Goal: Information Seeking & Learning: Check status

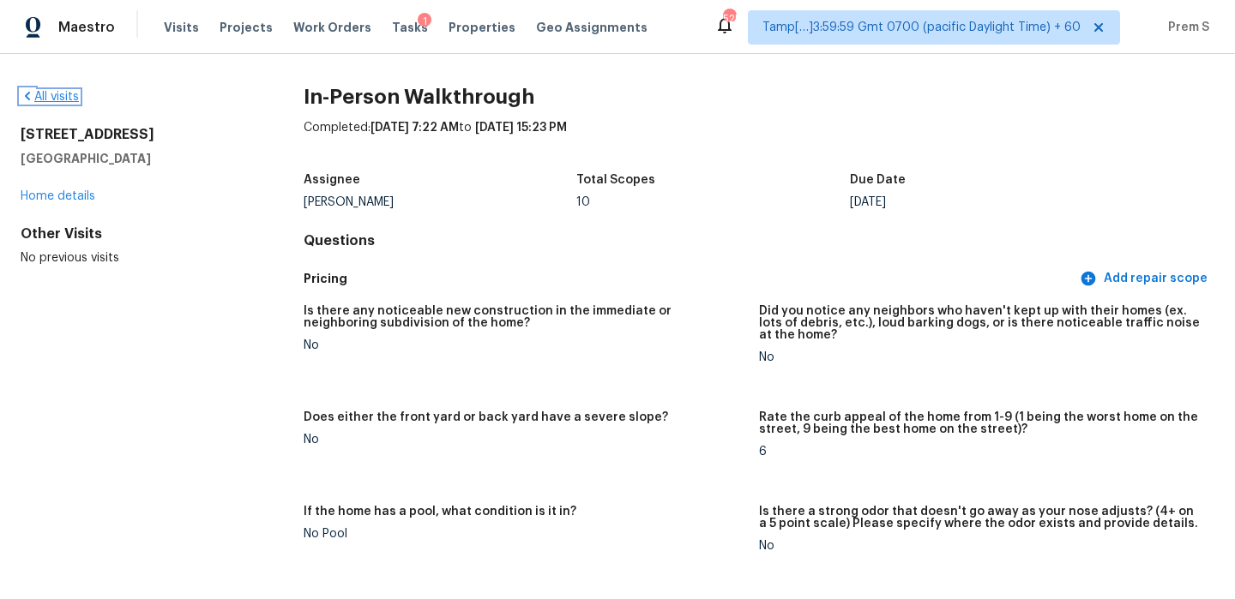
click at [62, 96] on link "All visits" at bounding box center [50, 97] width 58 height 12
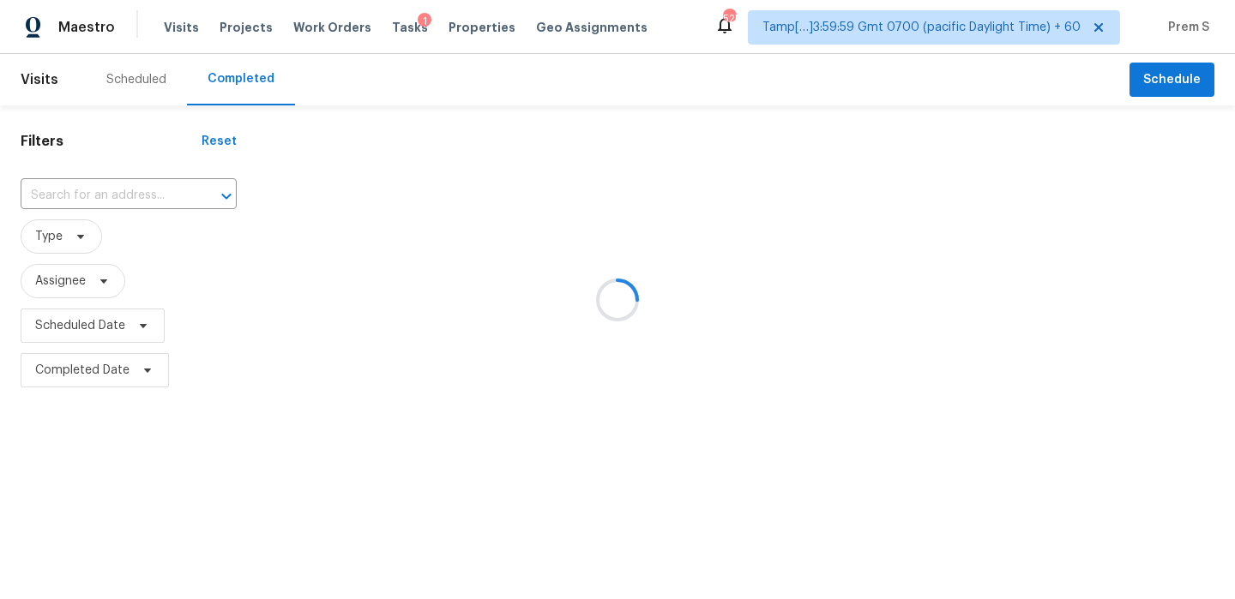
click at [168, 192] on div at bounding box center [617, 299] width 1235 height 599
click at [133, 209] on div at bounding box center [617, 299] width 1235 height 599
click at [159, 197] on div at bounding box center [617, 299] width 1235 height 599
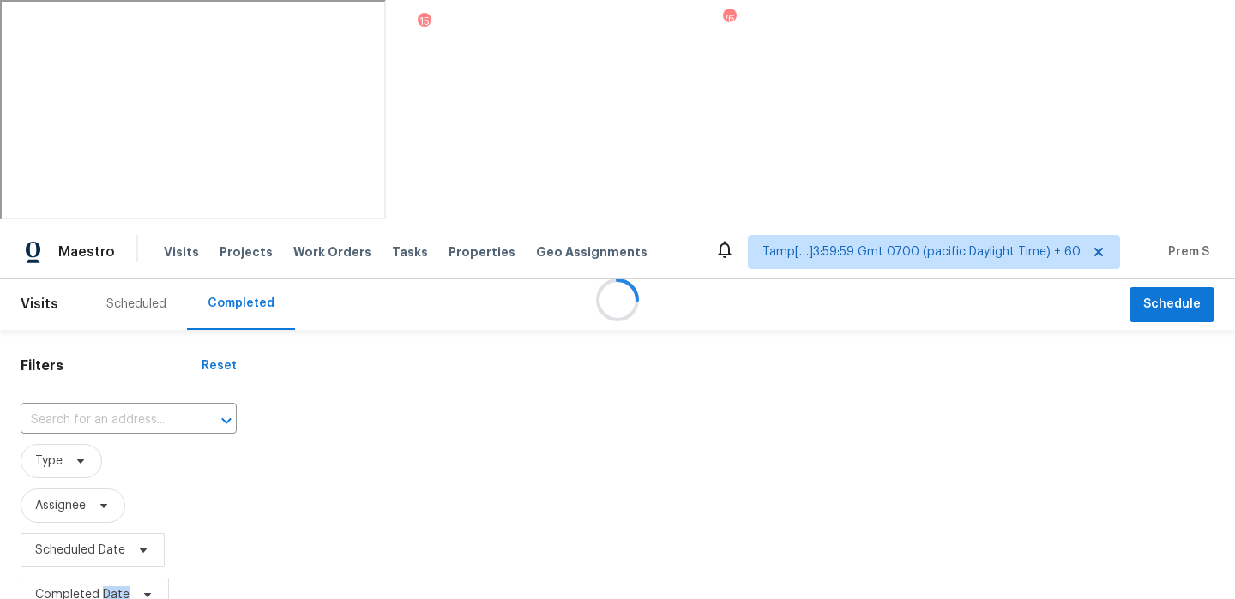
click at [112, 87] on div at bounding box center [617, 299] width 1235 height 599
click at [96, 195] on div at bounding box center [617, 299] width 1235 height 599
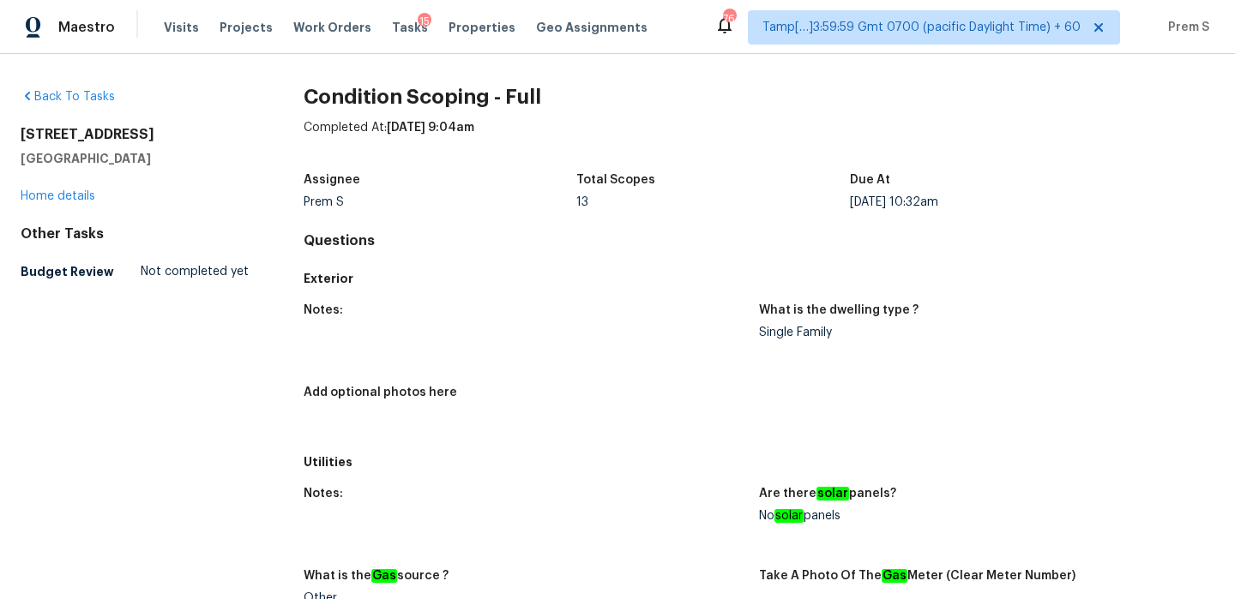
click at [102, 89] on div "Back To Tasks" at bounding box center [135, 96] width 228 height 17
click at [97, 99] on link "Back To Tasks" at bounding box center [68, 97] width 94 height 12
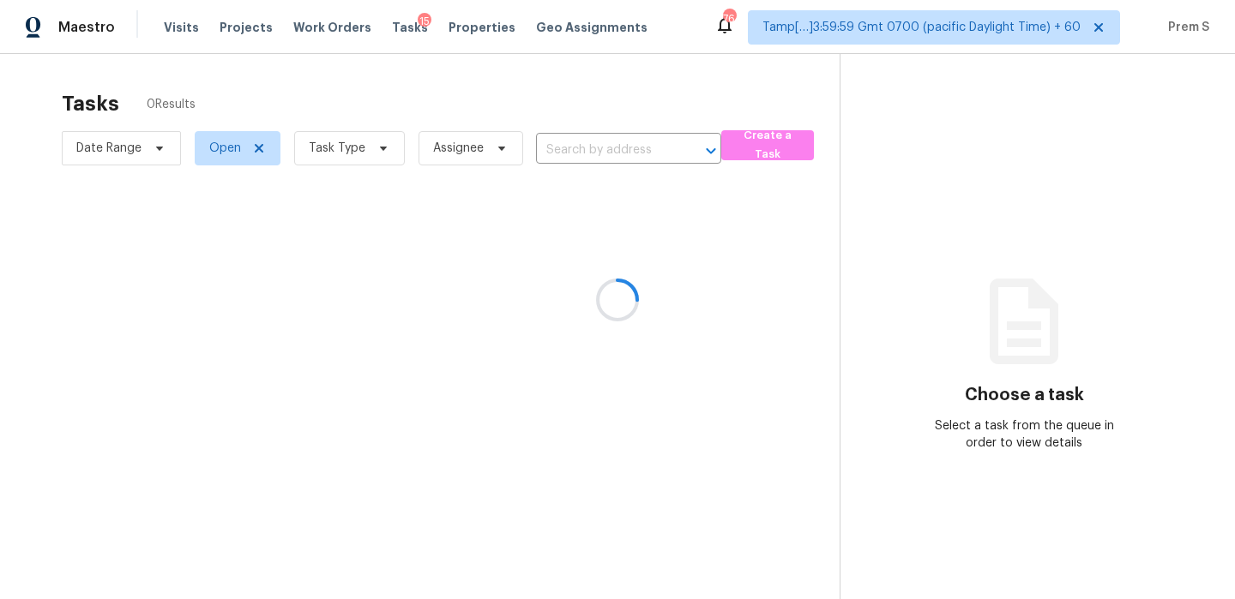
click at [177, 33] on div at bounding box center [617, 299] width 1235 height 599
click at [172, 30] on div at bounding box center [617, 299] width 1235 height 599
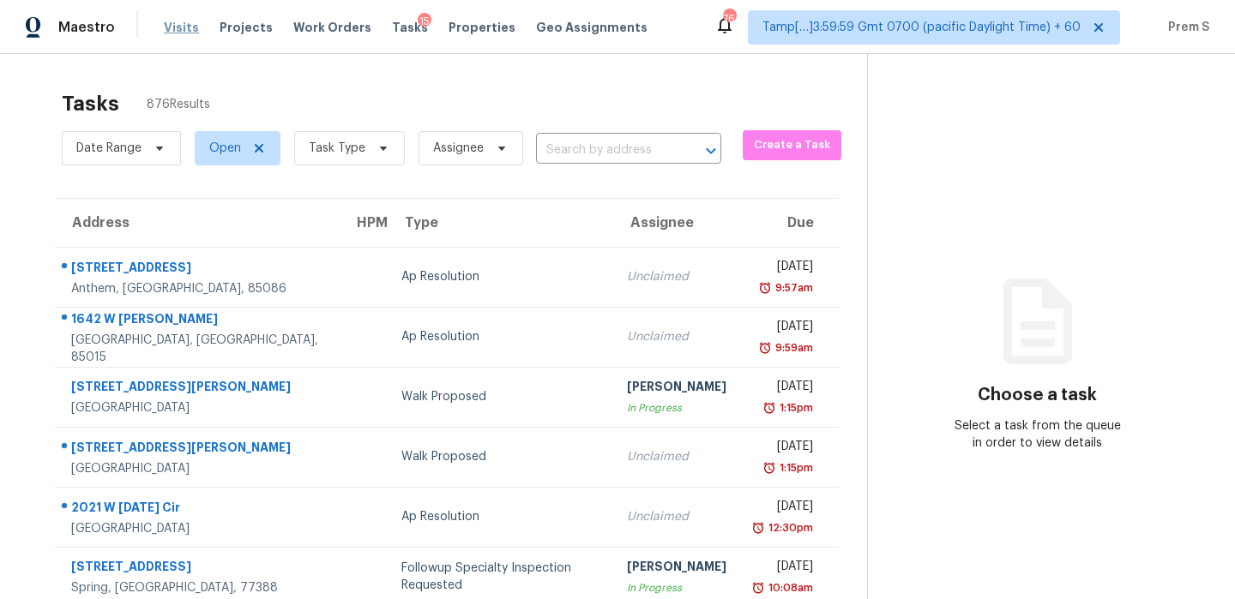
click at [177, 28] on span "Visits" at bounding box center [181, 27] width 35 height 17
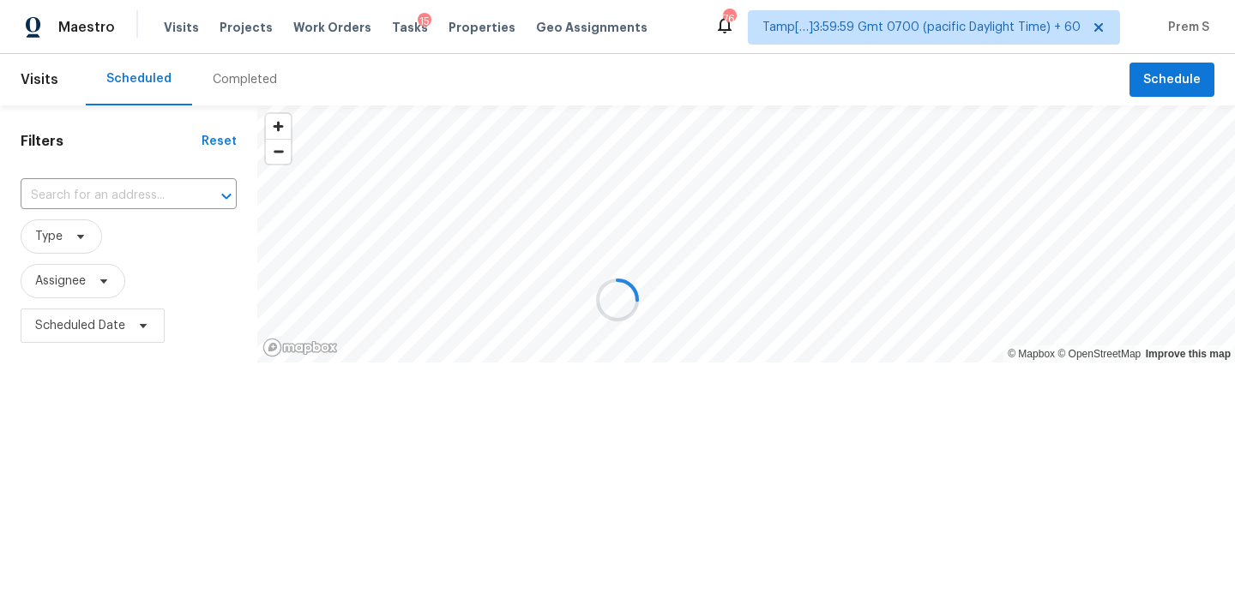
click at [233, 84] on div at bounding box center [617, 299] width 1235 height 599
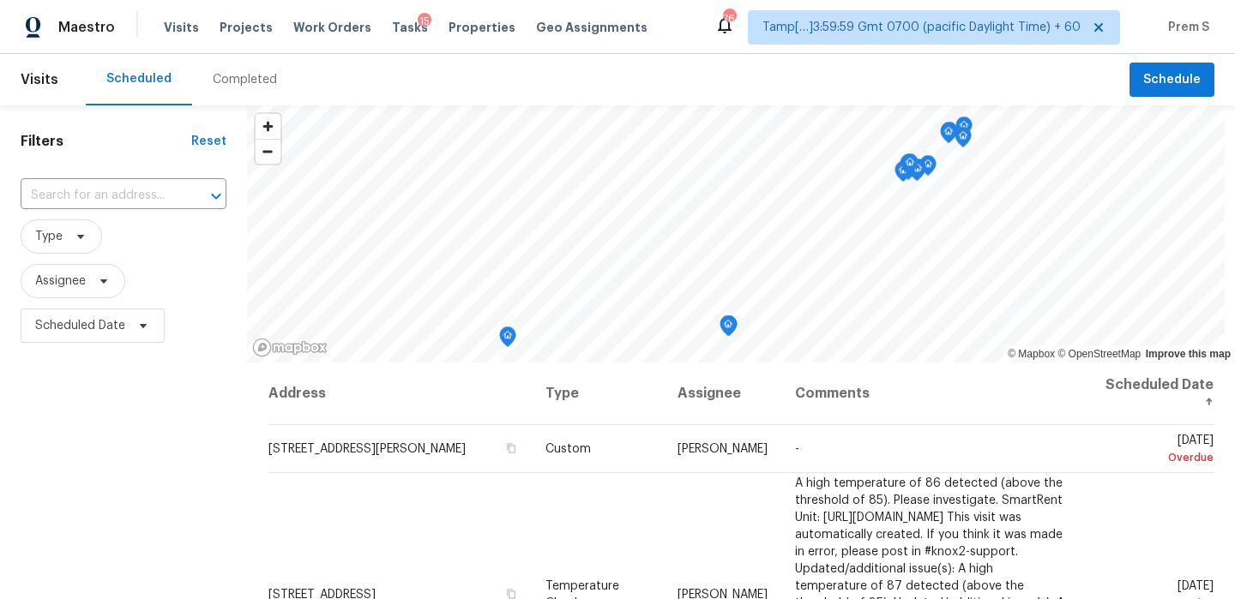
click at [233, 84] on div "Completed" at bounding box center [245, 79] width 64 height 17
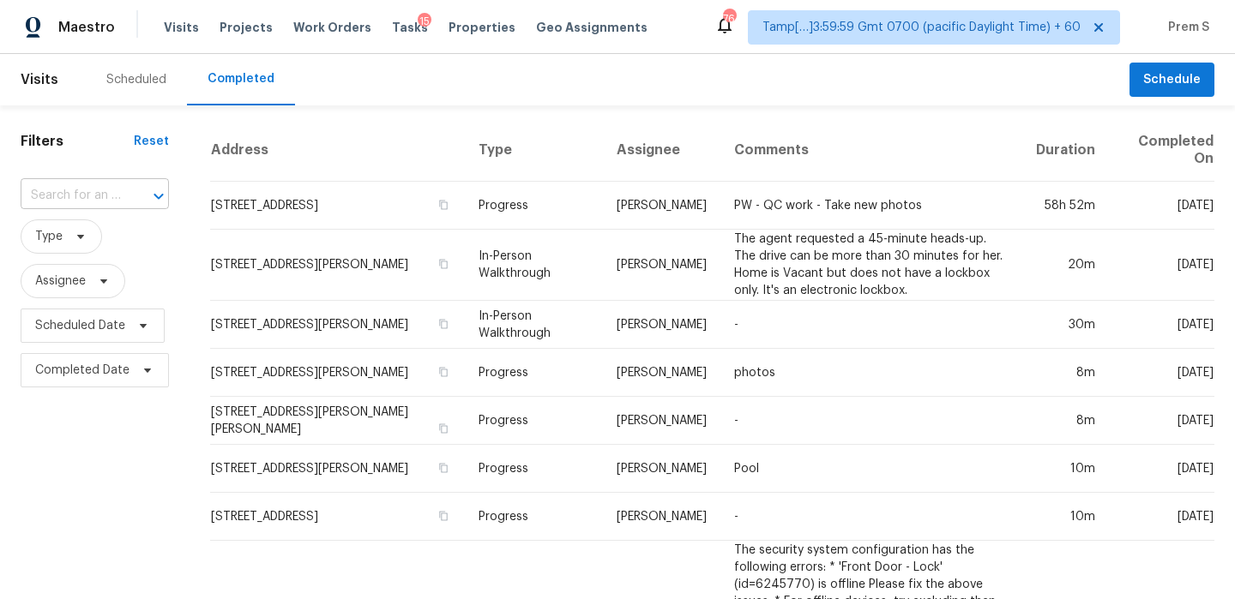
click at [103, 195] on input "text" at bounding box center [71, 196] width 100 height 27
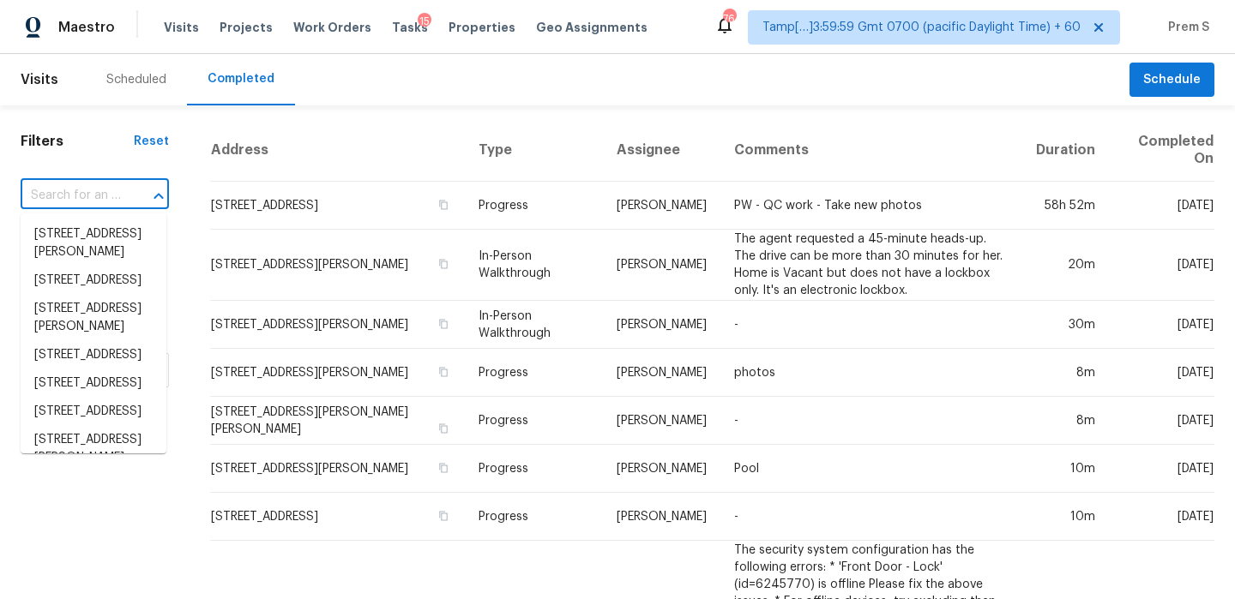
paste input "9 Stallion Ct Charleston, SC, 29407"
type input "9 Stallion Ct Charleston, SC, 29407"
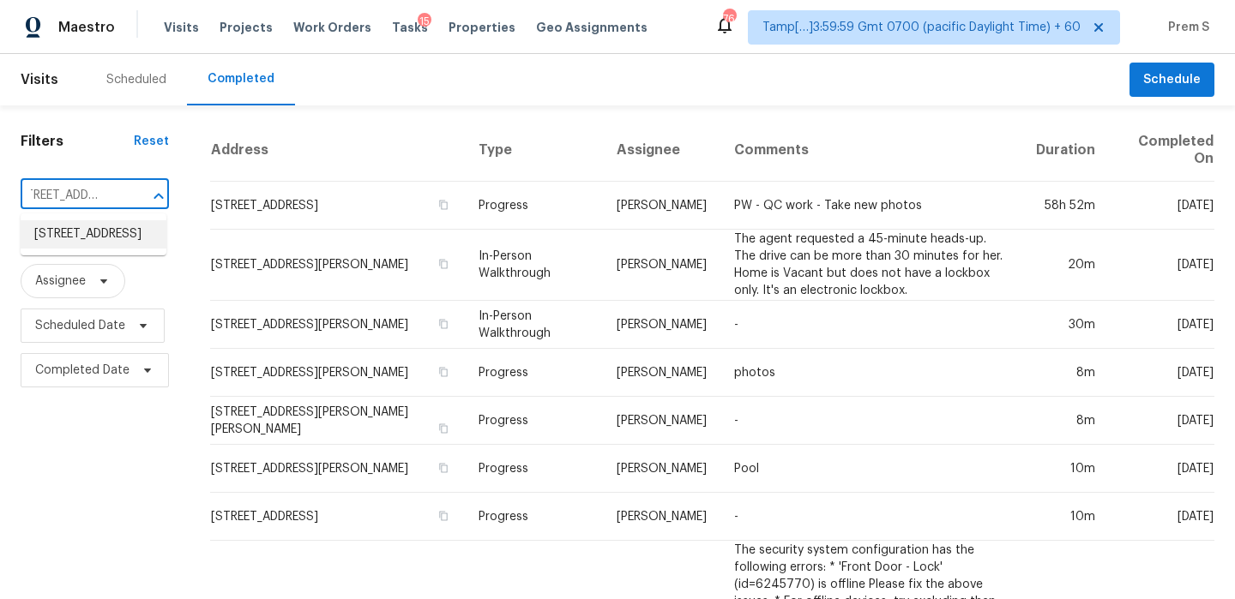
click at [75, 249] on li "9 Stallion Ct, Charleston, SC 29407" at bounding box center [94, 234] width 146 height 28
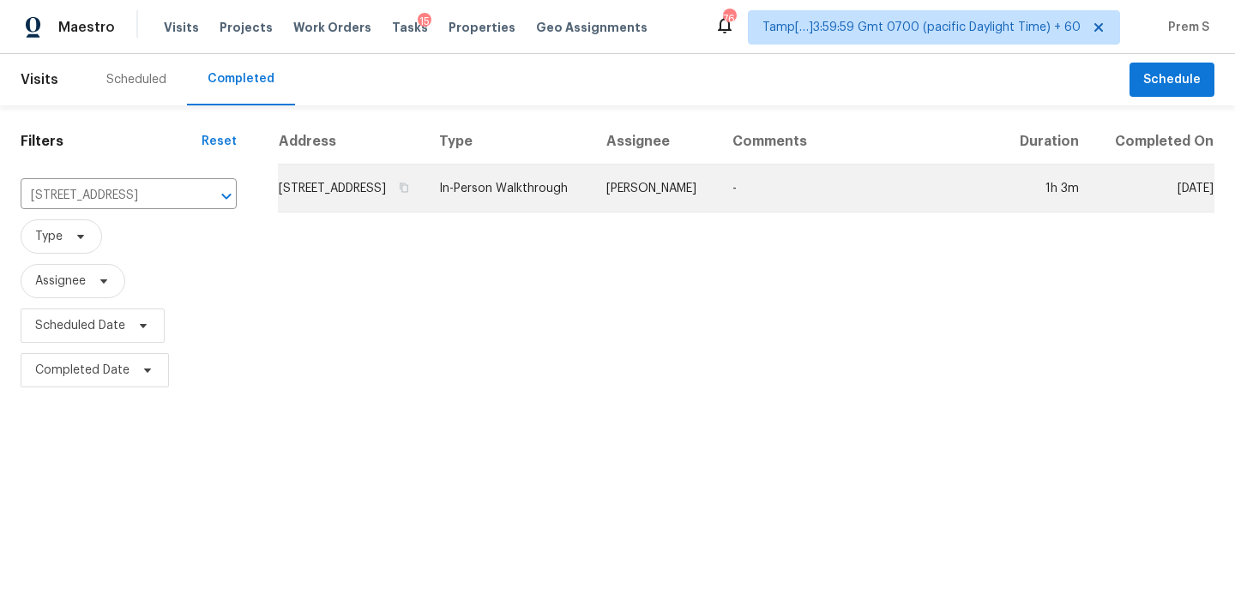
click at [334, 213] on td "9 Stallion Ct, Charleston, SC 29407" at bounding box center [351, 189] width 147 height 48
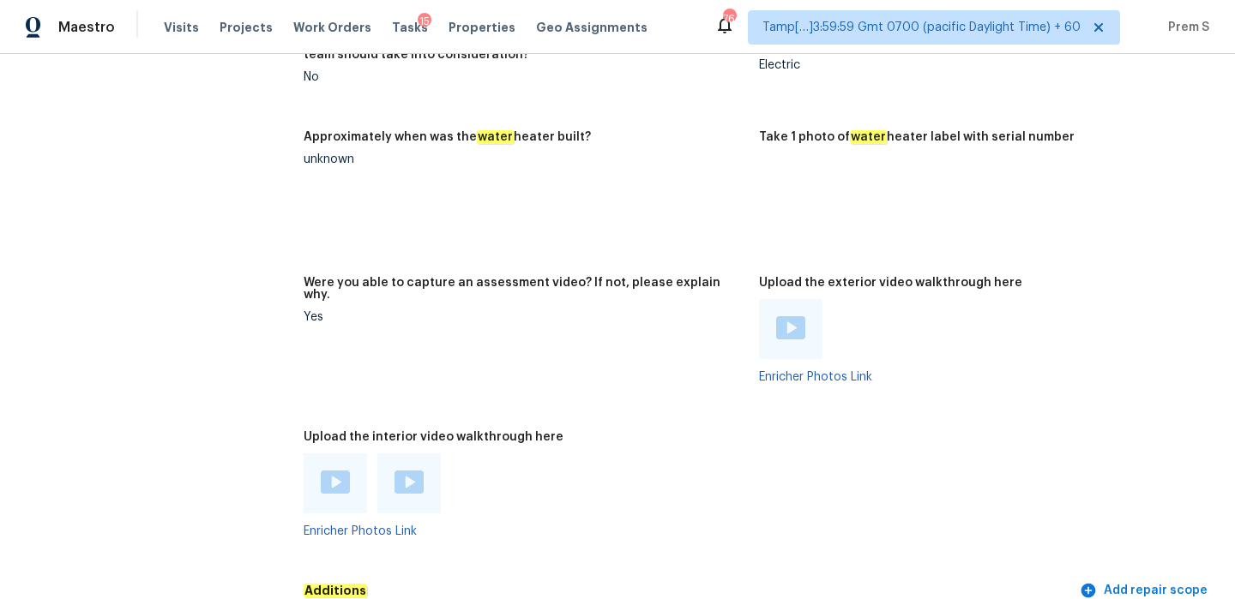
scroll to position [3255, 0]
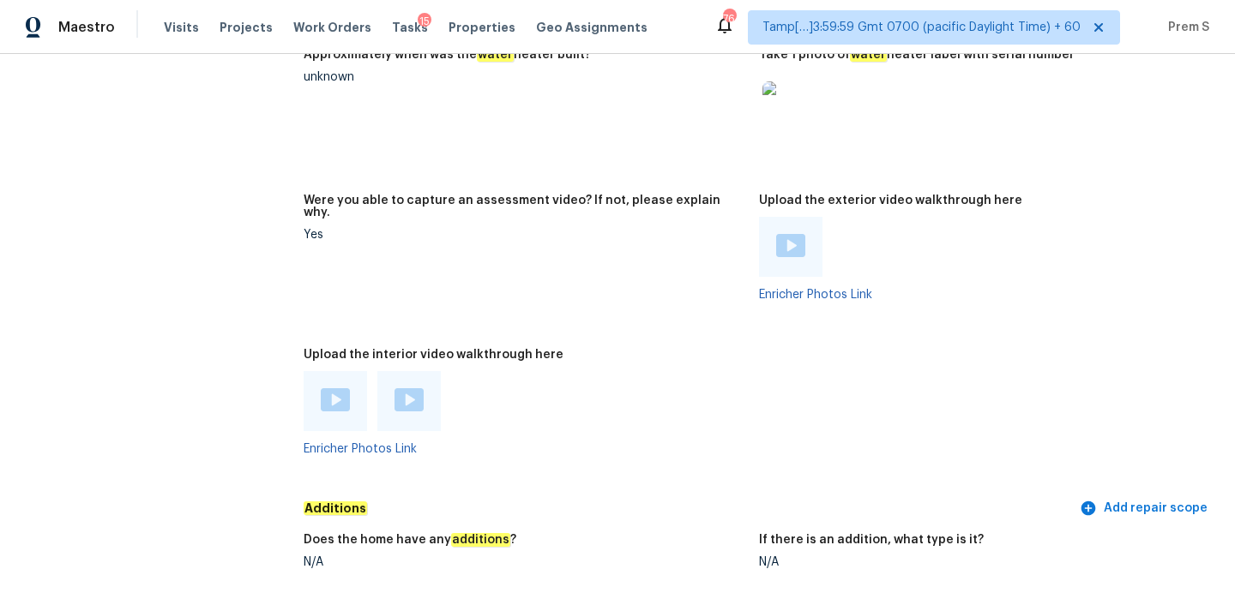
click at [339, 388] on img at bounding box center [335, 399] width 29 height 23
click at [404, 388] on img at bounding box center [408, 399] width 29 height 23
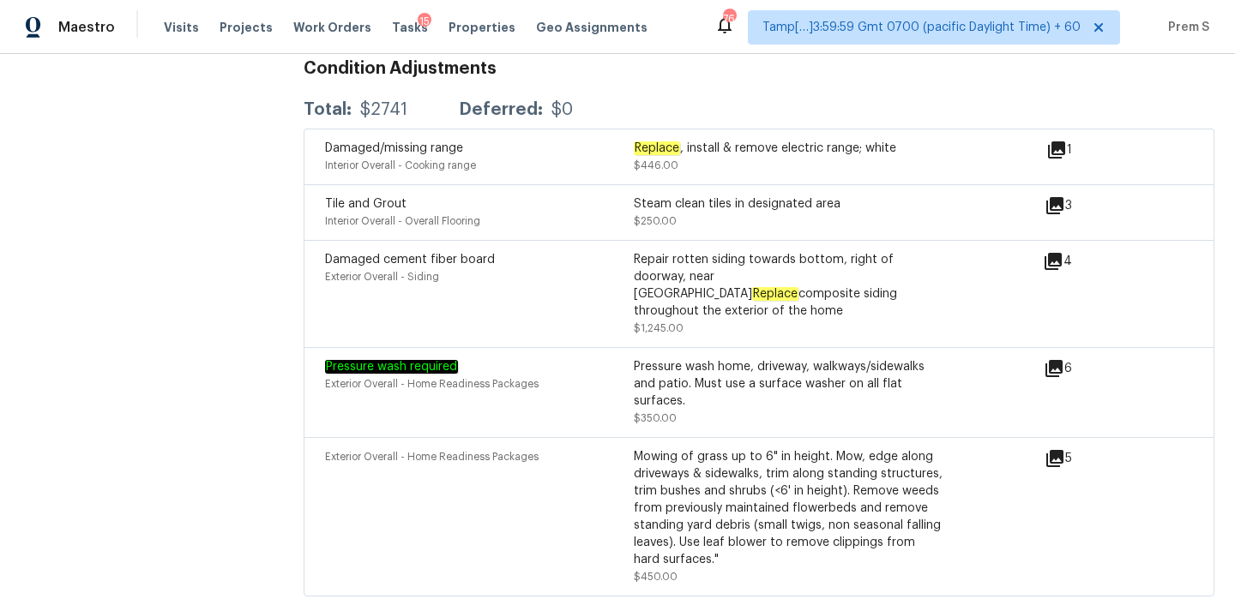
click at [604, 454] on div "Exterior Overall - Home Readiness Packages" at bounding box center [479, 516] width 309 height 137
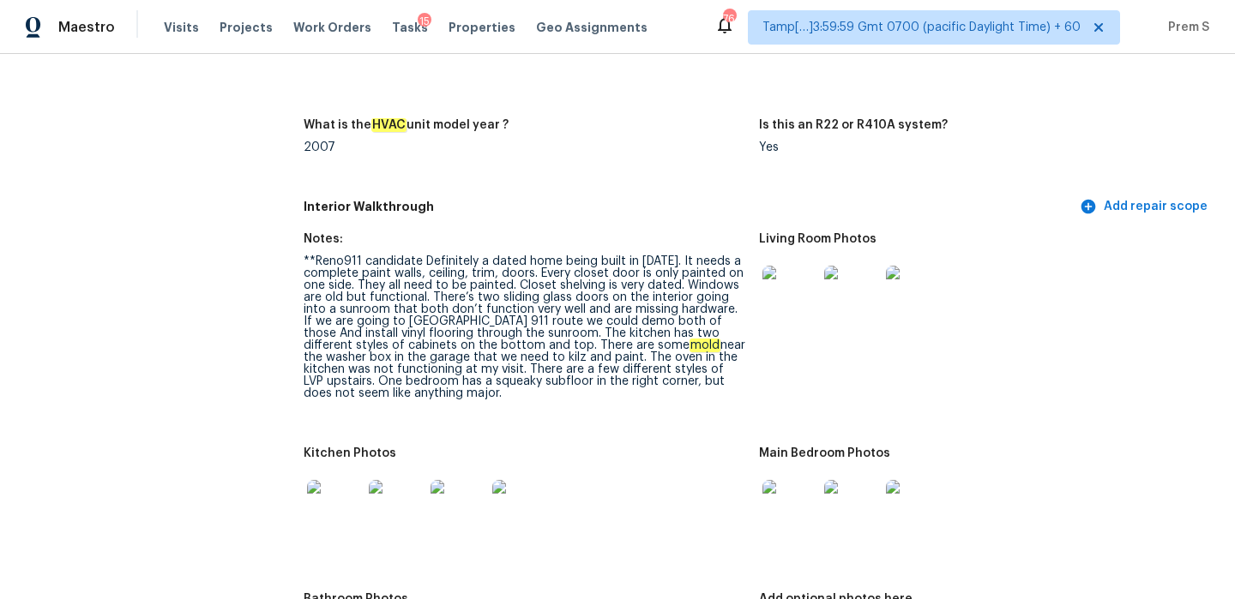
scroll to position [2178, 0]
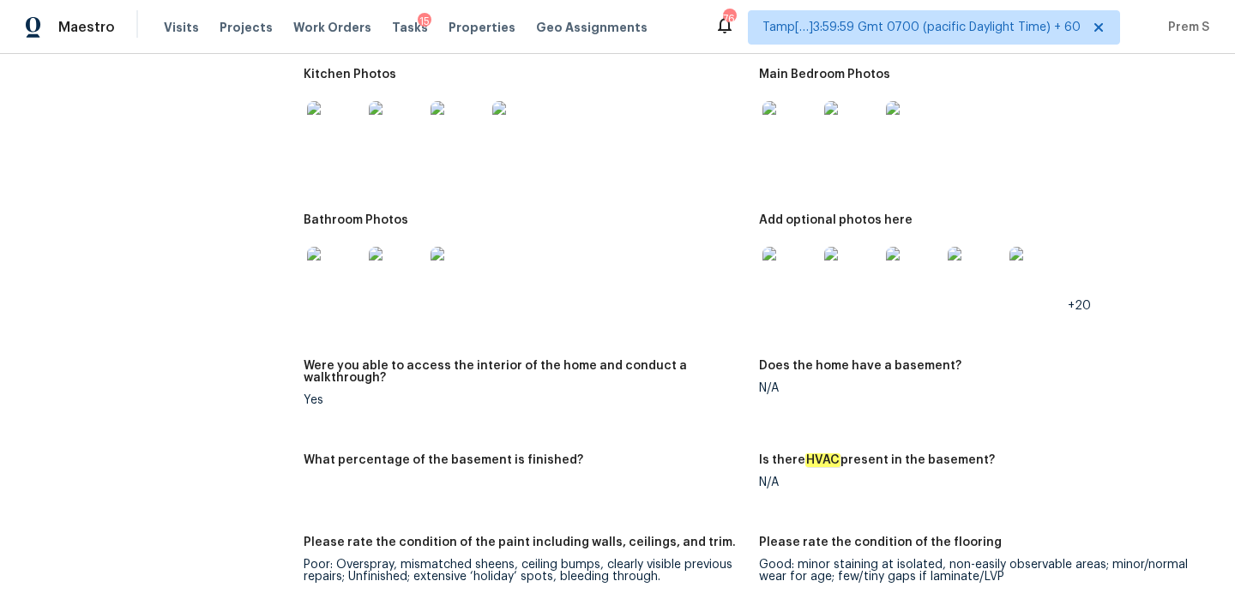
click at [787, 267] on img at bounding box center [789, 274] width 55 height 55
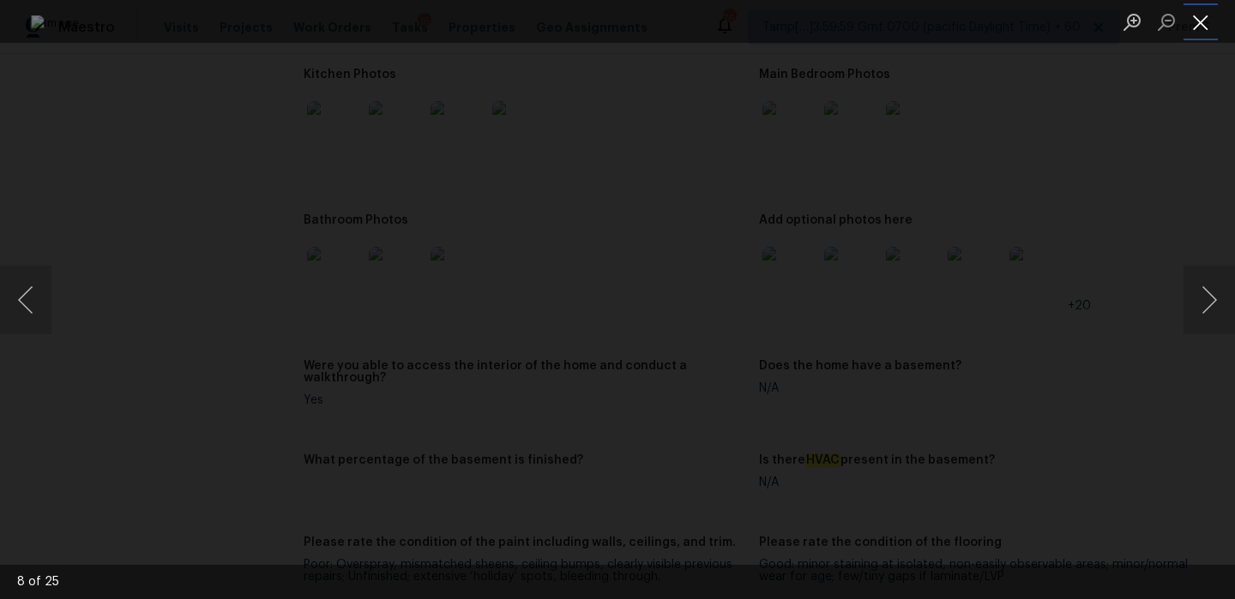
click at [1205, 21] on button "Close lightbox" at bounding box center [1200, 22] width 34 height 30
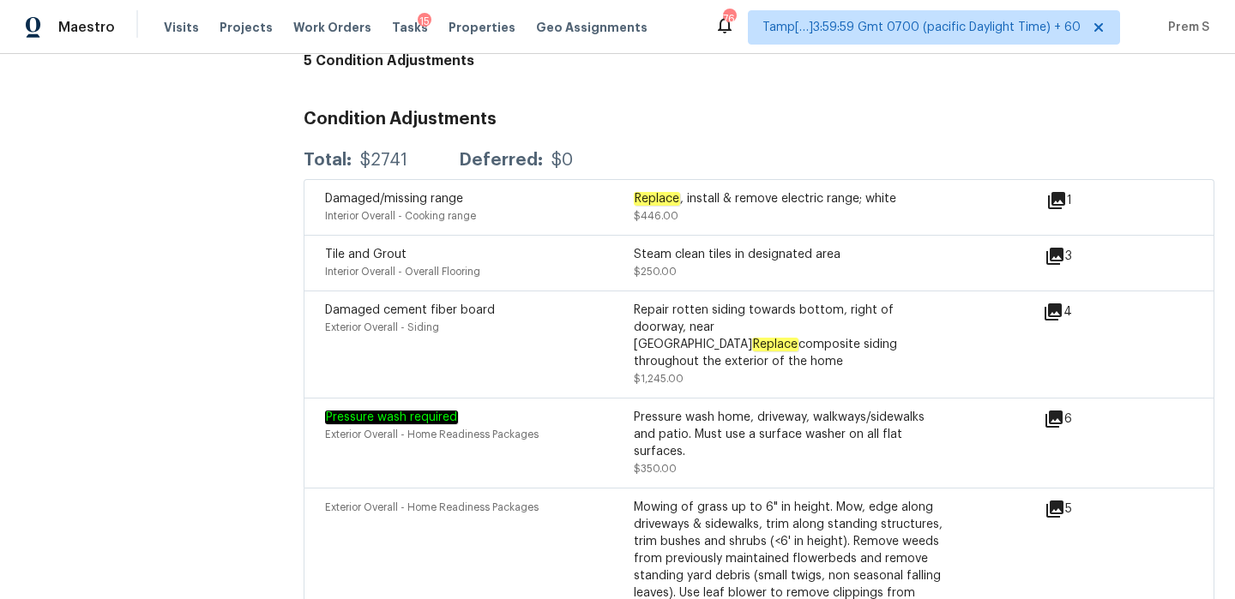
scroll to position [4264, 0]
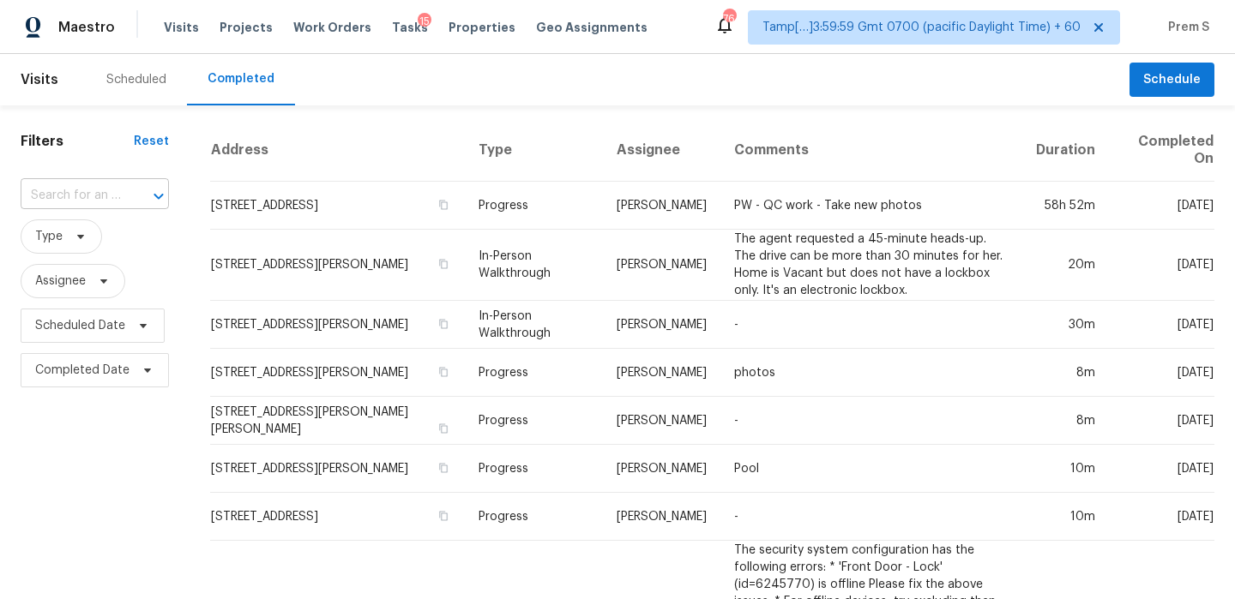
click at [79, 186] on input "text" at bounding box center [71, 196] width 100 height 27
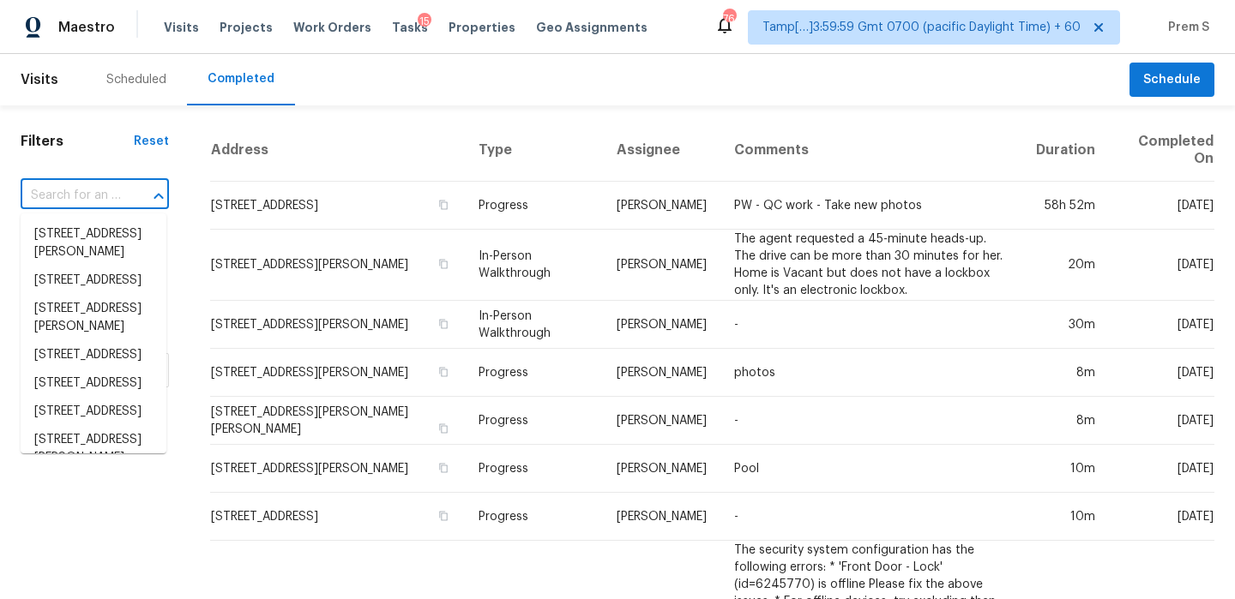
paste input "9 Stallion Ct Charleston, SC, 29407"
type input "9 Stallion Ct Charleston, SC, 29407"
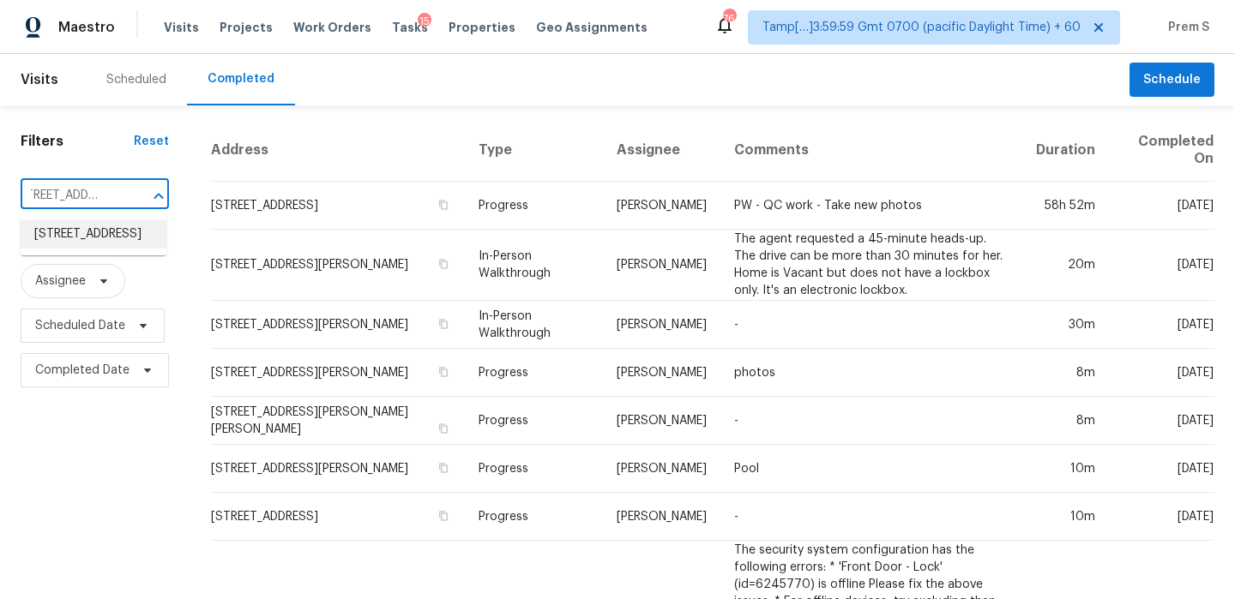
click at [99, 226] on li "9 Stallion Ct, Charleston, SC 29407" at bounding box center [94, 234] width 146 height 28
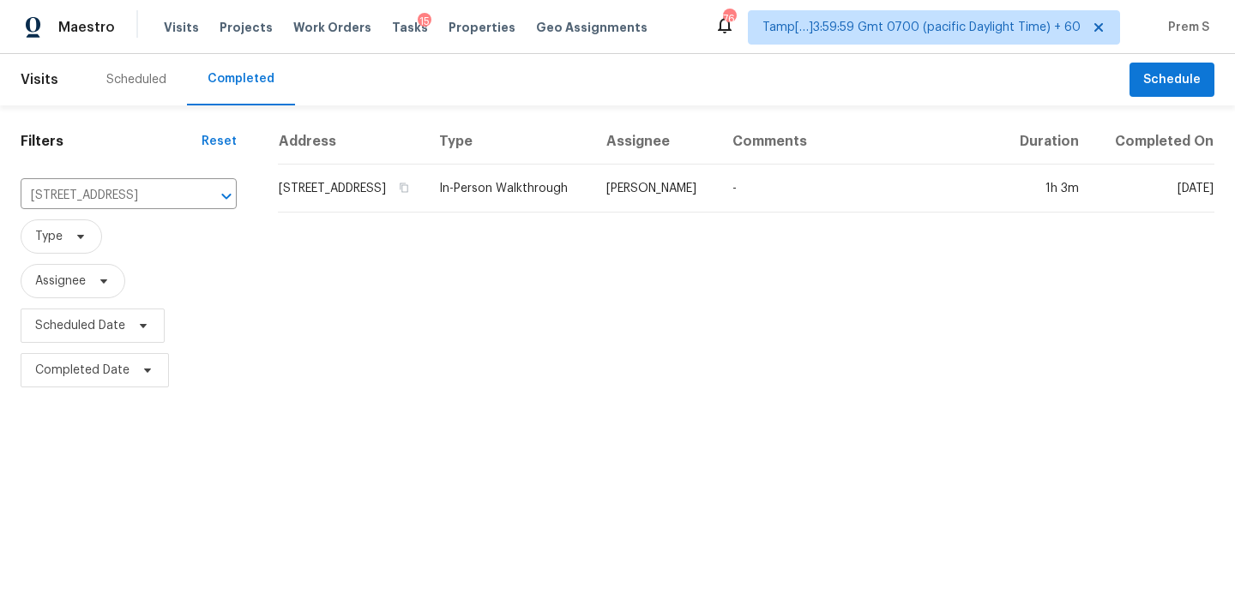
click at [304, 195] on td "9 Stallion Ct, Charleston, SC 29407" at bounding box center [351, 189] width 147 height 48
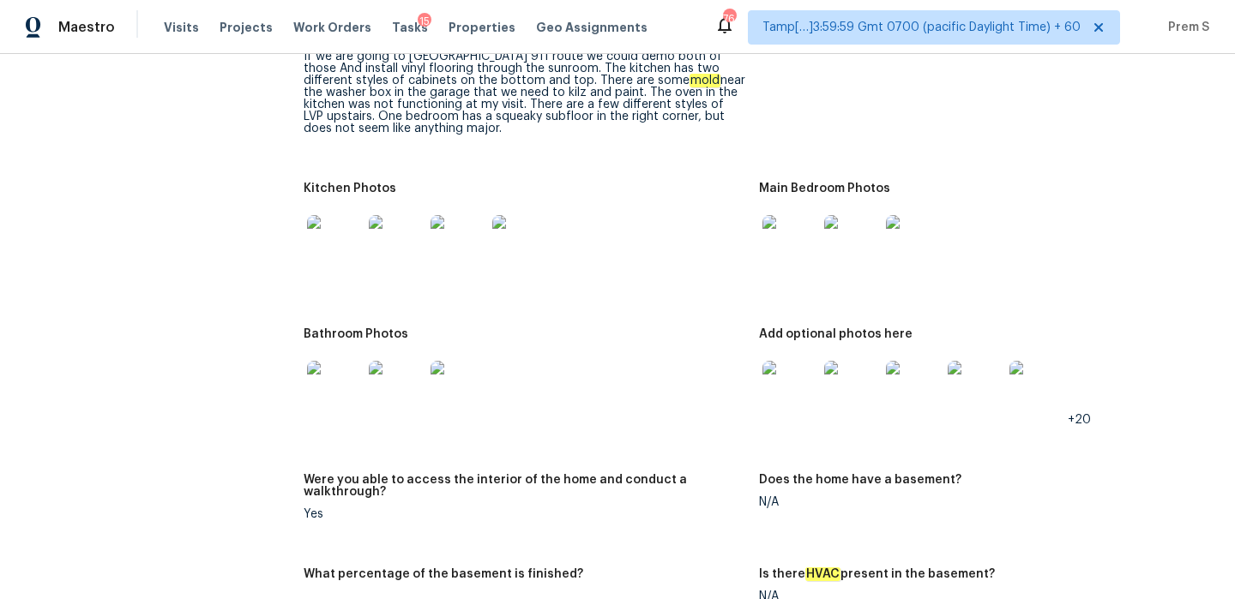
scroll to position [1953, 0]
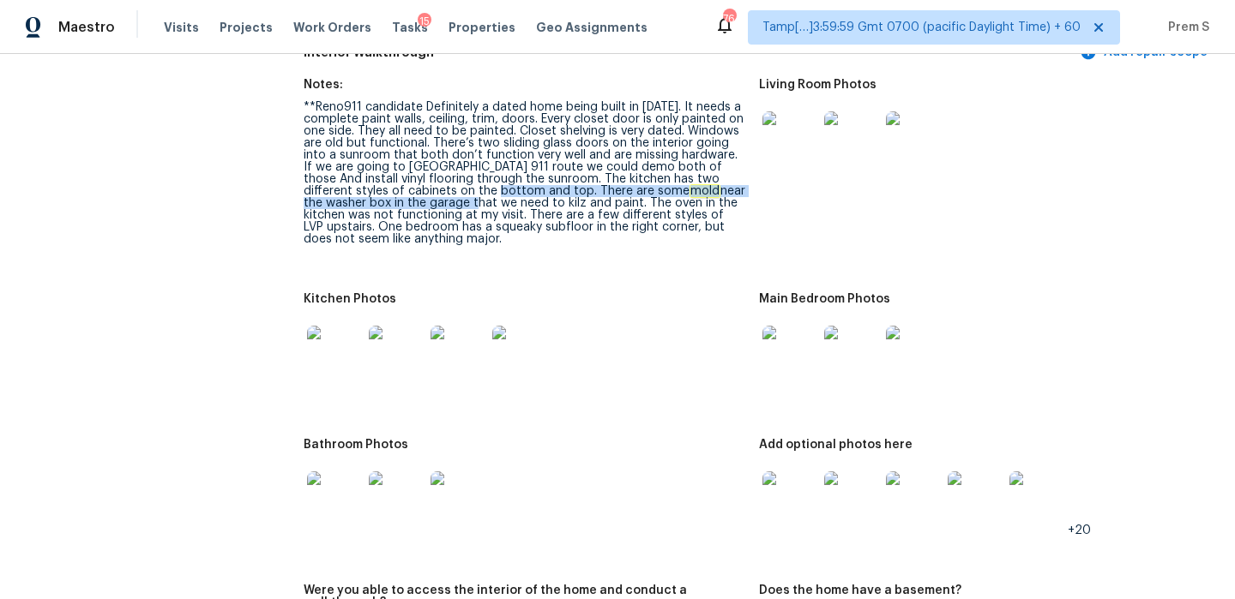
drag, startPoint x: 435, startPoint y: 180, endPoint x: 344, endPoint y: 193, distance: 91.8
click at [344, 193] on div "**Reno911 candidate Definitely a dated home being built in 1983. It needs a com…" at bounding box center [525, 173] width 442 height 144
drag, startPoint x: 440, startPoint y: 180, endPoint x: 345, endPoint y: 192, distance: 95.9
click at [345, 192] on div "**Reno911 candidate Definitely a dated home being built in 1983. It needs a com…" at bounding box center [525, 173] width 442 height 144
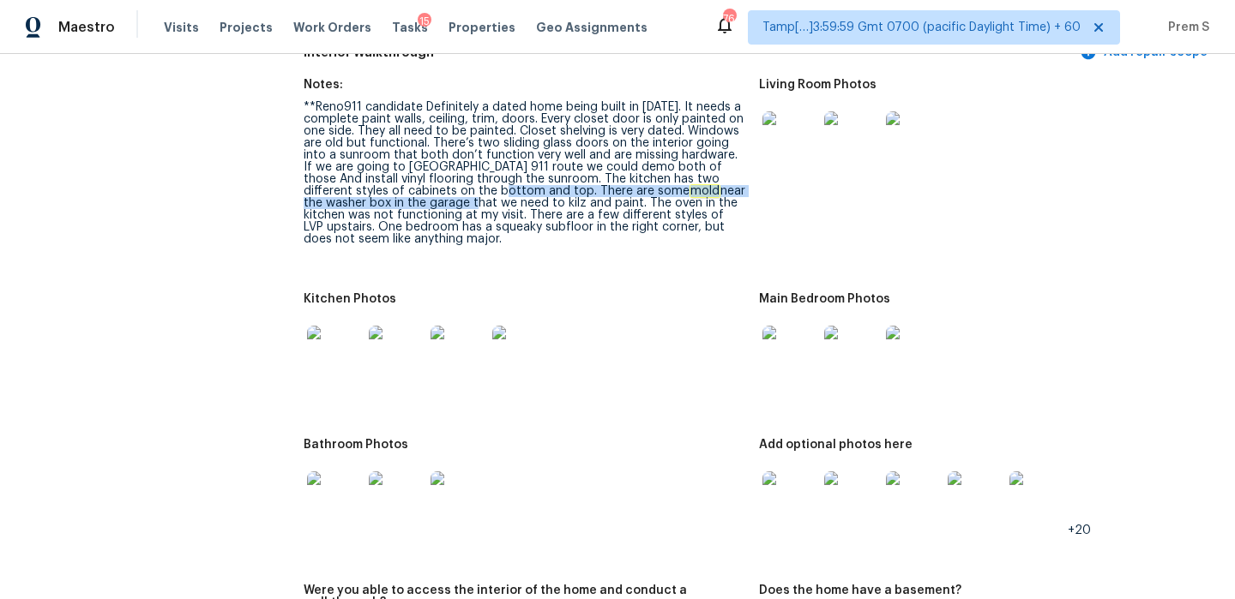
copy div "There are some mold near the washer box in the garage"
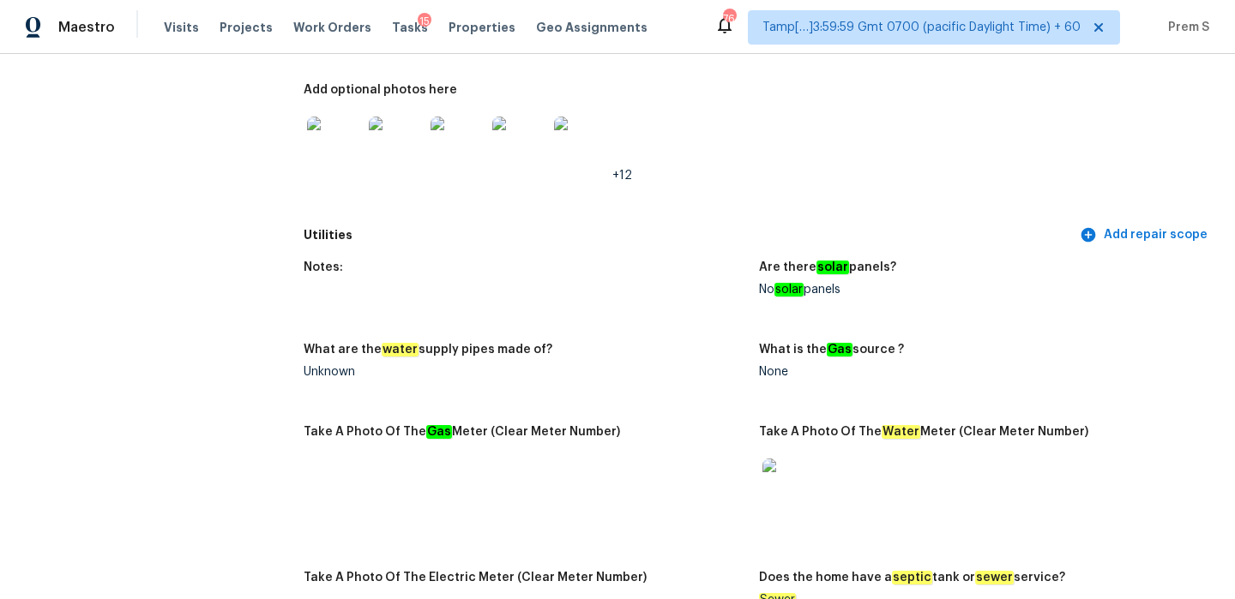
scroll to position [0, 0]
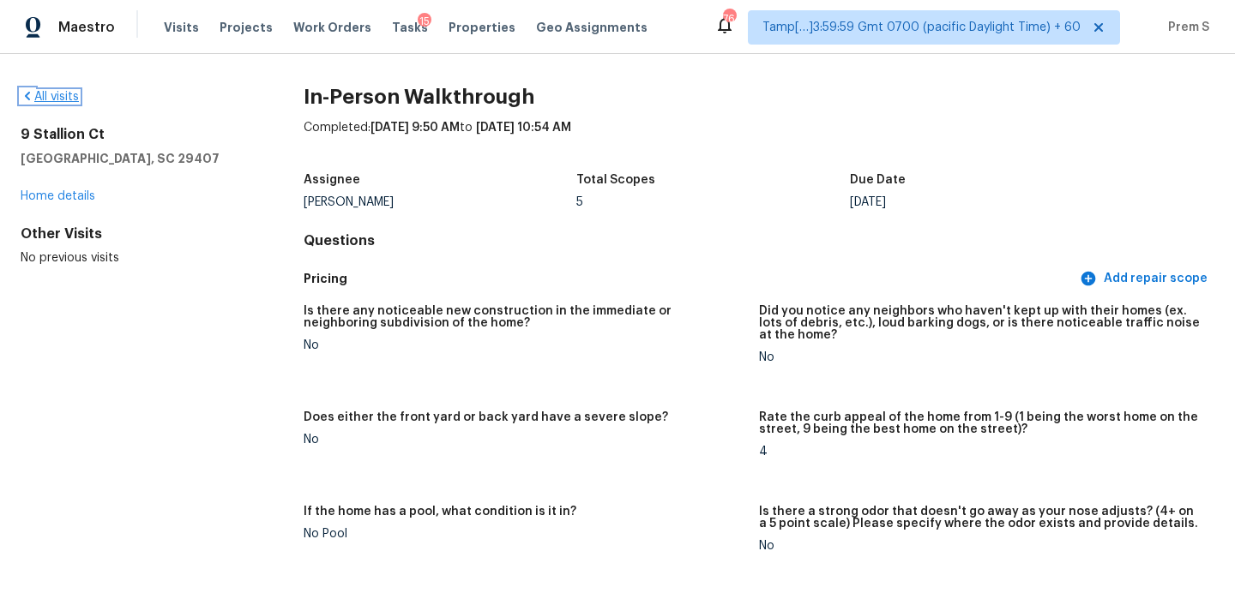
click at [60, 95] on link "All visits" at bounding box center [50, 97] width 58 height 12
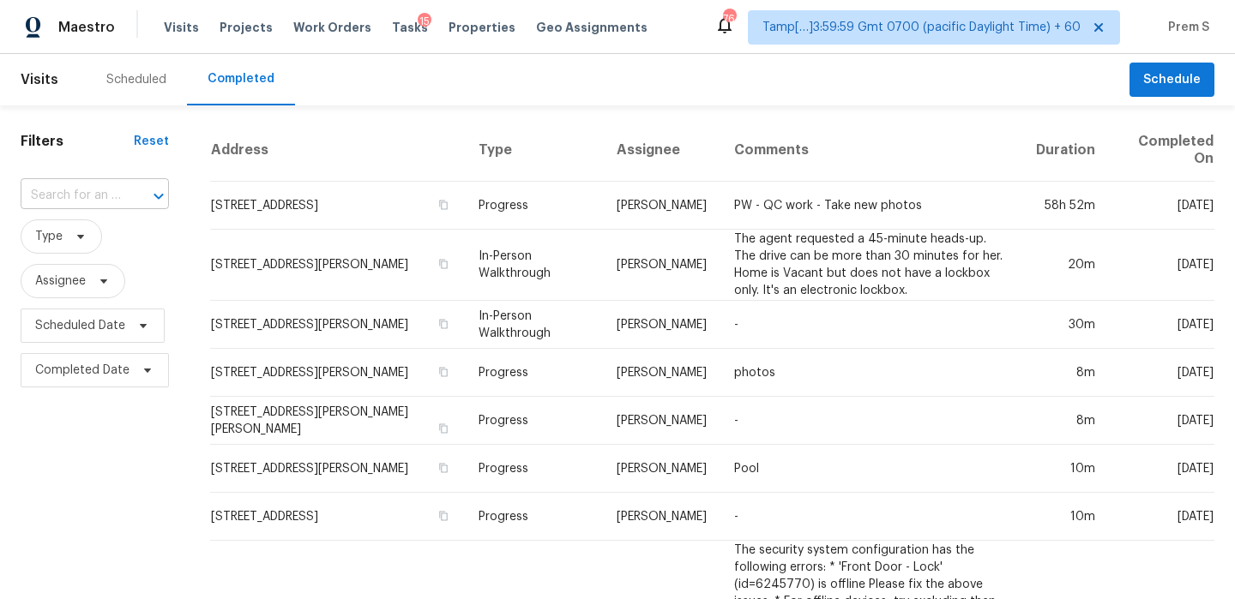
click at [76, 187] on input "text" at bounding box center [71, 196] width 100 height 27
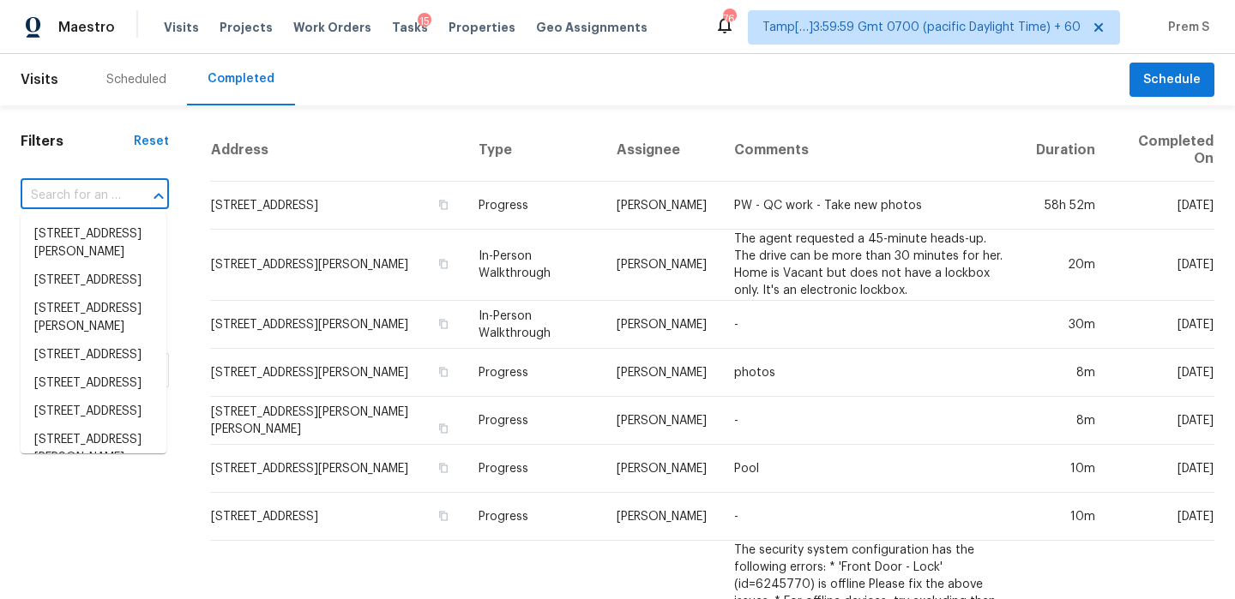
paste input "215 Highland Woods Dr Safety Harbor, FL, 34695"
type input "215 Highland Woods Dr Safety Harbor, FL, 34695"
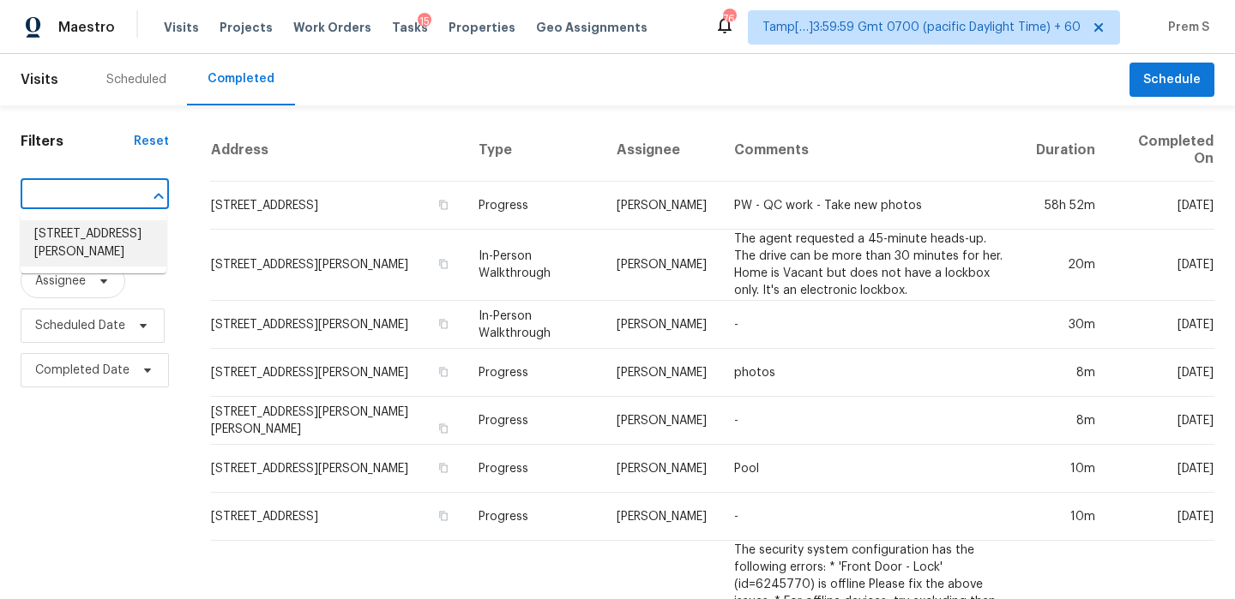
click at [69, 238] on li "215 Highland Woods Dr, Safety Harbor, FL 34695" at bounding box center [94, 243] width 146 height 46
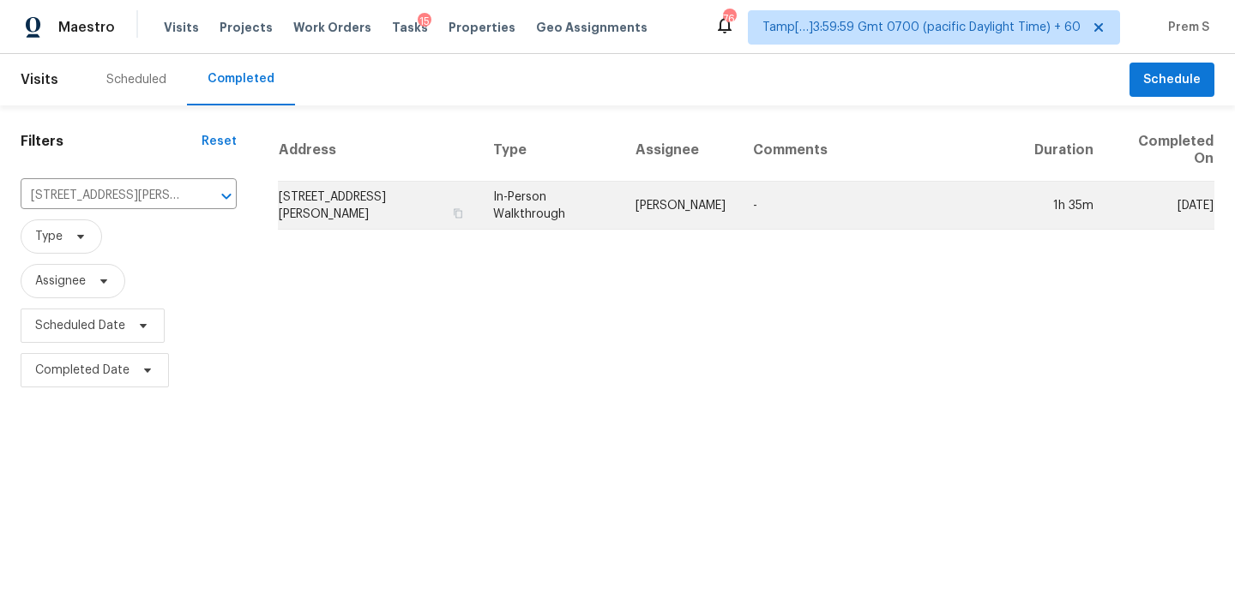
click at [375, 207] on td "215 Highland Woods Dr, Safety Harbor, FL 34695" at bounding box center [378, 206] width 201 height 48
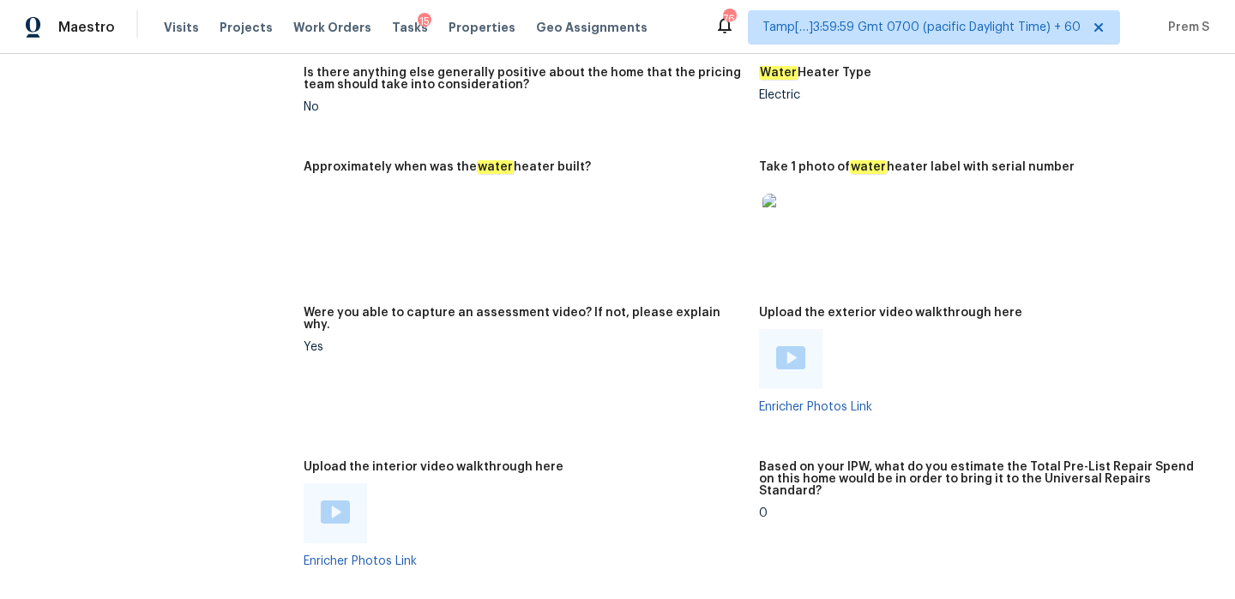
scroll to position [3859, 0]
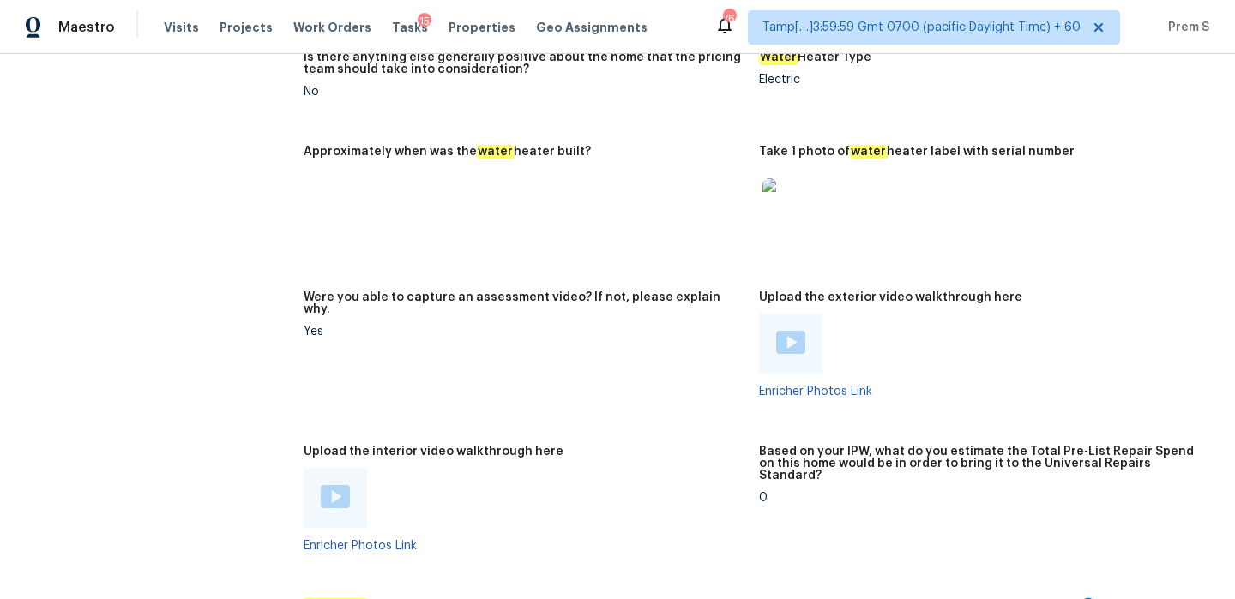
click at [328, 485] on img at bounding box center [335, 496] width 29 height 23
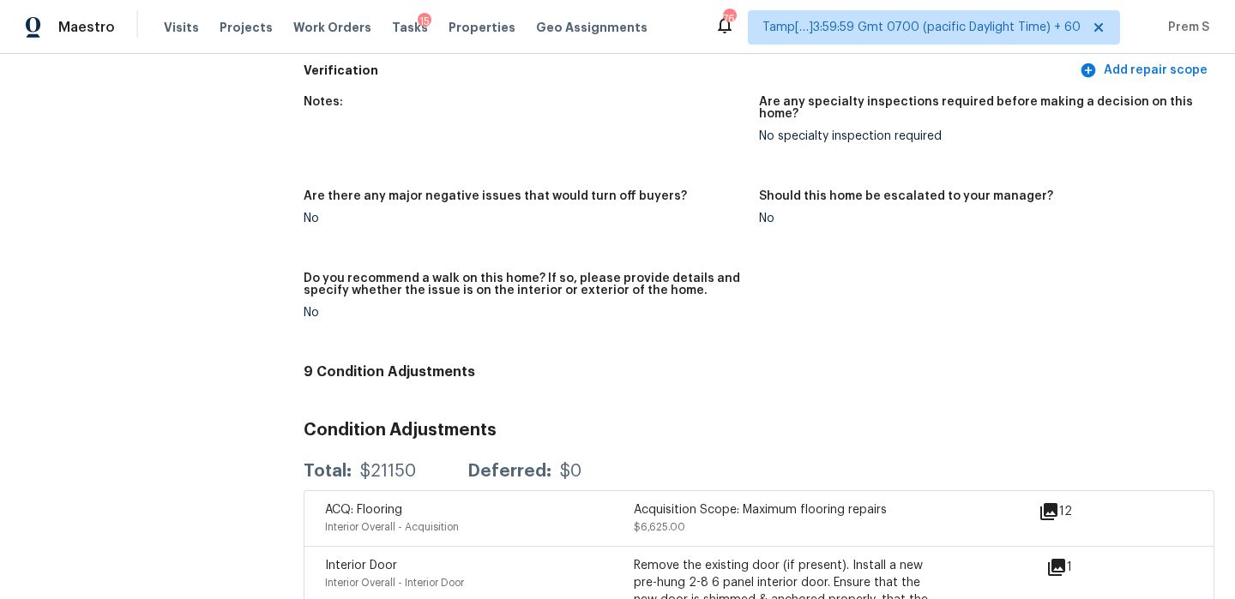
scroll to position [4347, 0]
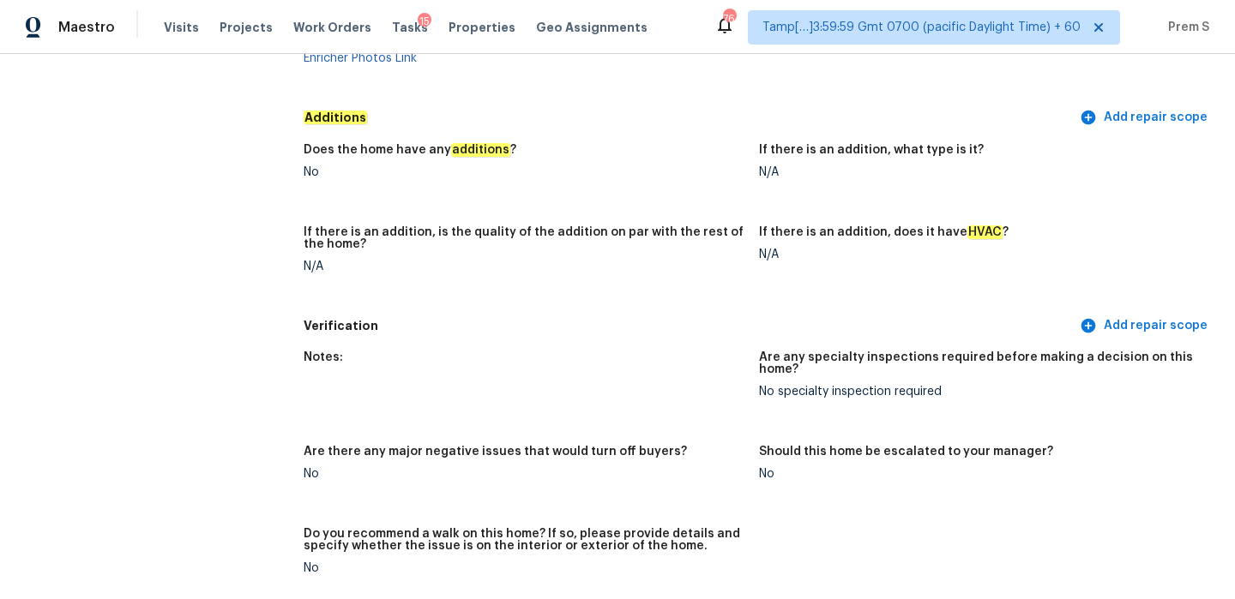
click at [321, 0] on link at bounding box center [335, 10] width 29 height 26
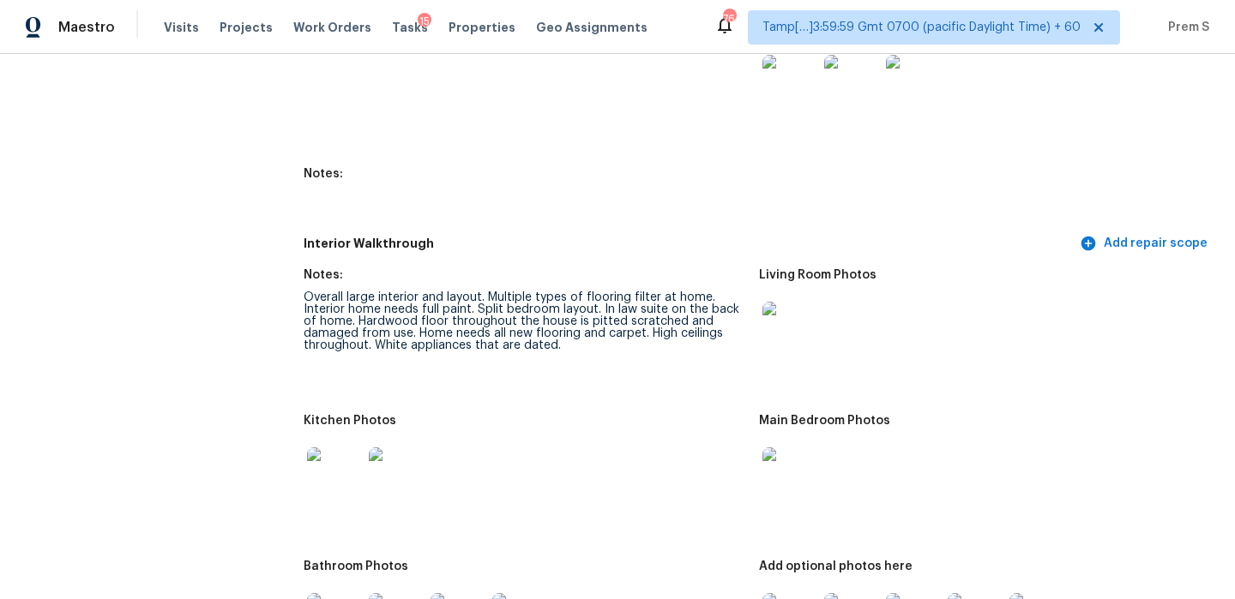
scroll to position [2560, 0]
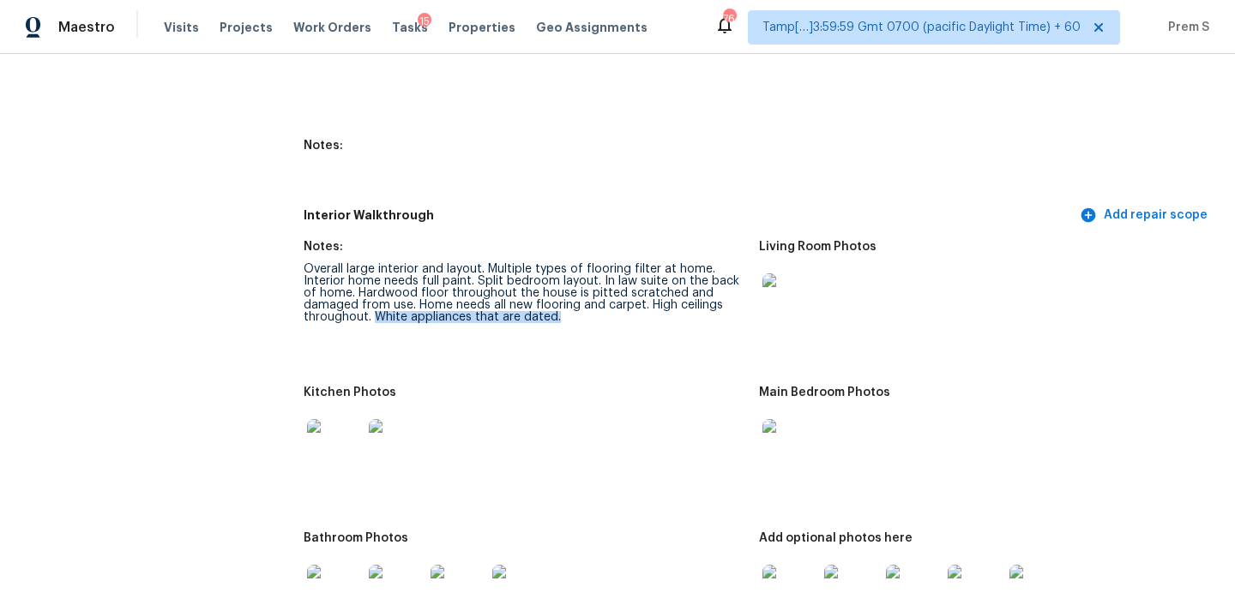
drag, startPoint x: 375, startPoint y: 304, endPoint x: 670, endPoint y: 304, distance: 295.8
click at [670, 304] on div "Overall large interior and layout. Multiple types of flooring filter at home. I…" at bounding box center [525, 293] width 442 height 60
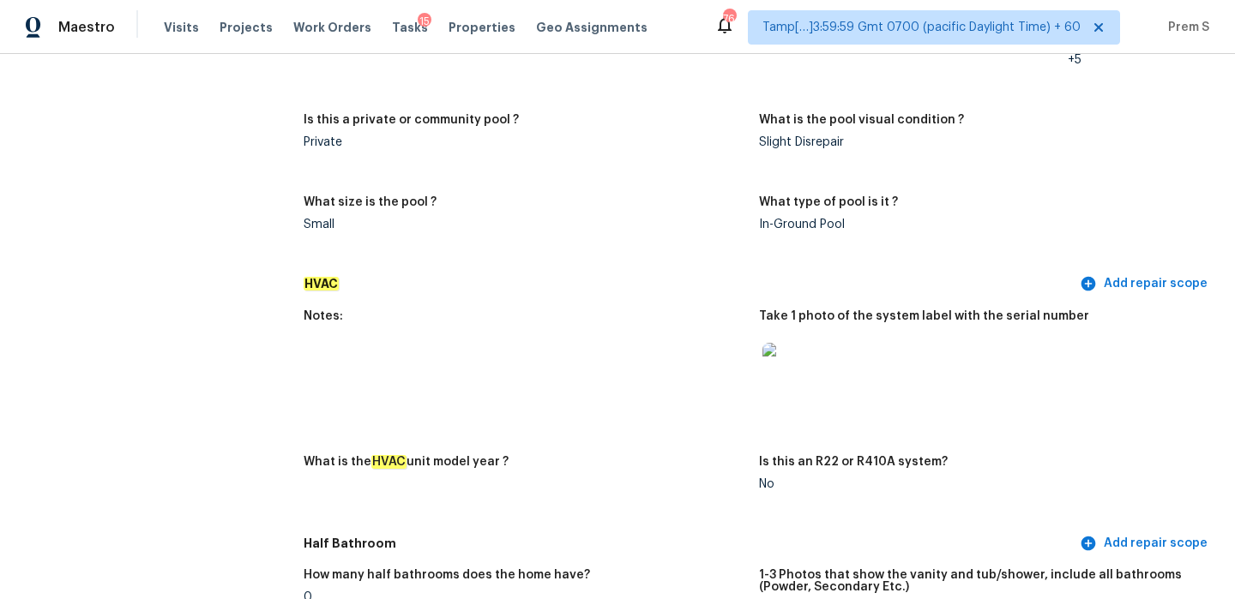
scroll to position [1729, 0]
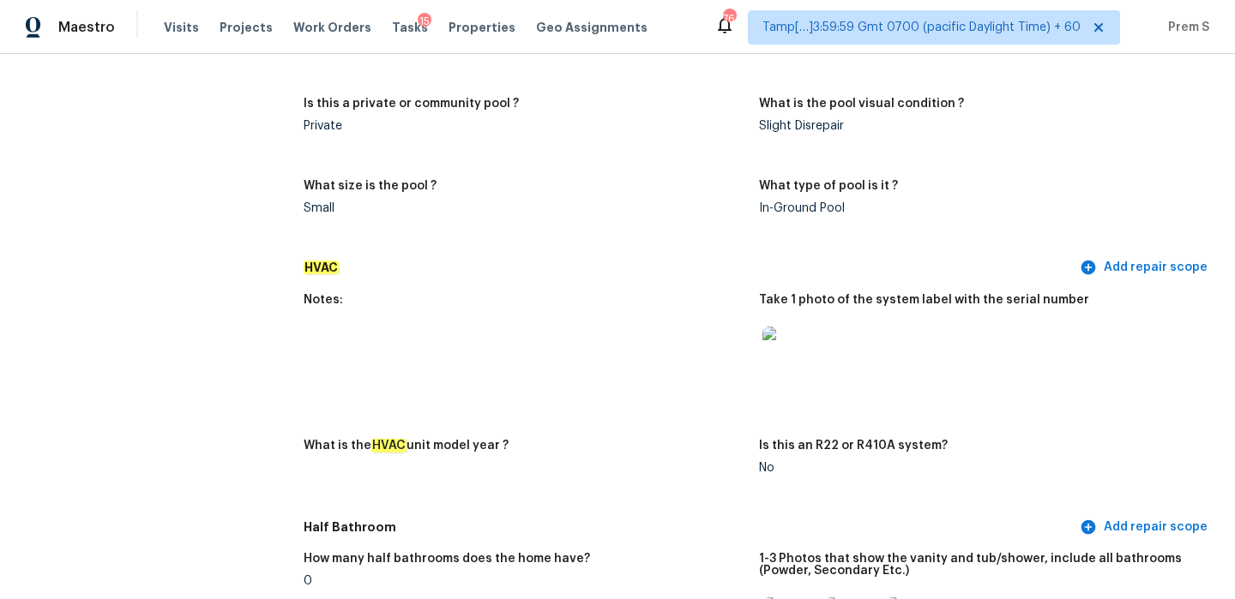
click at [783, 340] on img at bounding box center [789, 354] width 55 height 55
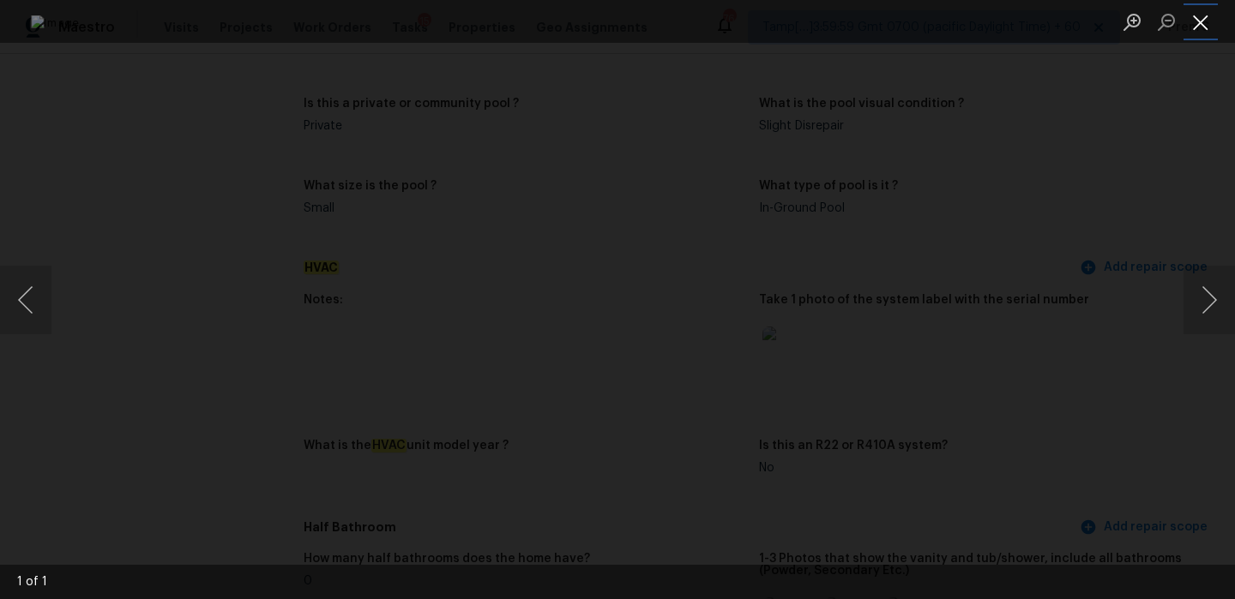
click at [1193, 20] on button "Close lightbox" at bounding box center [1200, 22] width 34 height 30
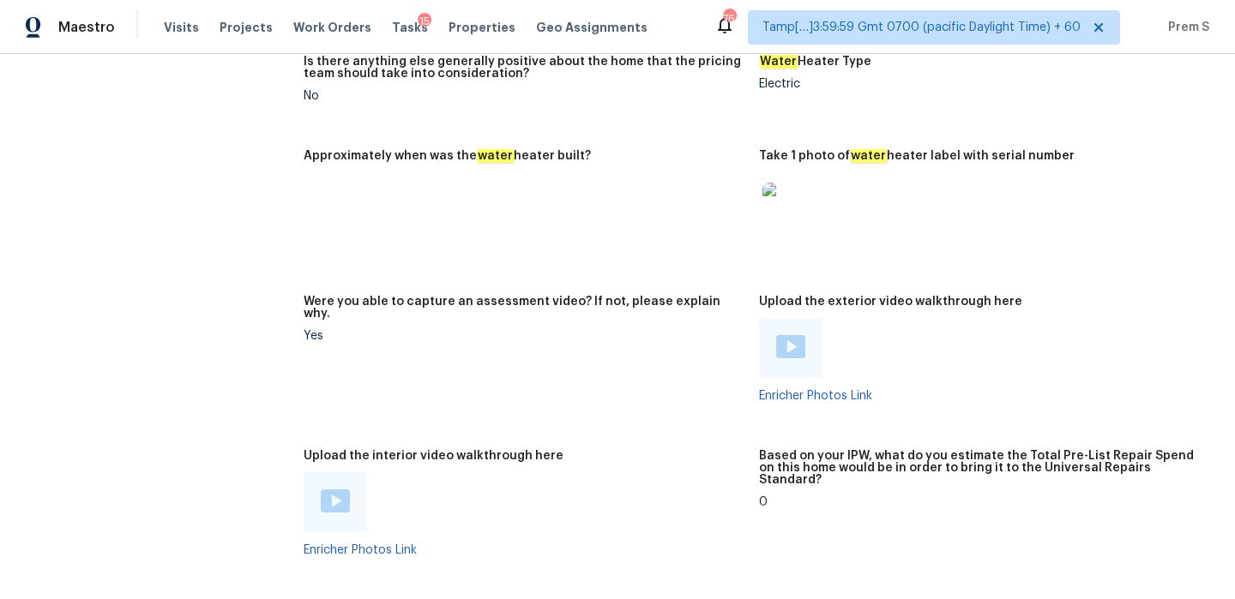
scroll to position [3883, 0]
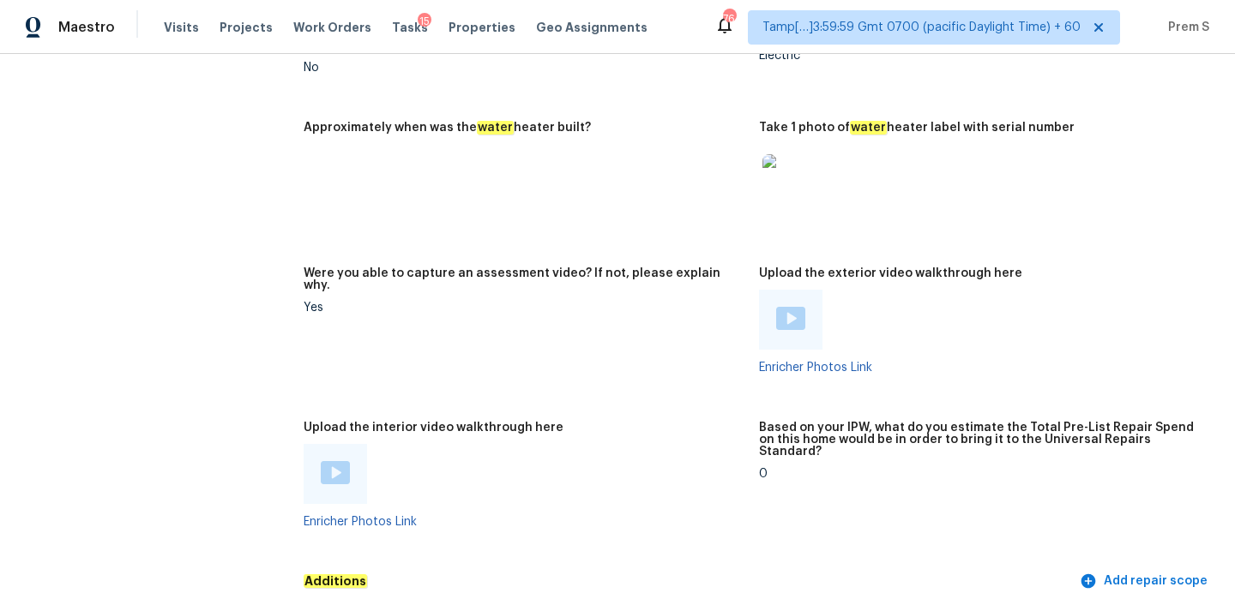
click at [784, 307] on img at bounding box center [790, 318] width 29 height 23
click at [802, 159] on img at bounding box center [789, 181] width 55 height 55
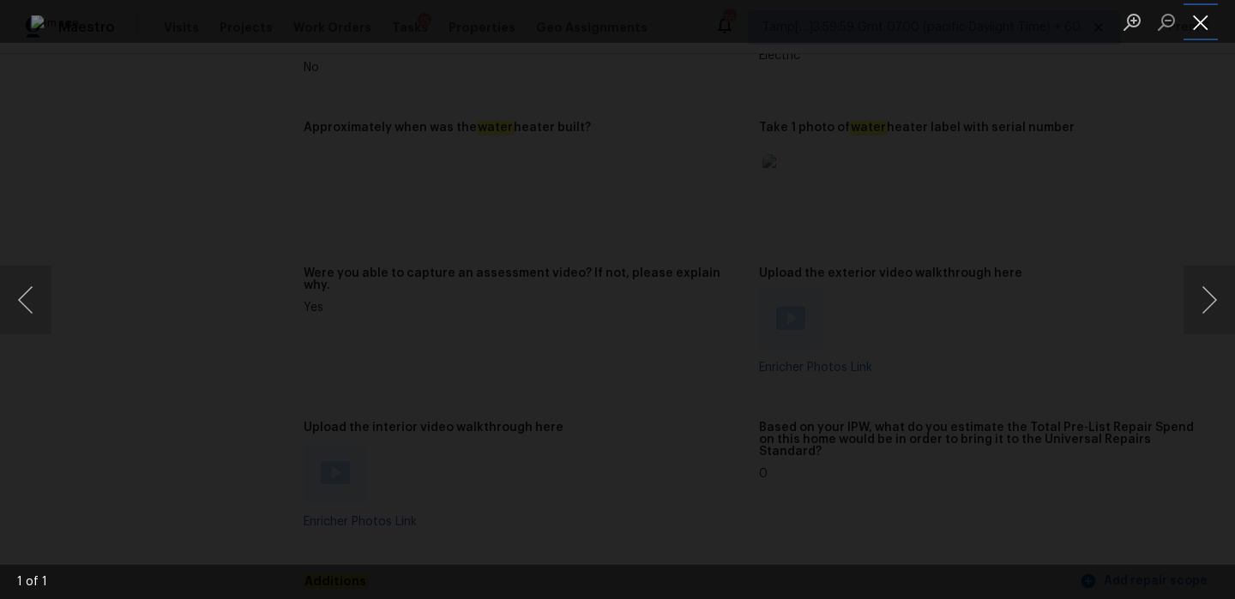
click at [1196, 21] on button "Close lightbox" at bounding box center [1200, 22] width 34 height 30
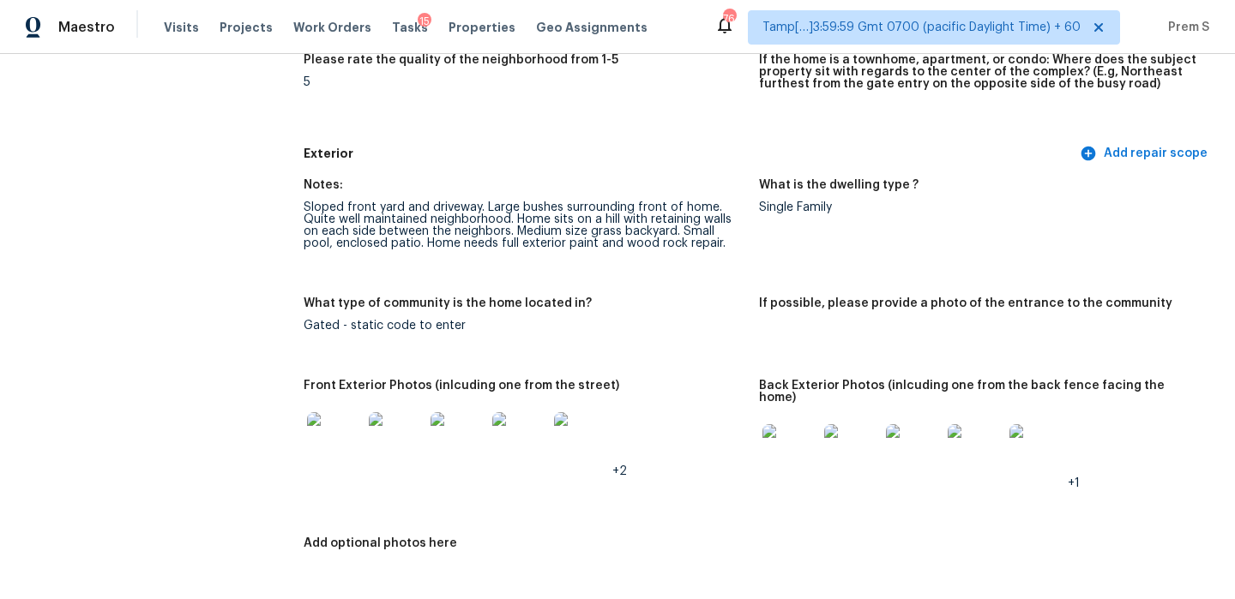
scroll to position [660, 0]
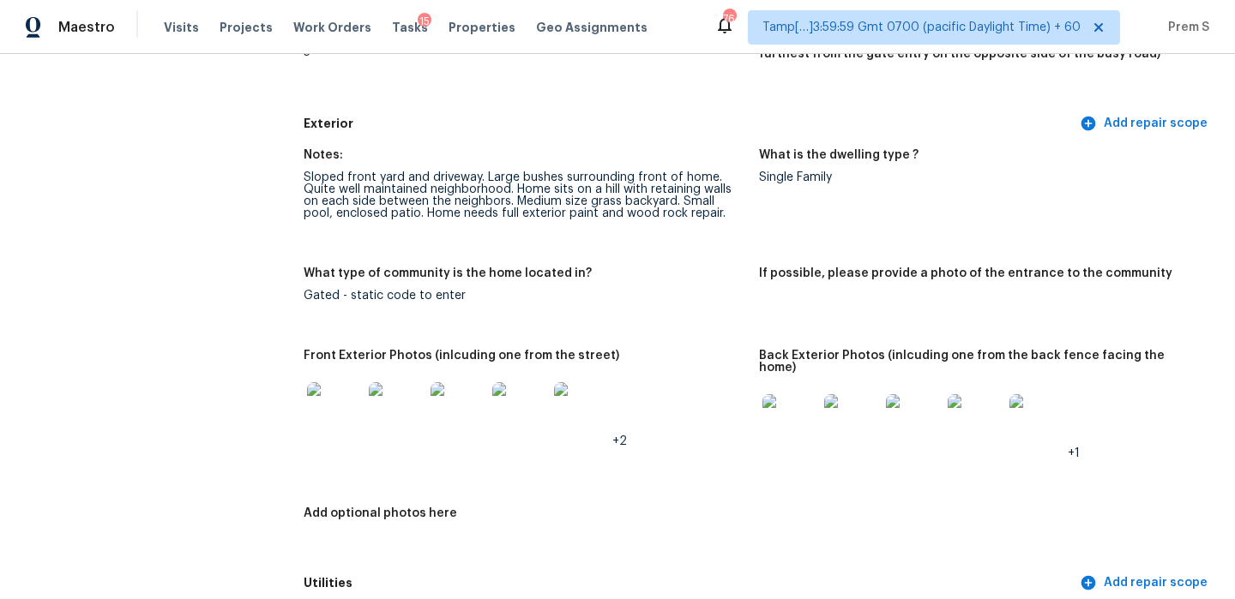
click at [328, 413] on img at bounding box center [334, 409] width 55 height 55
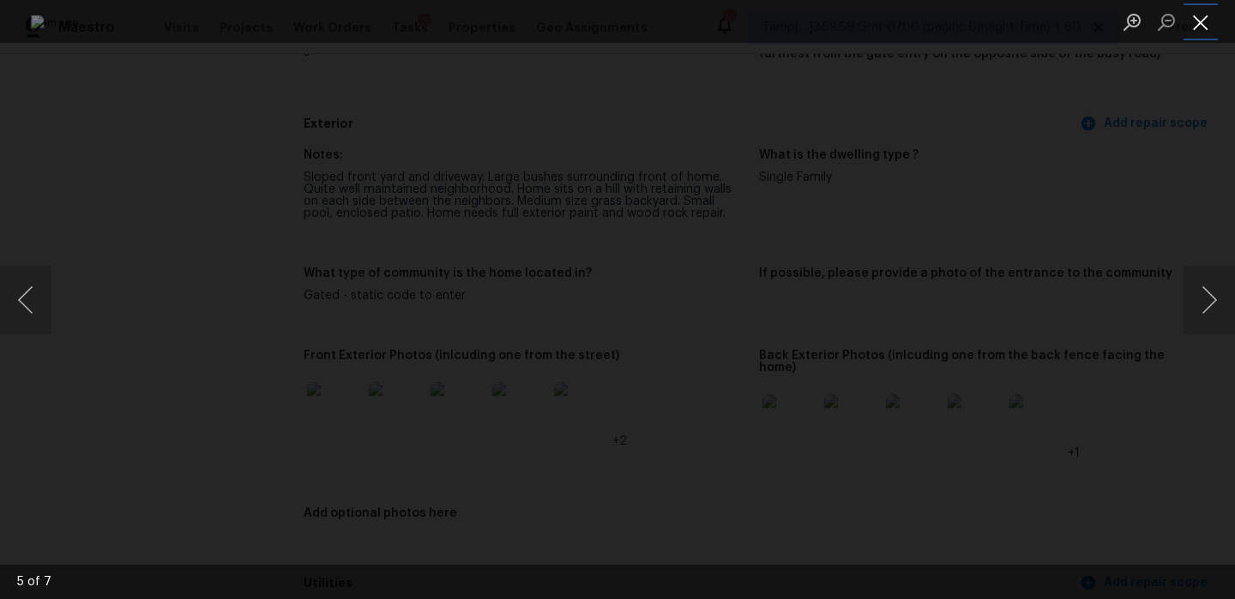
click at [1198, 18] on button "Close lightbox" at bounding box center [1200, 22] width 34 height 30
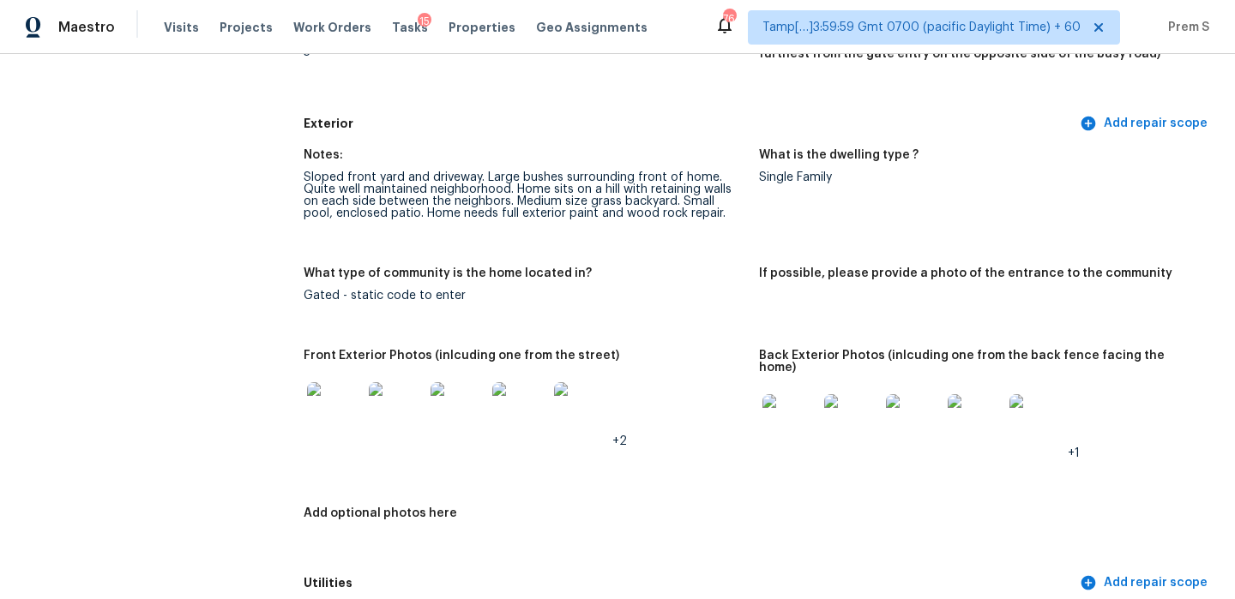
click at [795, 412] on img at bounding box center [789, 421] width 55 height 55
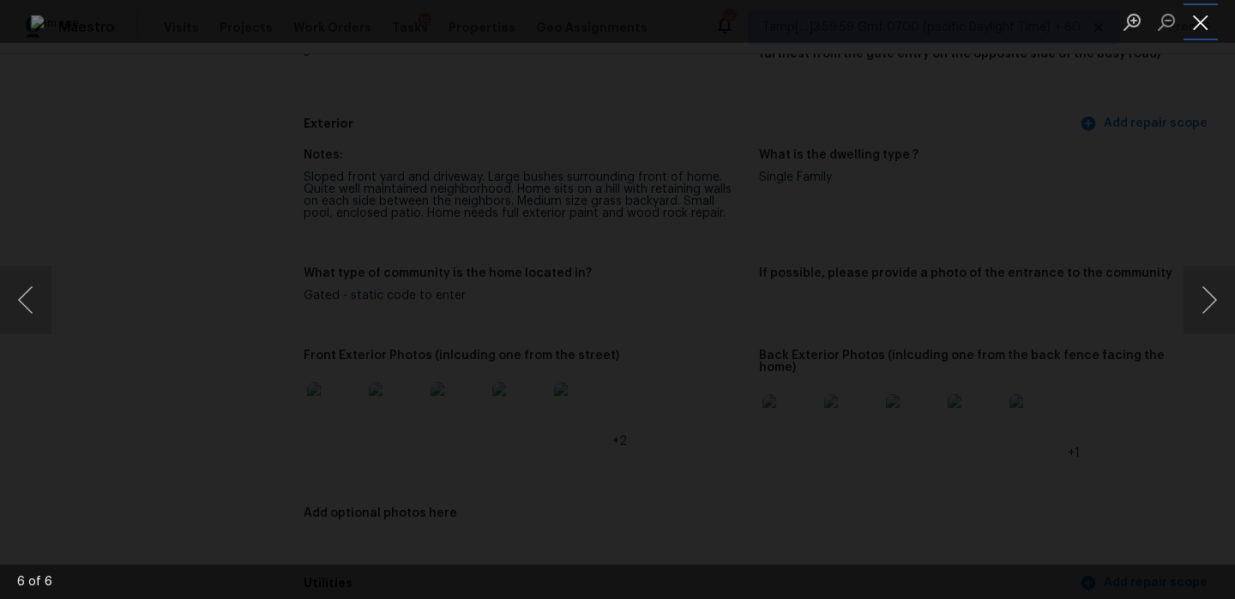
click at [1203, 16] on button "Close lightbox" at bounding box center [1200, 22] width 34 height 30
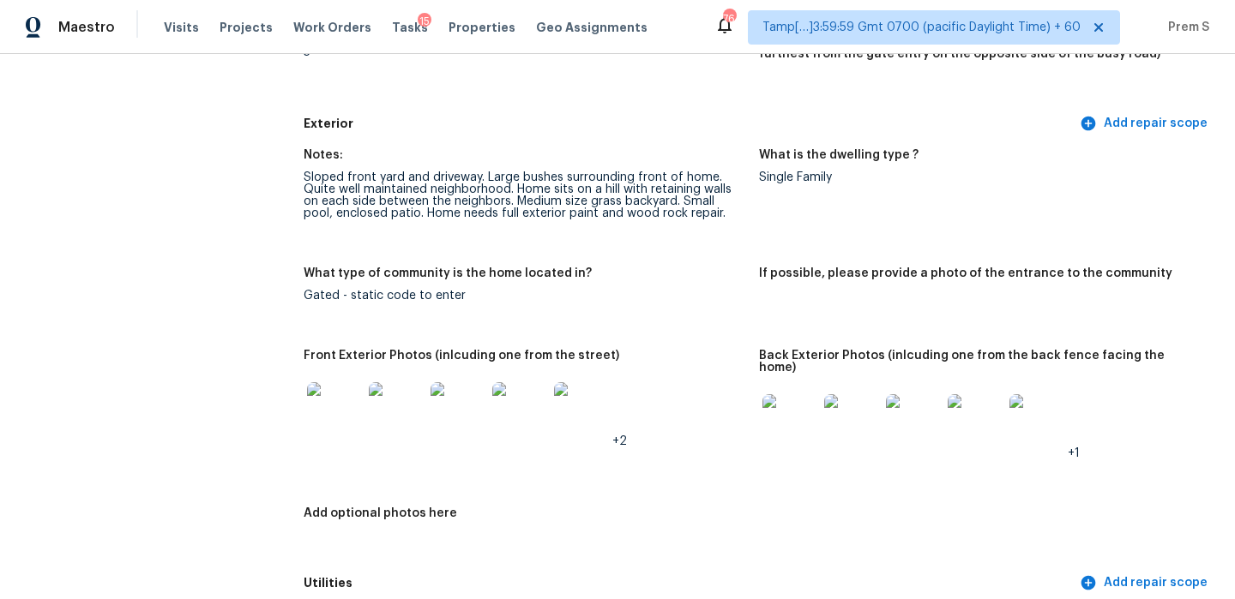
click at [688, 346] on div "Notes: Sloped front yard and driveway. Large bushes surrounding front of home. …" at bounding box center [759, 353] width 911 height 429
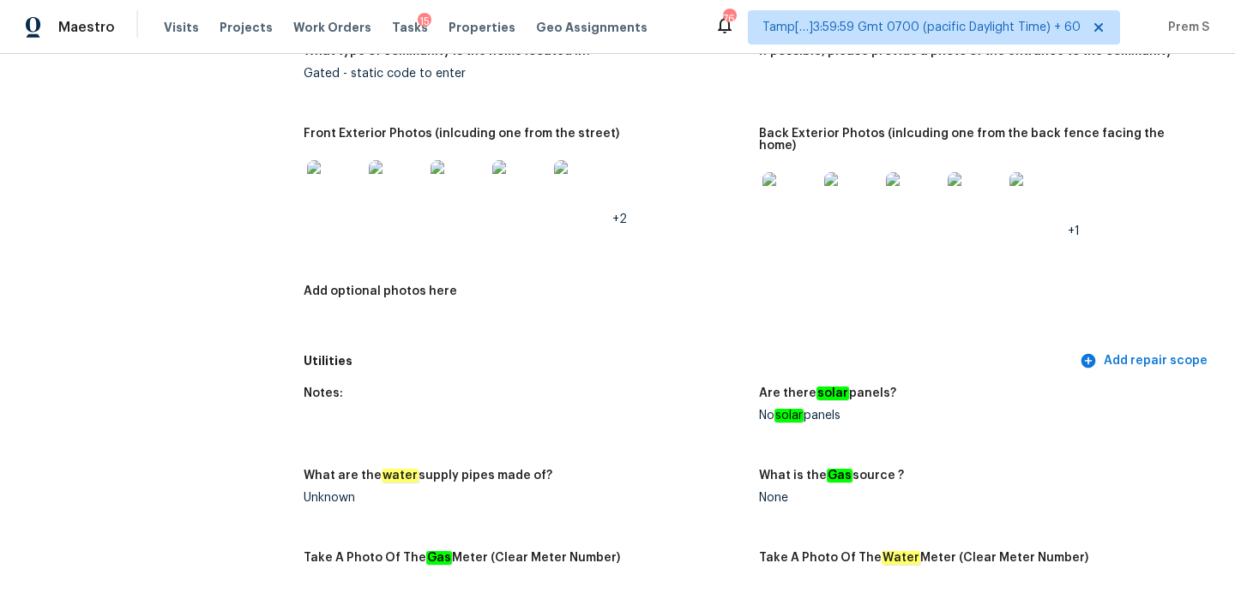
scroll to position [1805, 0]
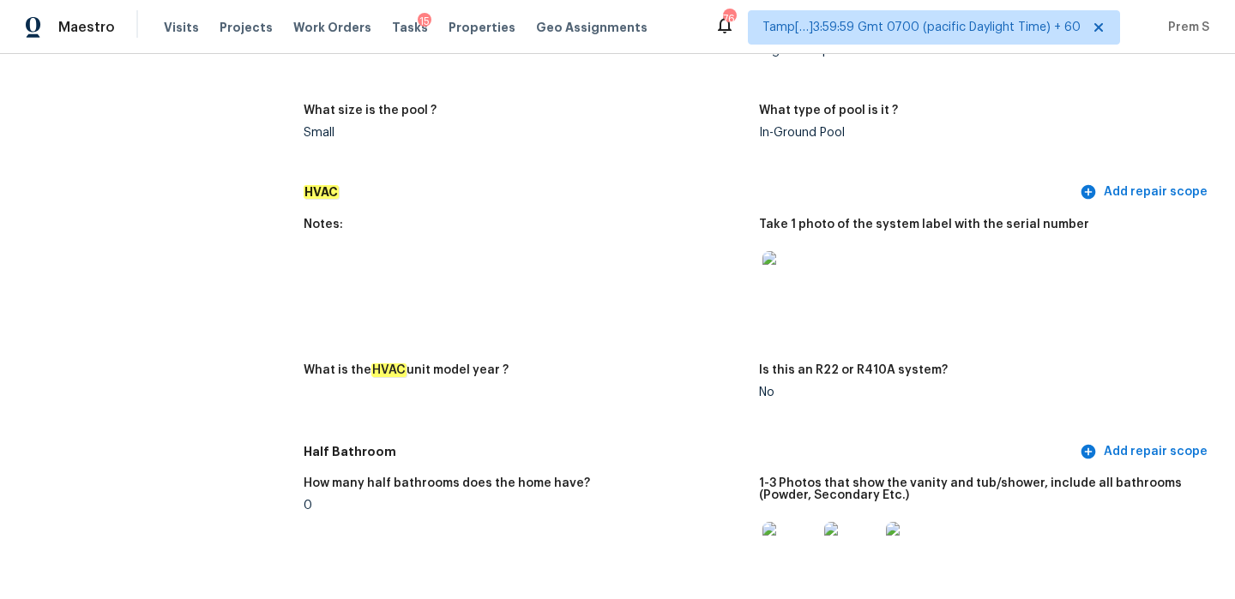
click at [788, 277] on img at bounding box center [789, 278] width 55 height 55
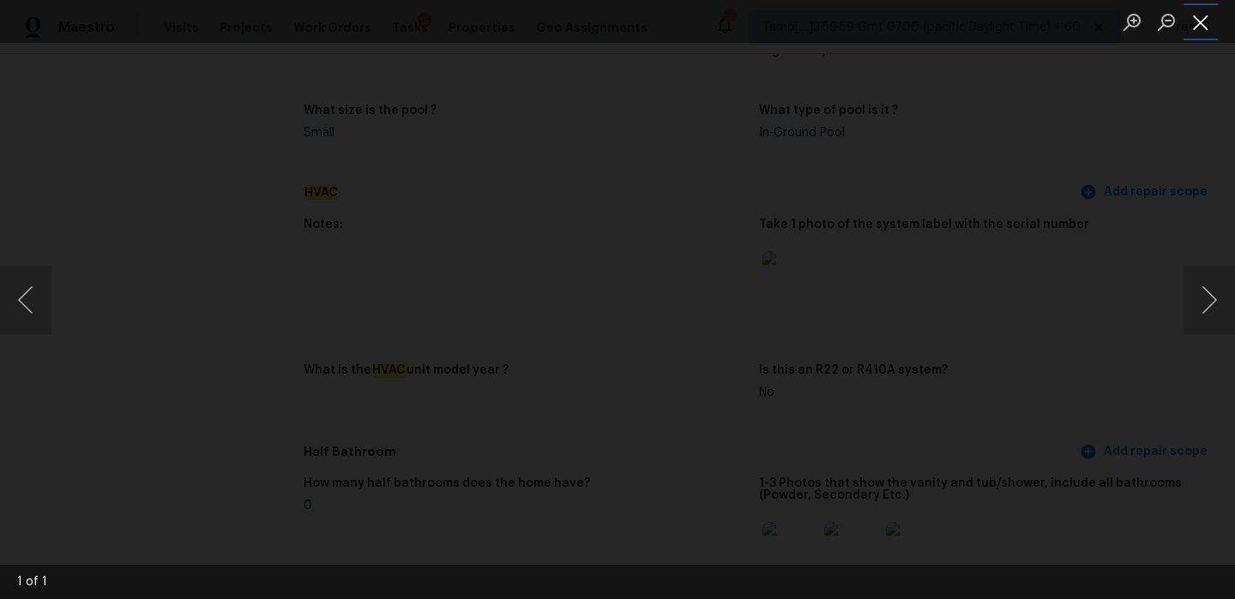
click at [1198, 27] on button "Close lightbox" at bounding box center [1200, 22] width 34 height 30
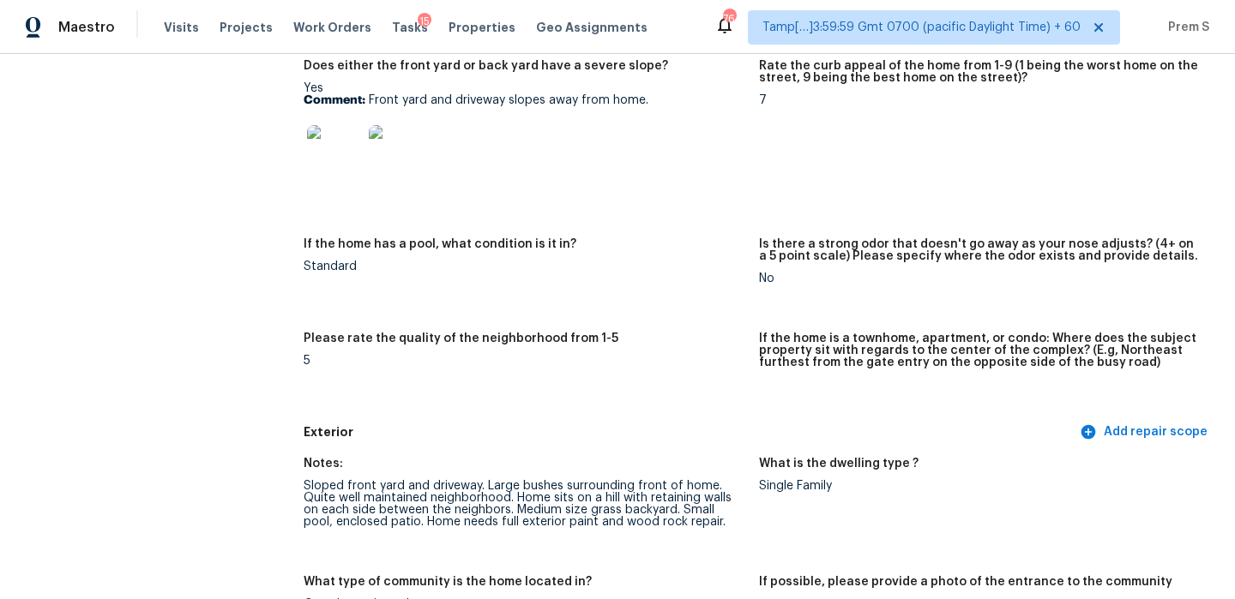
scroll to position [0, 0]
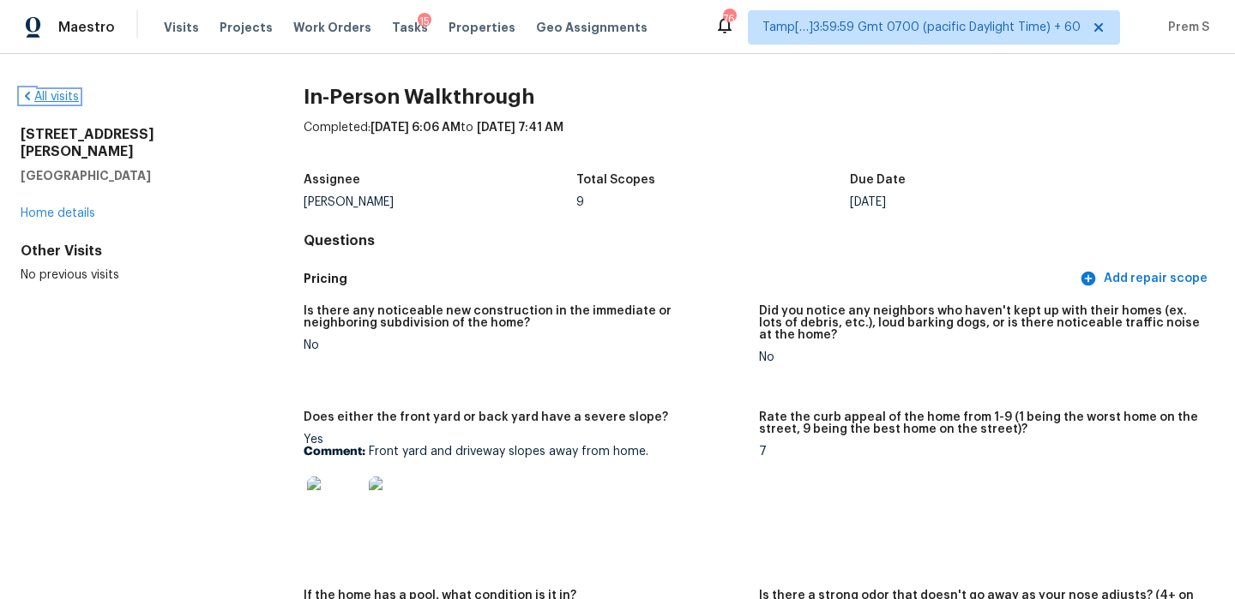
click at [65, 93] on link "All visits" at bounding box center [50, 97] width 58 height 12
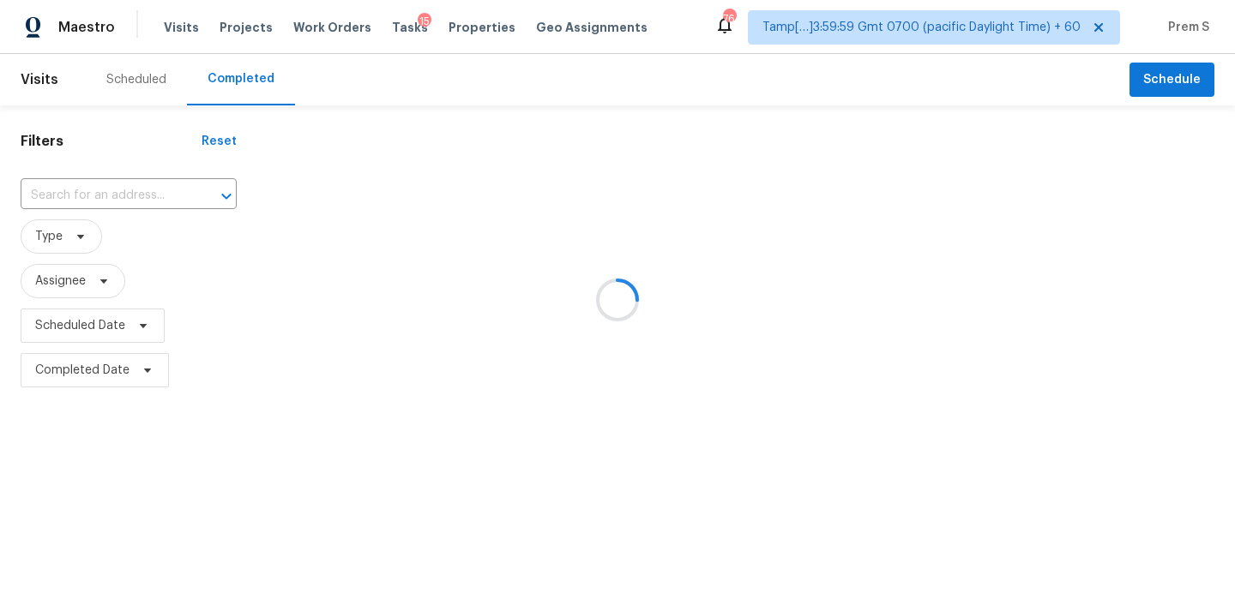
click at [83, 205] on div at bounding box center [617, 299] width 1235 height 599
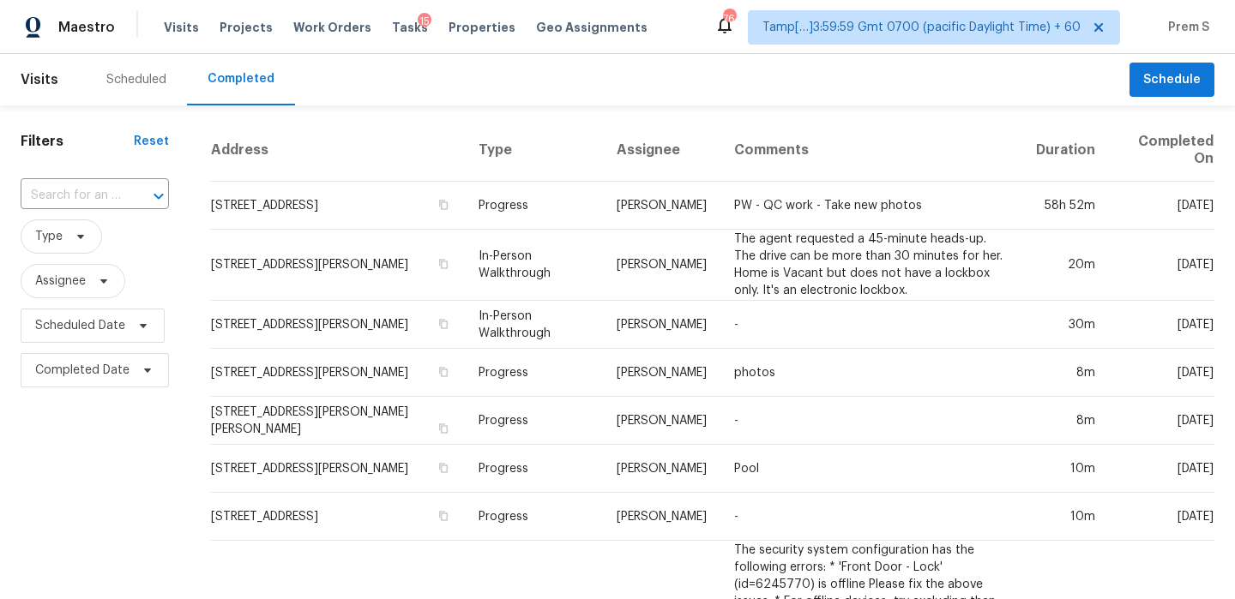
click at [71, 197] on input "text" at bounding box center [71, 196] width 100 height 27
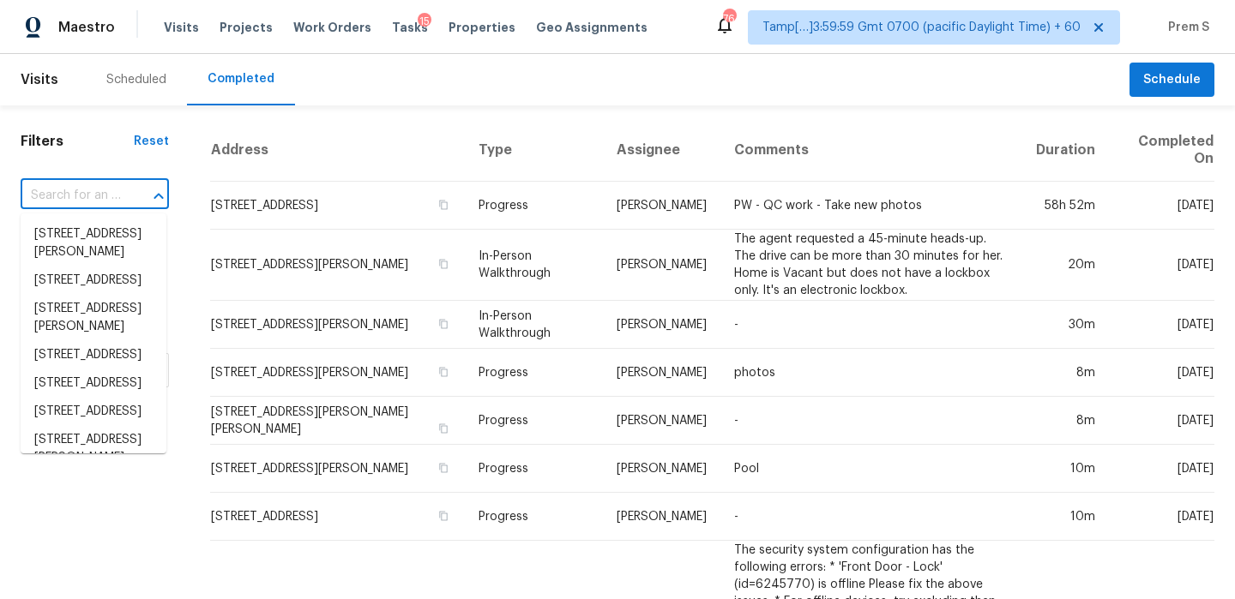
paste input "43862 W Scenic Dr Maricopa, AZ, 85139"
type input "43862 W Scenic Dr Maricopa, AZ, 85139"
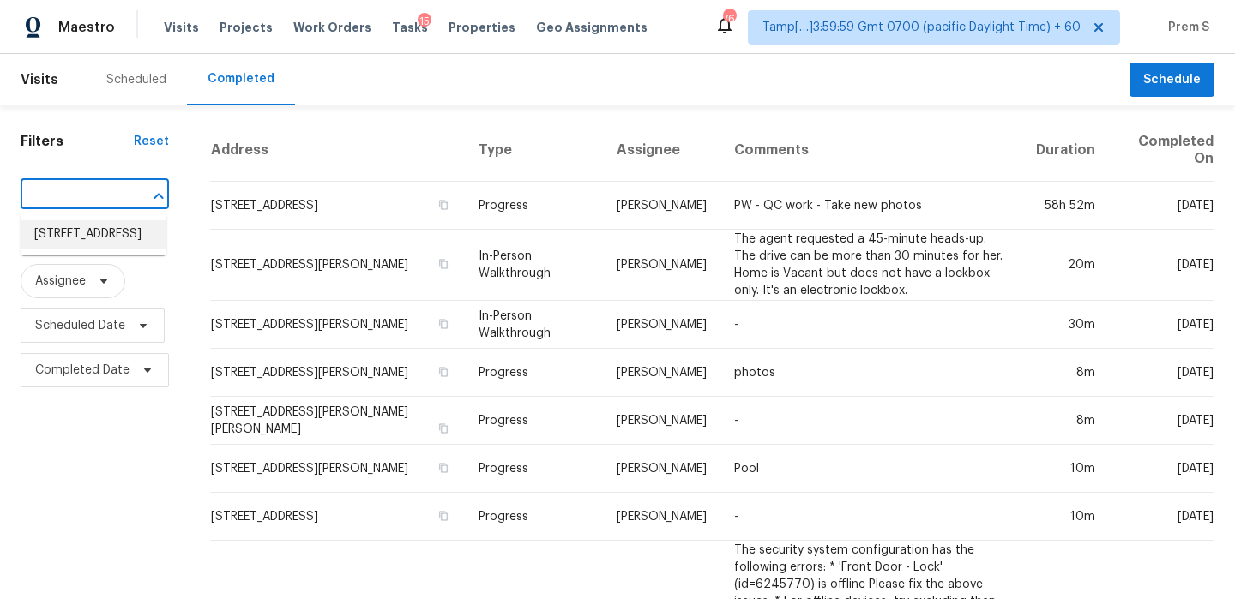
click at [117, 240] on li "43862 W Scenic Dr, Maricopa, AZ 85139" at bounding box center [94, 234] width 146 height 28
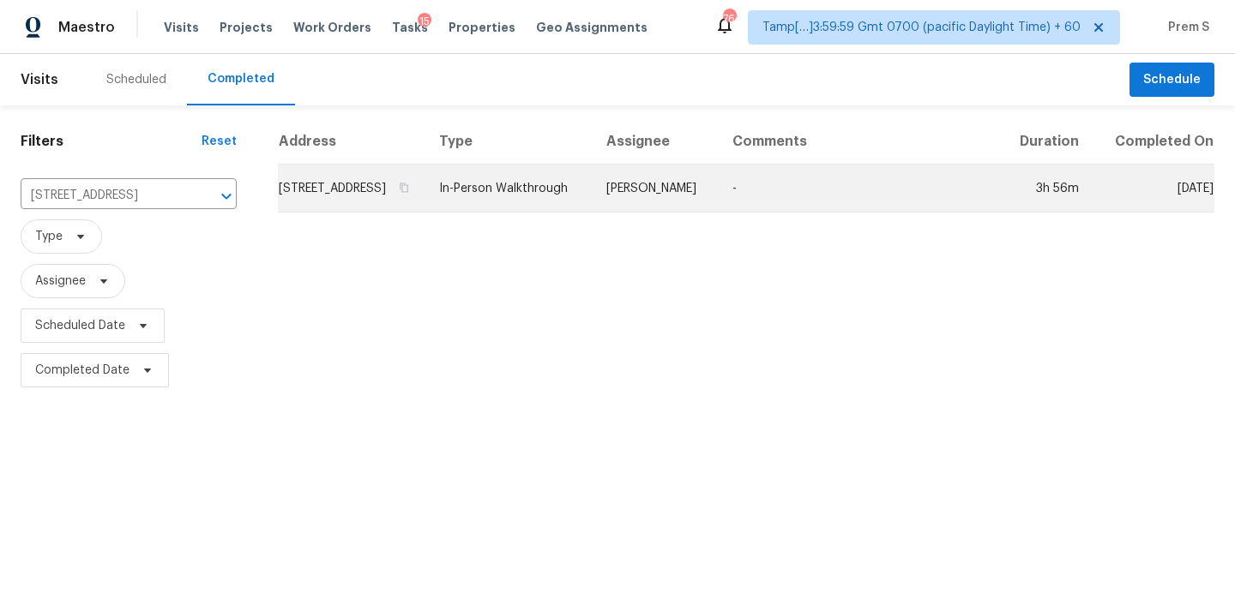
click at [379, 195] on td "43862 W Scenic Dr, Maricopa, AZ 85139" at bounding box center [351, 189] width 147 height 48
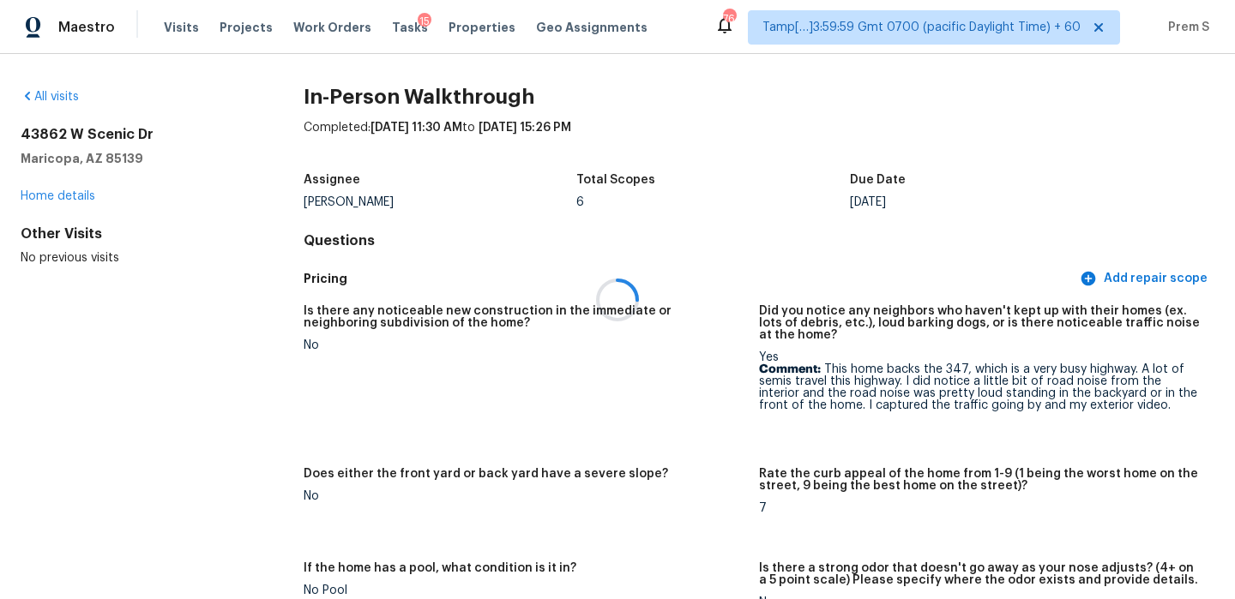
click at [379, 195] on div at bounding box center [617, 299] width 1235 height 599
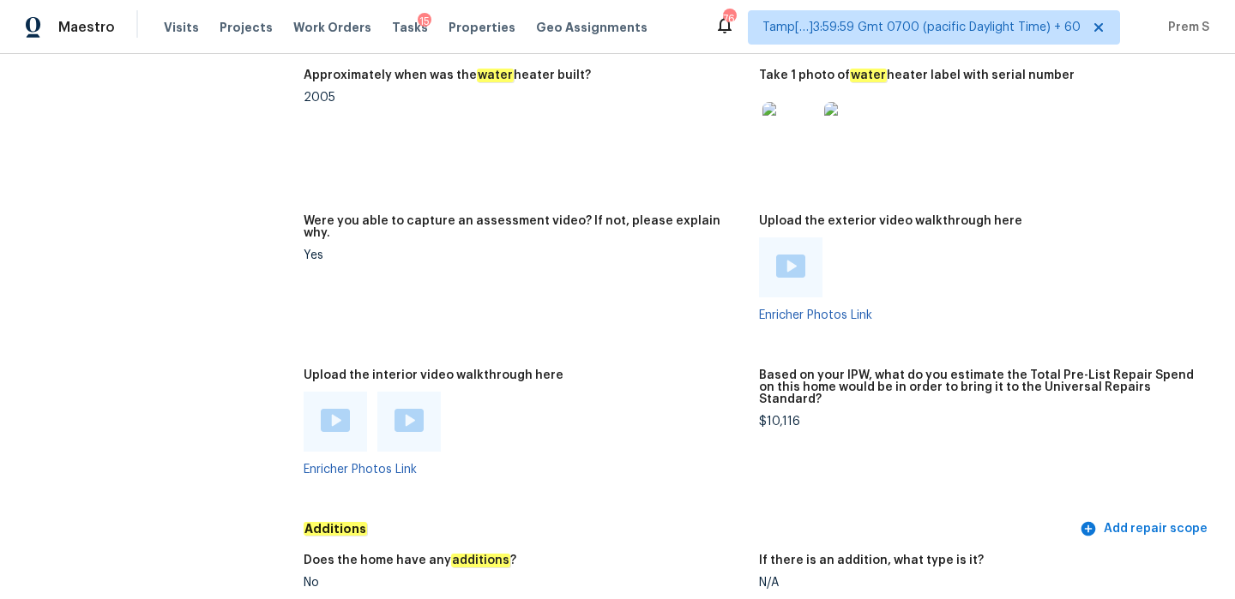
scroll to position [3433, 0]
click at [331, 408] on img at bounding box center [335, 419] width 29 height 23
click at [424, 391] on div at bounding box center [408, 421] width 63 height 60
click at [411, 408] on img at bounding box center [408, 419] width 29 height 23
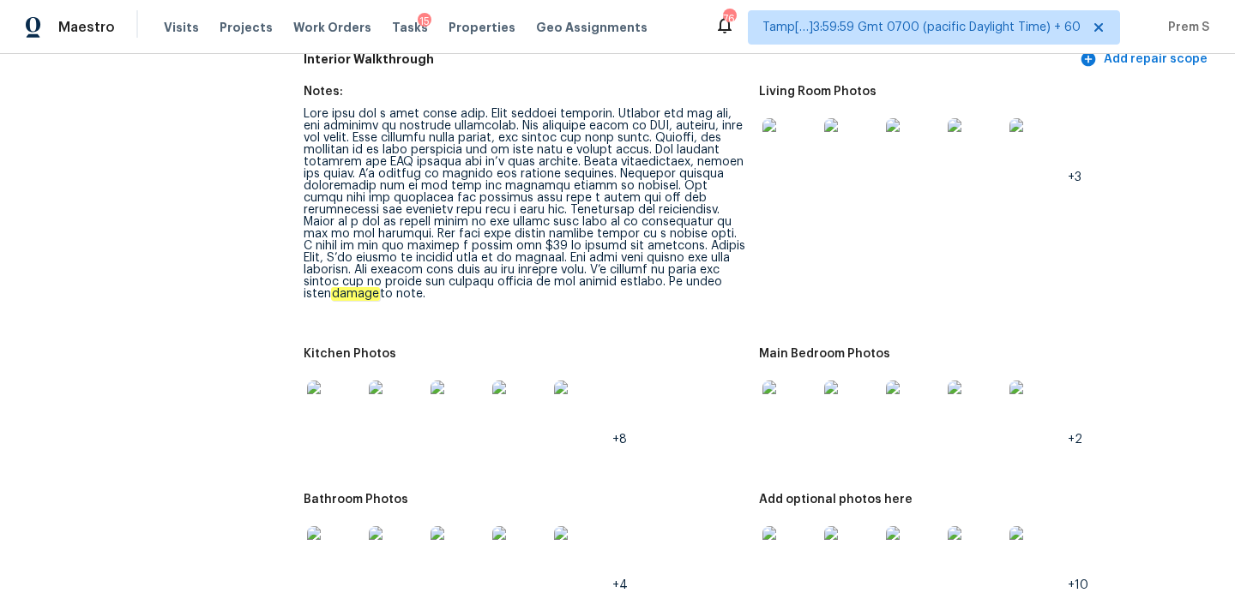
scroll to position [2072, 0]
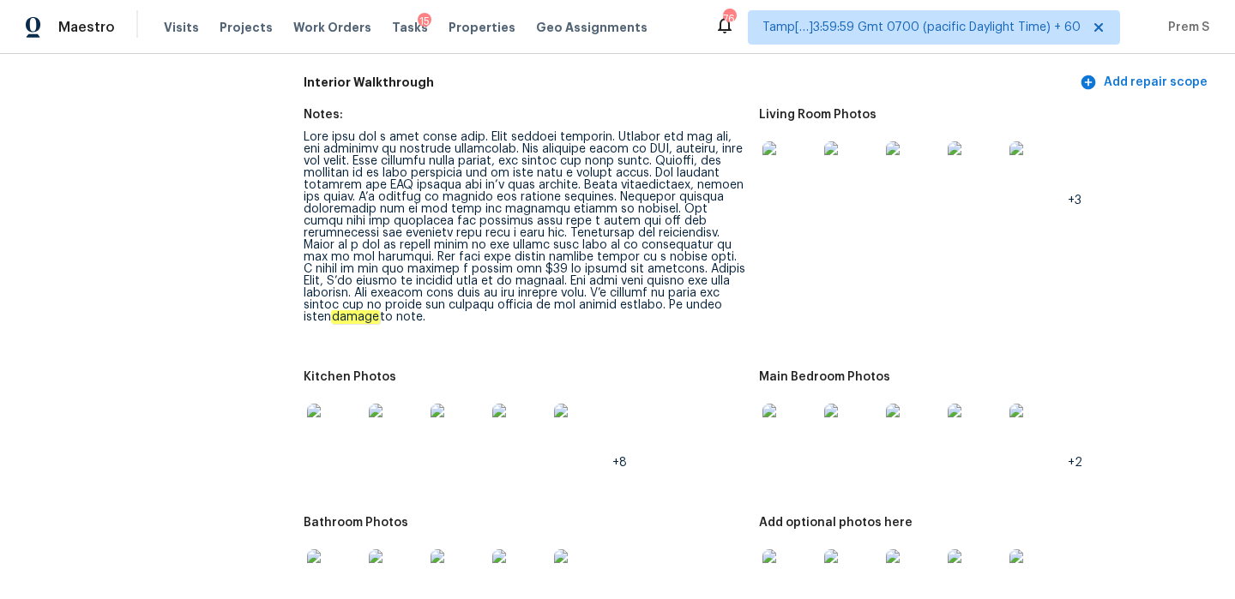
drag, startPoint x: 481, startPoint y: 285, endPoint x: 684, endPoint y: 291, distance: 203.3
click at [684, 291] on div "damage to note." at bounding box center [525, 227] width 442 height 192
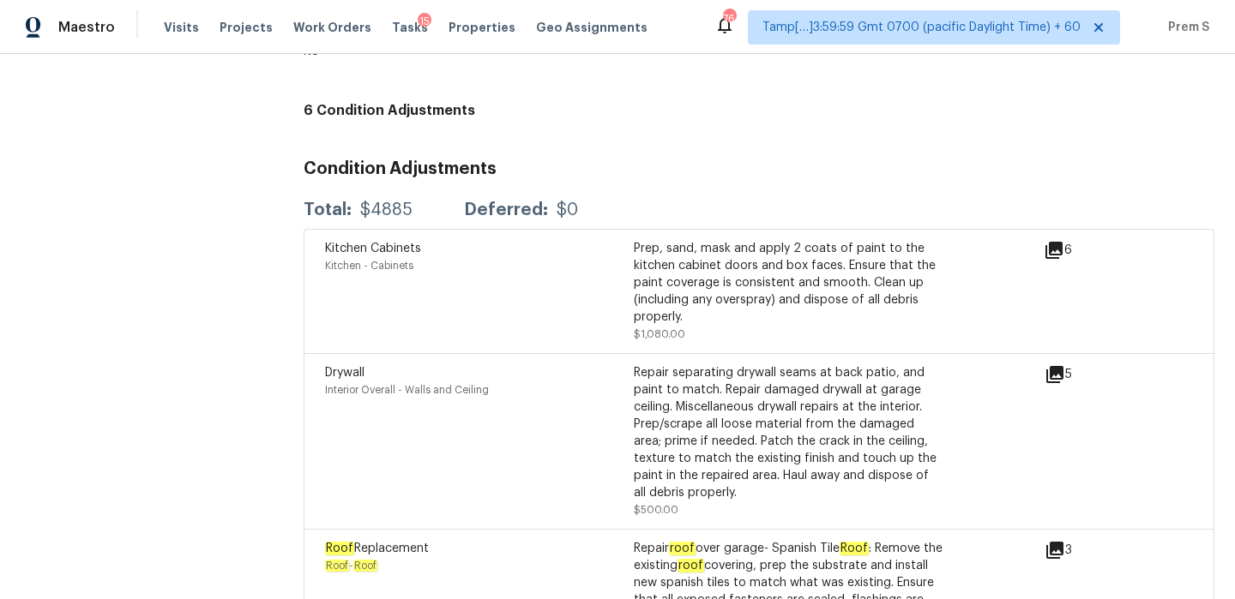
scroll to position [0, 0]
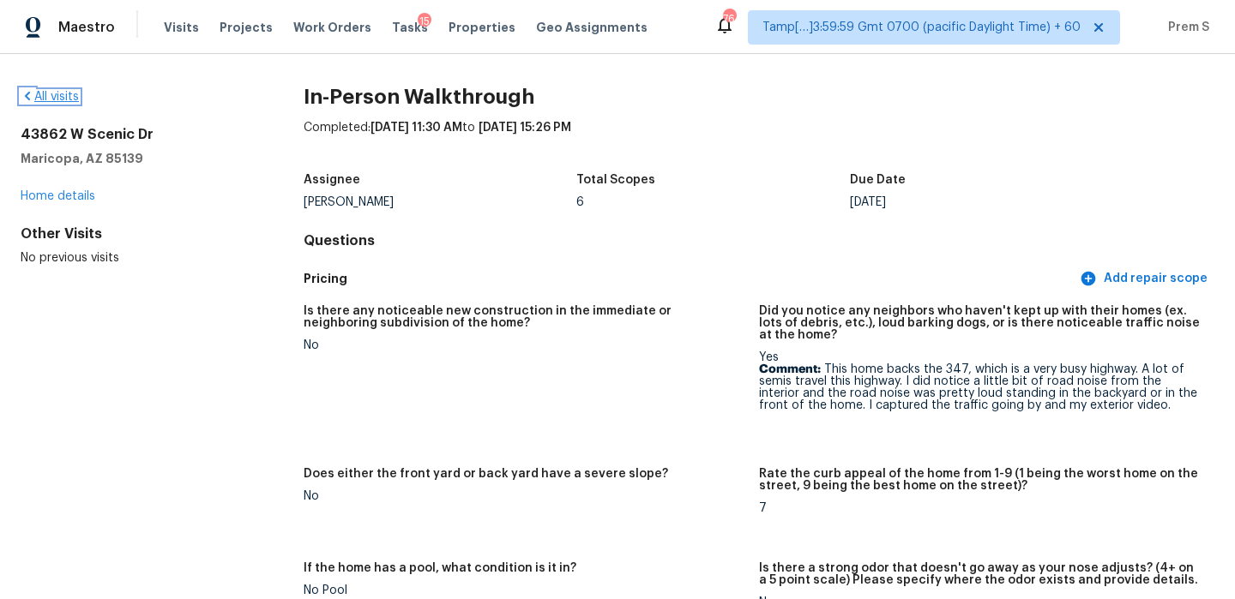
click at [54, 99] on link "All visits" at bounding box center [50, 97] width 58 height 12
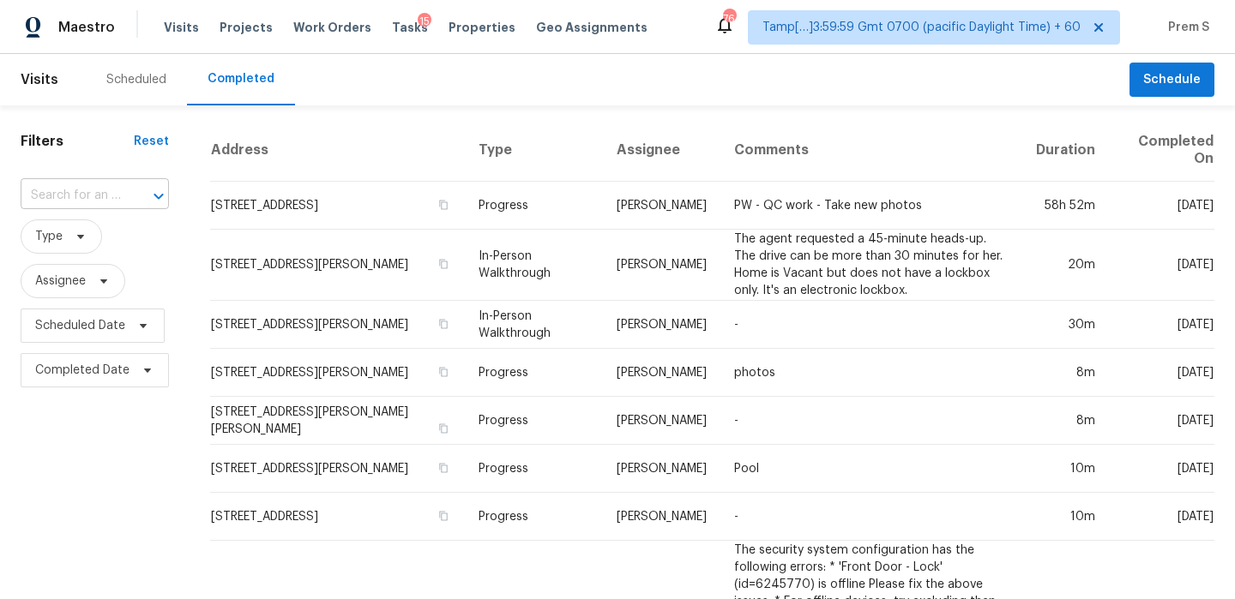
click at [74, 200] on input "text" at bounding box center [71, 196] width 100 height 27
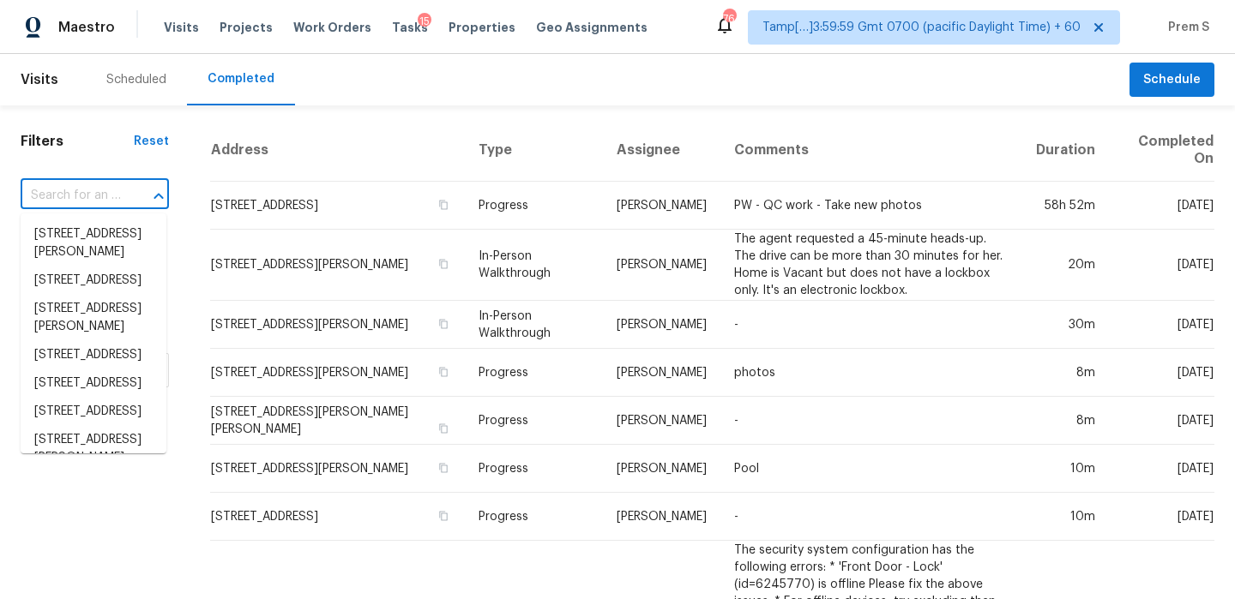
paste input "7893 Rock Rose Ln Fairburn, GA, 30213"
type input "7893 Rock Rose Ln Fairburn, GA, 30213"
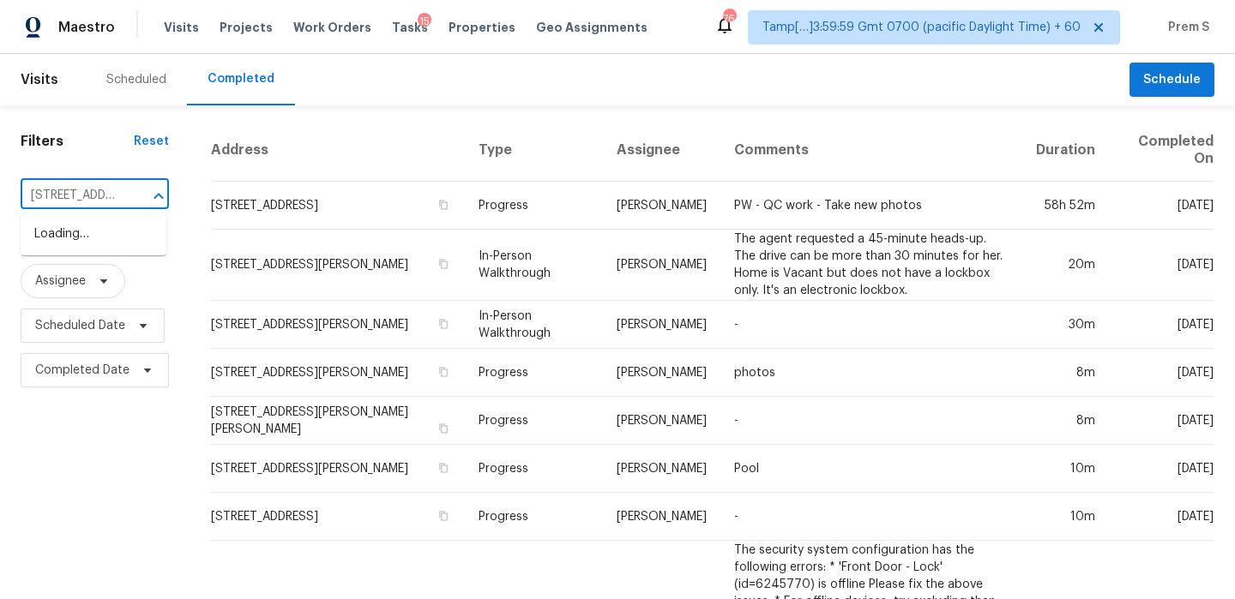
scroll to position [0, 131]
click at [75, 243] on li "7893 Rock Rose Ln, Fairburn, GA 30213" at bounding box center [94, 234] width 146 height 28
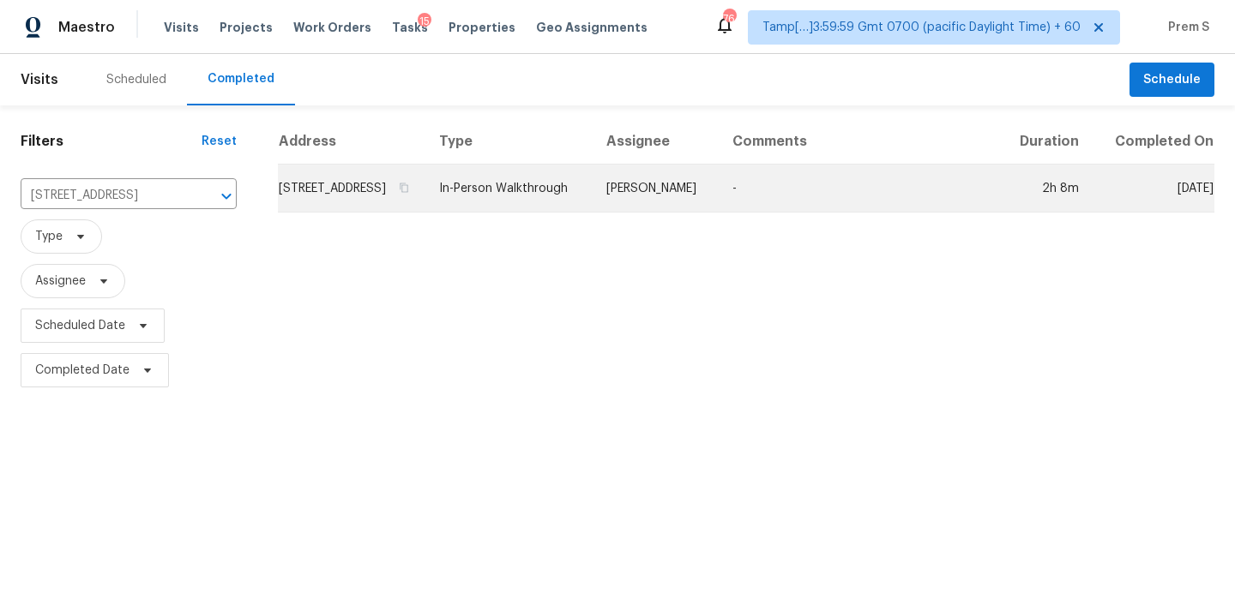
click at [380, 206] on td "7893 Rock Rose Ln, Fairburn, GA 30213" at bounding box center [351, 189] width 147 height 48
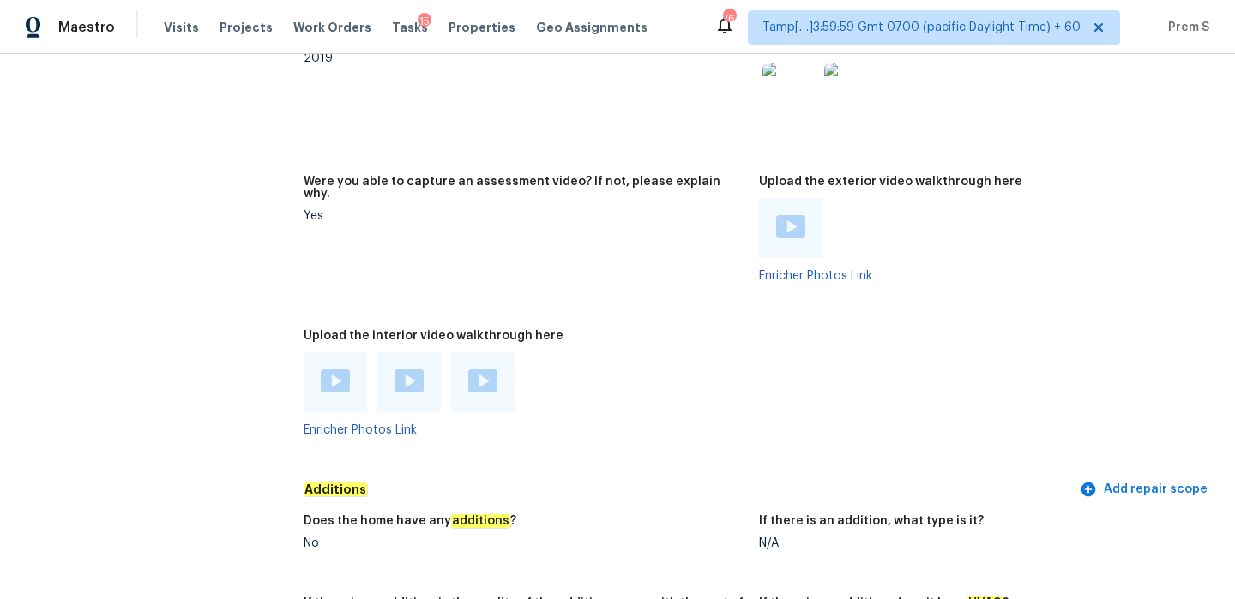
scroll to position [3425, 0]
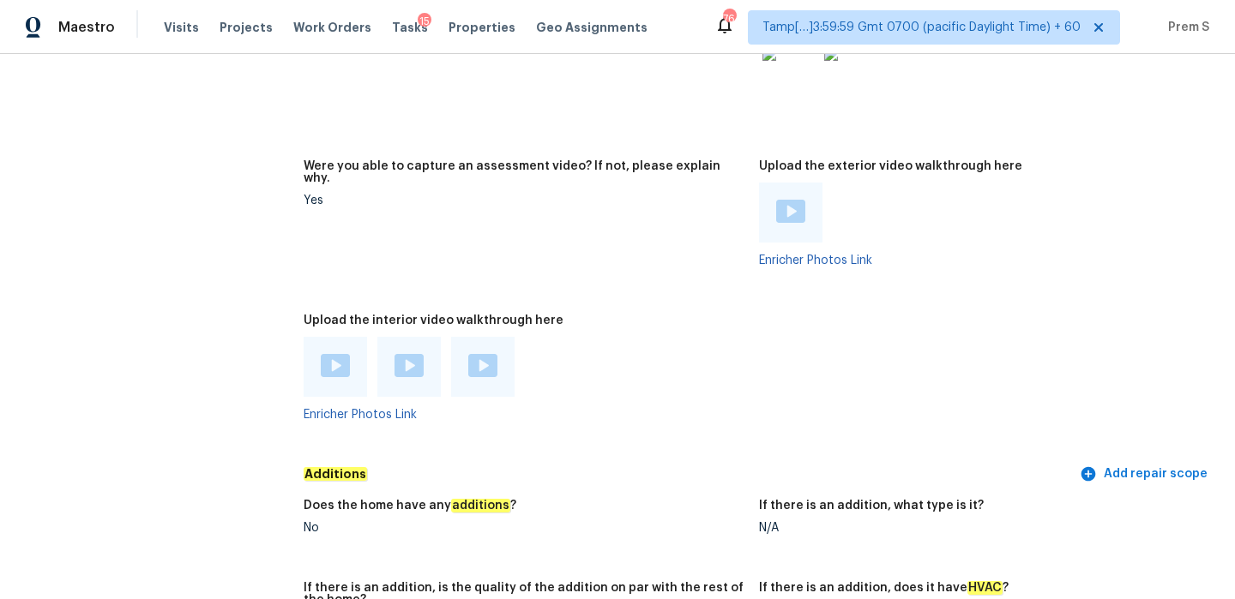
click at [328, 354] on img at bounding box center [335, 365] width 29 height 23
click at [407, 354] on img at bounding box center [408, 365] width 29 height 23
click at [484, 354] on img at bounding box center [482, 365] width 29 height 23
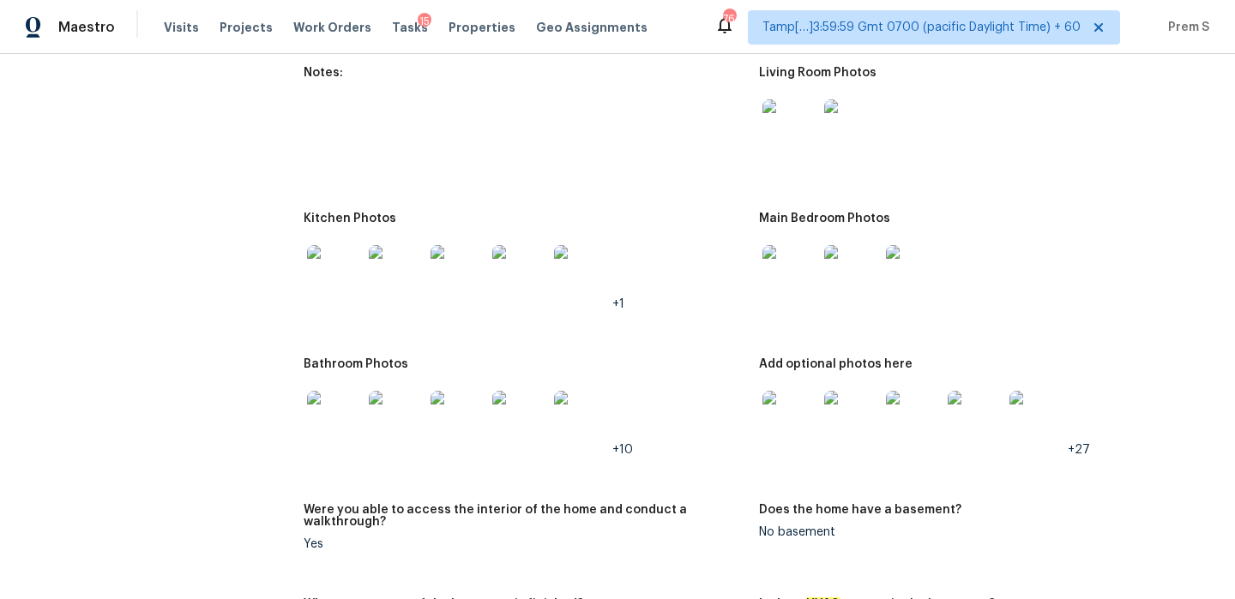
scroll to position [2102, 0]
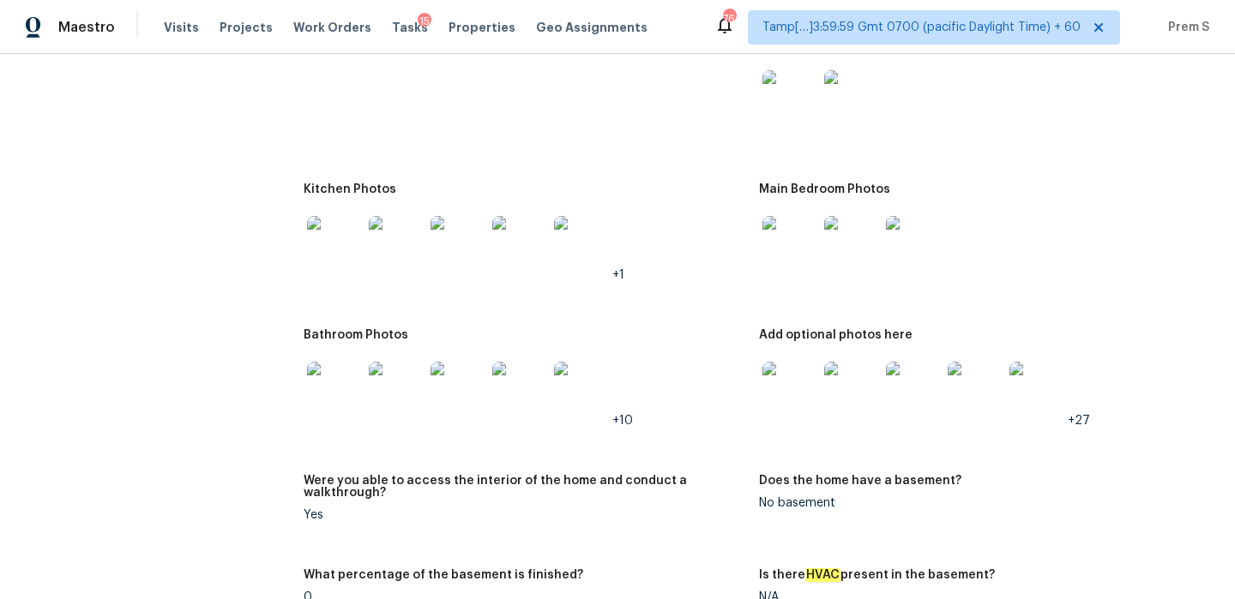
click at [786, 362] on img at bounding box center [789, 389] width 55 height 55
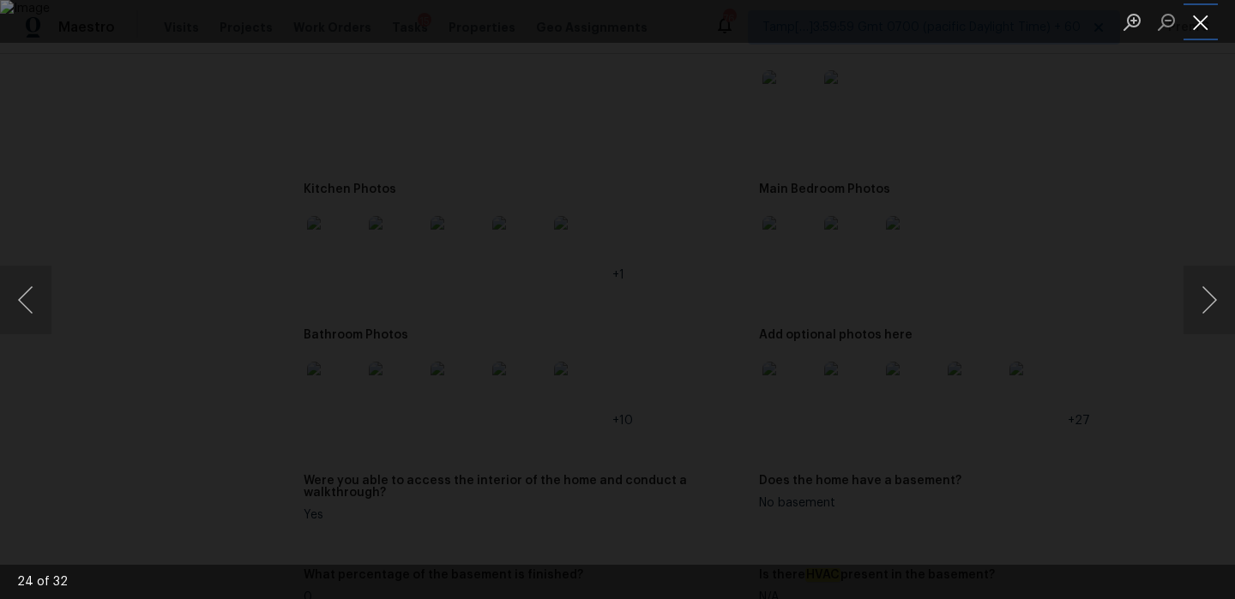
click at [1193, 19] on button "Close lightbox" at bounding box center [1200, 22] width 34 height 30
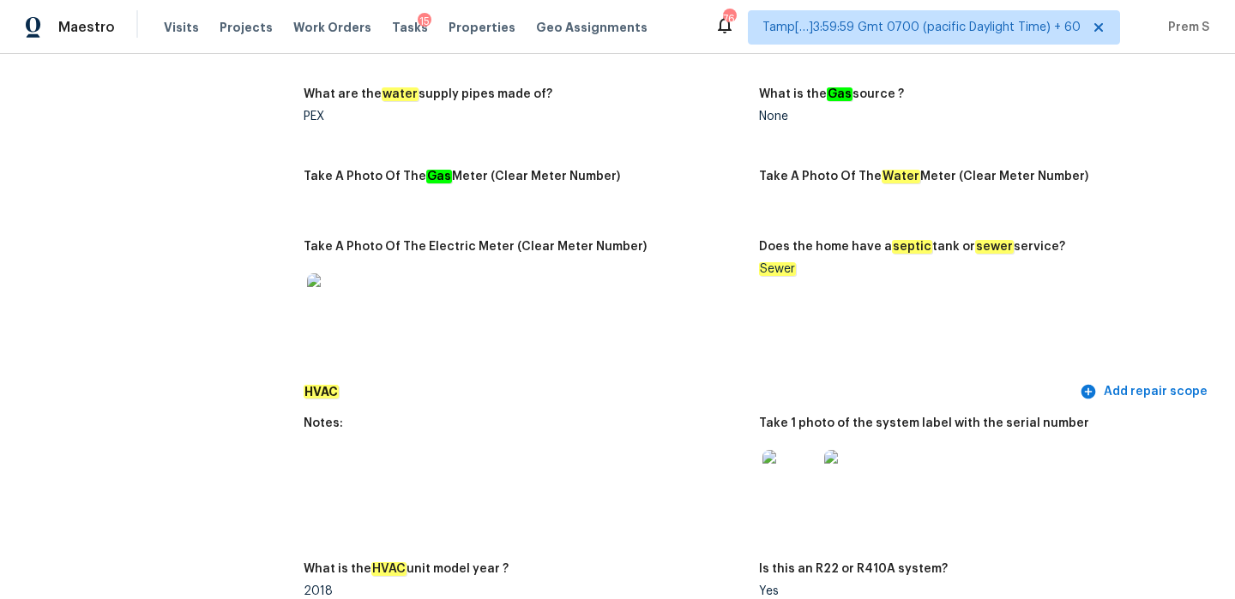
scroll to position [0, 0]
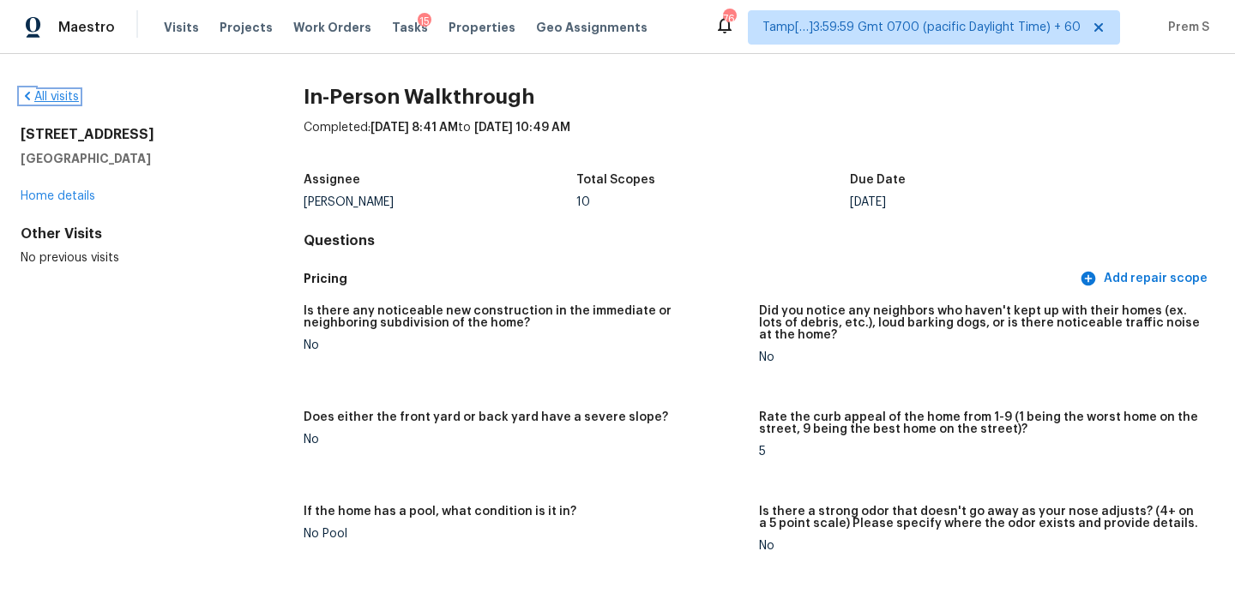
click at [67, 99] on link "All visits" at bounding box center [50, 97] width 58 height 12
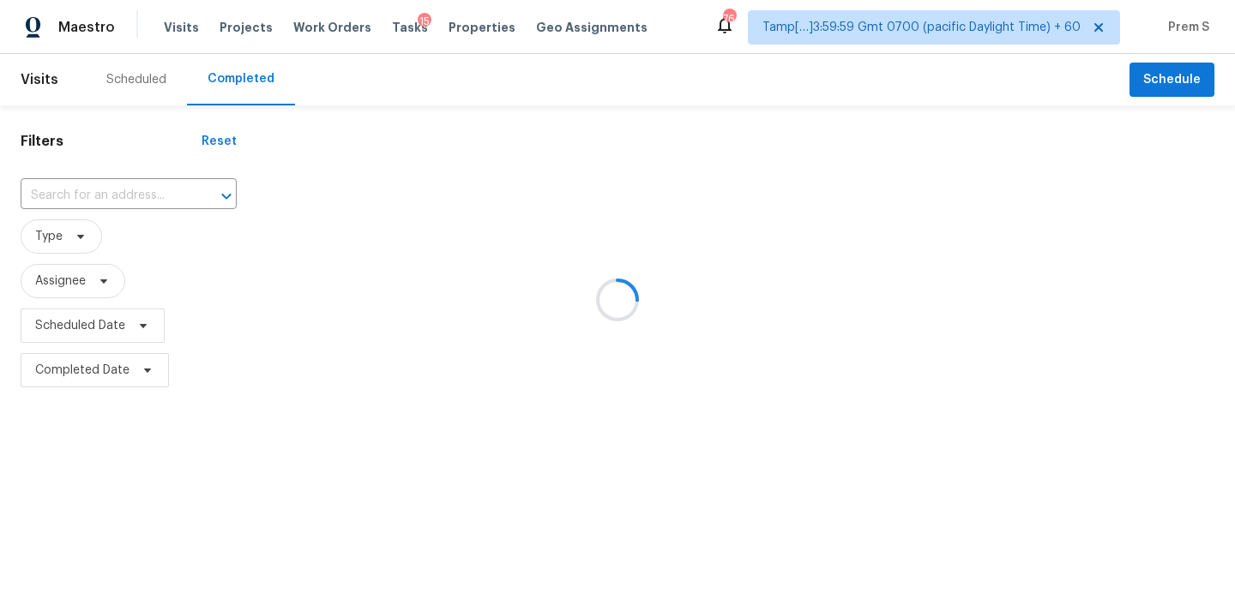
click at [142, 200] on div at bounding box center [617, 299] width 1235 height 599
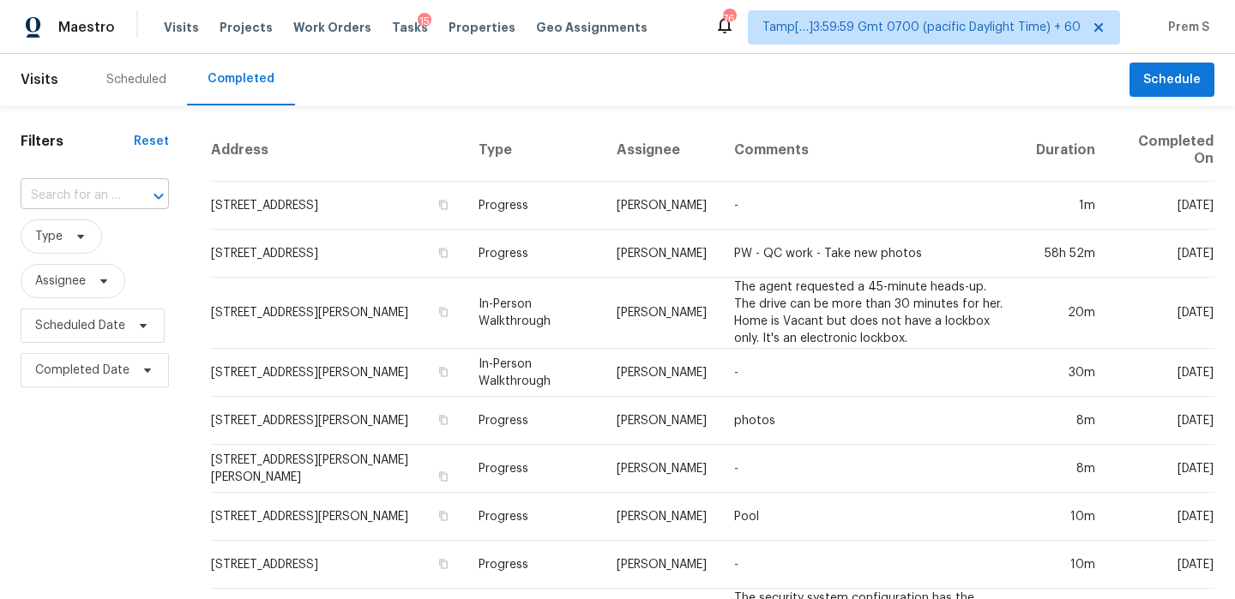
click at [110, 197] on input "text" at bounding box center [71, 196] width 100 height 27
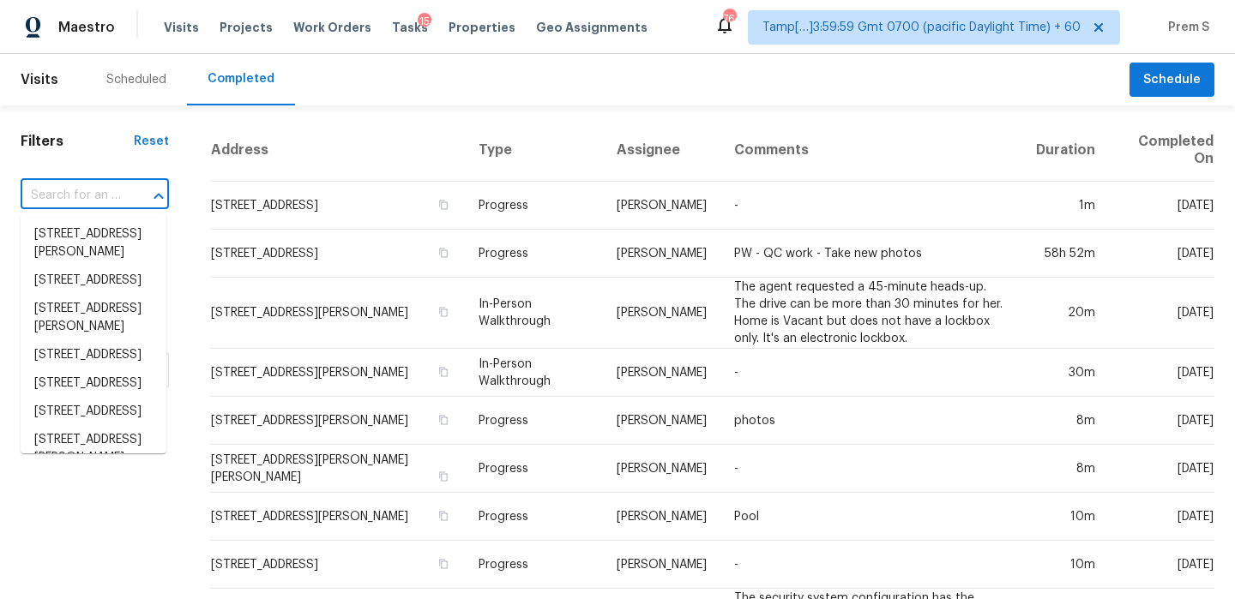
paste input "1614 Shirley Way Knoxville, TN, 37909"
type input "1614 Shirley Way Knoxville, TN, 37909"
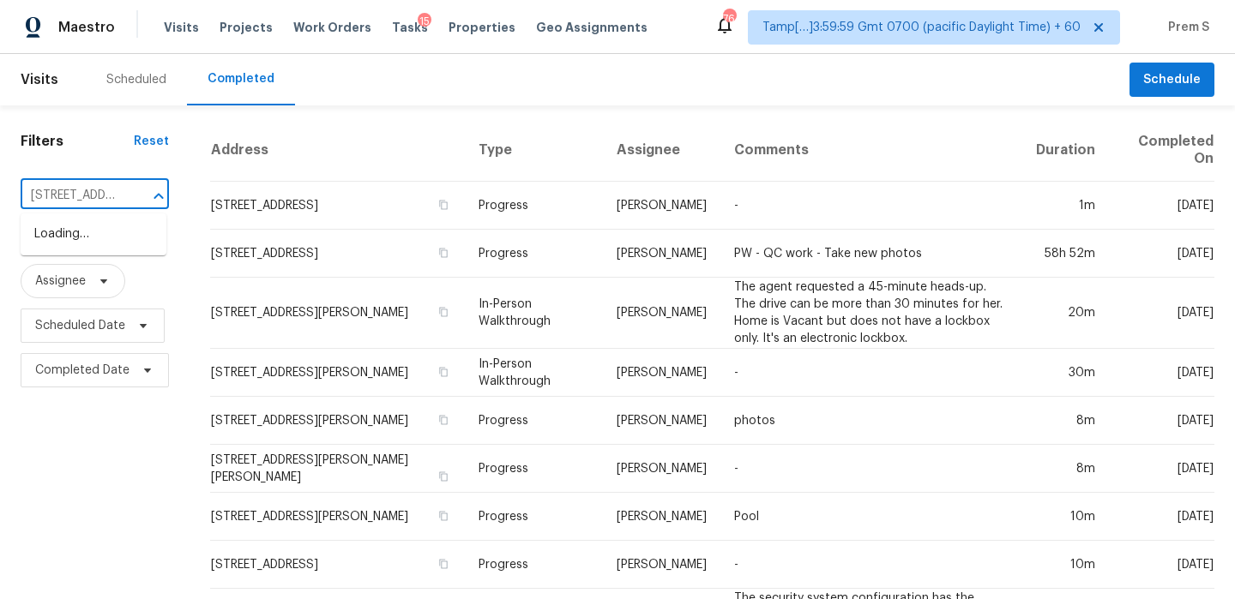
scroll to position [0, 123]
click at [89, 237] on li "1614 Shirley Way, Knoxville, TN 37909" at bounding box center [94, 243] width 146 height 46
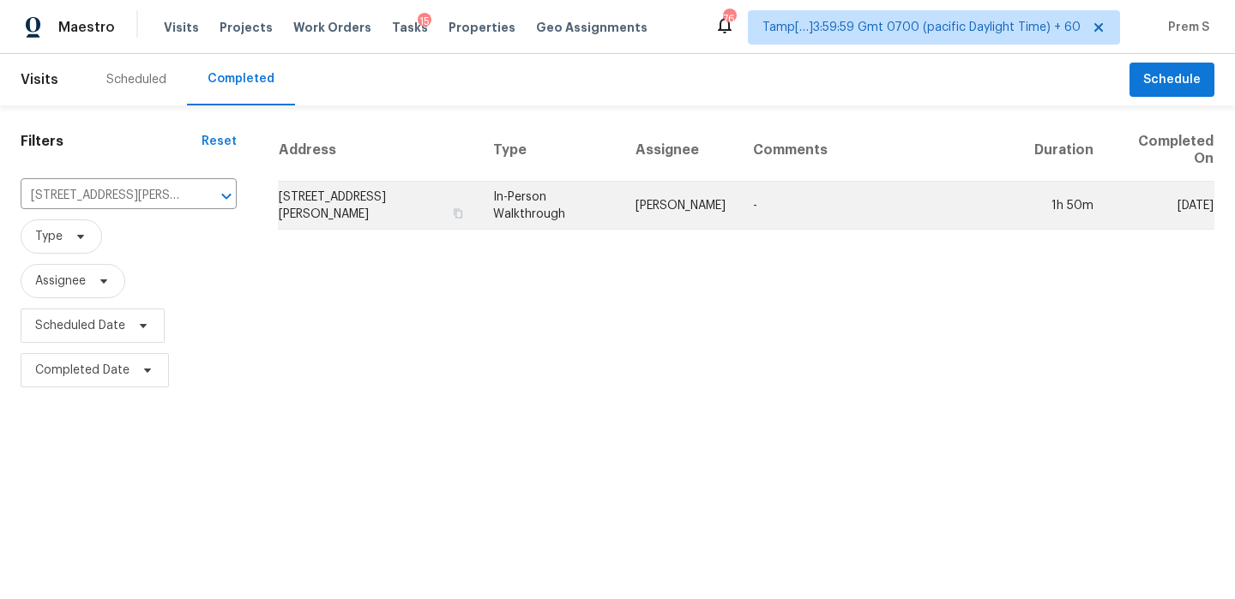
click at [320, 200] on td "1614 Shirley Way, Knoxville, TN 37909" at bounding box center [378, 206] width 201 height 48
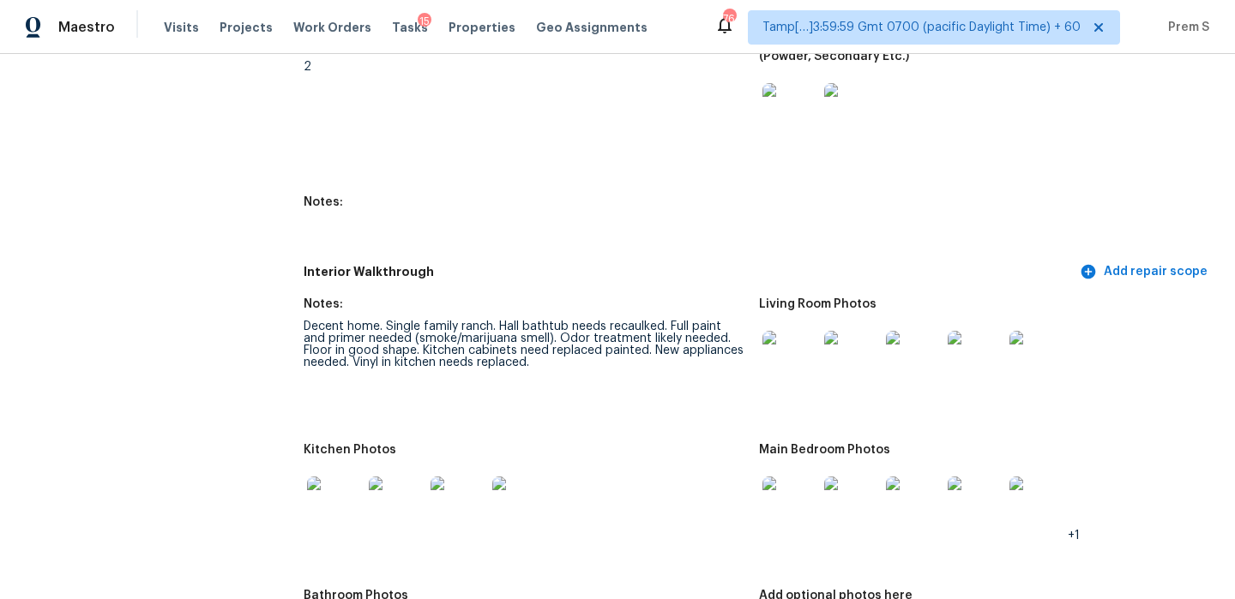
scroll to position [4139, 0]
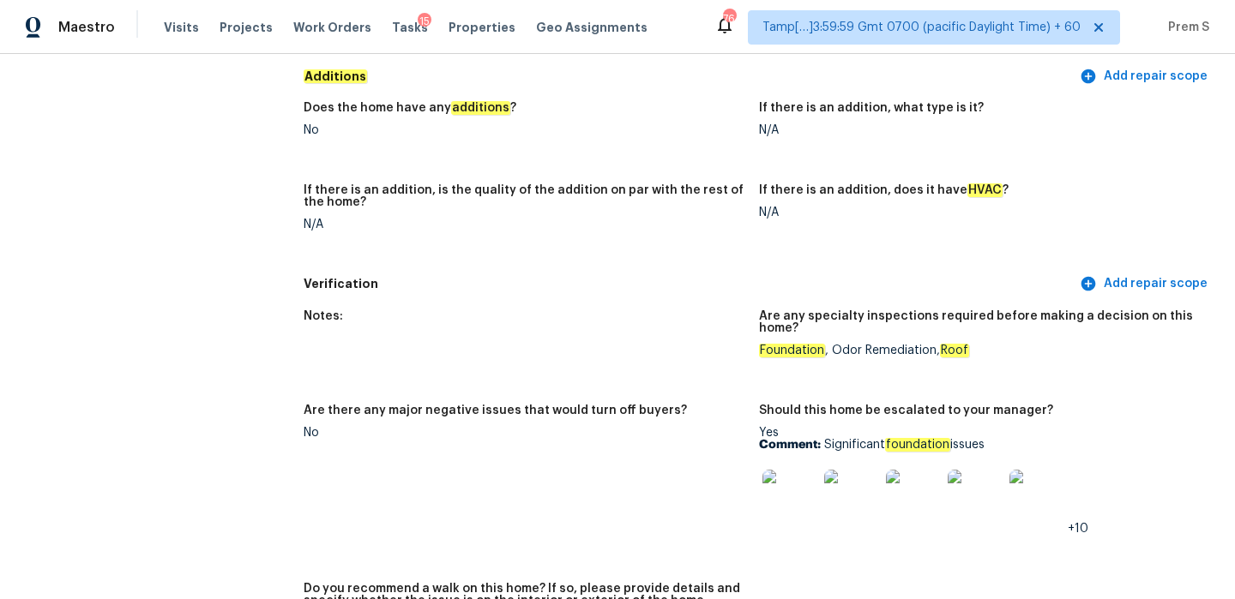
drag, startPoint x: 826, startPoint y: 420, endPoint x: 1109, endPoint y: 420, distance: 283.8
click at [1109, 439] on p "Comment: Significant foundation issues" at bounding box center [980, 445] width 442 height 12
click at [892, 482] on img at bounding box center [913, 497] width 55 height 55
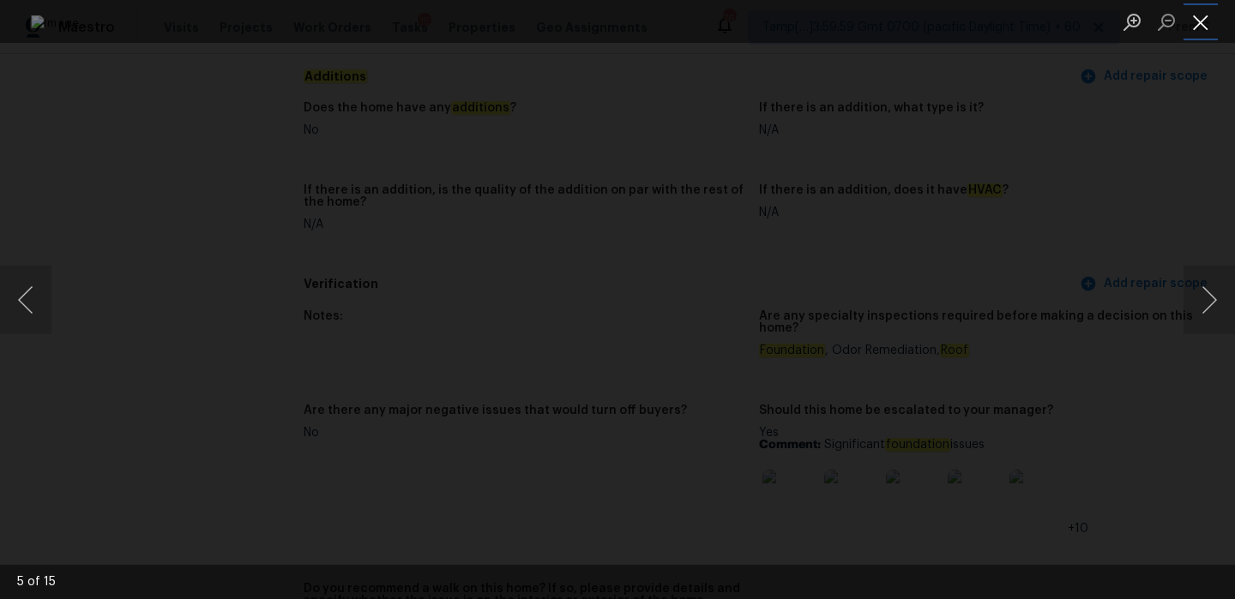
click at [1199, 20] on button "Close lightbox" at bounding box center [1200, 22] width 34 height 30
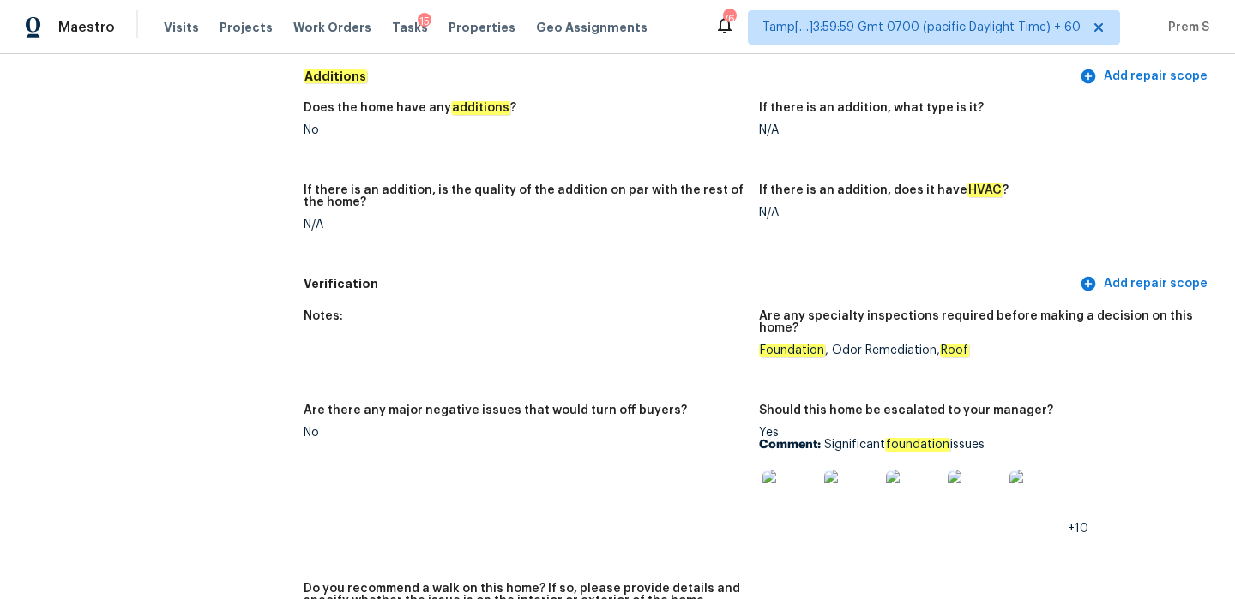
click at [880, 439] on p "Comment: Significant foundation issues" at bounding box center [980, 445] width 442 height 12
drag, startPoint x: 824, startPoint y: 422, endPoint x: 1107, endPoint y: 422, distance: 282.9
click at [1108, 439] on p "Comment: Significant foundation issues" at bounding box center [980, 445] width 442 height 12
copy p "Significant foundation issues"
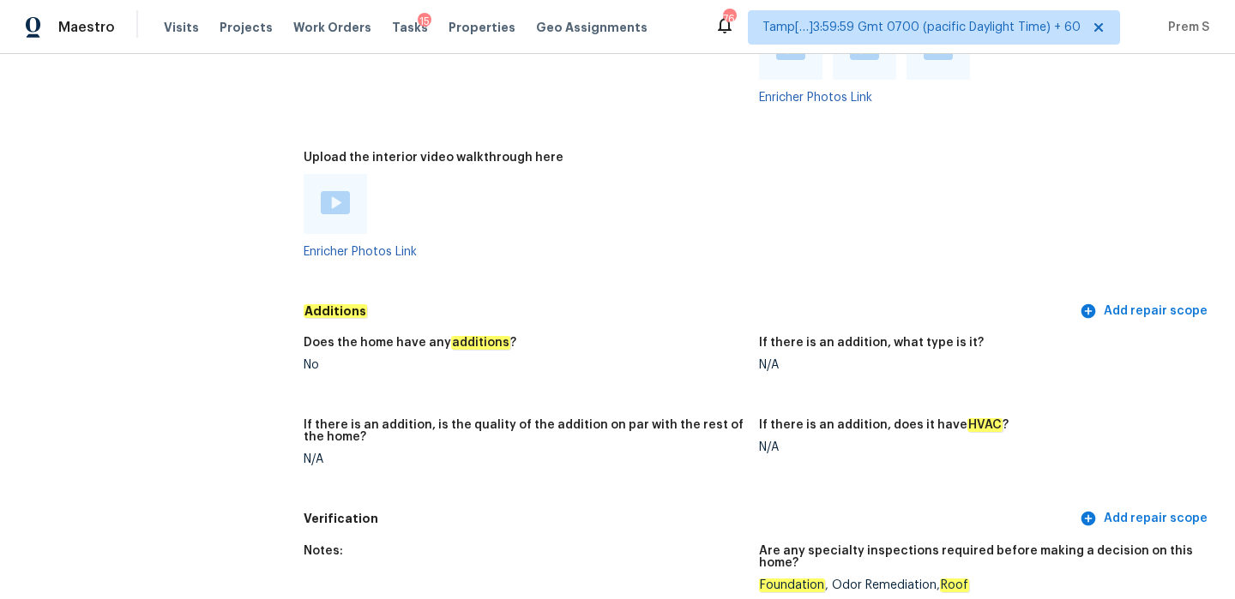
scroll to position [3911, 0]
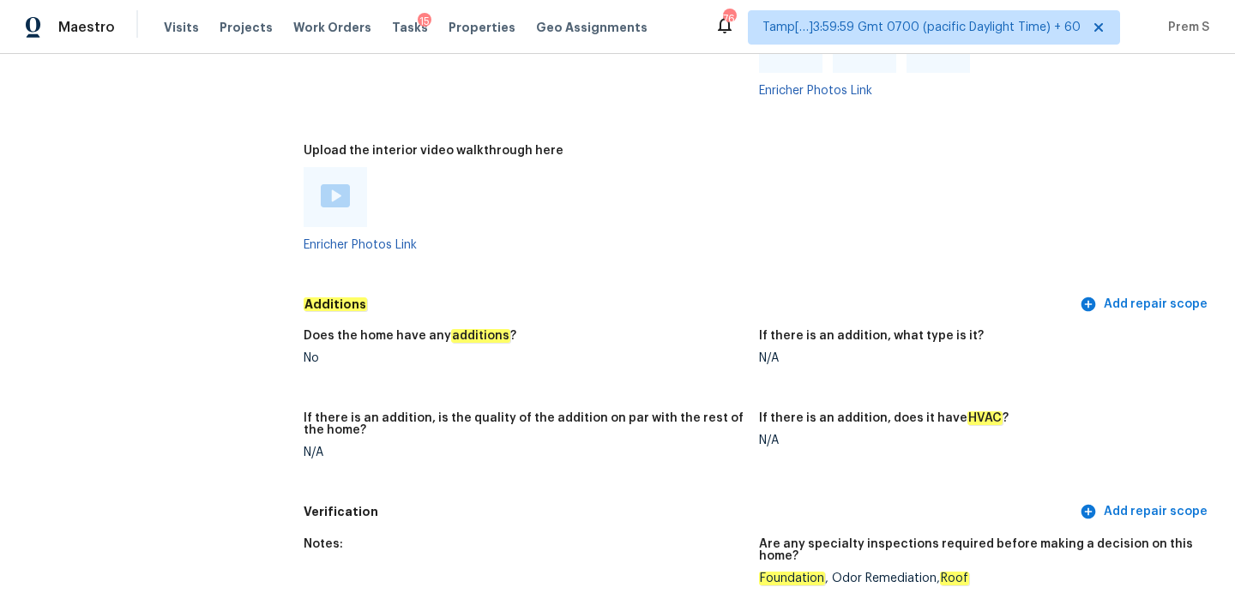
click at [344, 184] on img at bounding box center [335, 195] width 29 height 23
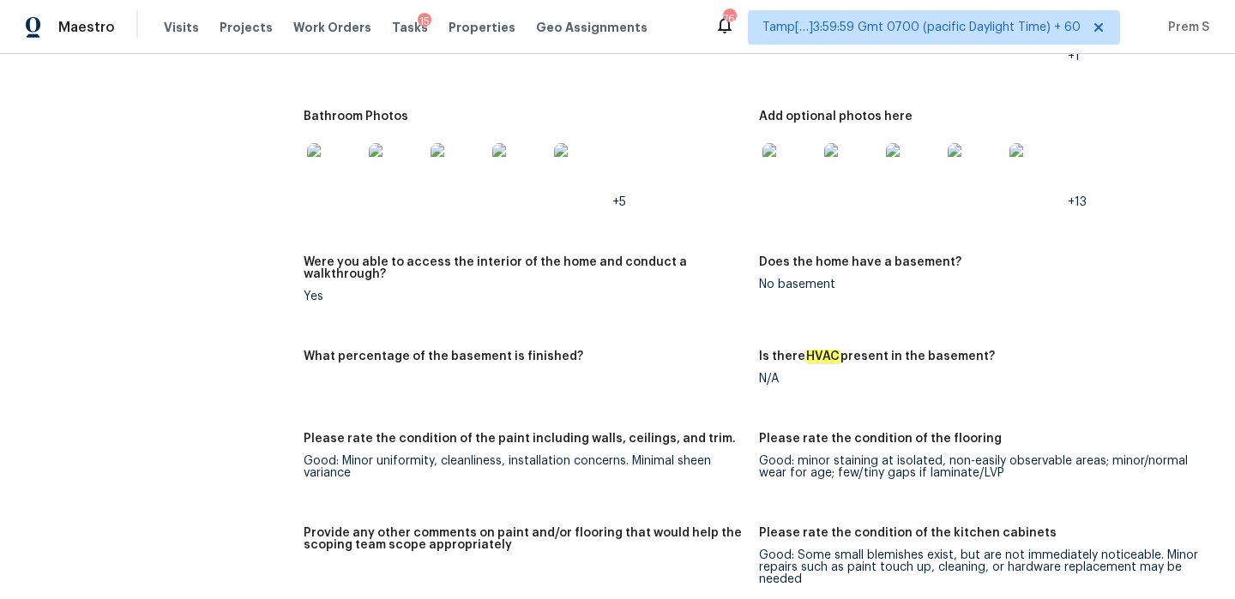
scroll to position [2496, 0]
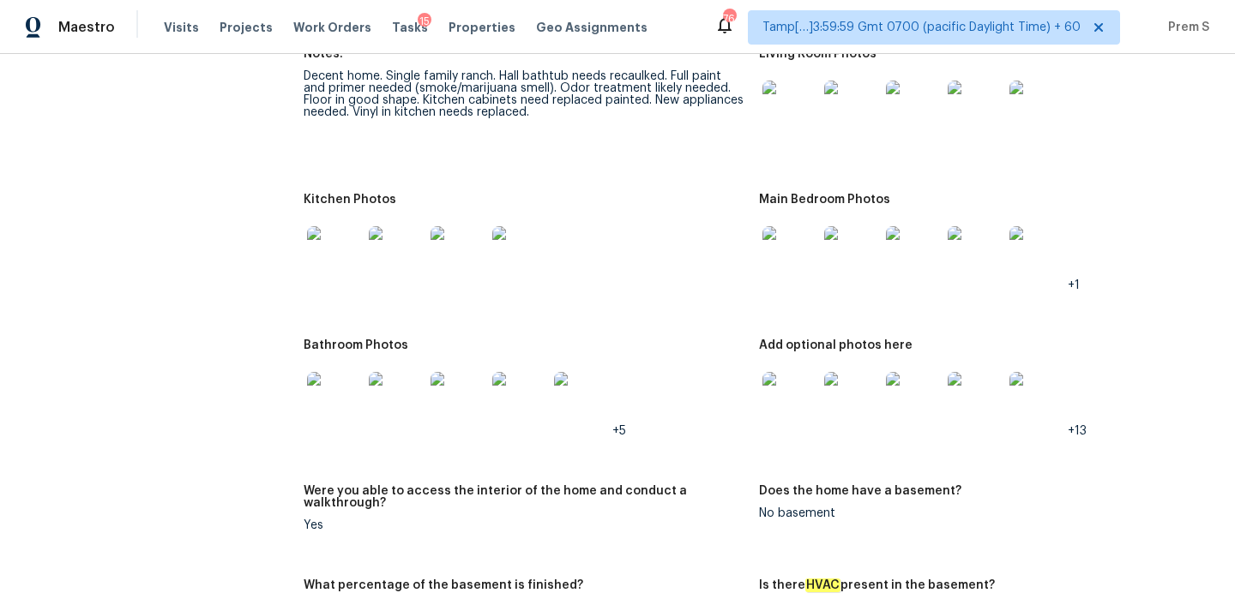
click at [792, 235] on img at bounding box center [789, 253] width 55 height 55
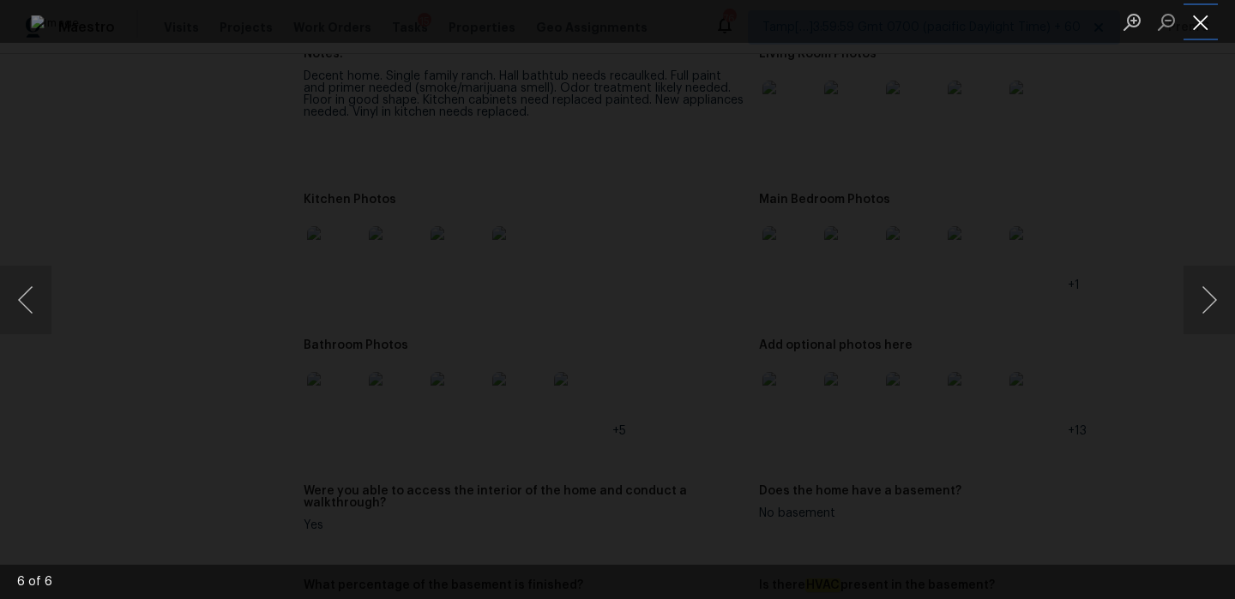
click at [1201, 23] on button "Close lightbox" at bounding box center [1200, 22] width 34 height 30
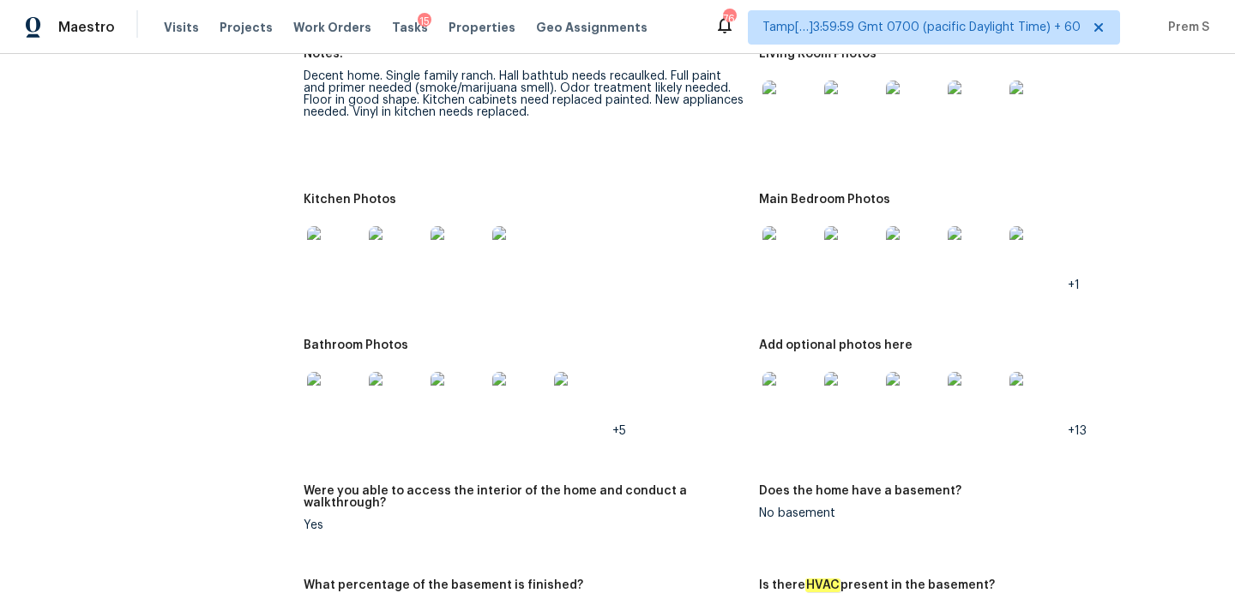
scroll to position [2449, 0]
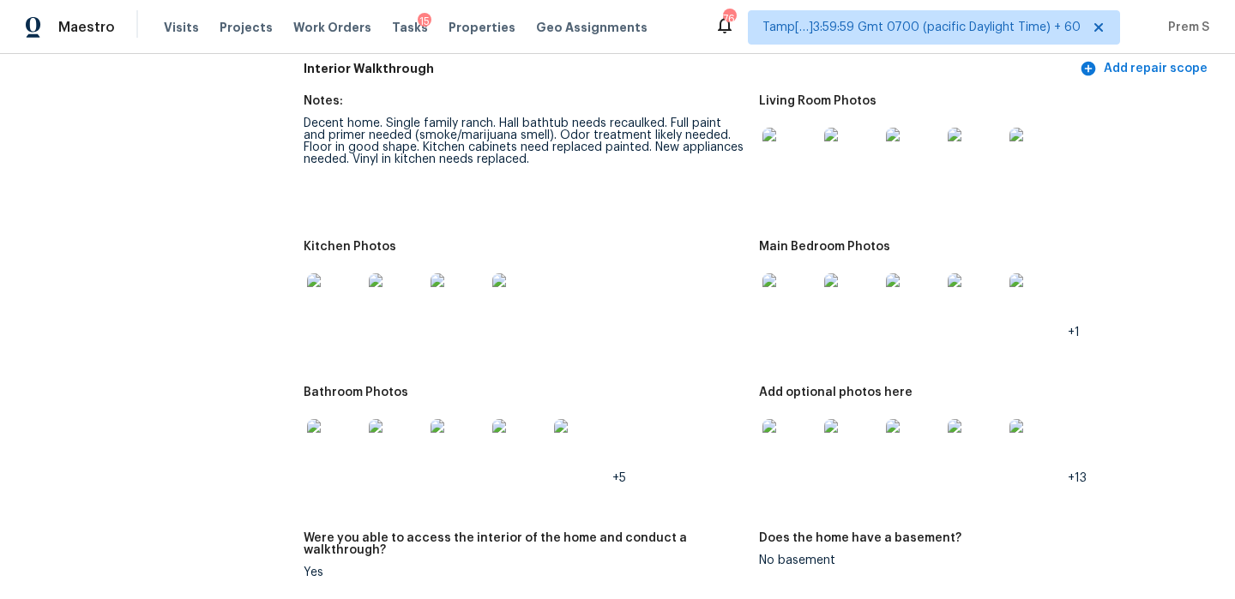
click at [342, 310] on img at bounding box center [334, 300] width 55 height 55
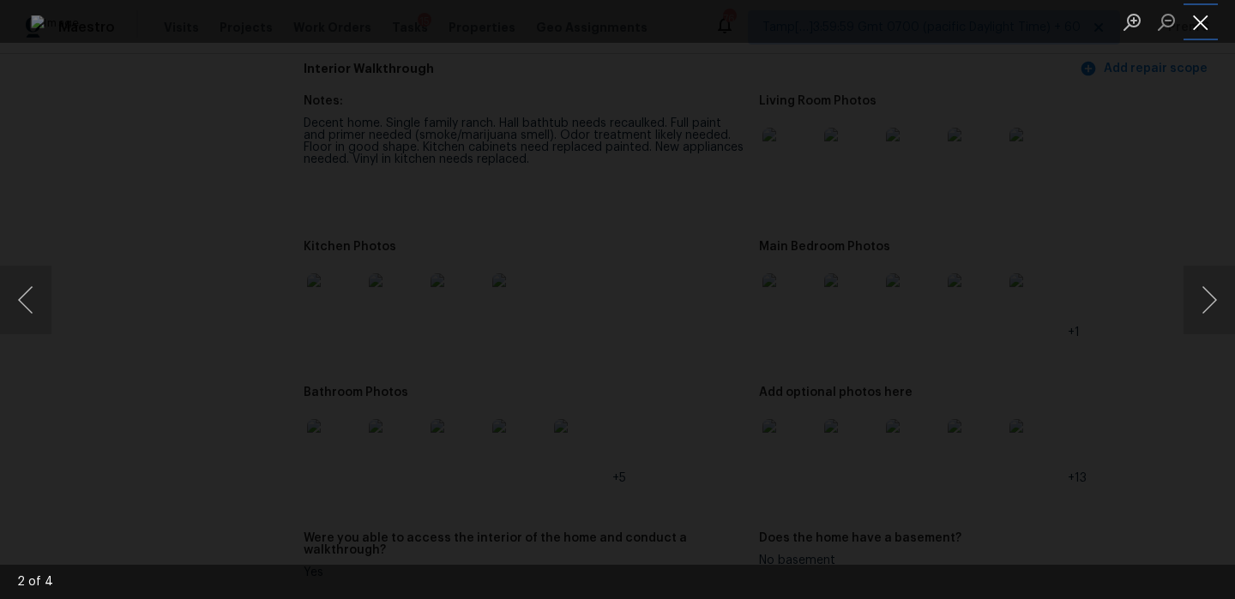
click at [1195, 10] on button "Close lightbox" at bounding box center [1200, 22] width 34 height 30
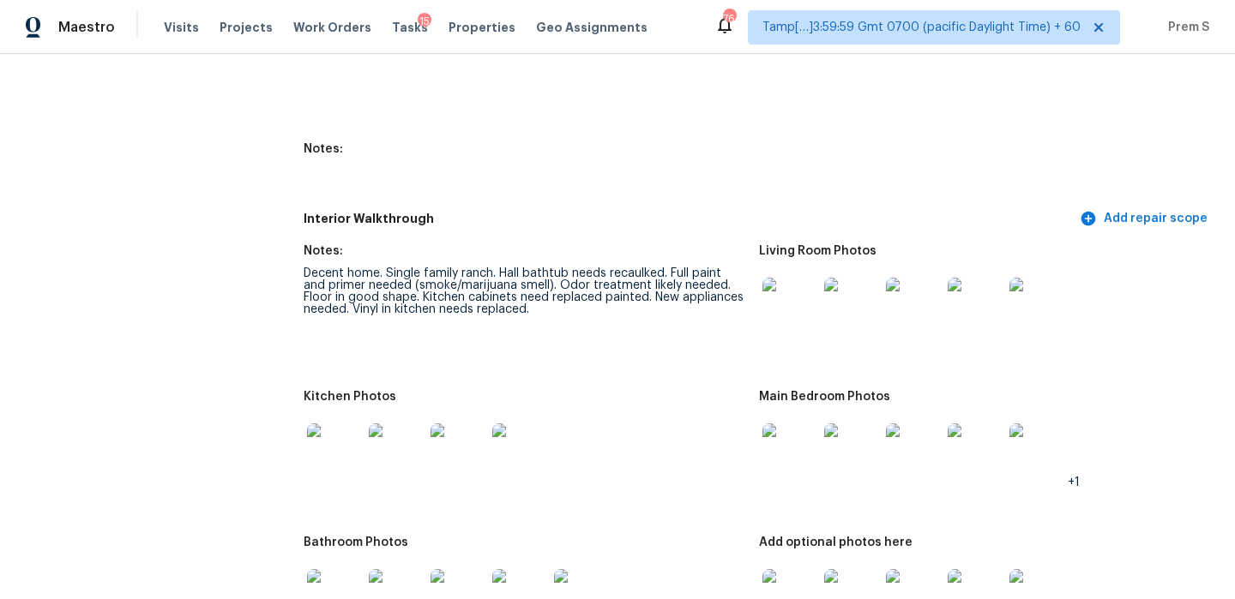
scroll to position [0, 0]
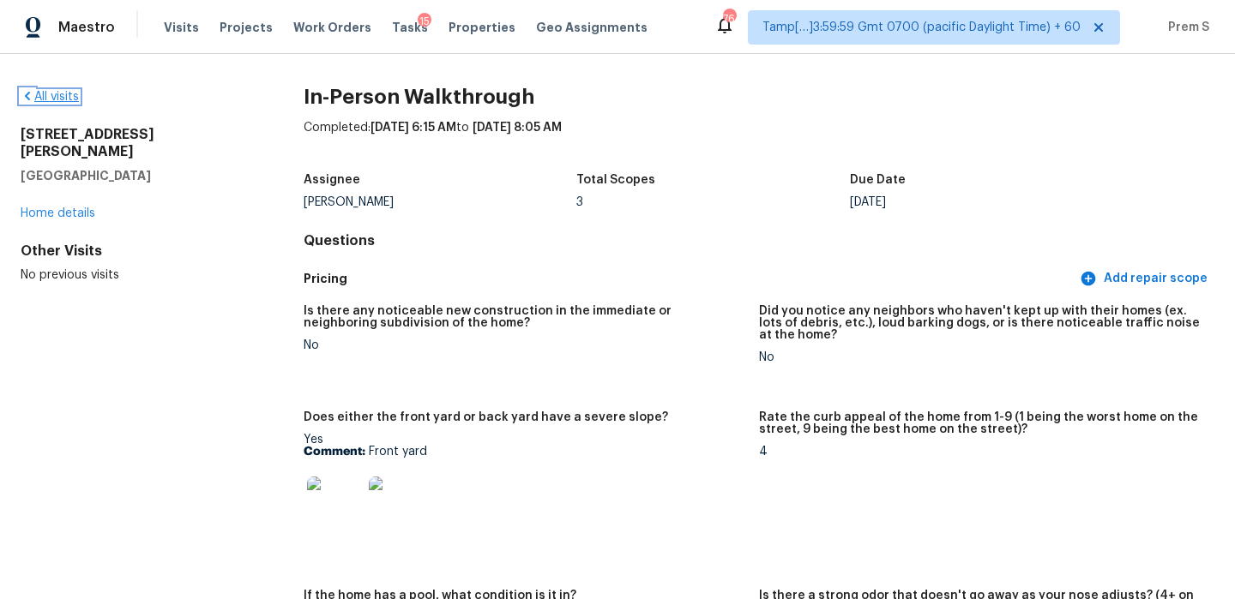
click at [63, 92] on link "All visits" at bounding box center [50, 97] width 58 height 12
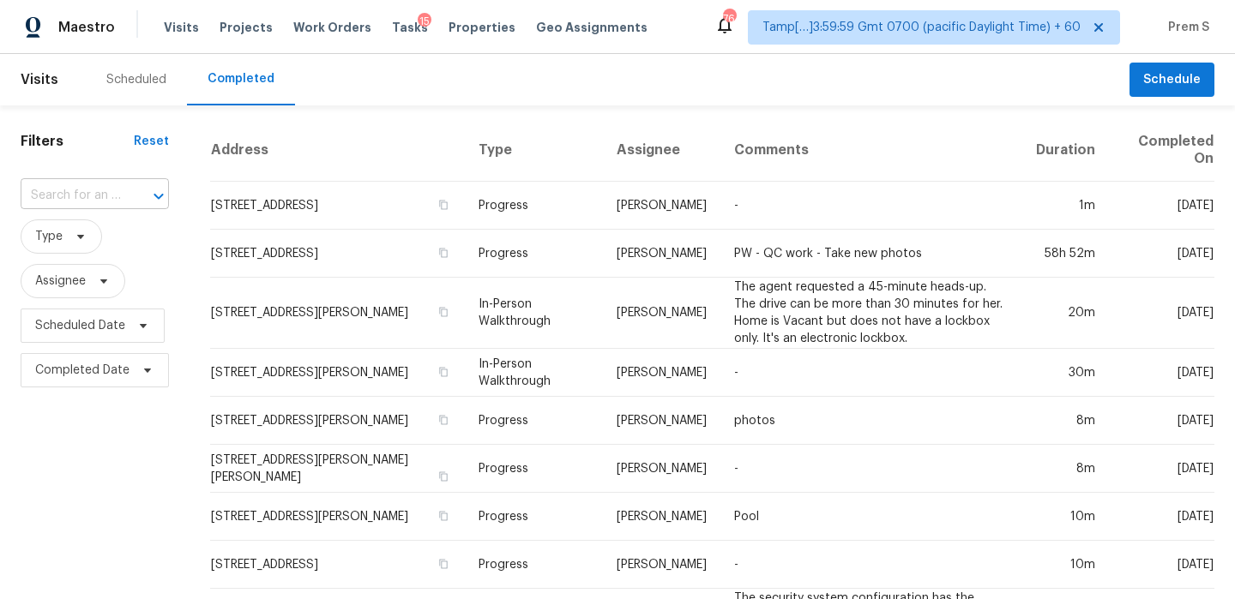
click at [111, 195] on input "text" at bounding box center [71, 196] width 100 height 27
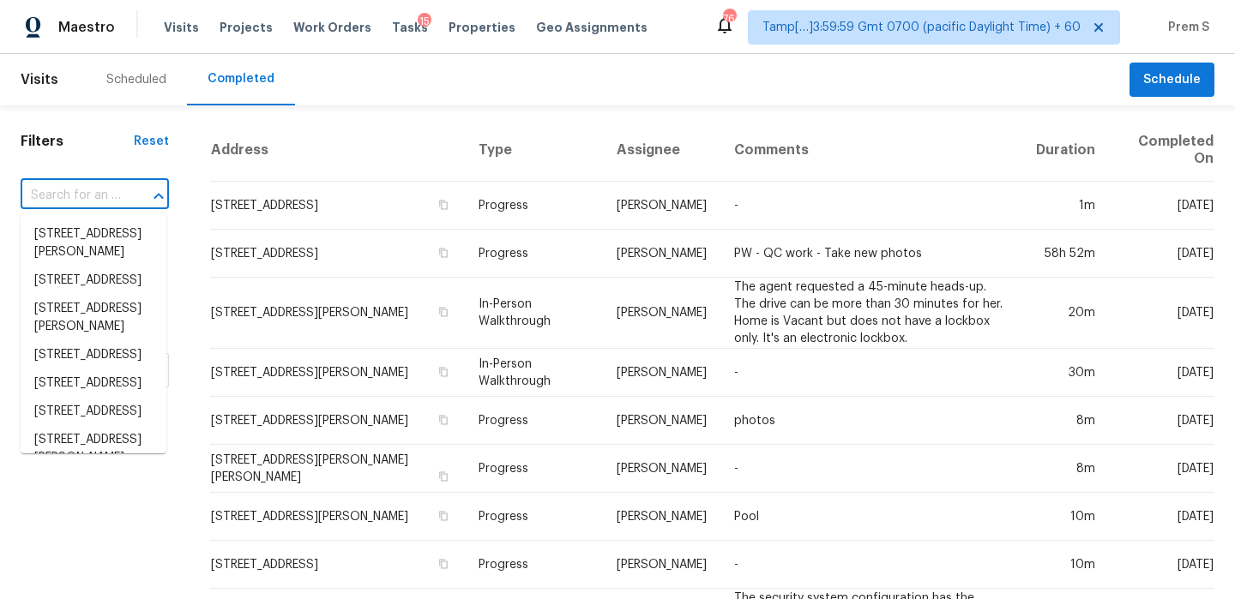
paste input "1492 Boone Rd Newnan, GA, 30263"
type input "1492 Boone Rd Newnan, GA, 30263"
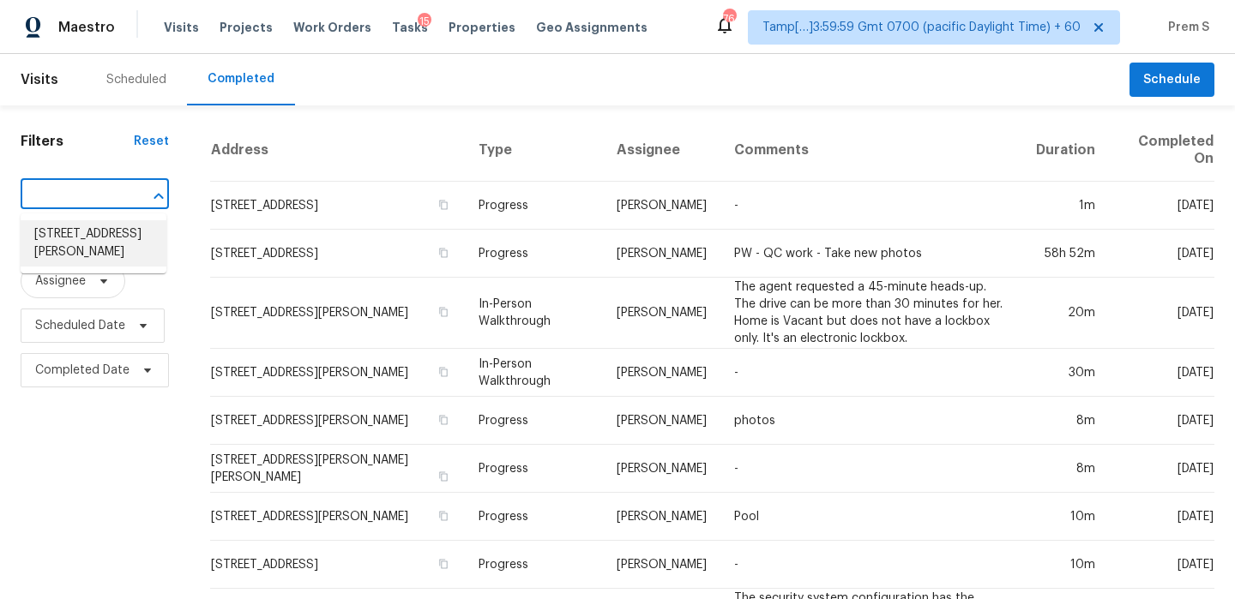
click at [129, 246] on li "1492 Boone Rd, Newnan, GA 30263" at bounding box center [94, 243] width 146 height 46
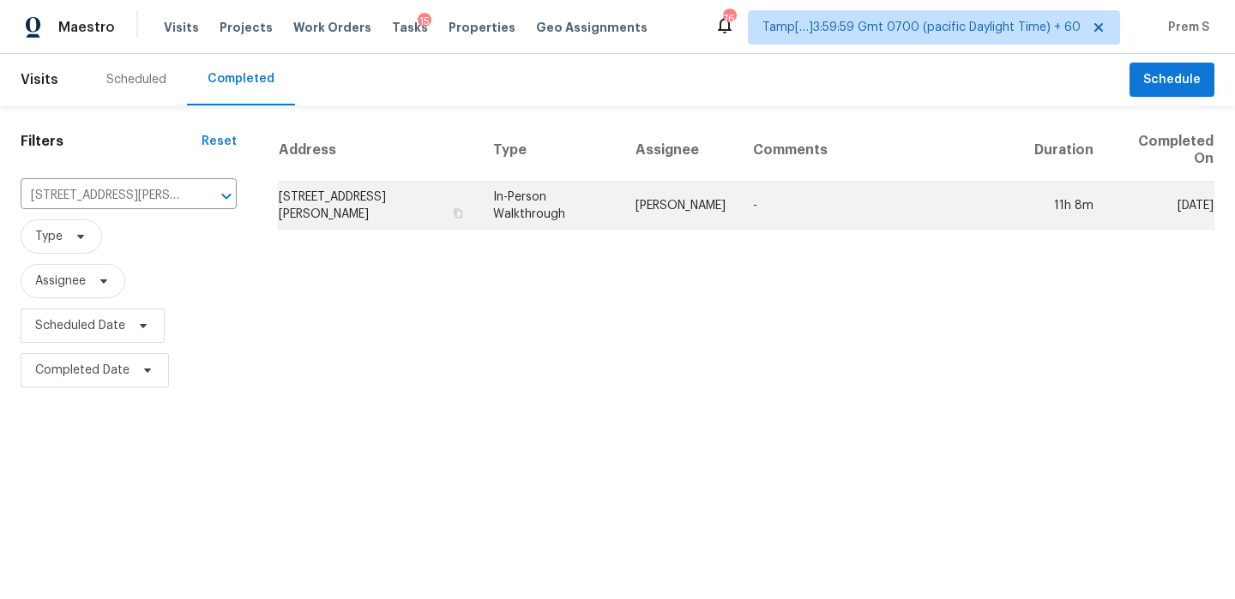
click at [354, 206] on td "1492 Boone Rd, Newnan, GA 30263" at bounding box center [378, 206] width 201 height 48
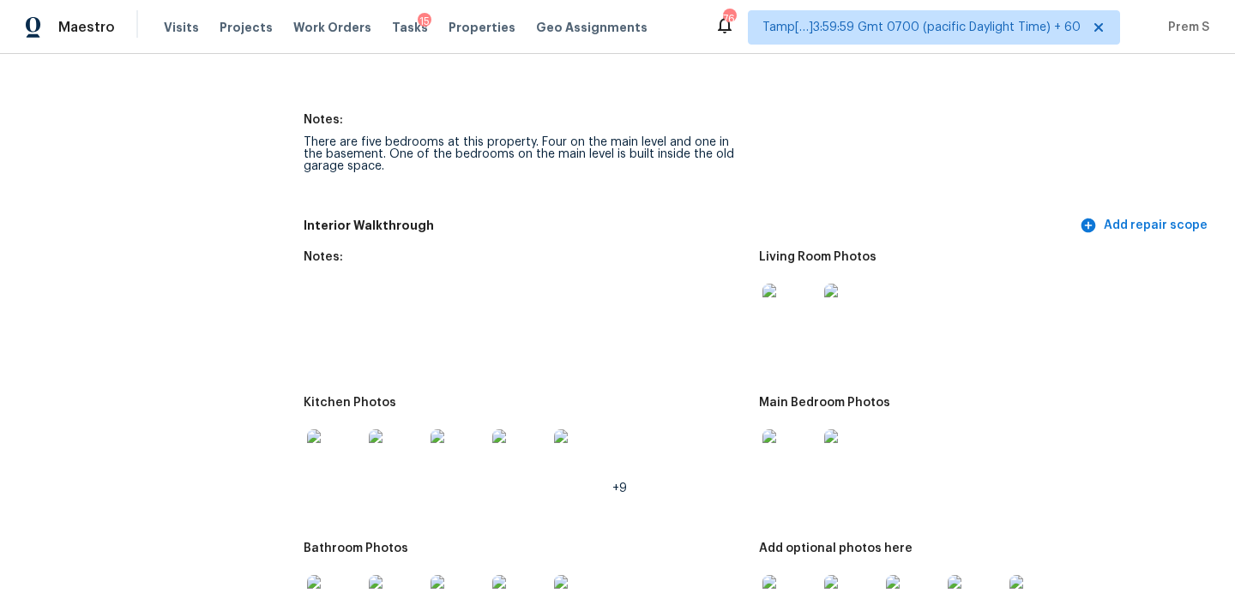
scroll to position [2419, 0]
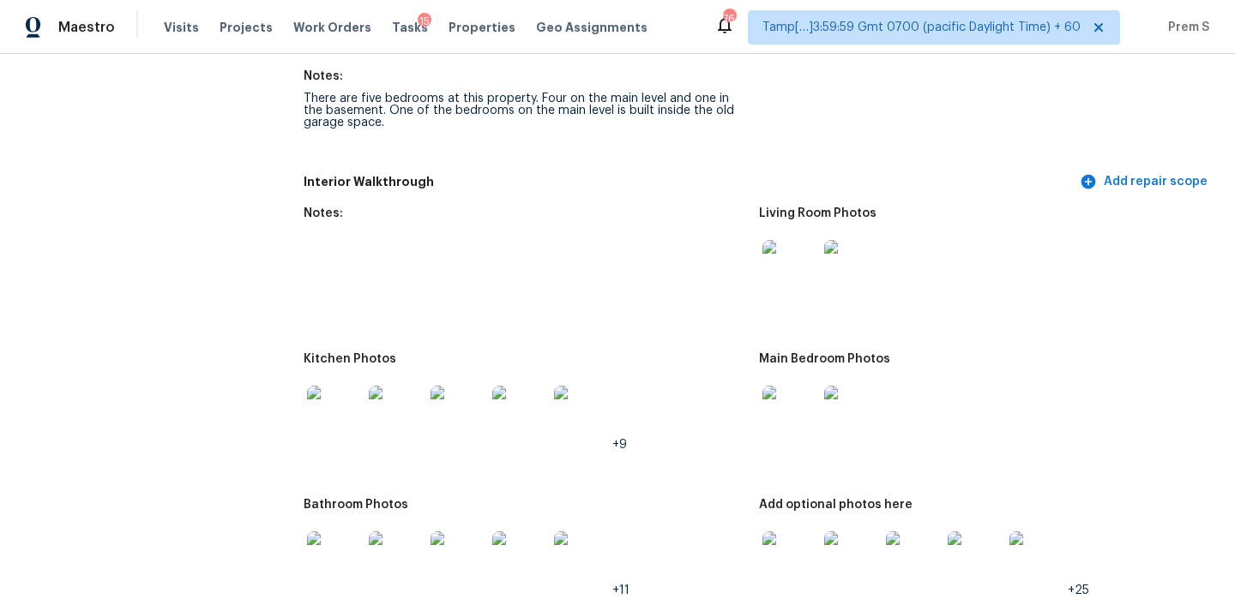
click at [877, 353] on h5 "Main Bedroom Photos" at bounding box center [824, 359] width 131 height 12
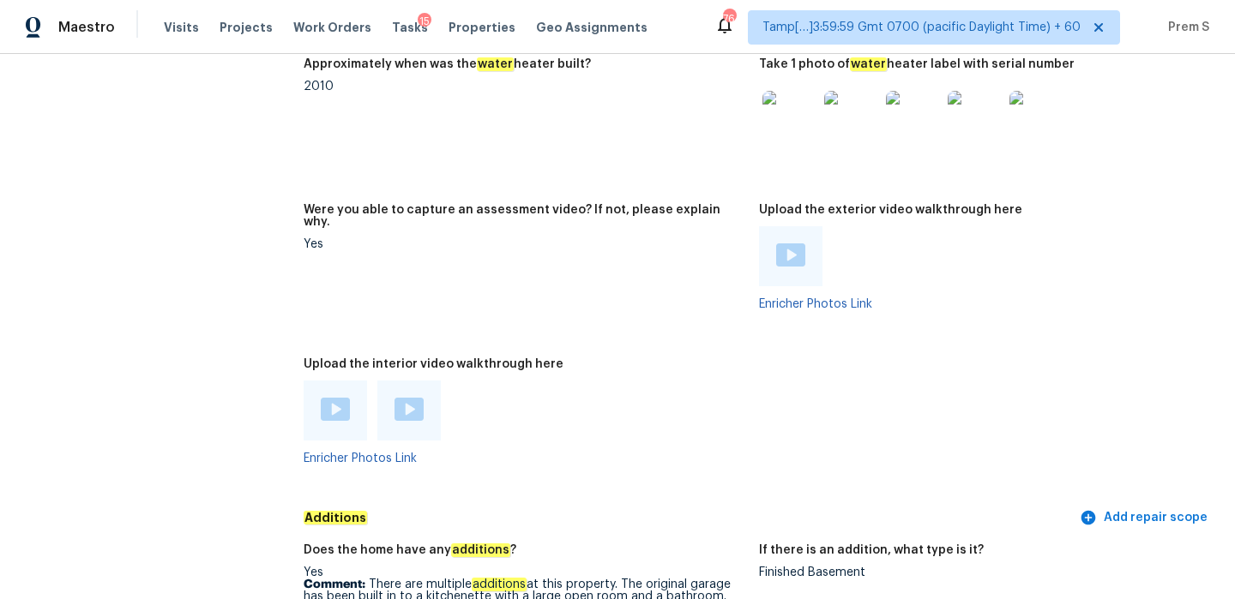
scroll to position [4127, 0]
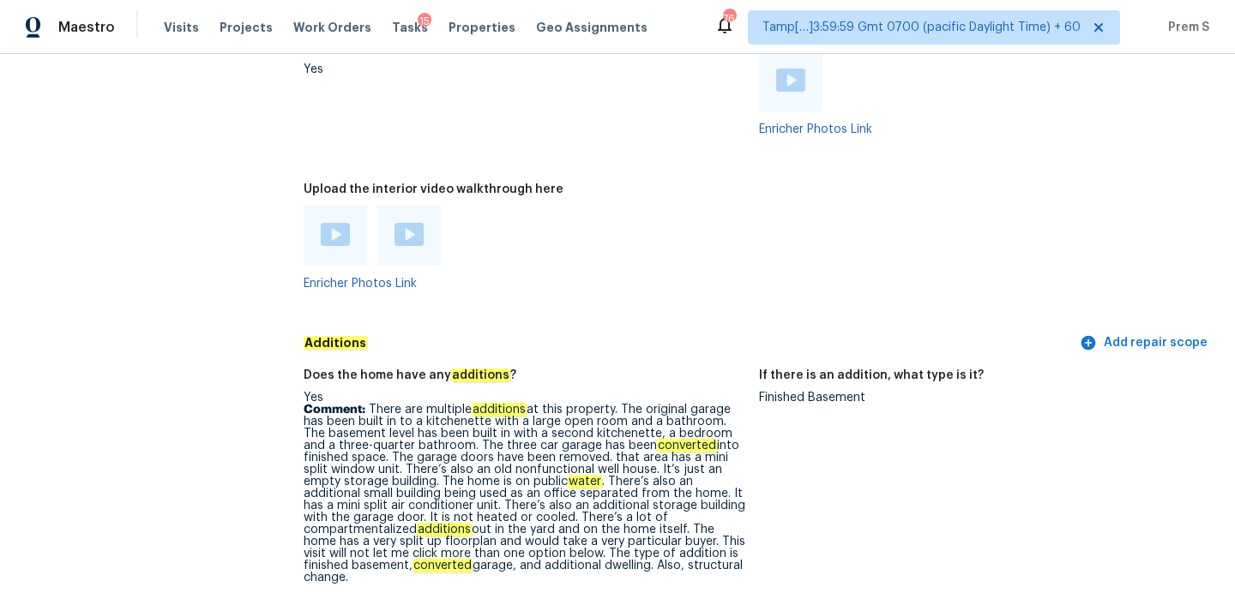
click at [335, 223] on img at bounding box center [335, 234] width 29 height 23
click at [407, 225] on img at bounding box center [408, 234] width 29 height 23
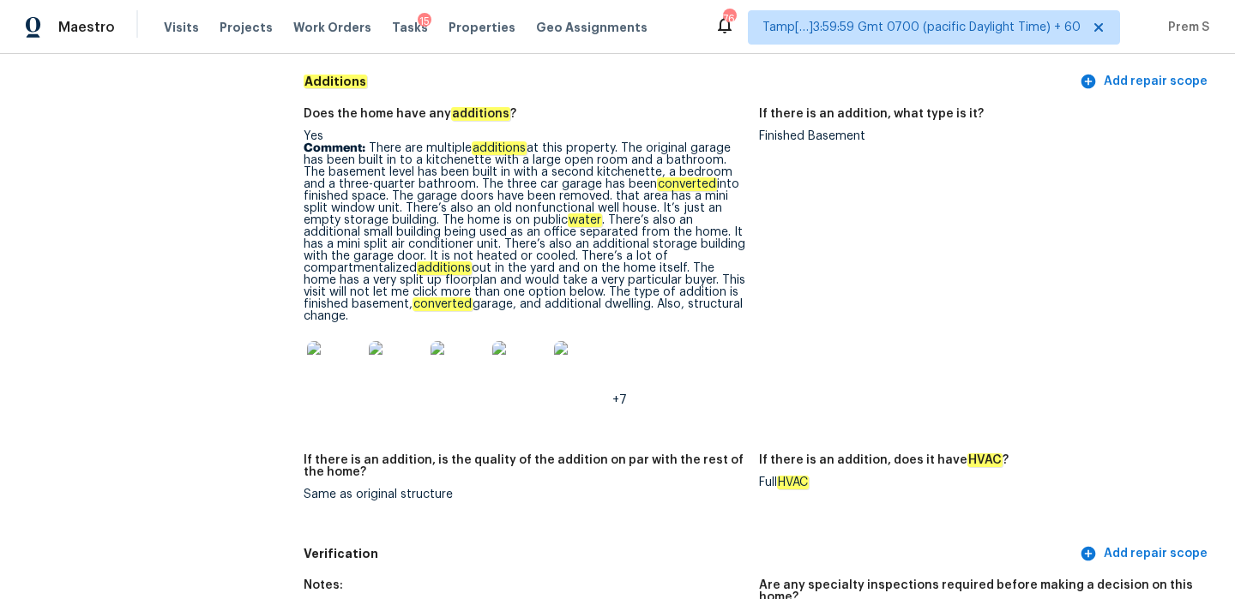
scroll to position [4388, 0]
click at [333, 366] on img at bounding box center [334, 369] width 55 height 55
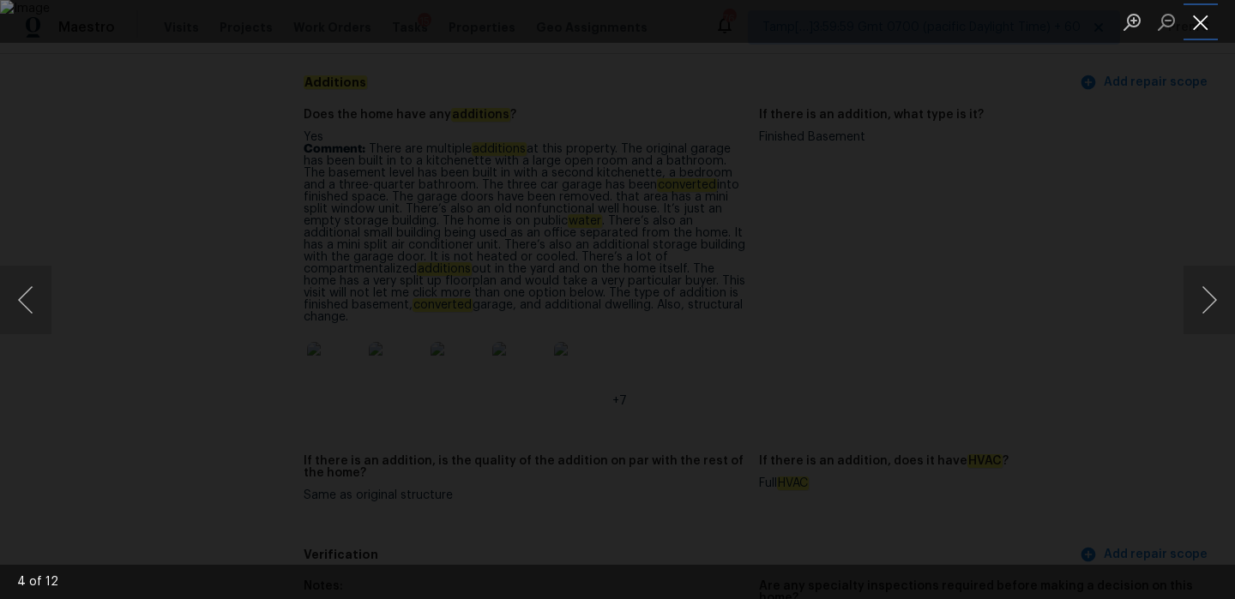
click at [1187, 17] on button "Close lightbox" at bounding box center [1200, 22] width 34 height 30
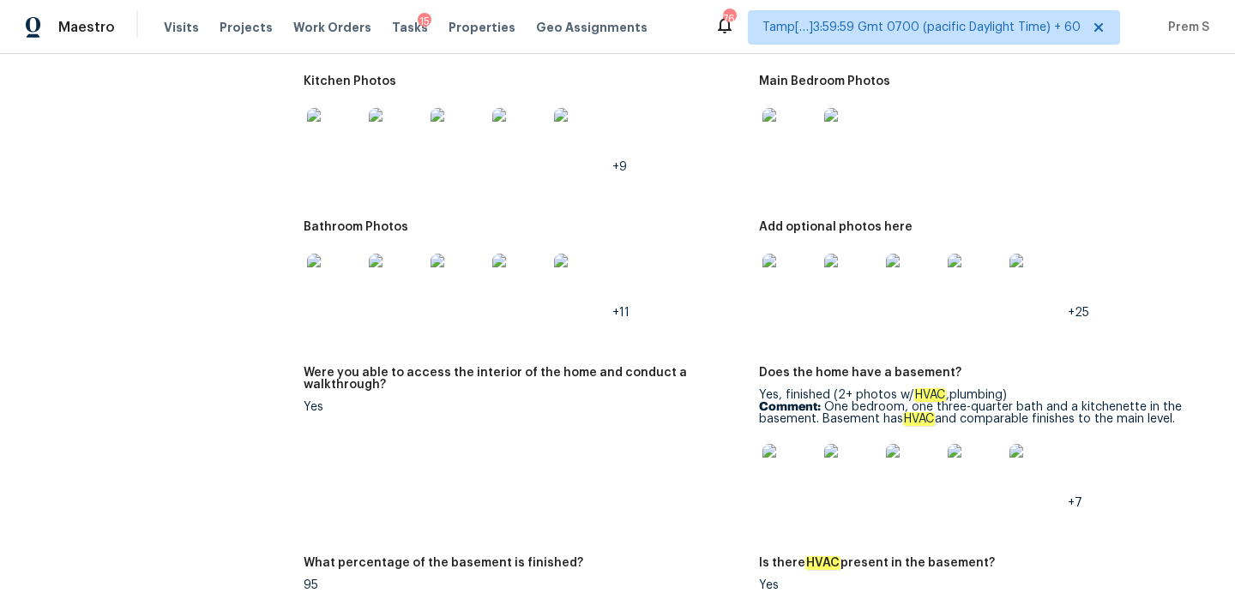
scroll to position [2480, 0]
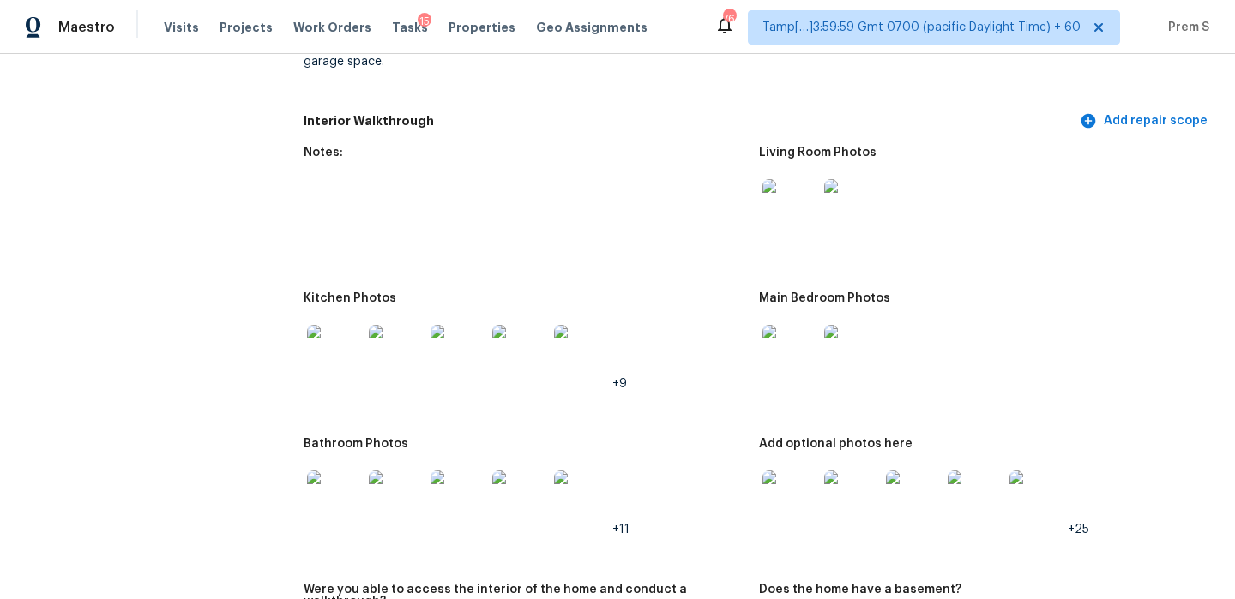
click at [786, 196] on img at bounding box center [789, 206] width 55 height 55
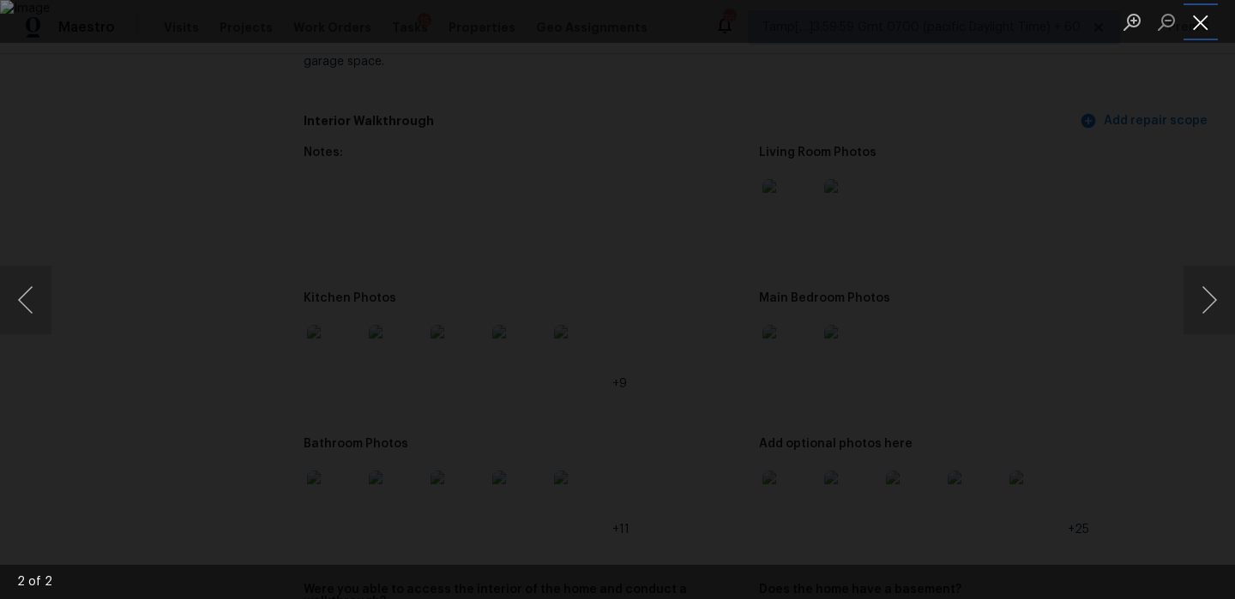
click at [1194, 16] on button "Close lightbox" at bounding box center [1200, 22] width 34 height 30
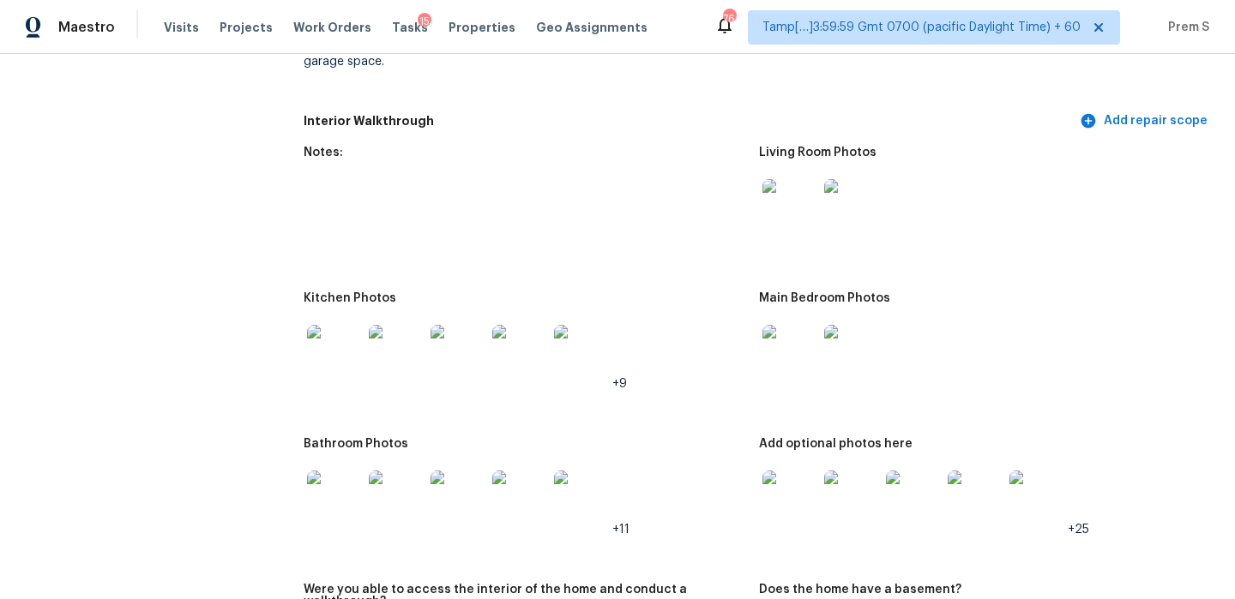
click at [799, 346] on img at bounding box center [789, 352] width 55 height 55
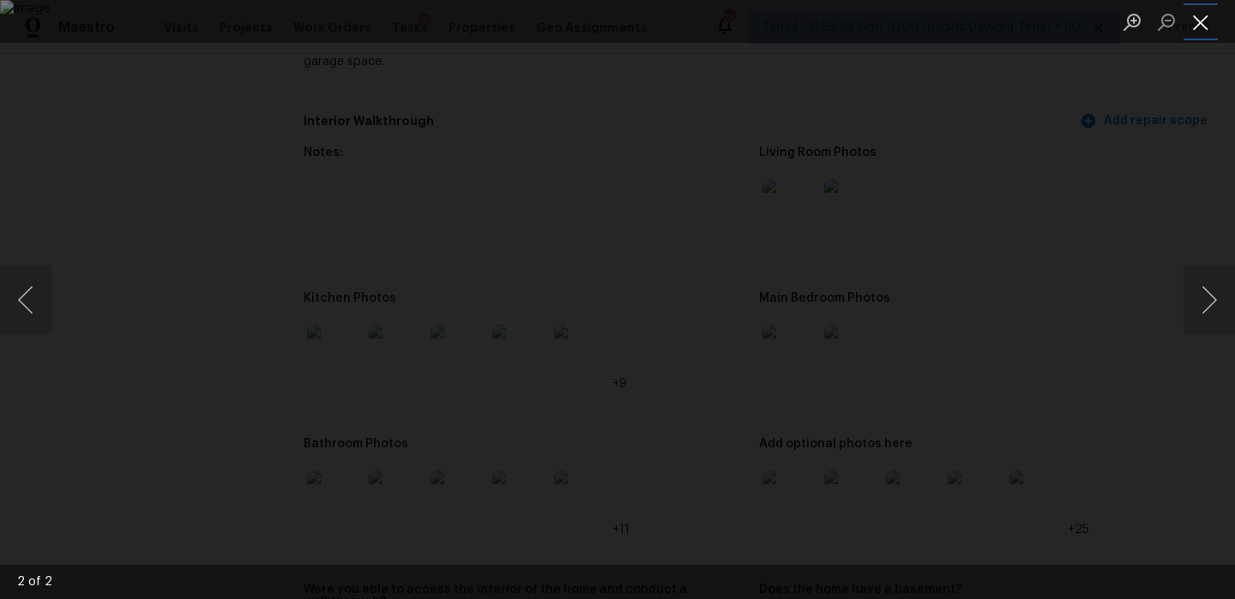
click at [1193, 26] on button "Close lightbox" at bounding box center [1200, 22] width 34 height 30
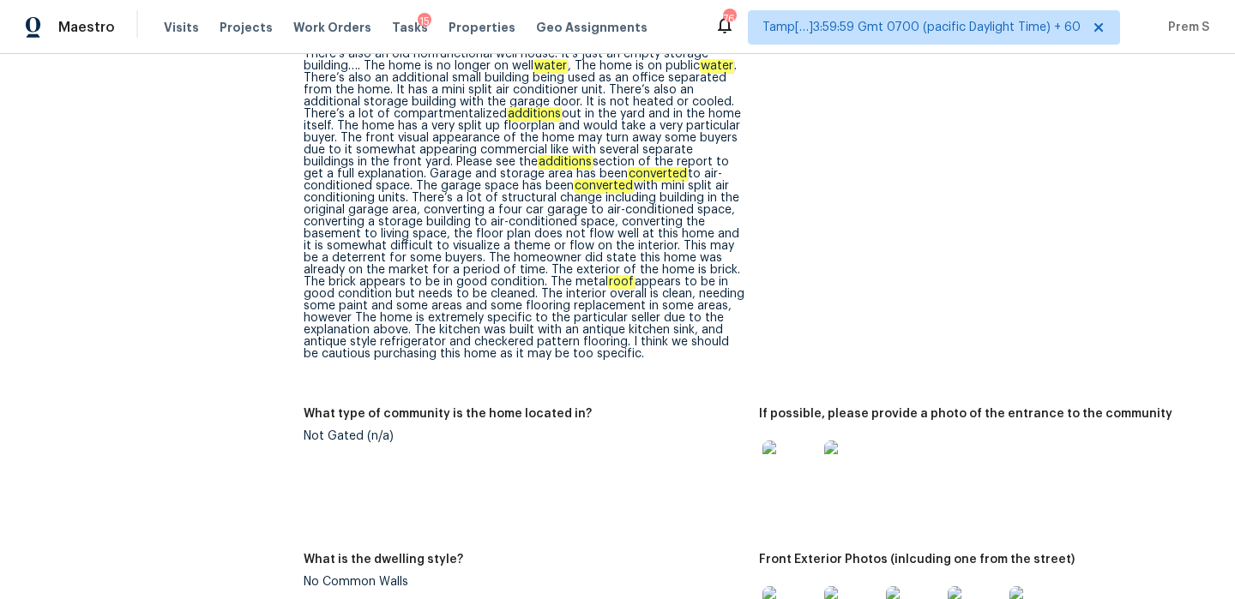
scroll to position [0, 0]
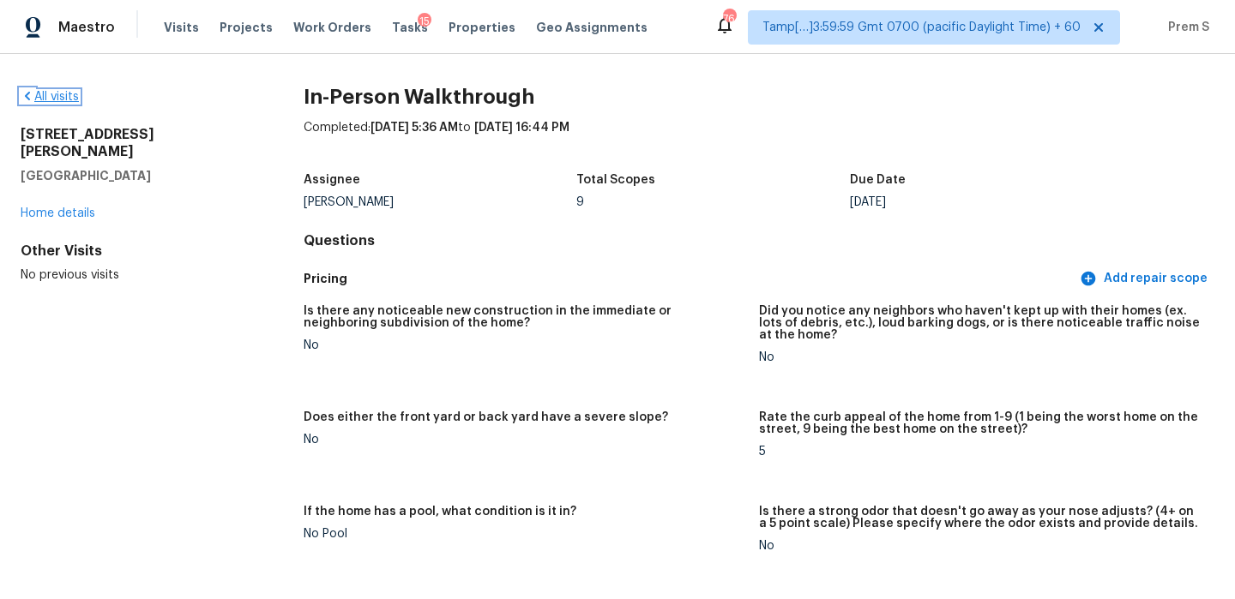
click at [67, 99] on link "All visits" at bounding box center [50, 97] width 58 height 12
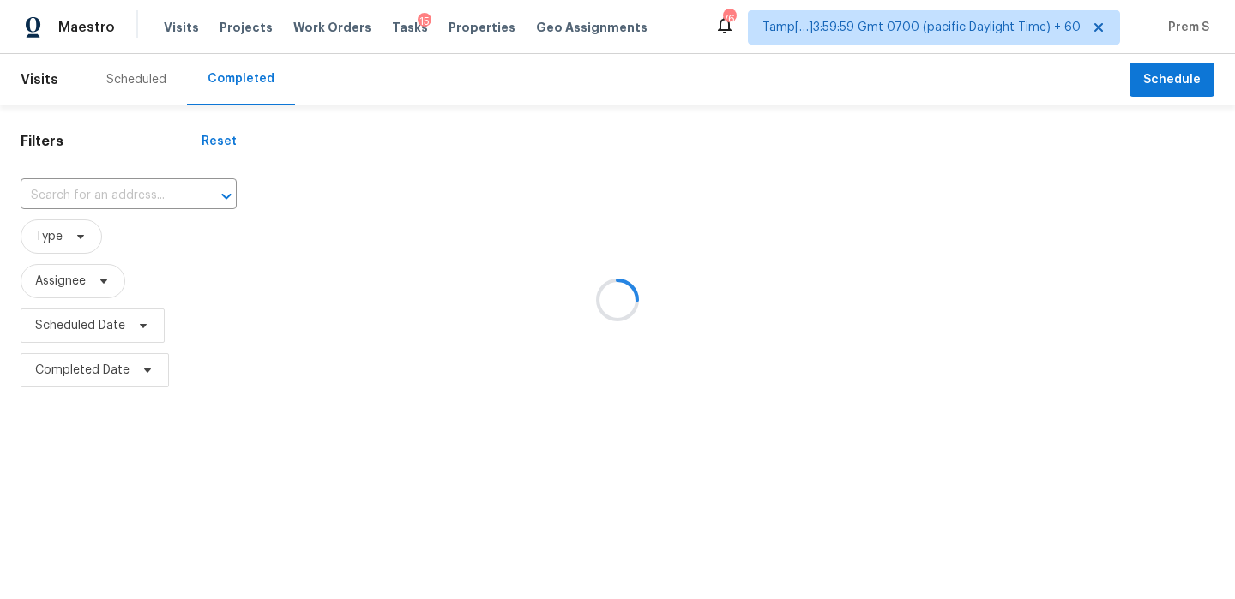
click at [158, 198] on div at bounding box center [617, 299] width 1235 height 599
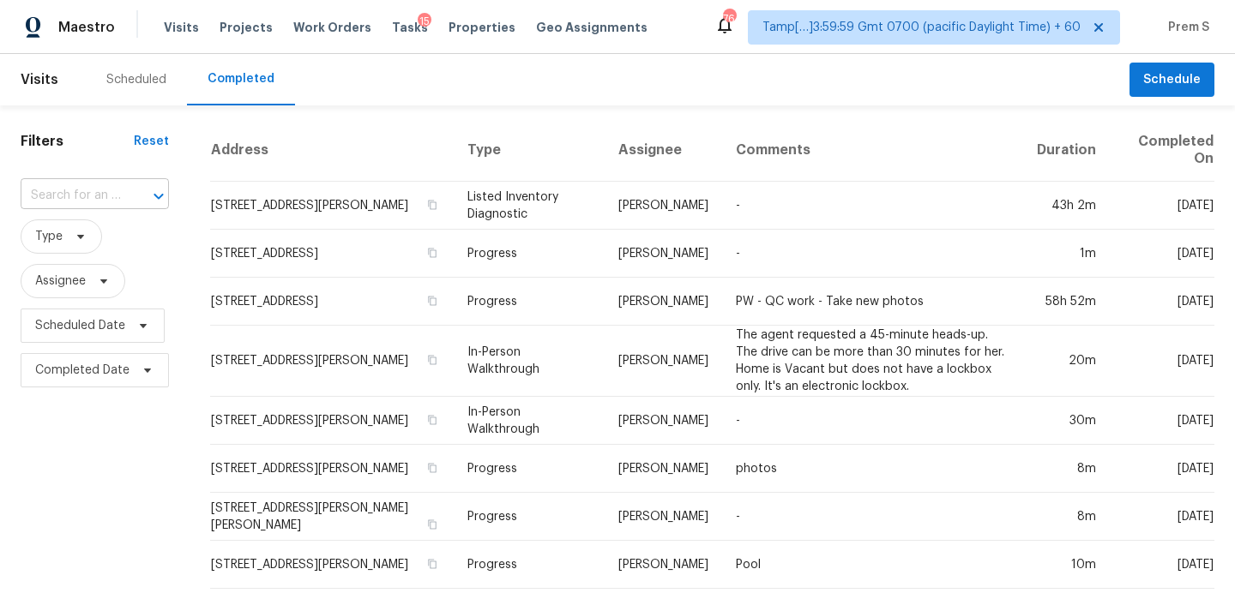
click at [117, 199] on input "text" at bounding box center [71, 196] width 100 height 27
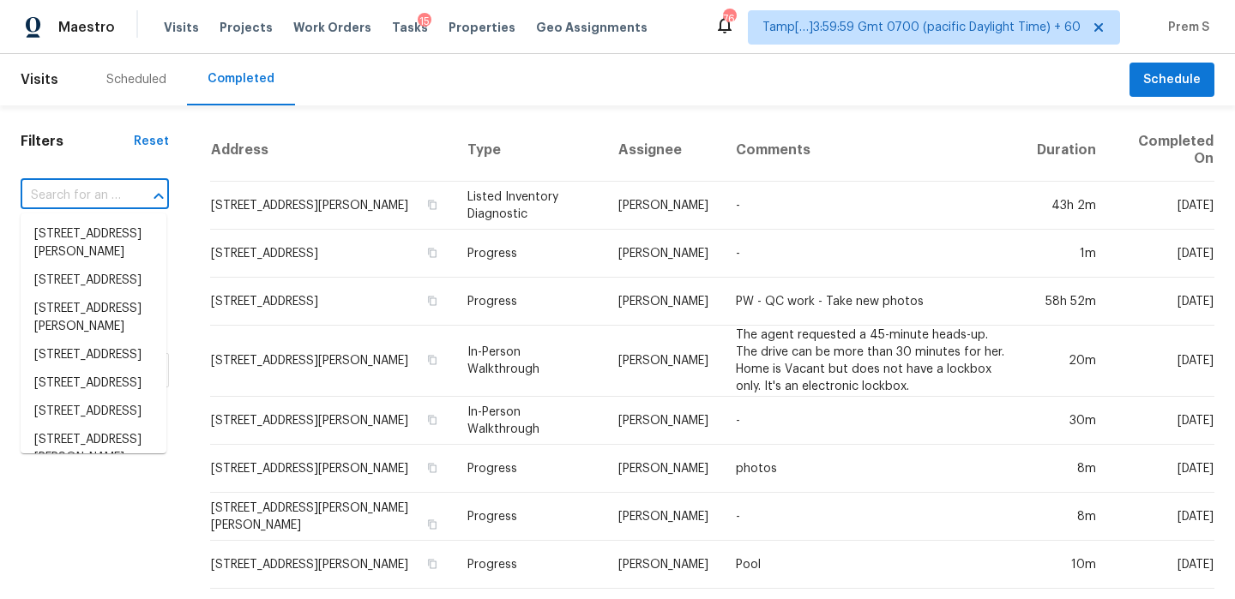
paste input "8583 W Pelican Pl Tucson, AZ, 85757"
type input "8583 W Pelican Pl Tucson, AZ, 85757"
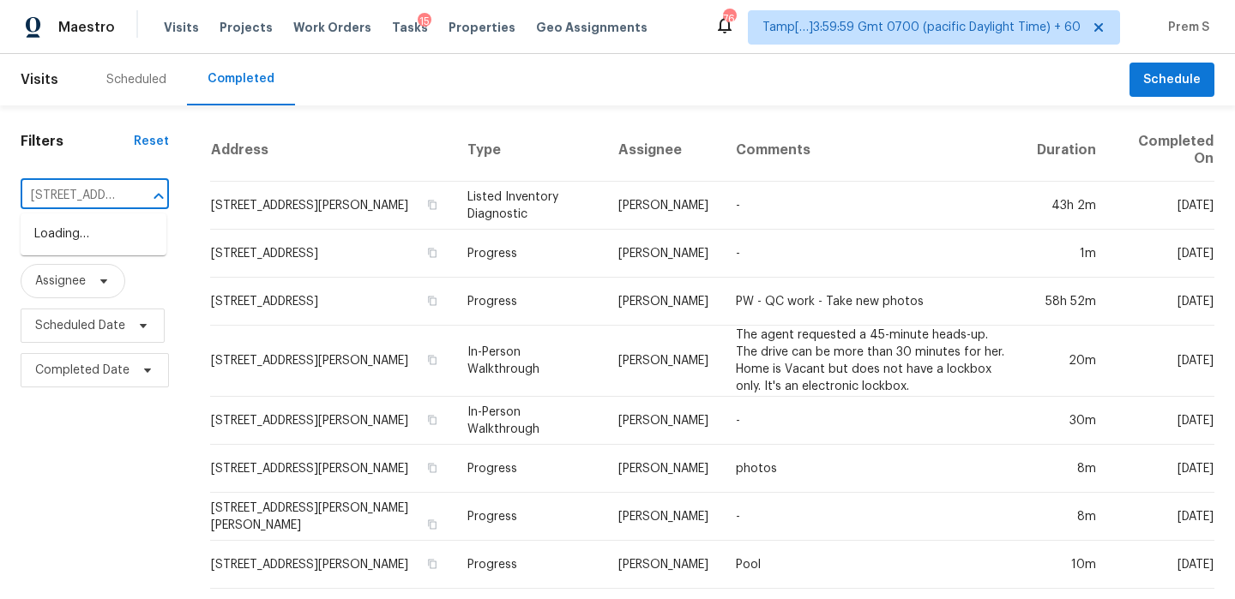
scroll to position [0, 117]
click at [94, 249] on li "8583 W Pelican Pl, Tucson, AZ 85757" at bounding box center [94, 234] width 146 height 28
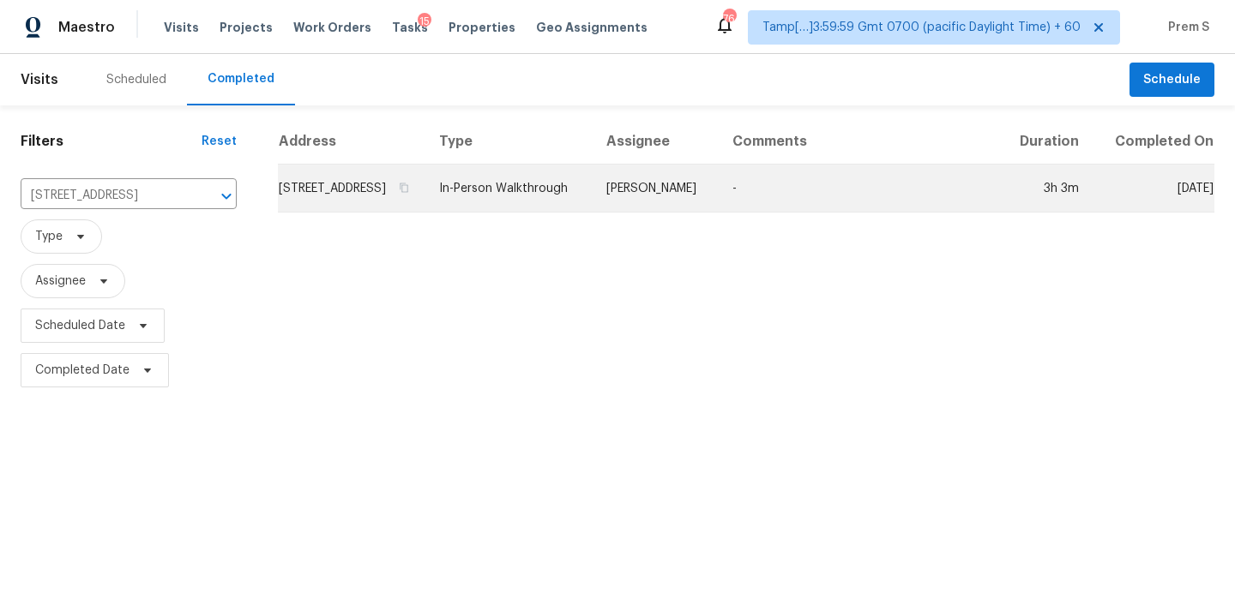
click at [337, 213] on td "8583 W Pelican Pl, Tucson, AZ 85757" at bounding box center [351, 189] width 147 height 48
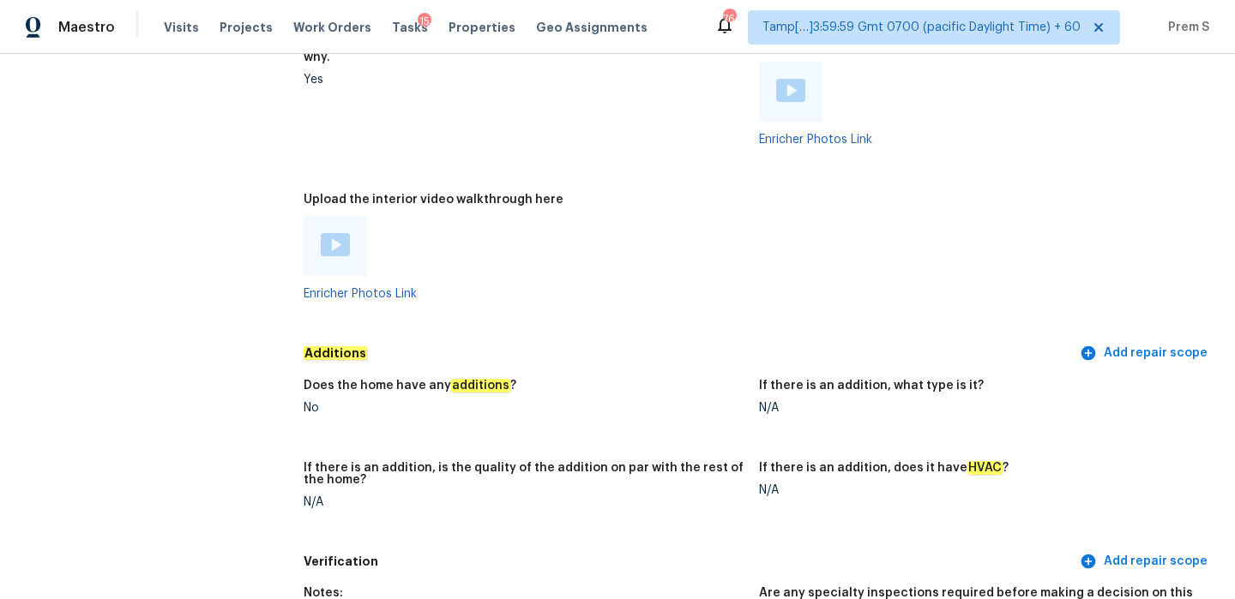
scroll to position [3413, 0]
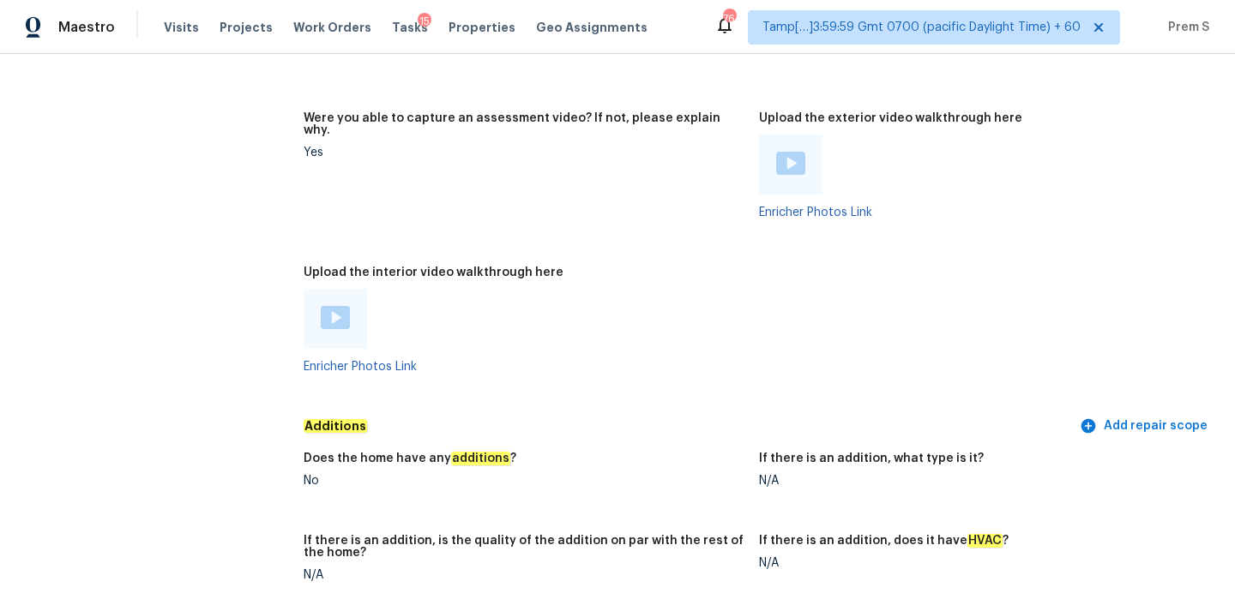
click at [343, 306] on img at bounding box center [335, 317] width 29 height 23
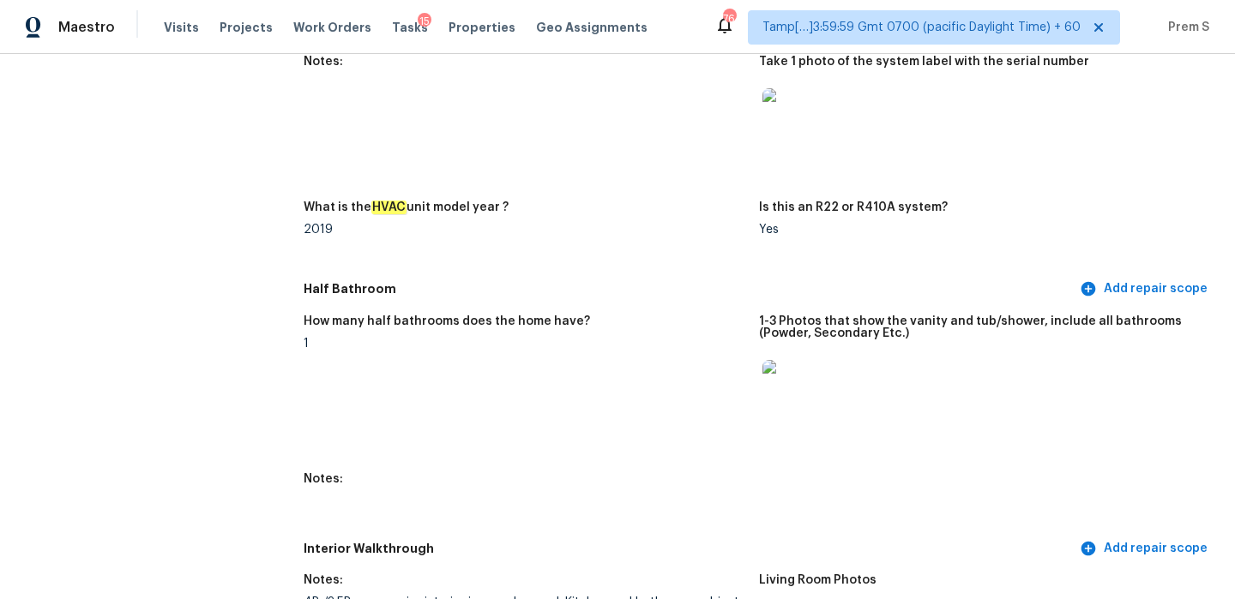
scroll to position [0, 0]
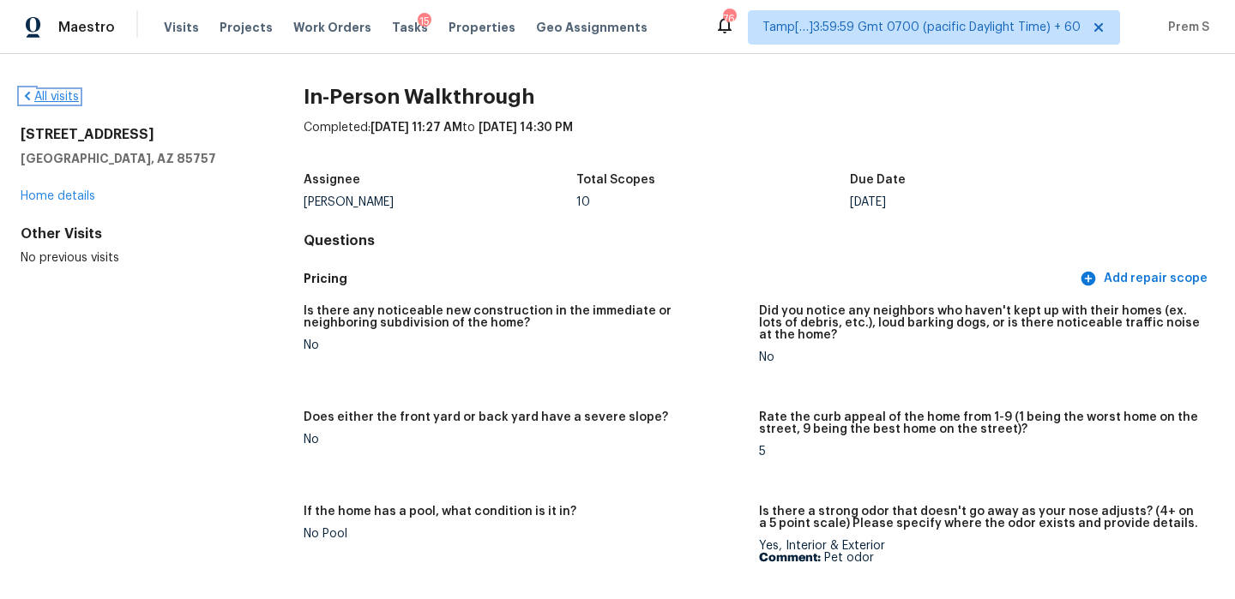
click at [66, 97] on link "All visits" at bounding box center [50, 97] width 58 height 12
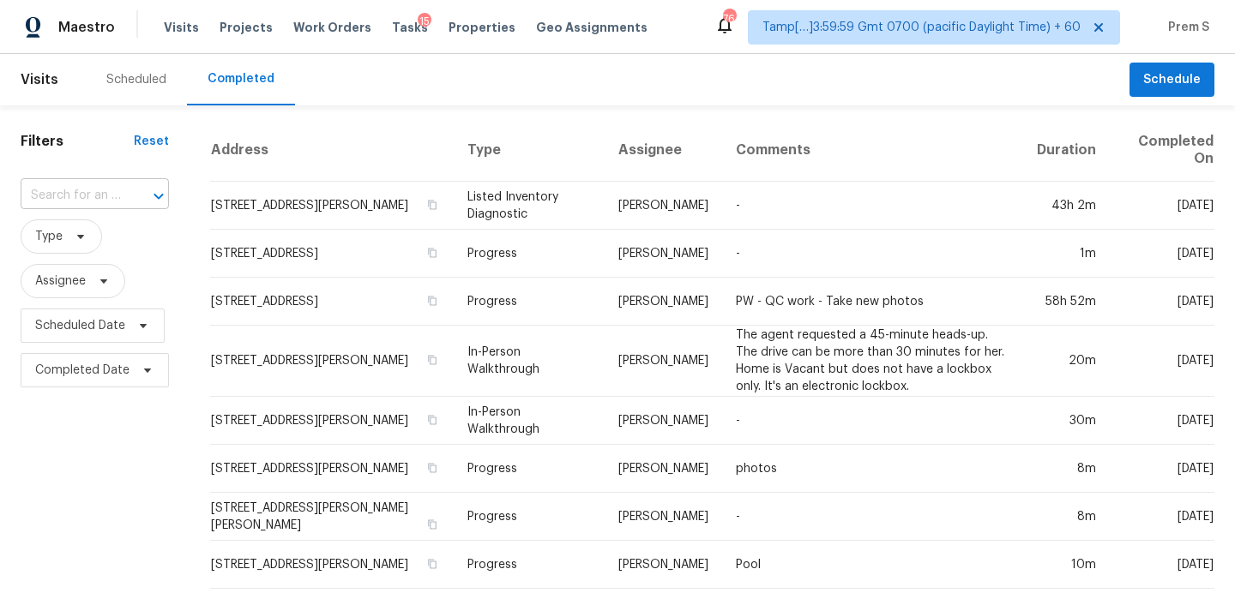
click at [138, 195] on div at bounding box center [146, 196] width 45 height 24
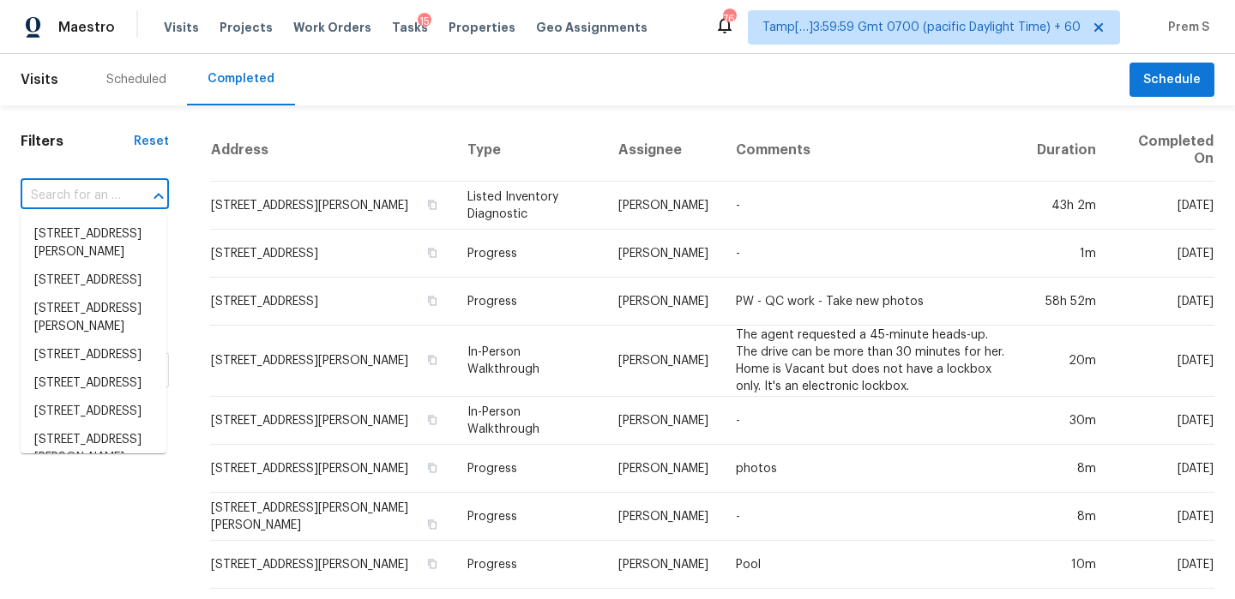
paste input "12406 Ashley Pl San Antonio, TX, 78247"
type input "12406 Ashley Pl San Antonio, TX, 78247"
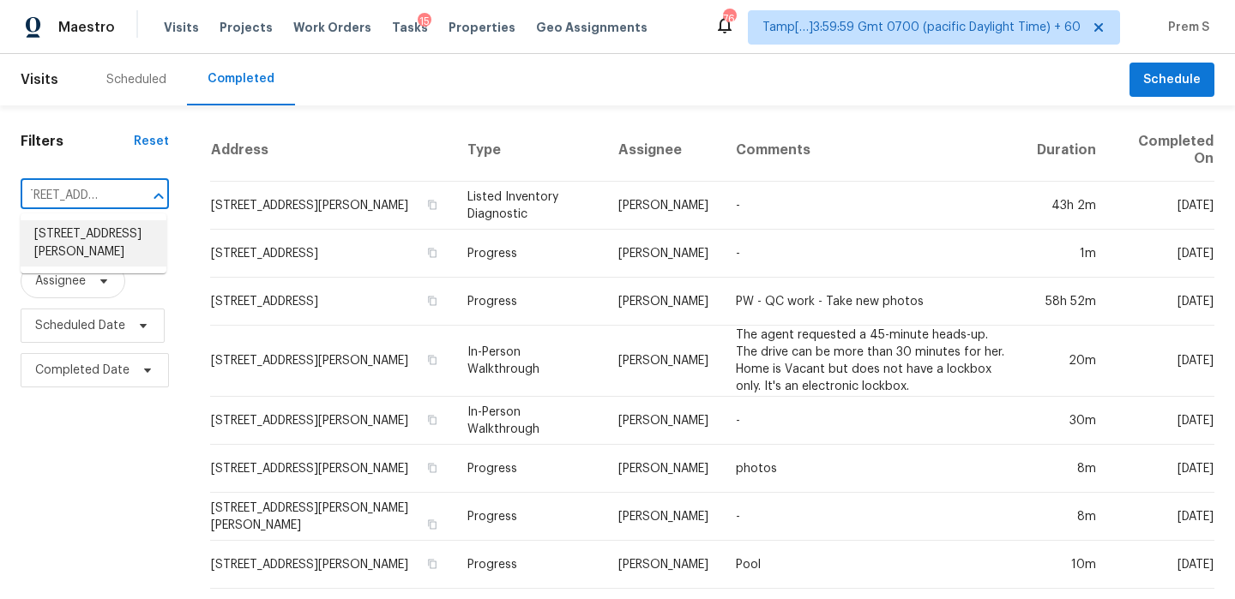
click at [109, 250] on li "12406 Ashley Pl, San Antonio, TX 78247" at bounding box center [94, 243] width 146 height 46
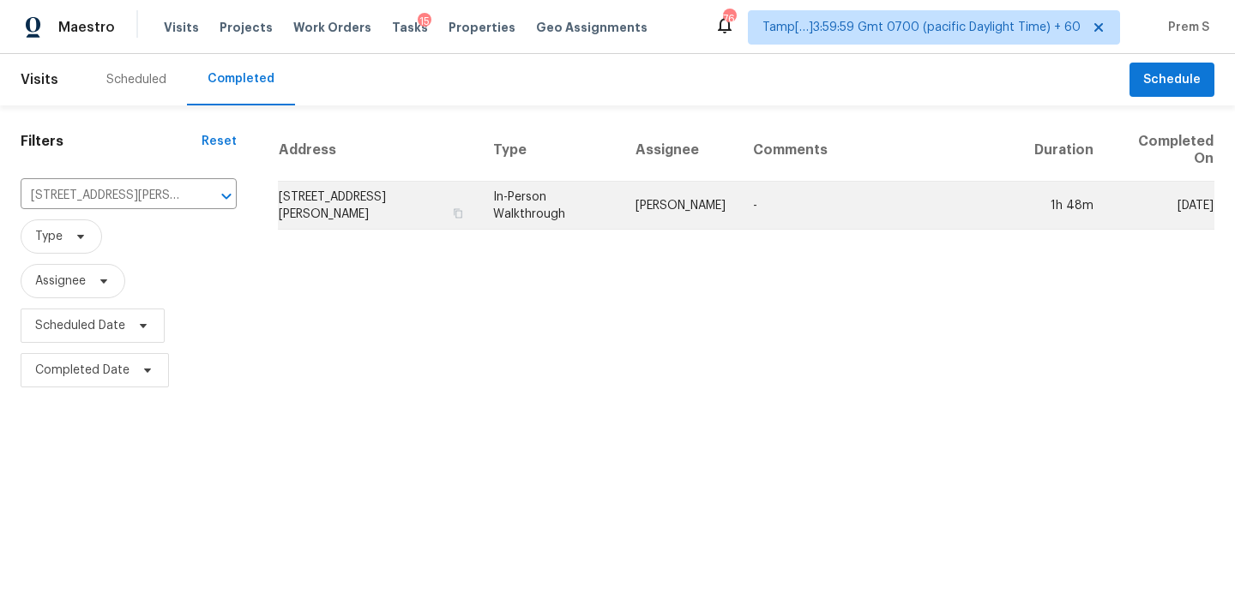
click at [309, 205] on td "12406 Ashley Pl, San Antonio, TX 78247" at bounding box center [378, 206] width 201 height 48
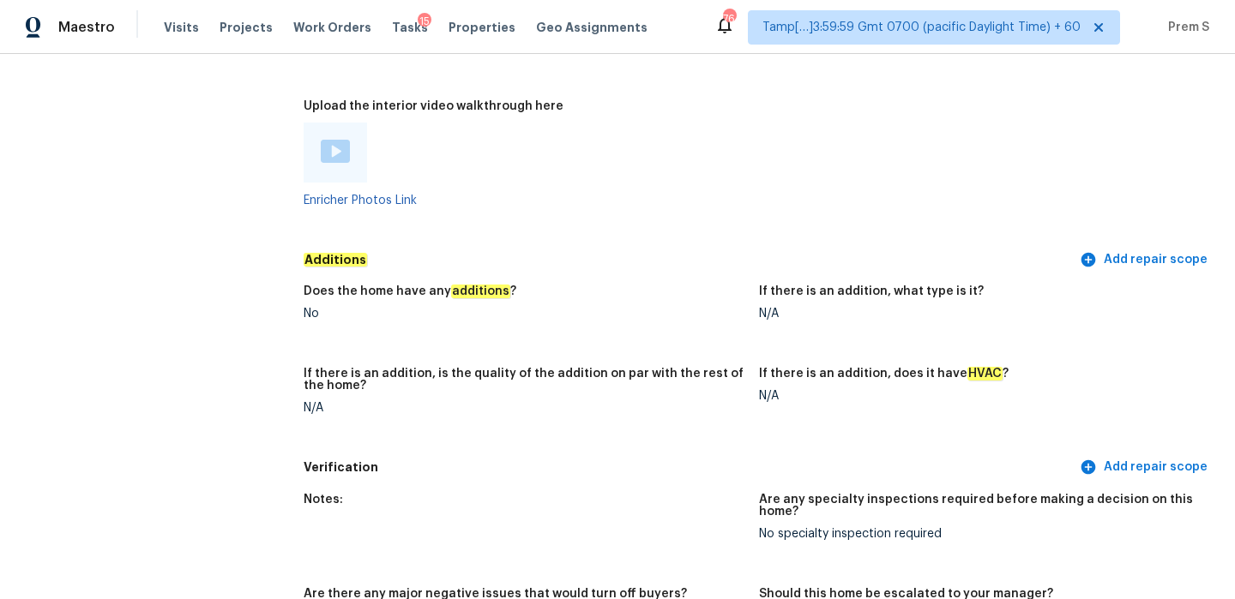
scroll to position [3578, 0]
click at [340, 138] on img at bounding box center [335, 149] width 29 height 23
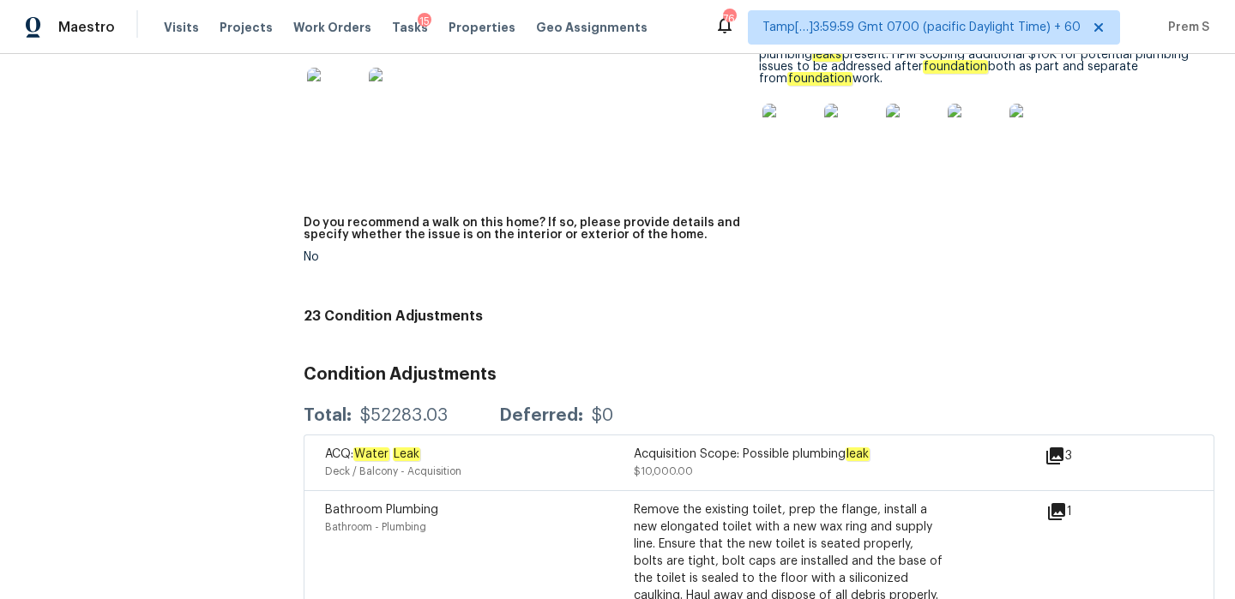
scroll to position [4009, 0]
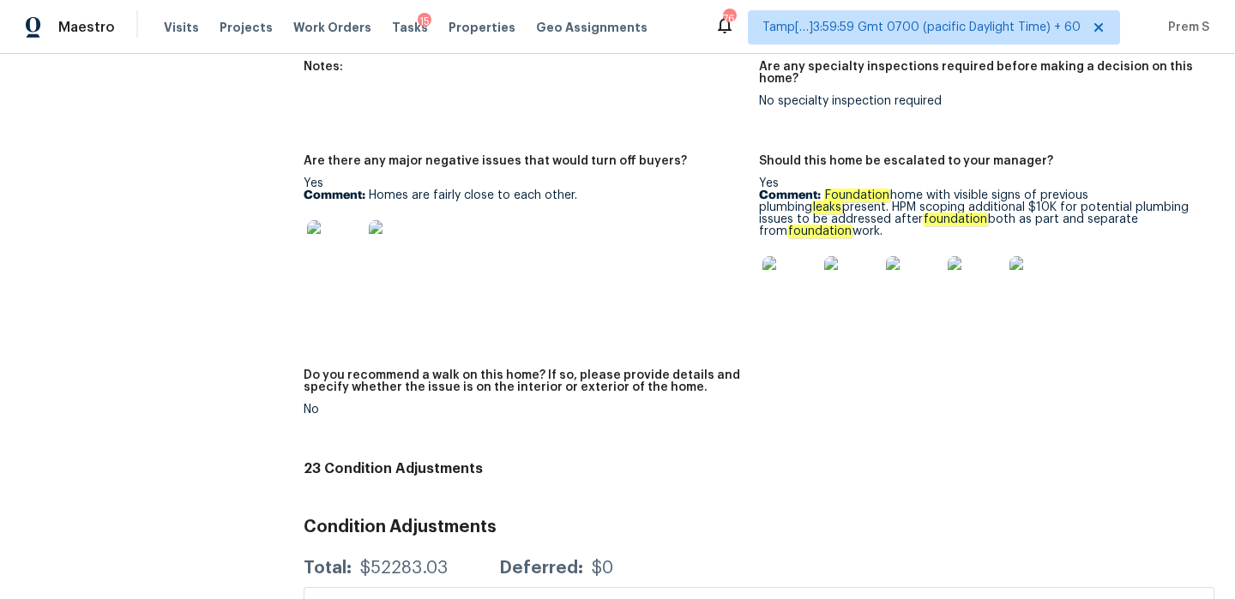
drag, startPoint x: 823, startPoint y: 171, endPoint x: 1203, endPoint y: 195, distance: 380.6
click at [1203, 195] on figure "Should this home be escalated to your manager? Yes Comment: Foundation home wit…" at bounding box center [986, 252] width 455 height 194
copy p "Foundation home with visible signs of previous plumbing leaks present. HPM scop…"
click at [805, 260] on img at bounding box center [789, 283] width 55 height 55
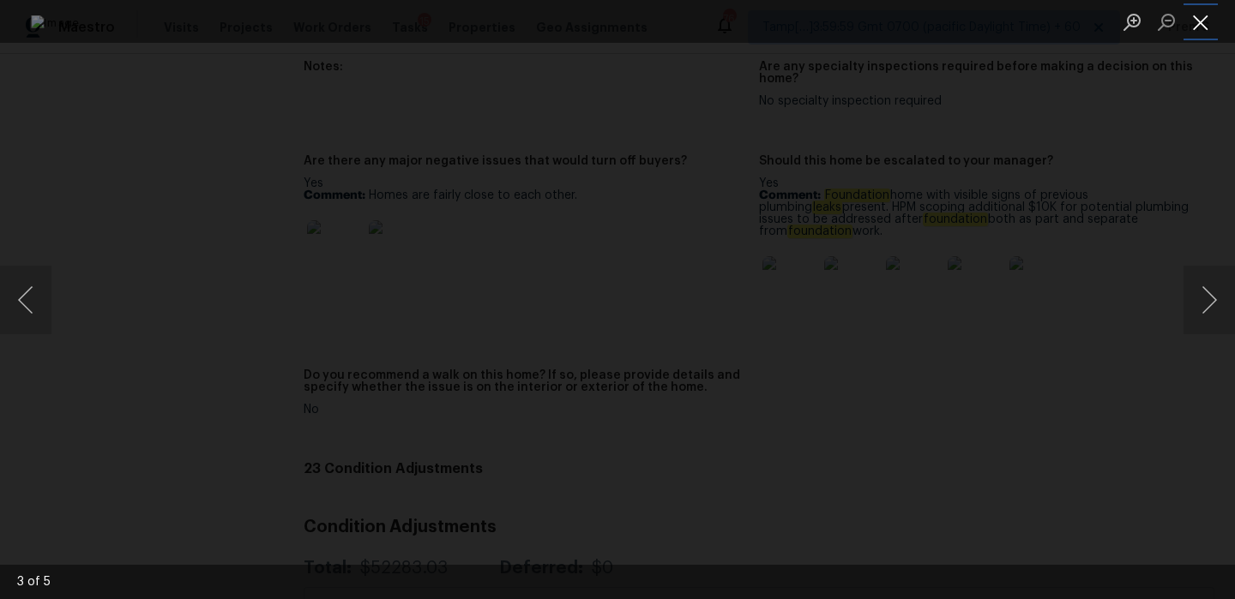
click at [1198, 19] on button "Close lightbox" at bounding box center [1200, 22] width 34 height 30
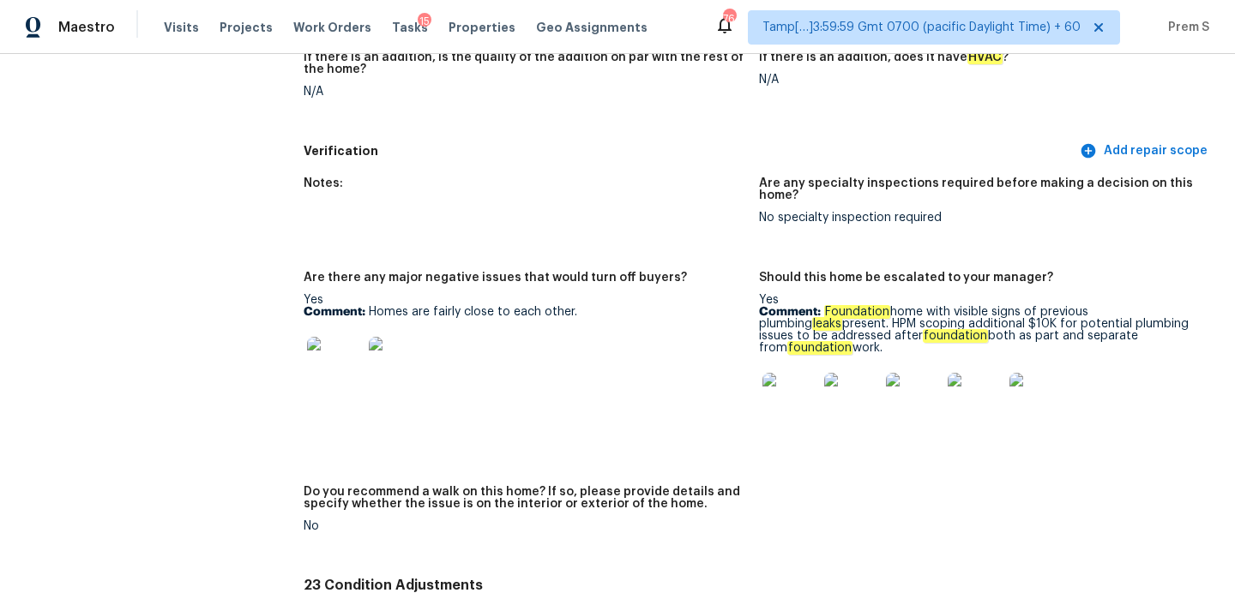
scroll to position [3913, 0]
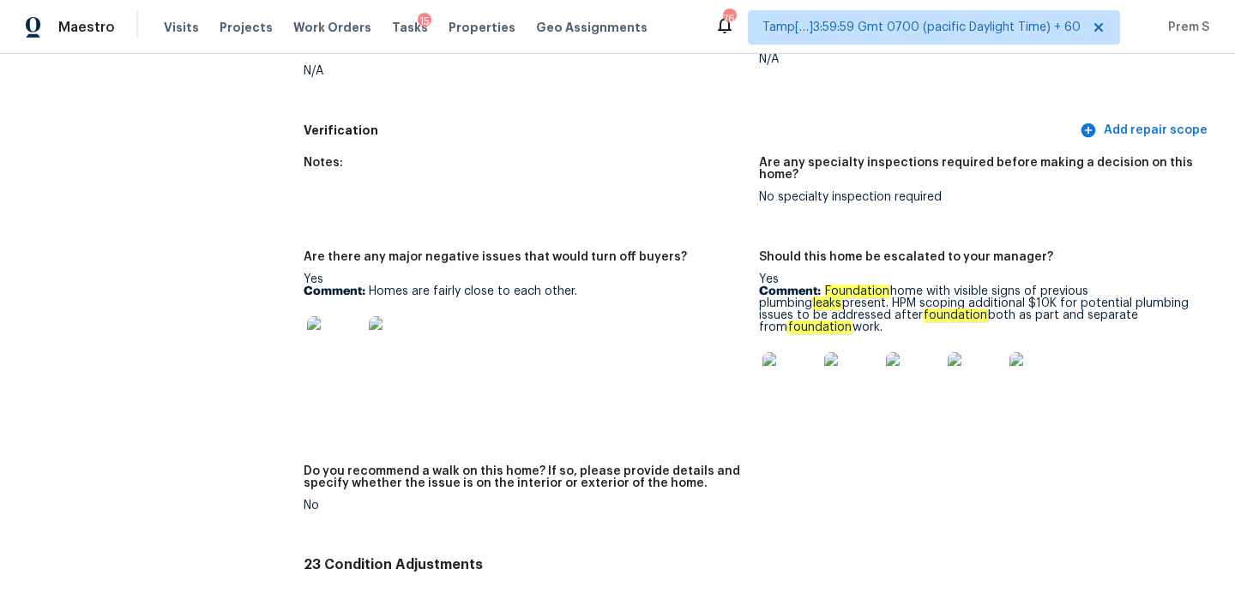
click at [829, 273] on div "Yes Comment: Foundation home with visible signs of previous plumbing leaks pres…" at bounding box center [980, 345] width 442 height 144
drag, startPoint x: 825, startPoint y: 266, endPoint x: 1198, endPoint y: 295, distance: 374.1
click at [1198, 295] on p "Comment: Foundation home with visible signs of previous plumbing leaks present.…" at bounding box center [980, 310] width 442 height 48
copy p "Foundation home with visible signs of previous plumbing leaks present. HPM scop…"
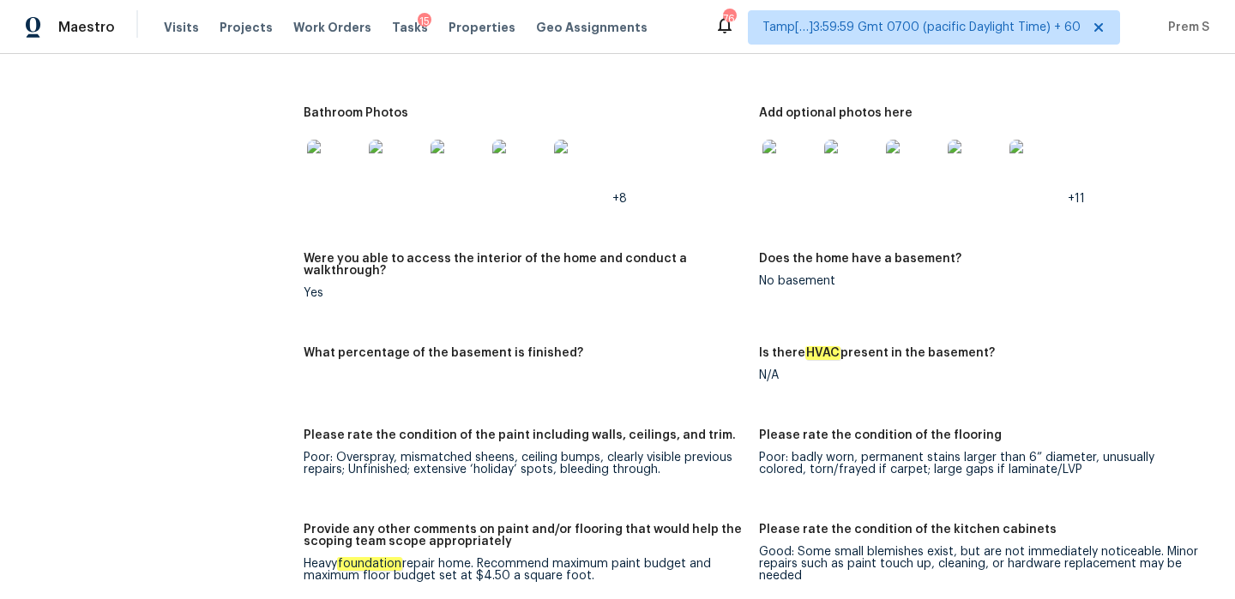
scroll to position [2132, 0]
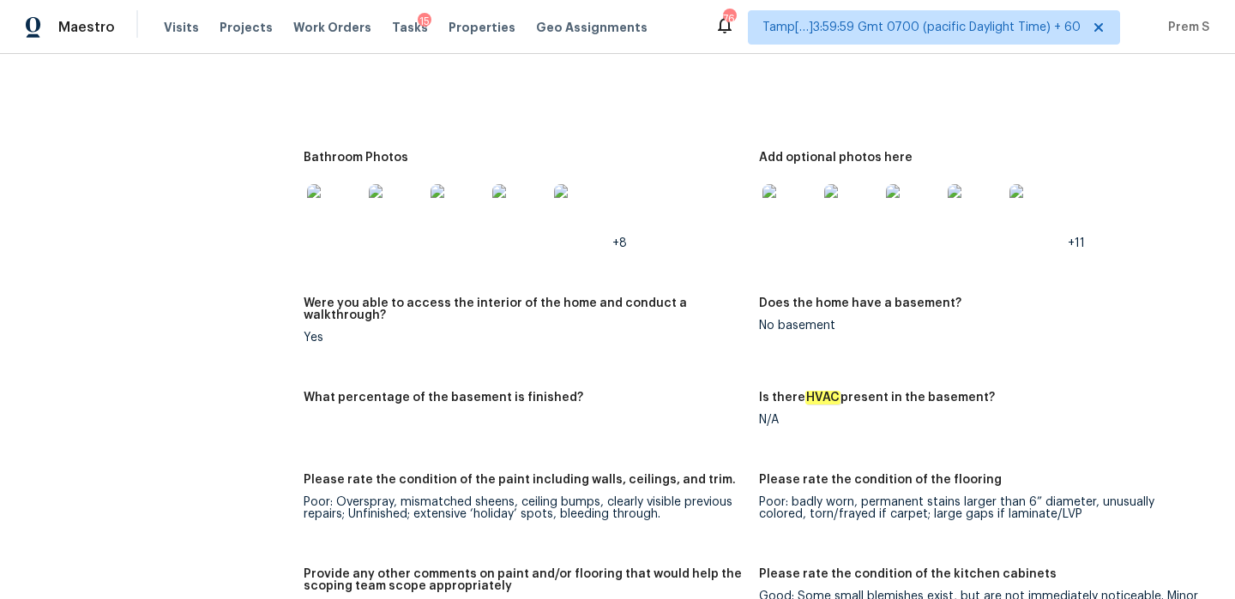
click at [785, 219] on img at bounding box center [789, 211] width 55 height 55
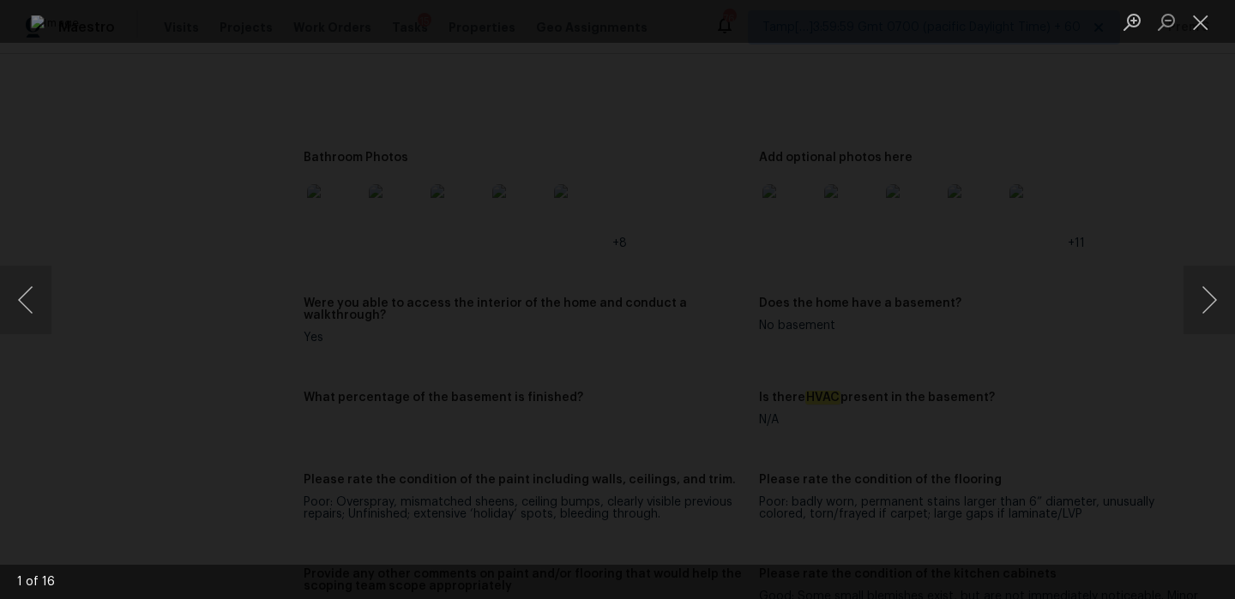
click at [785, 219] on img "Lightbox" at bounding box center [617, 299] width 1172 height 569
click at [1202, 29] on button "Close lightbox" at bounding box center [1200, 22] width 34 height 30
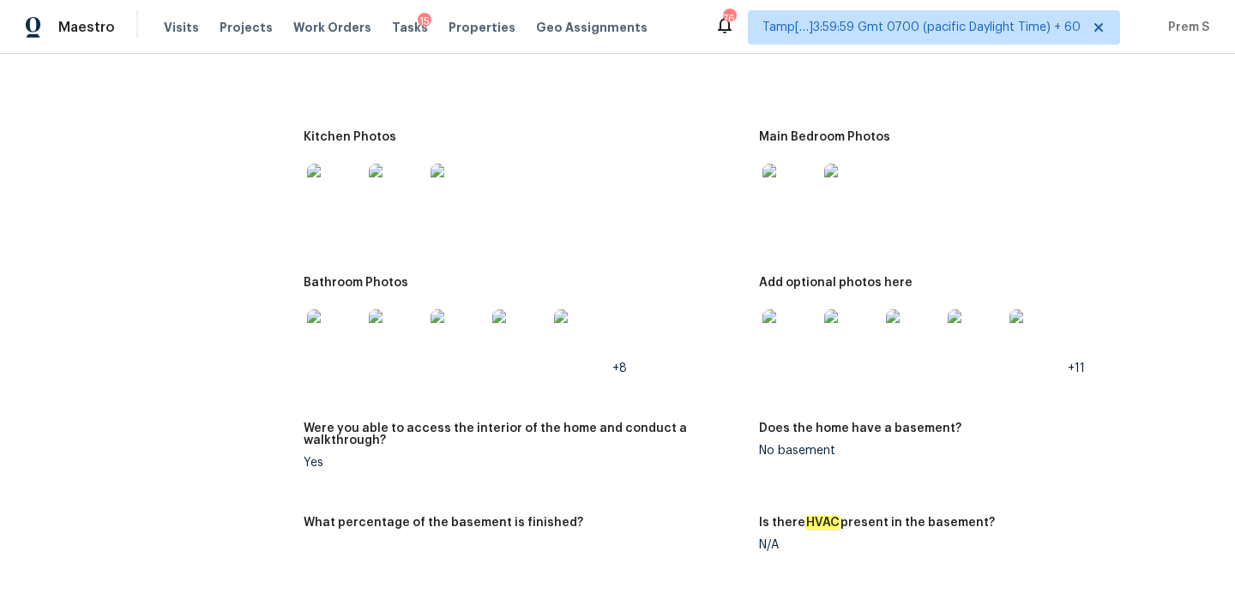
scroll to position [2000, 0]
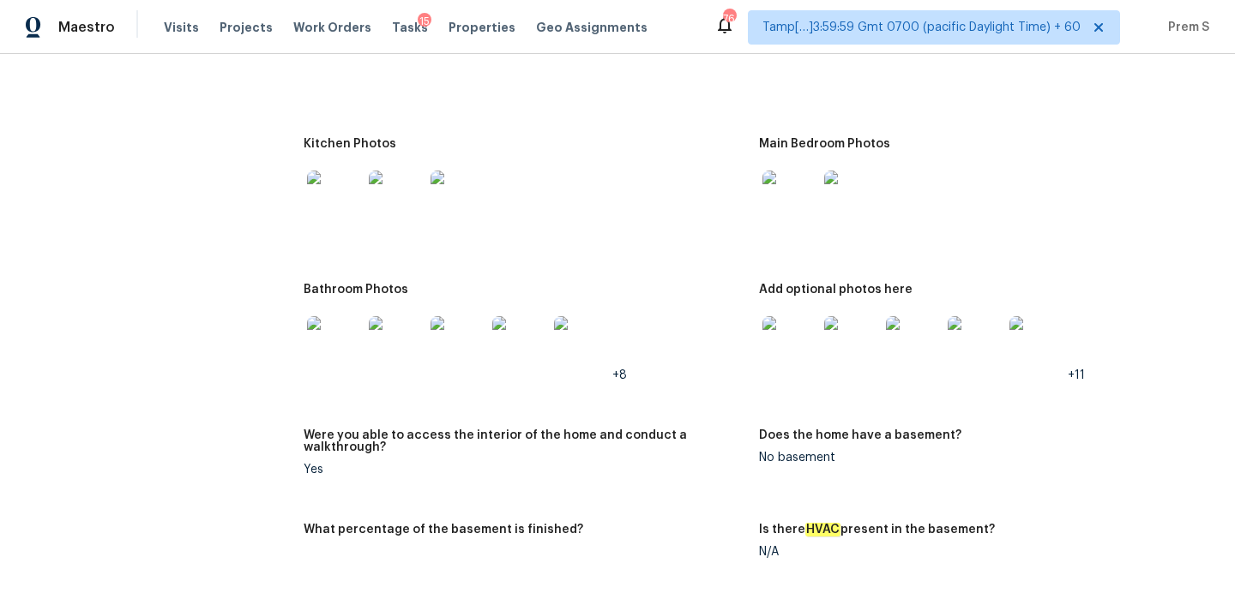
click at [802, 206] on img at bounding box center [789, 198] width 55 height 55
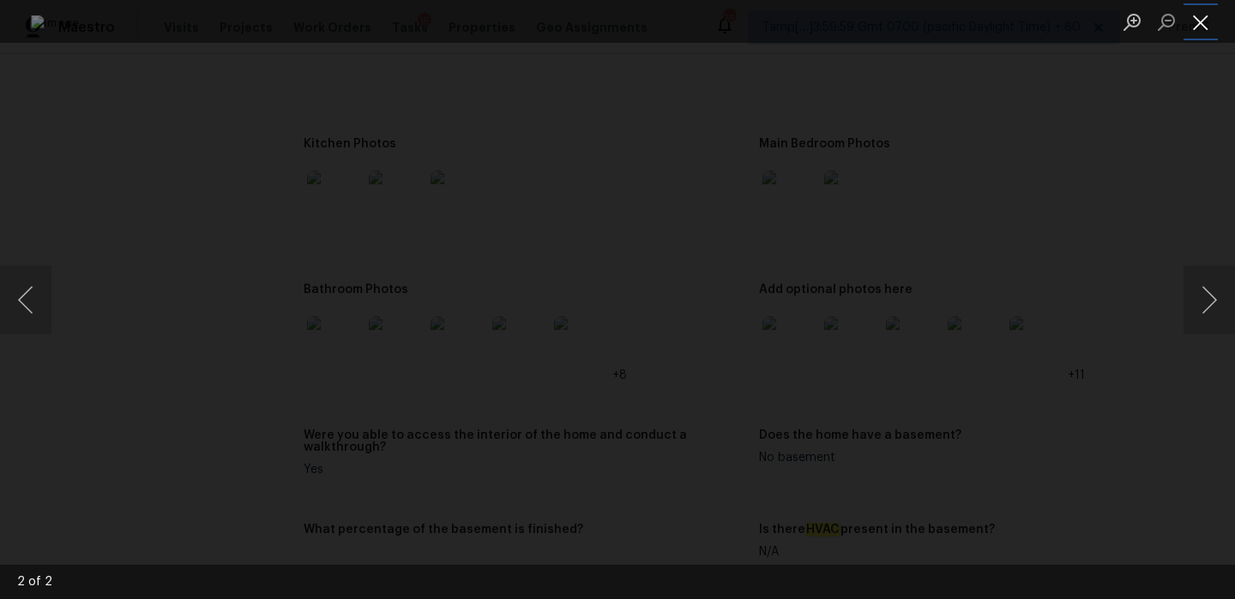
click at [1208, 27] on button "Close lightbox" at bounding box center [1200, 22] width 34 height 30
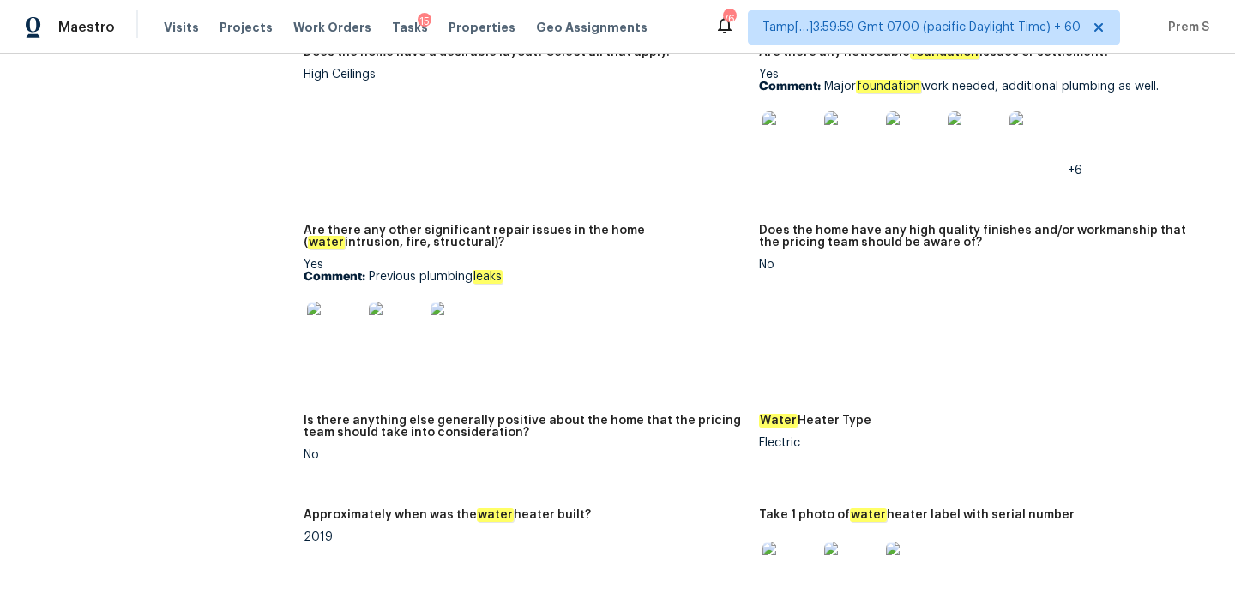
scroll to position [2767, 0]
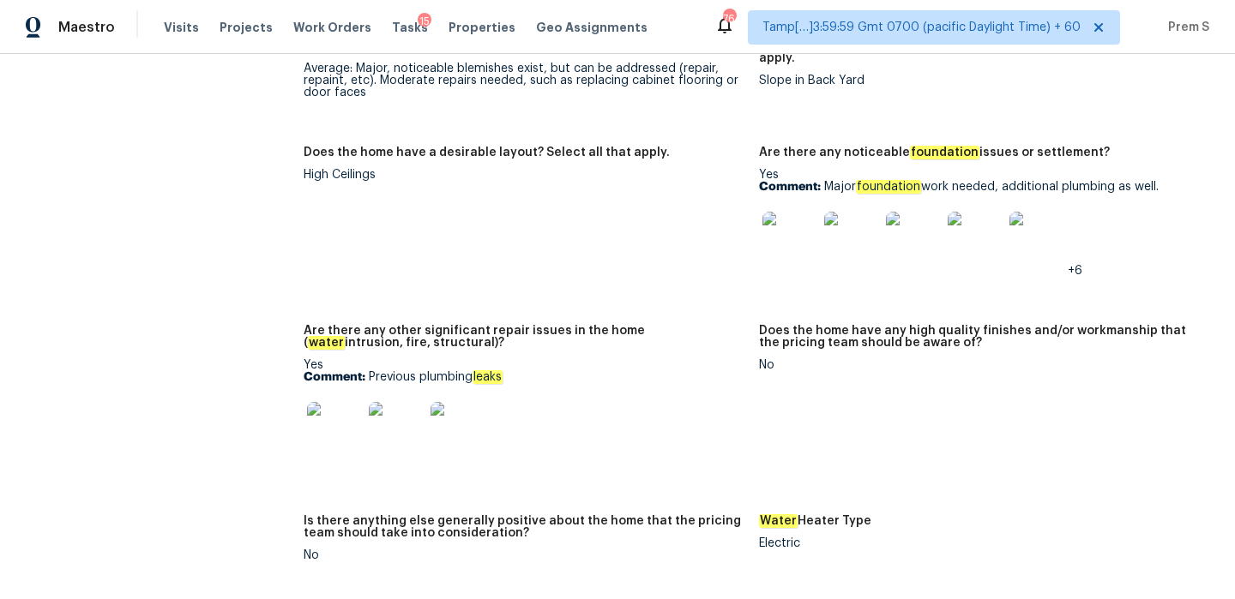
click at [337, 405] on img at bounding box center [334, 429] width 55 height 55
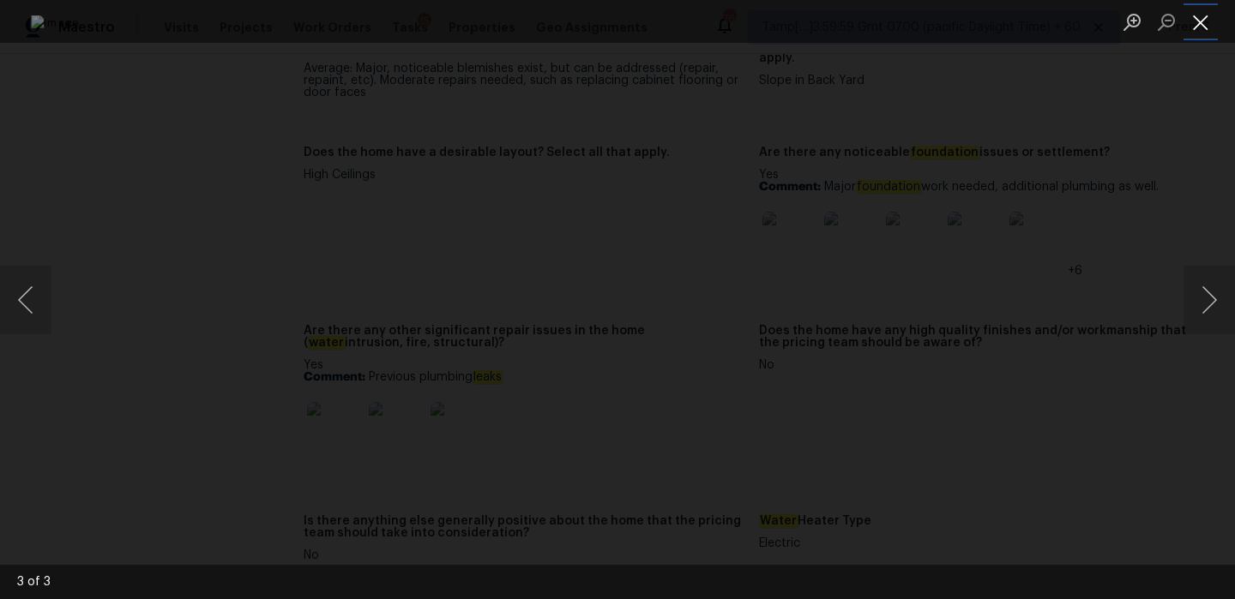
click at [1190, 24] on button "Close lightbox" at bounding box center [1200, 22] width 34 height 30
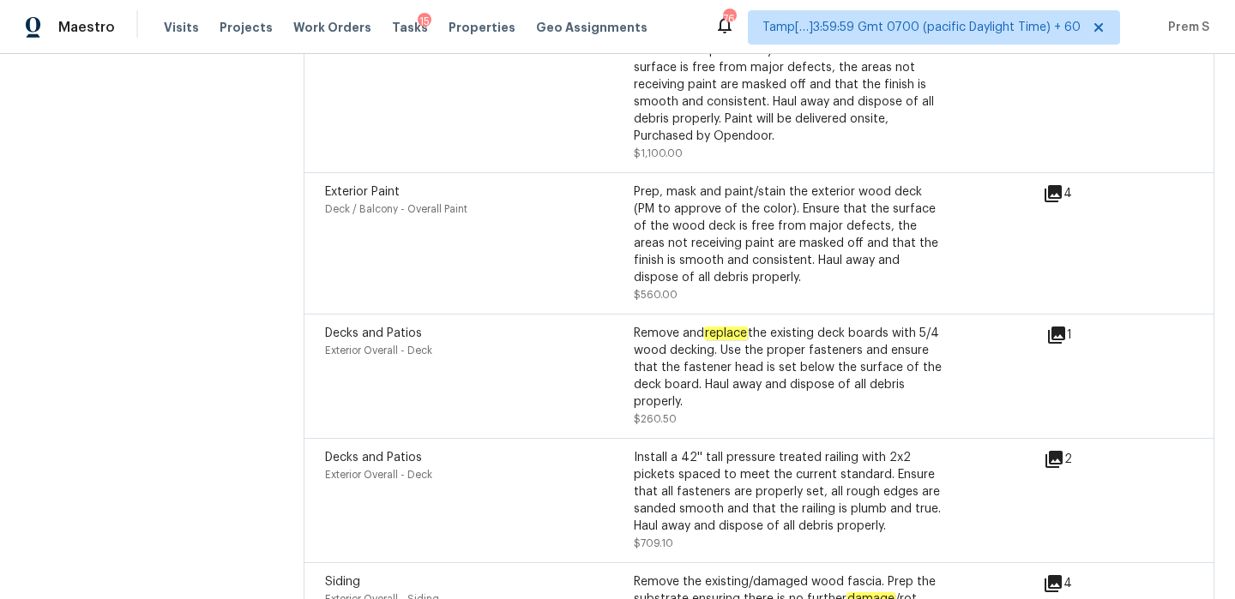
scroll to position [0, 0]
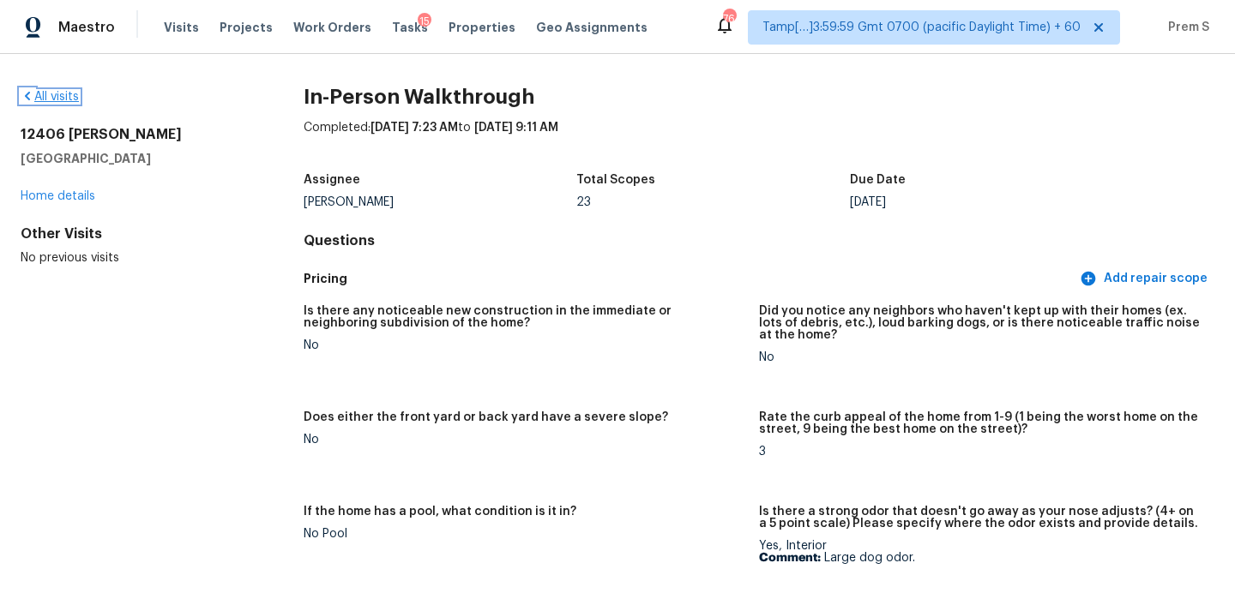
click at [54, 96] on link "All visits" at bounding box center [50, 97] width 58 height 12
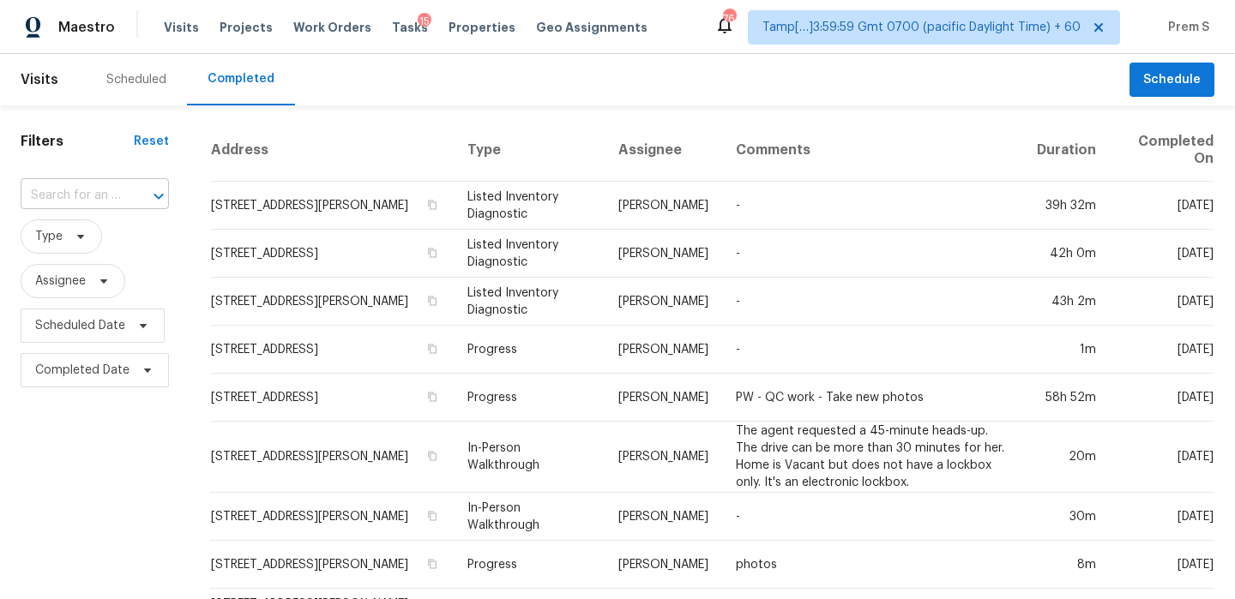
click at [129, 200] on div at bounding box center [146, 196] width 45 height 24
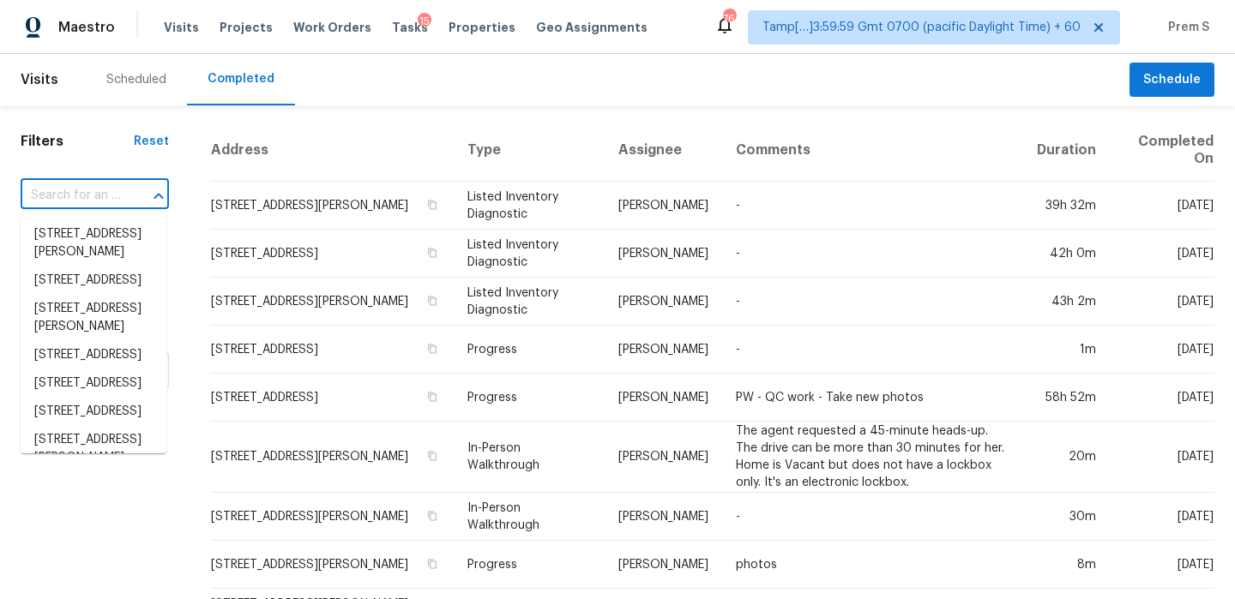
paste input "3360 Alice St Dearborn, MI, 48124"
type input "3360 Alice St Dearborn, MI, 48124"
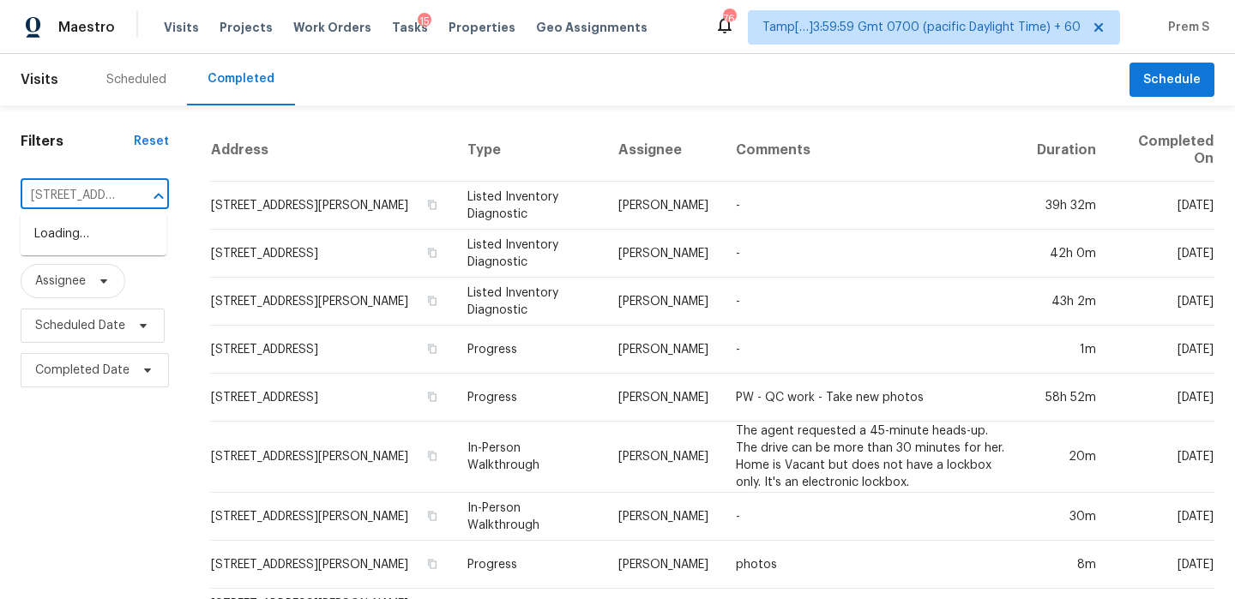
scroll to position [0, 104]
click at [130, 259] on li "3360 Alice St, Dearborn, MI 48124" at bounding box center [94, 243] width 146 height 46
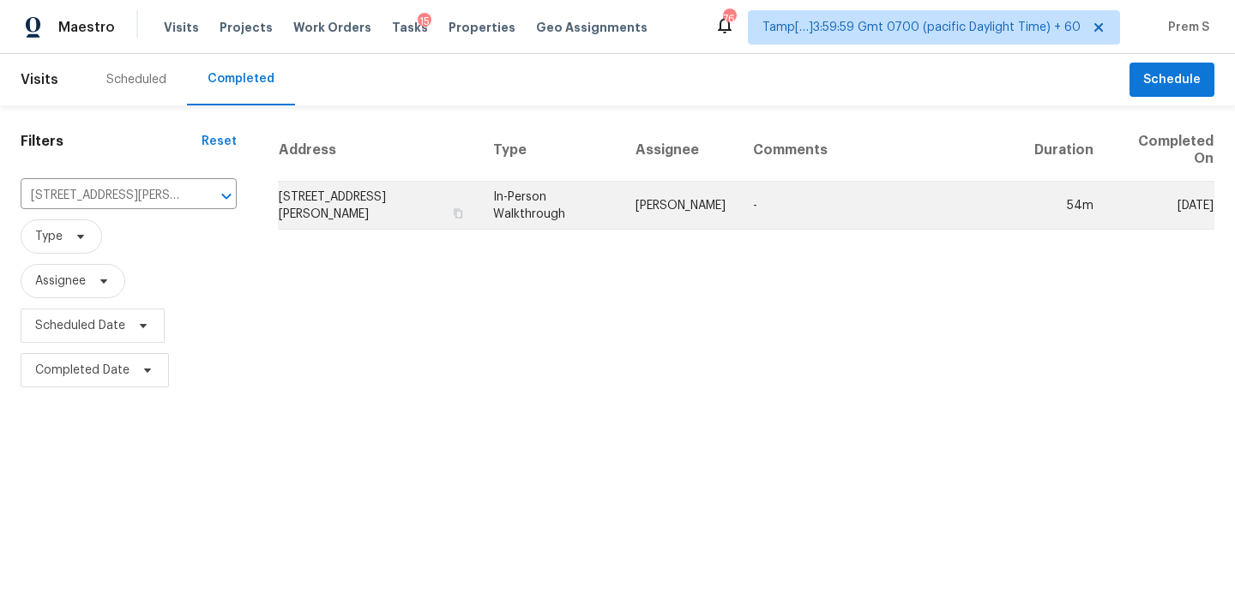
click at [297, 197] on td "3360 Alice St, Dearborn, MI 48124" at bounding box center [378, 206] width 201 height 48
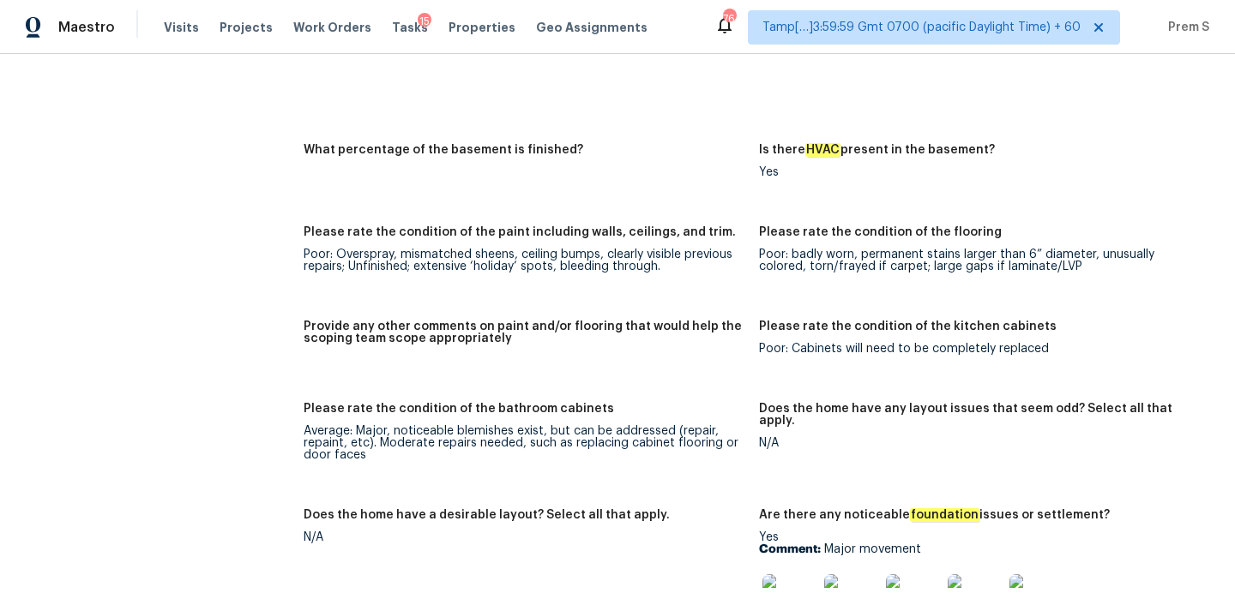
scroll to position [2656, 0]
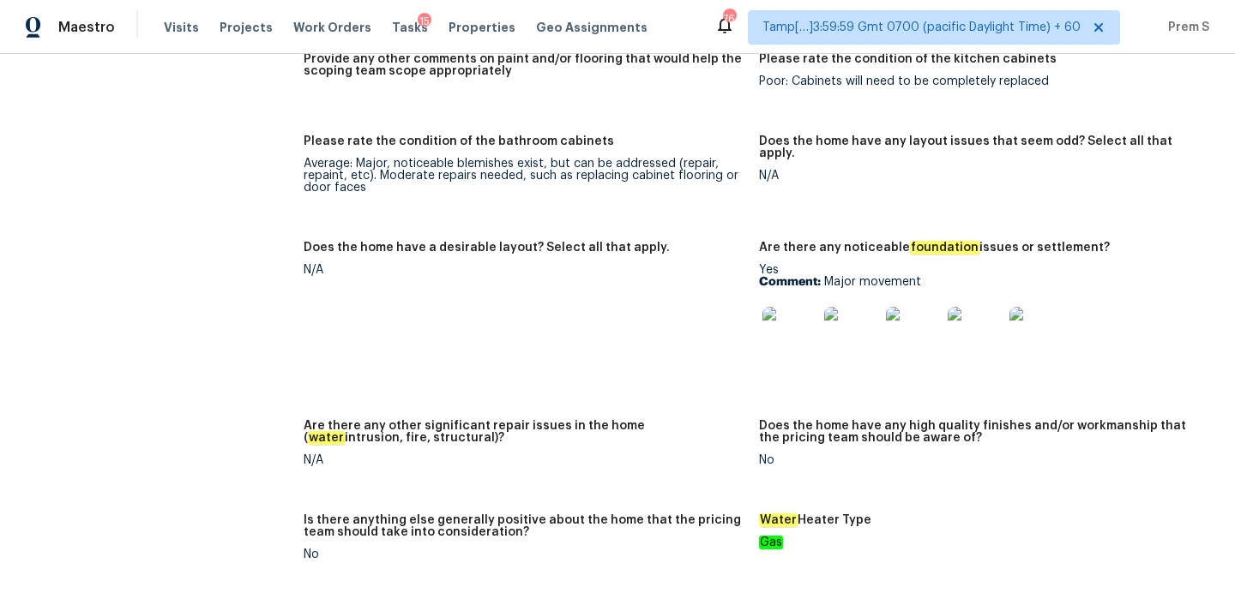
click at [796, 347] on img at bounding box center [789, 334] width 55 height 55
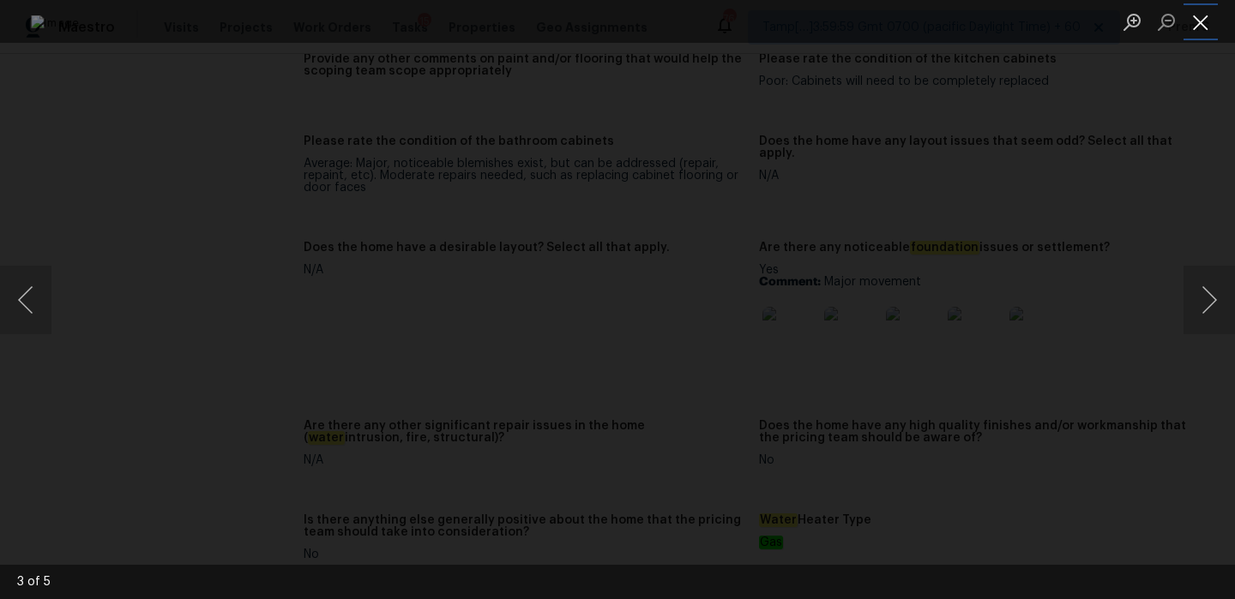
click at [1201, 23] on button "Close lightbox" at bounding box center [1200, 22] width 34 height 30
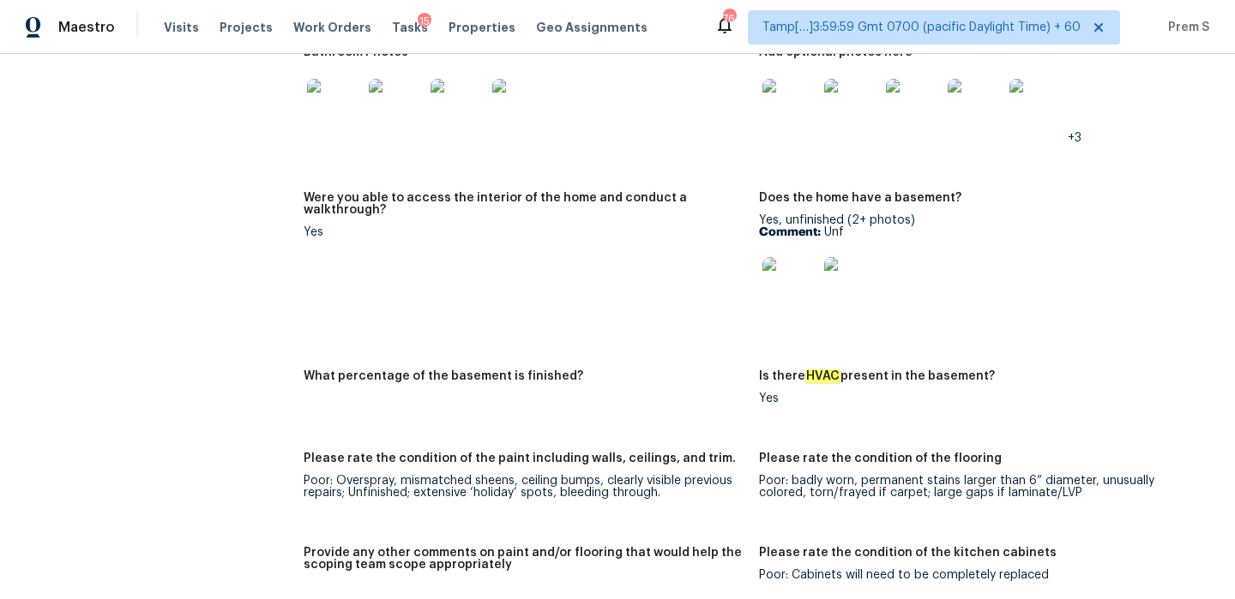
scroll to position [2067, 0]
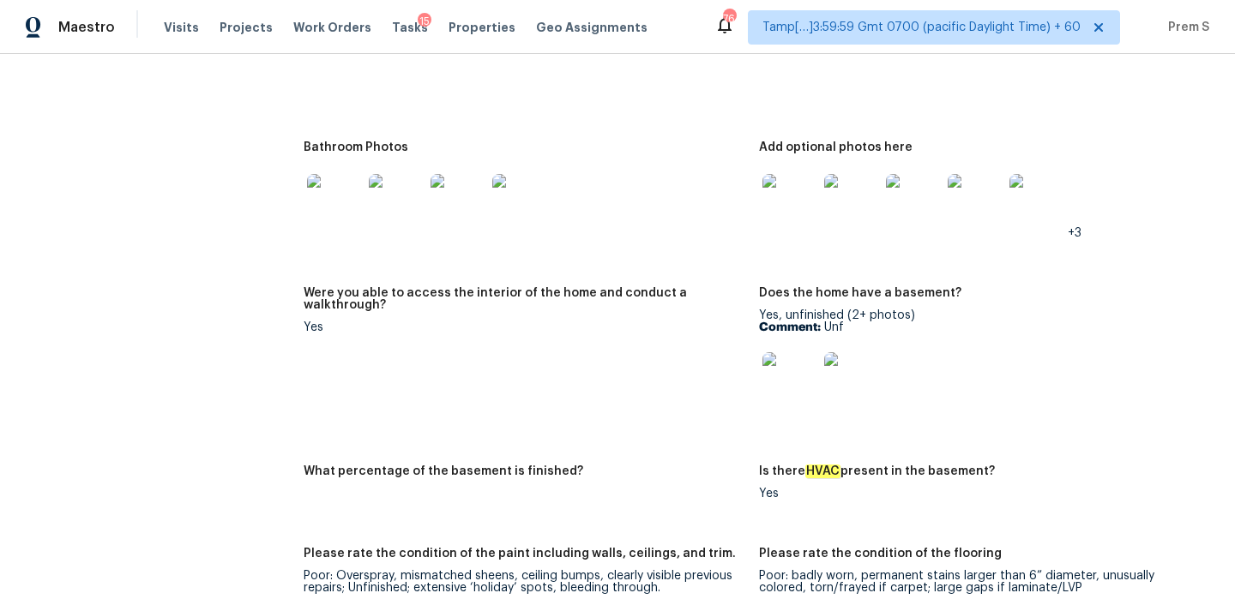
click at [811, 206] on img at bounding box center [789, 201] width 55 height 55
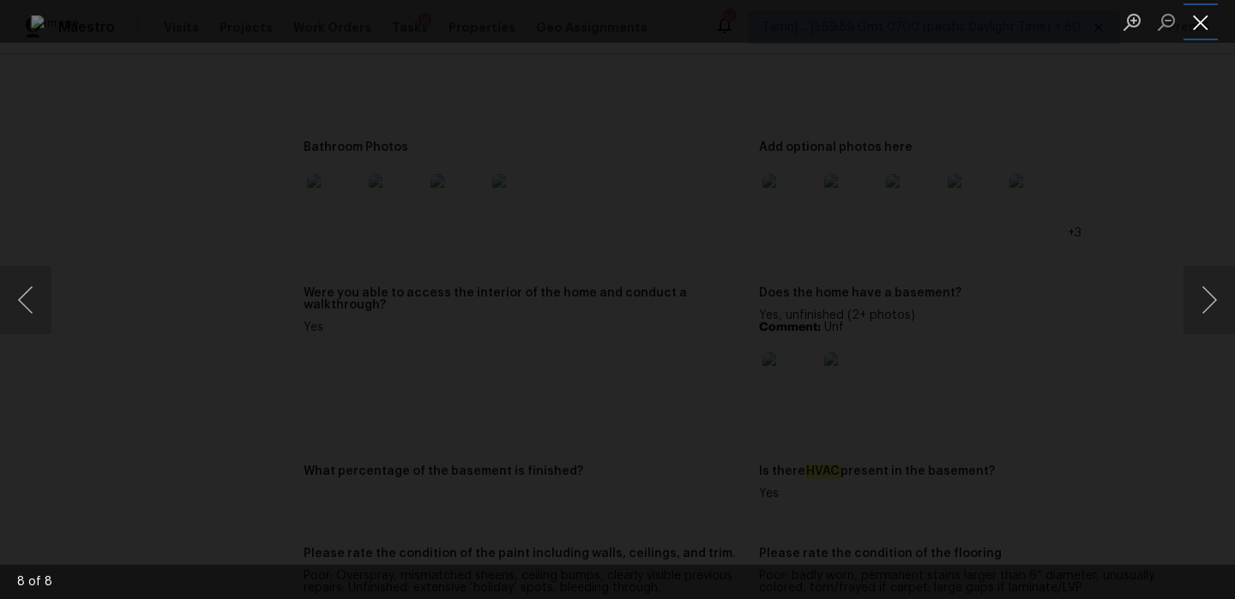
click at [1195, 33] on button "Close lightbox" at bounding box center [1200, 22] width 34 height 30
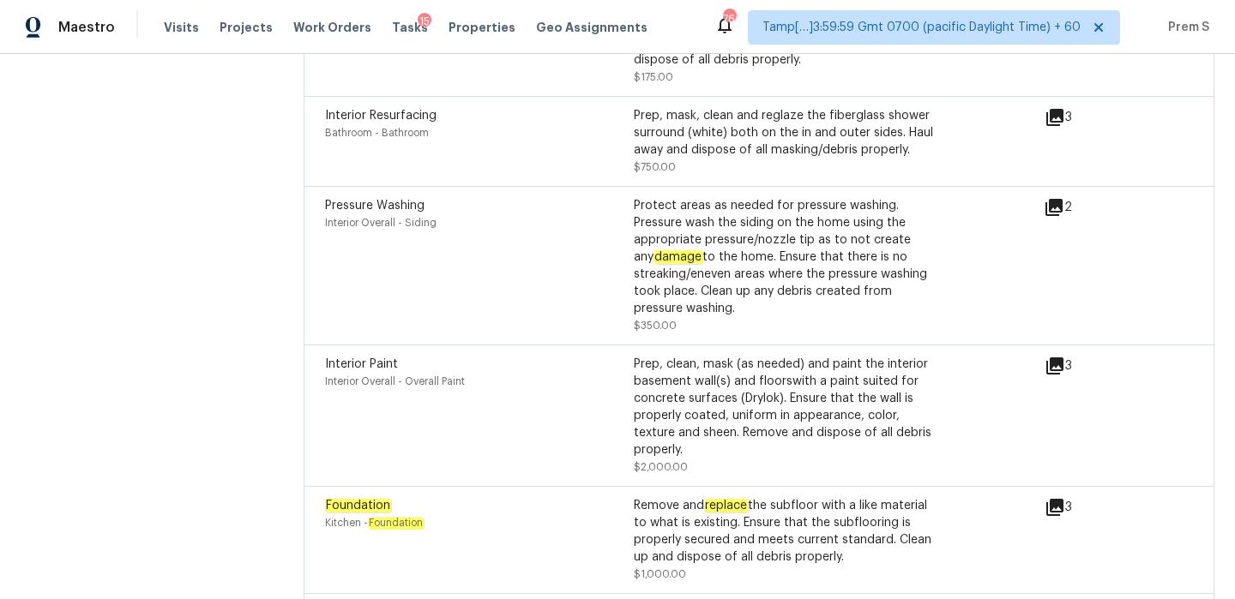
scroll to position [4699, 0]
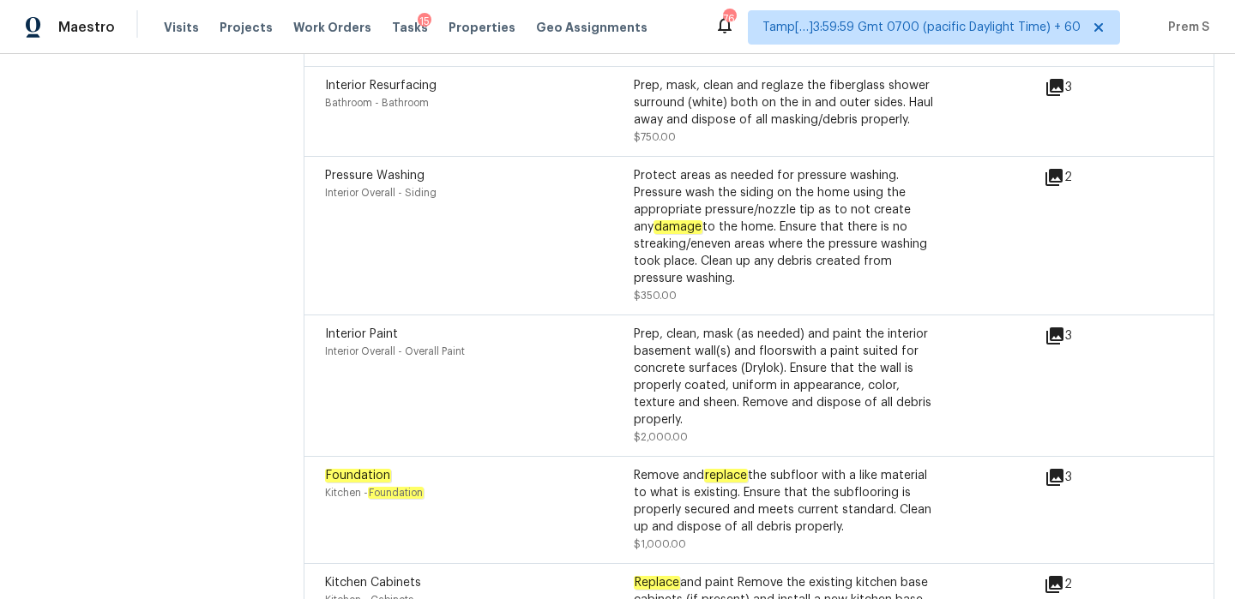
click at [1049, 328] on icon at bounding box center [1054, 336] width 17 height 17
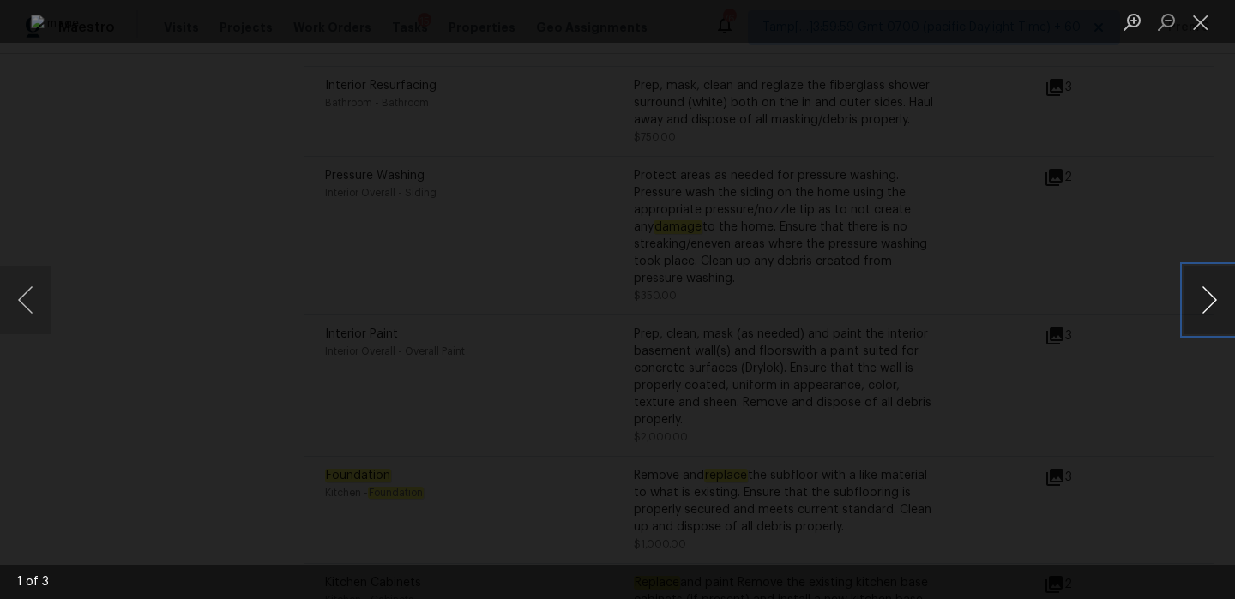
click at [1215, 299] on button "Next image" at bounding box center [1208, 300] width 51 height 69
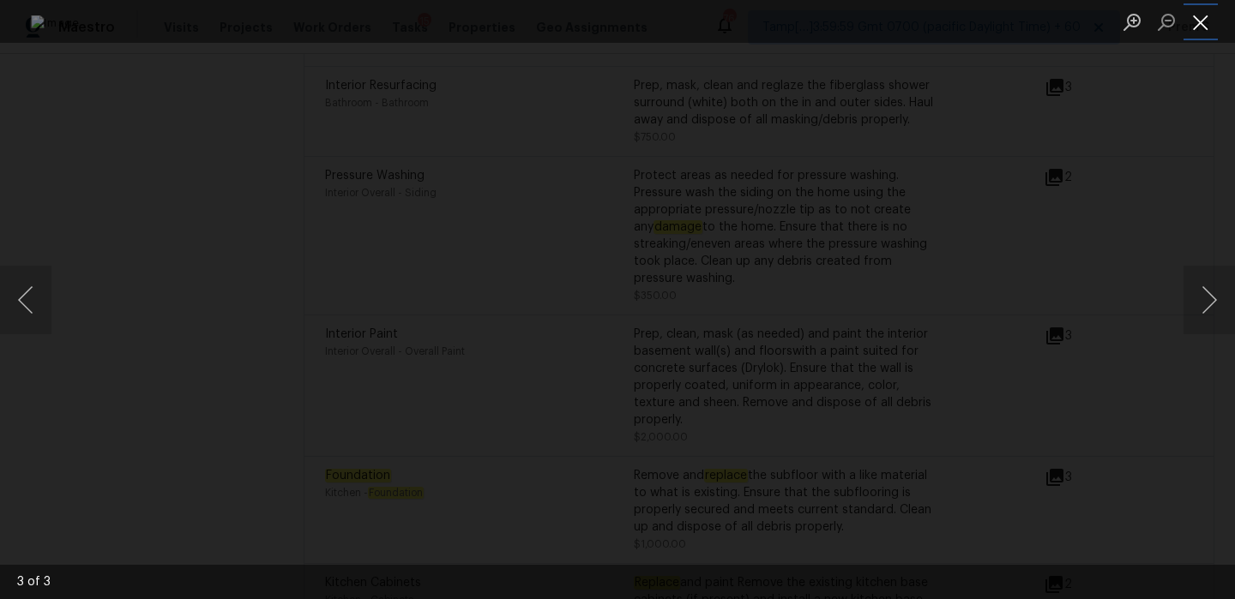
click at [1197, 22] on button "Close lightbox" at bounding box center [1200, 22] width 34 height 30
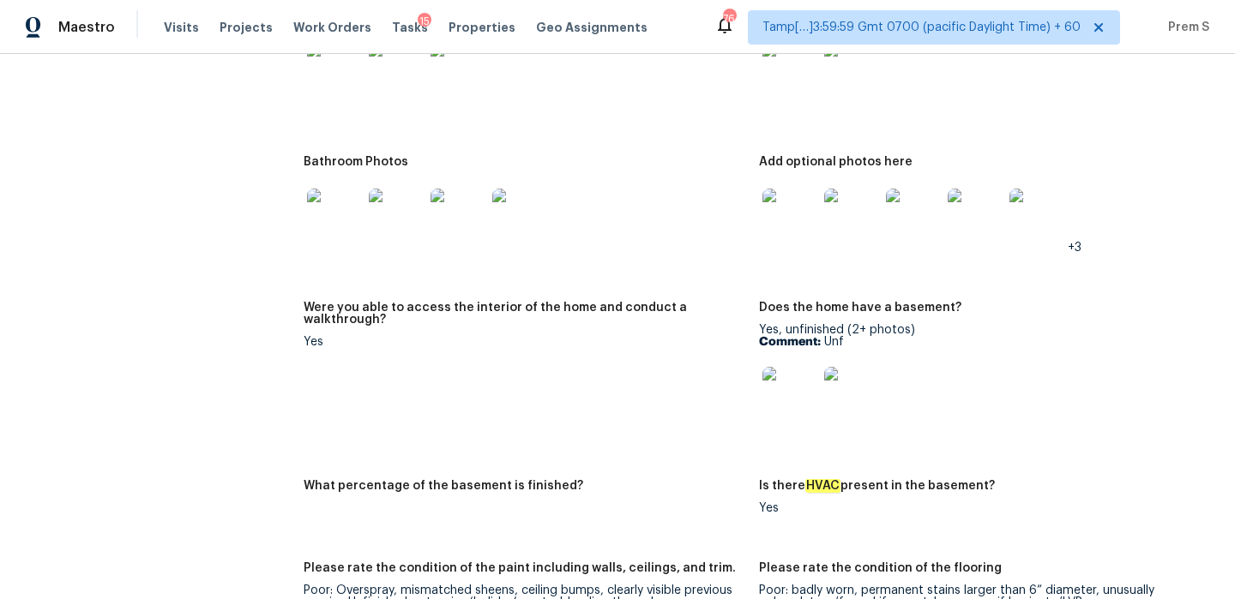
scroll to position [0, 0]
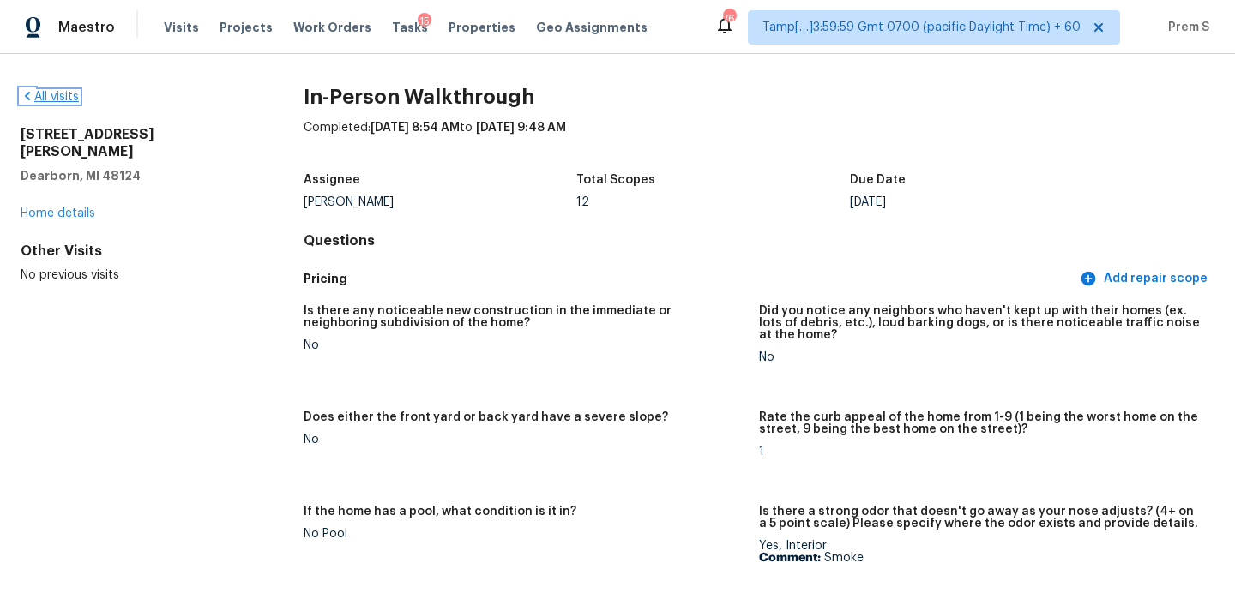
click at [41, 93] on link "All visits" at bounding box center [50, 97] width 58 height 12
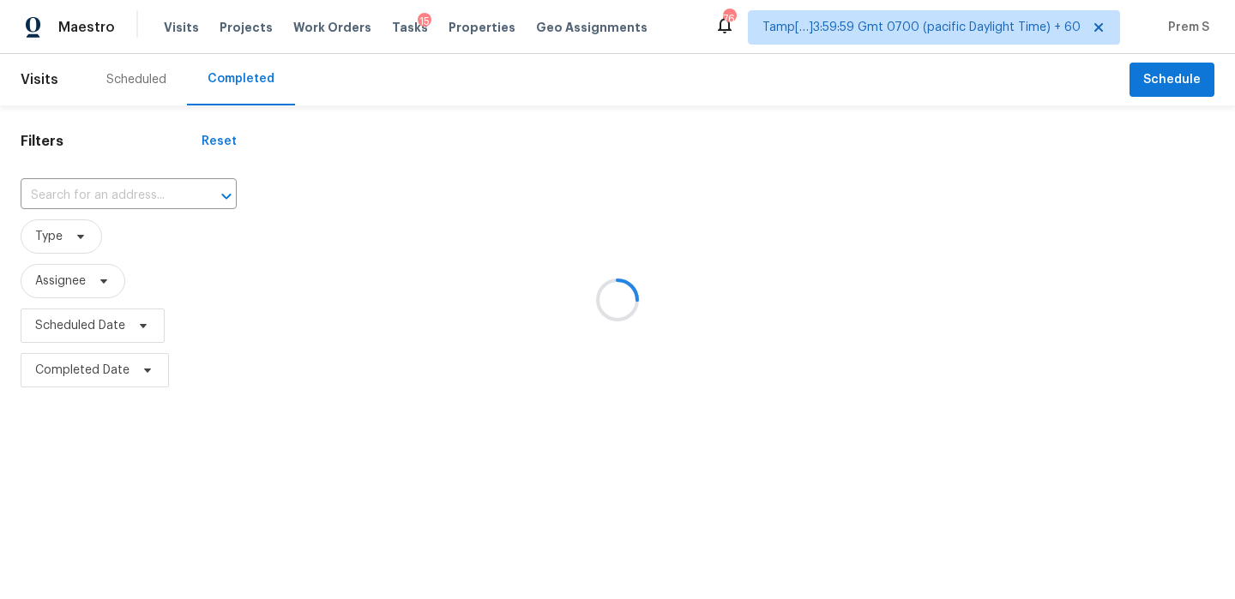
click at [155, 201] on div at bounding box center [617, 299] width 1235 height 599
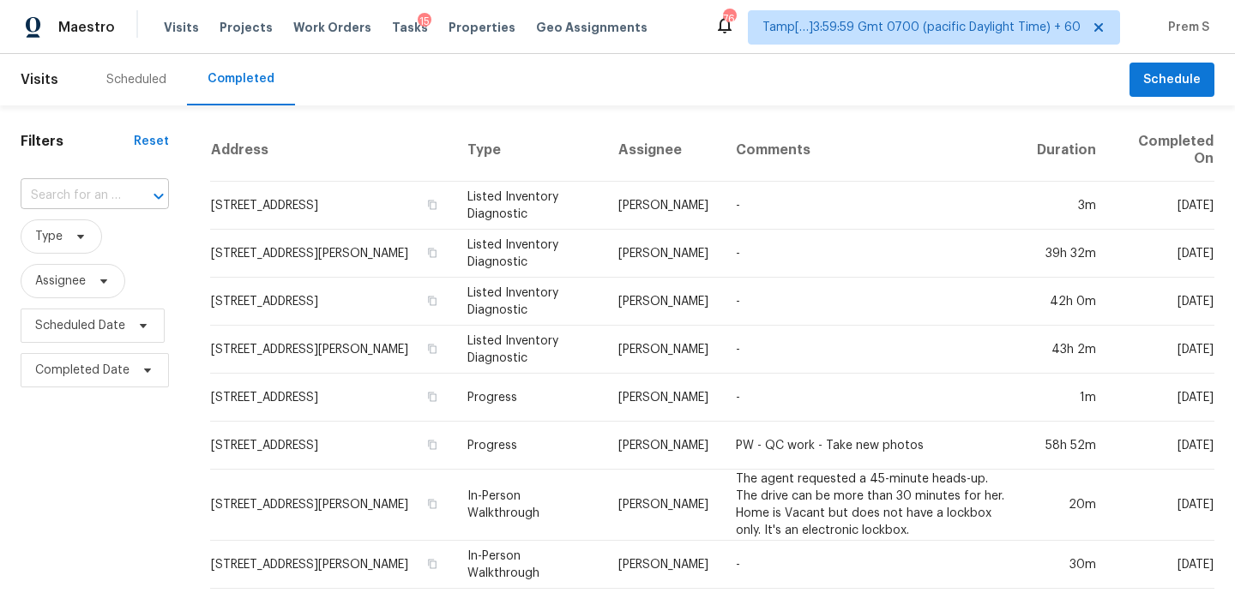
click at [53, 194] on input "text" at bounding box center [71, 196] width 100 height 27
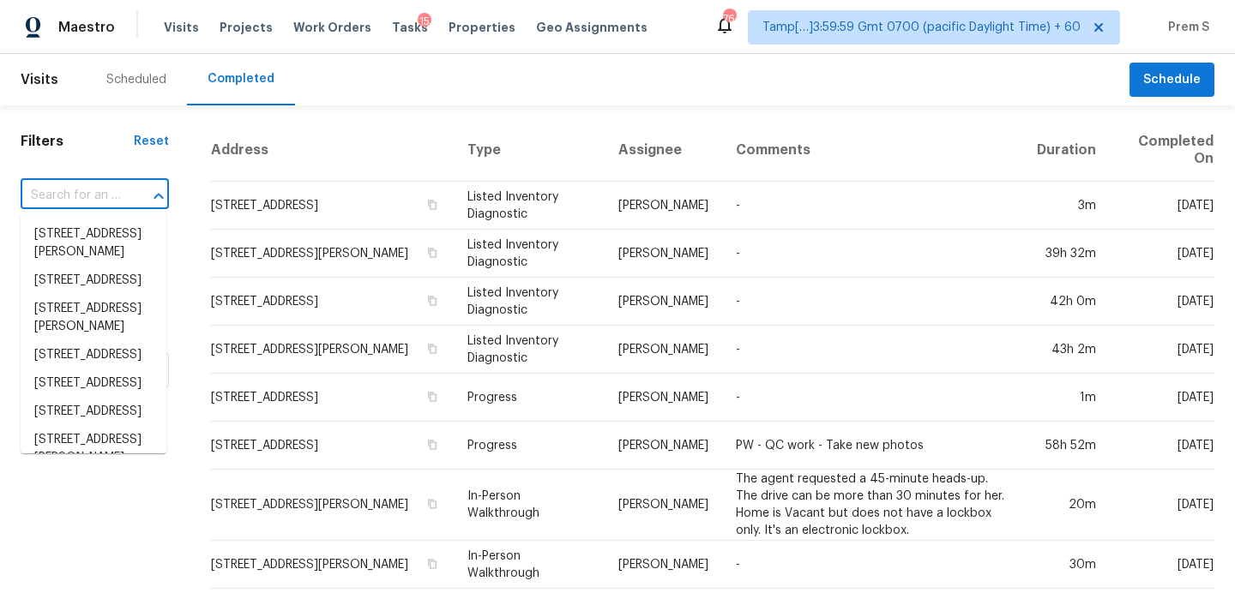
paste input "38212 S Miller Cir Westland, MI, 48186"
type input "38212 S Miller Cir Westland, MI, 48186"
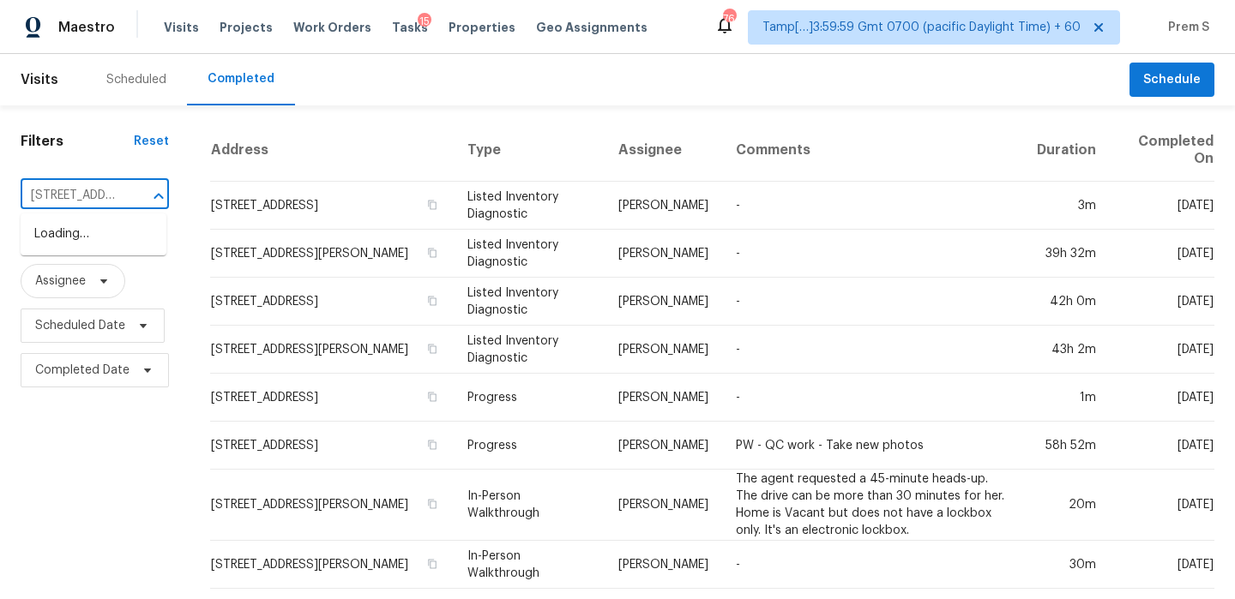
scroll to position [0, 124]
click at [118, 249] on li "38212 S Miller Cir, Westland, MI 48186" at bounding box center [94, 243] width 146 height 46
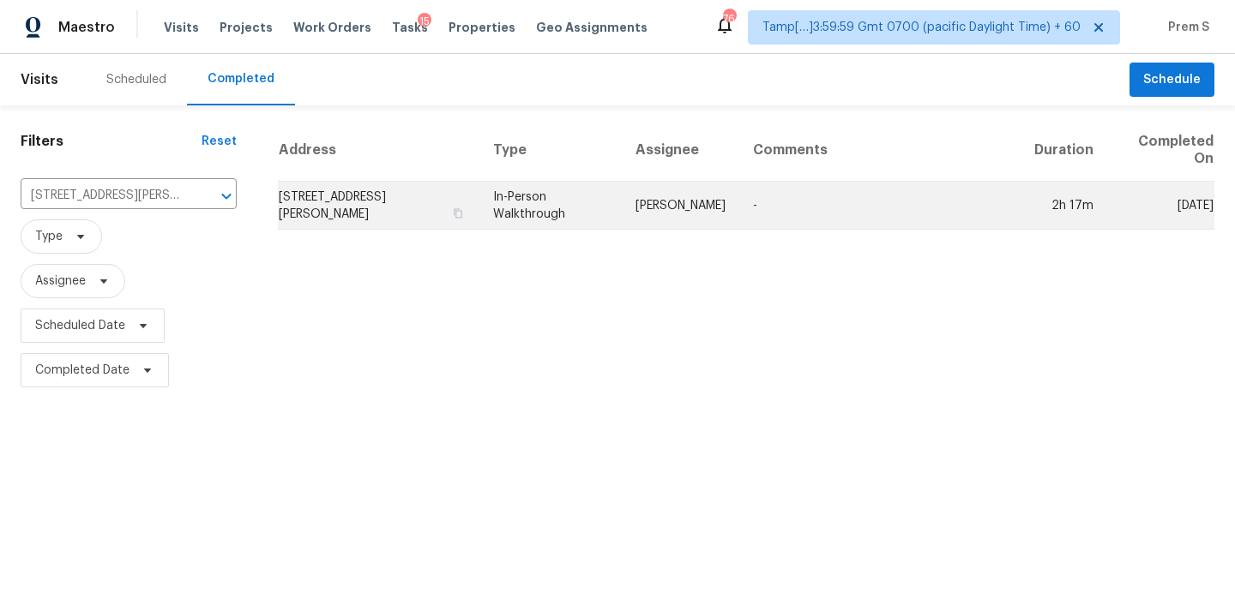
click at [334, 209] on td "38212 S Miller Cir, Westland, MI 48186" at bounding box center [378, 206] width 201 height 48
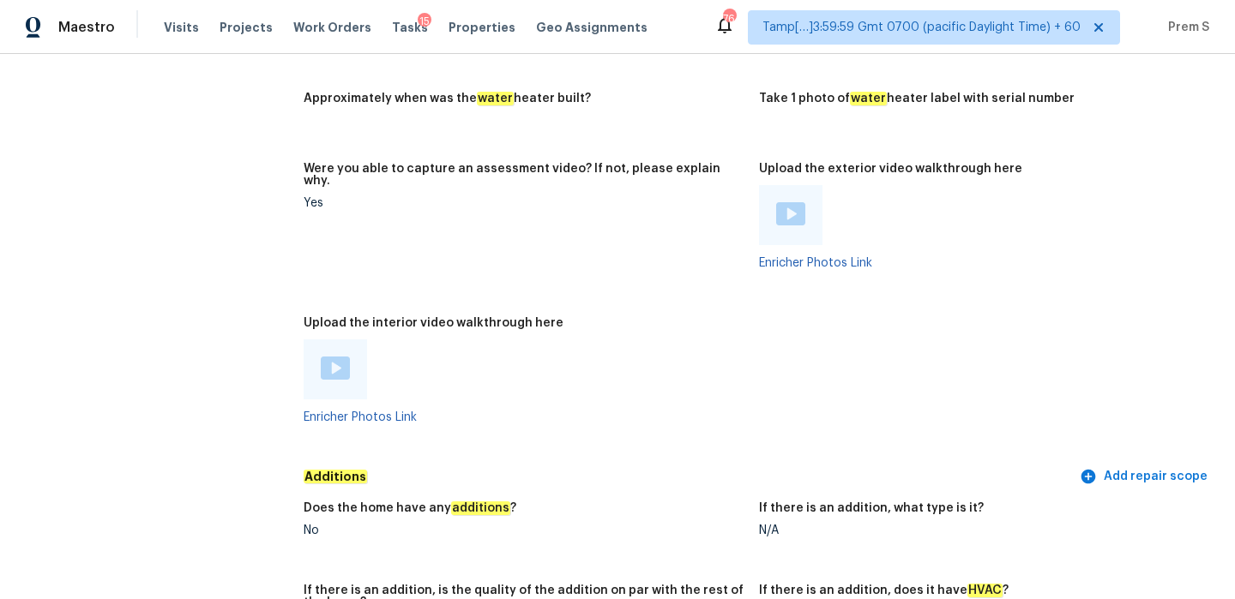
scroll to position [3183, 0]
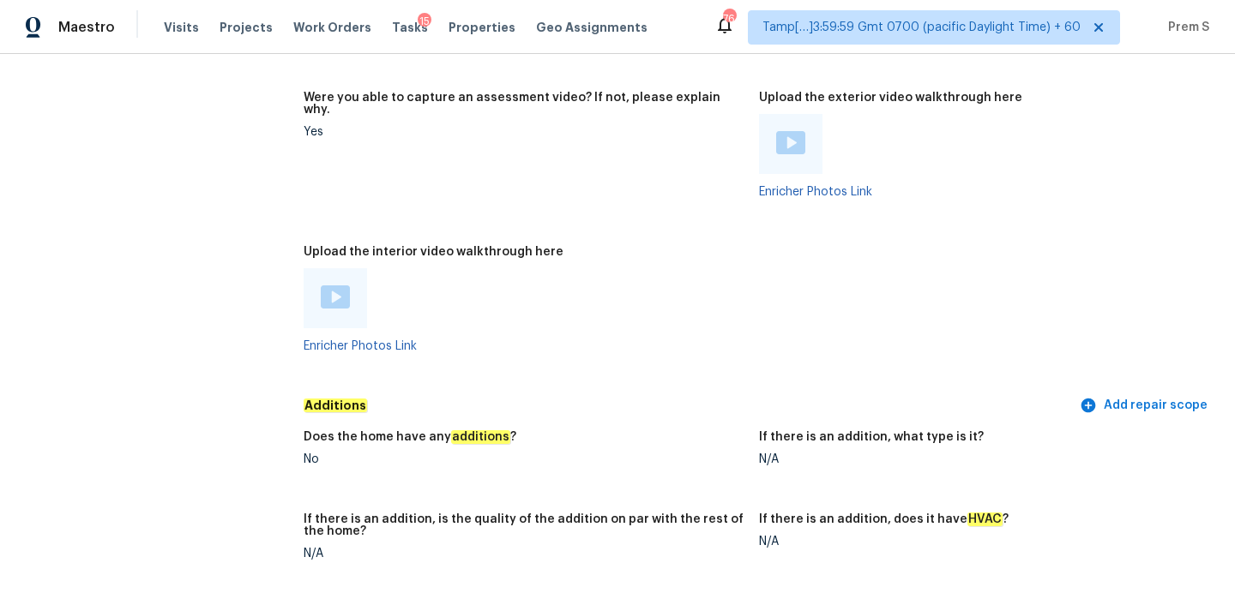
click at [336, 291] on img at bounding box center [335, 297] width 29 height 23
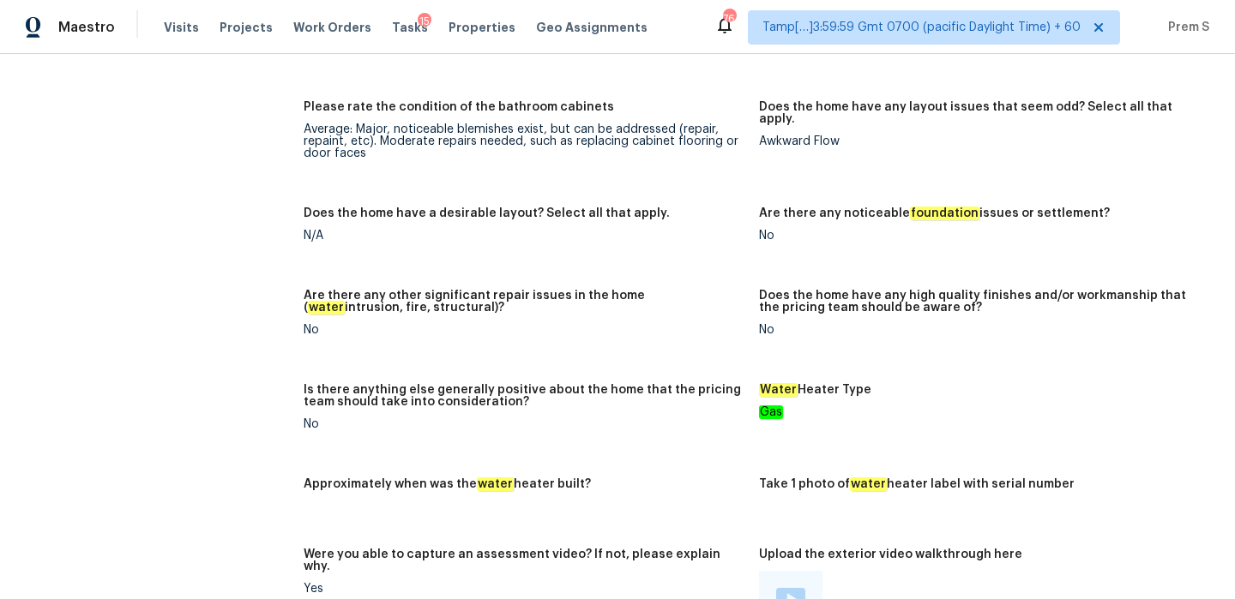
scroll to position [2876, 0]
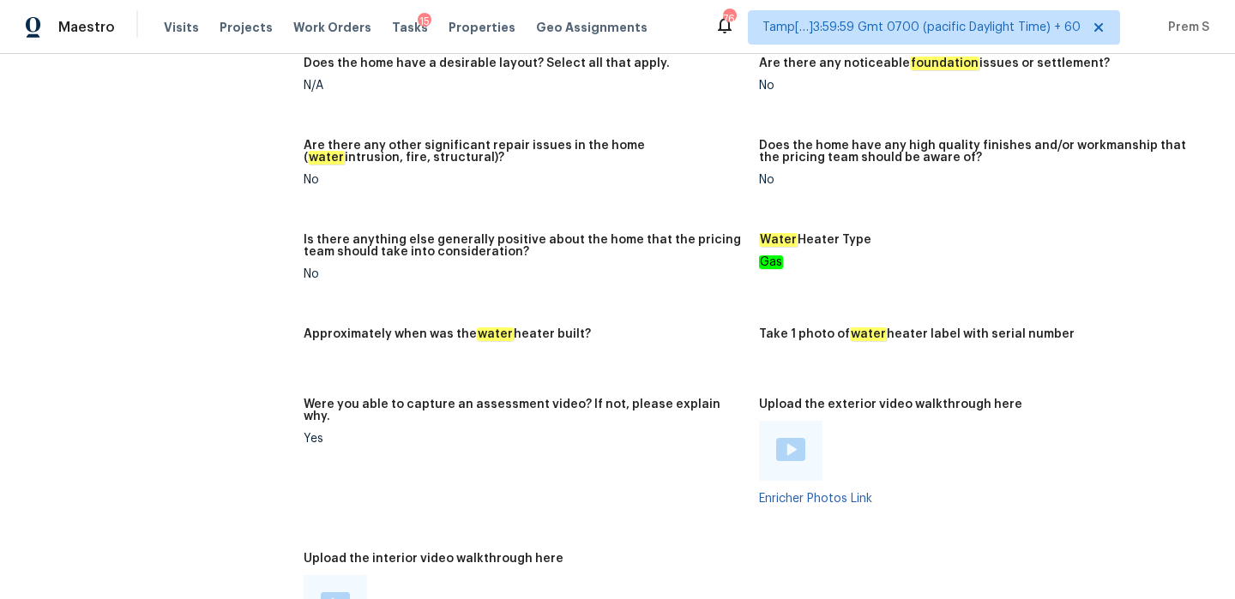
click at [790, 438] on img at bounding box center [790, 449] width 29 height 23
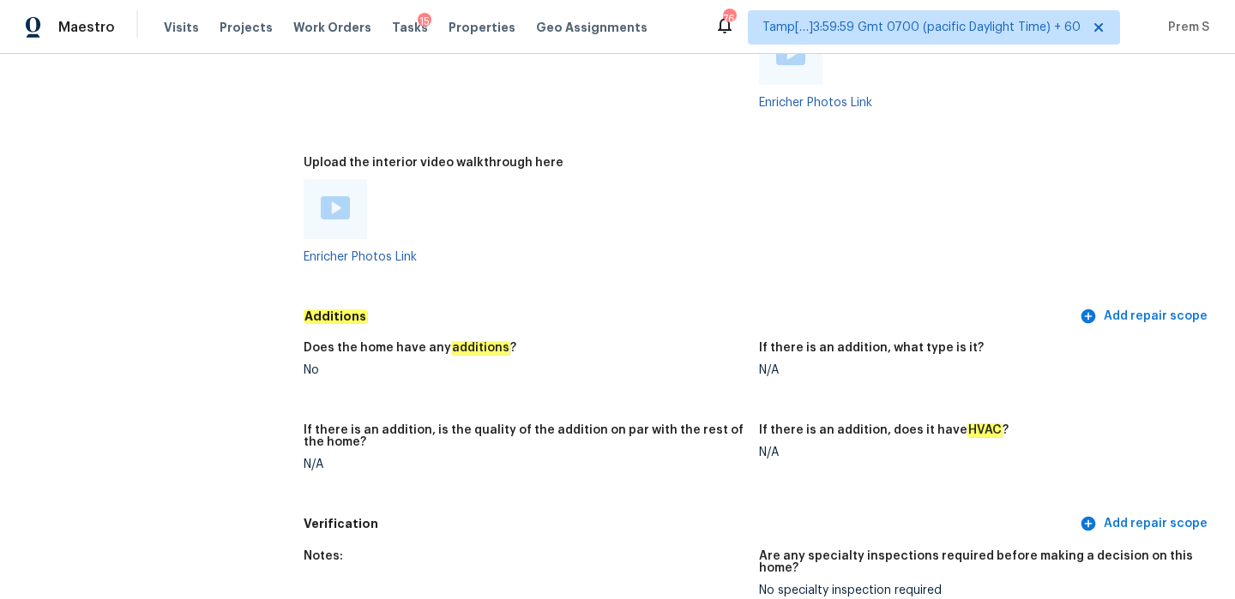
scroll to position [3961, 0]
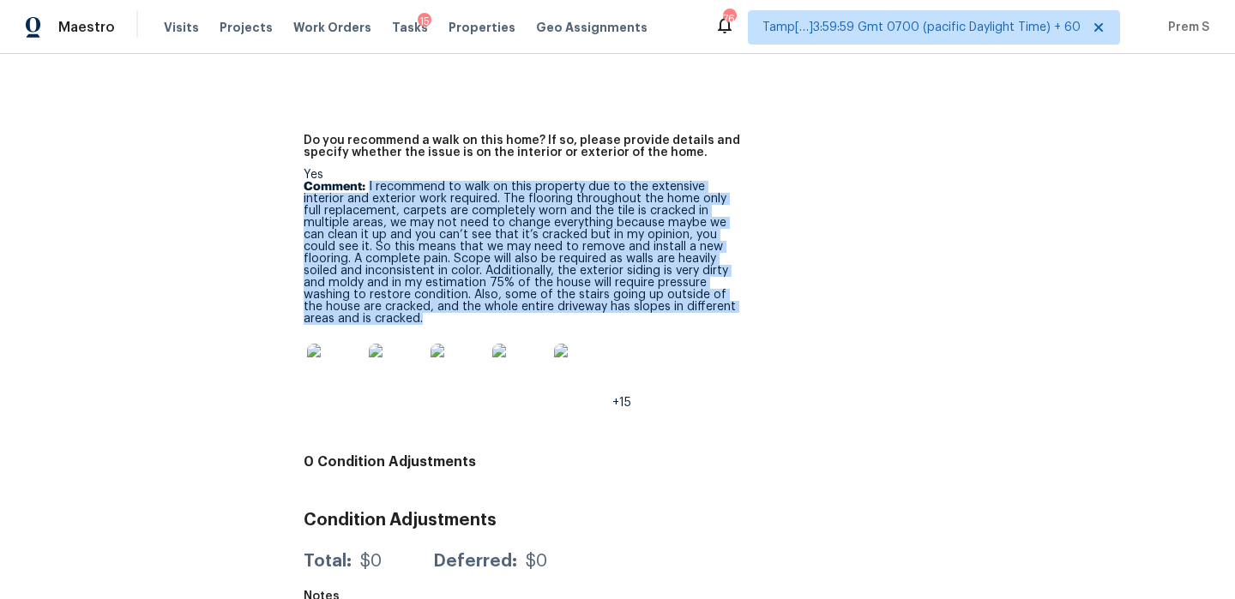
drag, startPoint x: 368, startPoint y: 177, endPoint x: 750, endPoint y: 298, distance: 400.8
click at [750, 298] on figure "Do you recommend a walk on this home? If so, please provide details and specify…" at bounding box center [531, 286] width 455 height 302
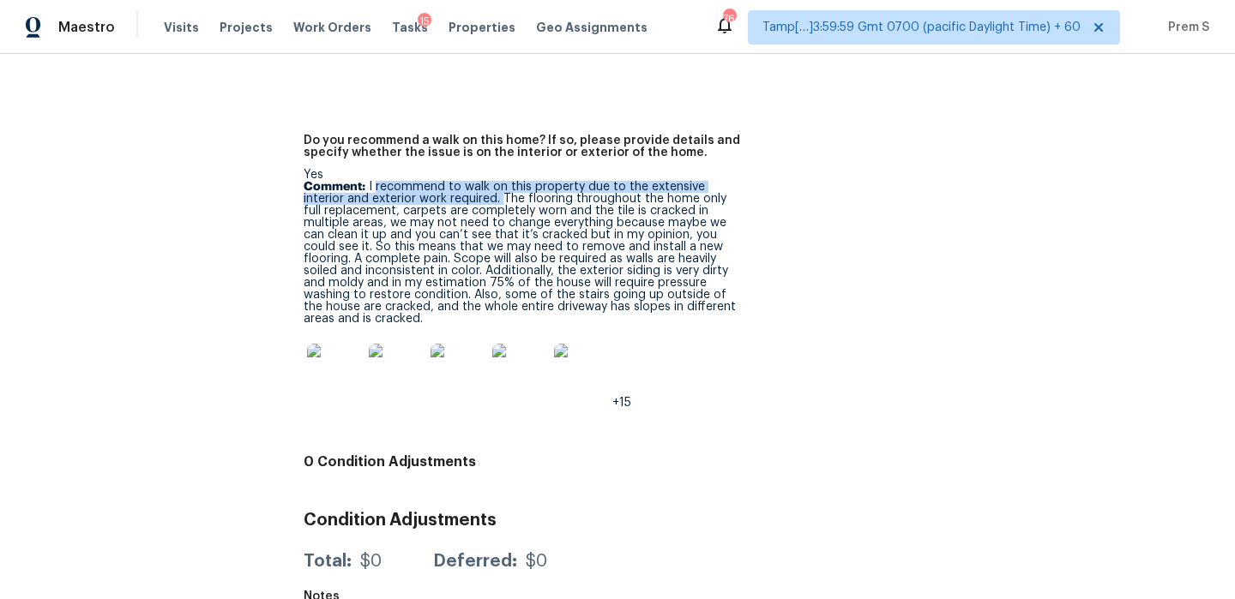
drag, startPoint x: 375, startPoint y: 177, endPoint x: 458, endPoint y: 183, distance: 83.4
click at [458, 183] on p "Comment: I recommend to walk on this property due to the extensive interior and…" at bounding box center [525, 253] width 442 height 144
copy p "recommend to walk on this property due to the extensive interior and exterior w…"
click at [382, 347] on img at bounding box center [396, 371] width 55 height 55
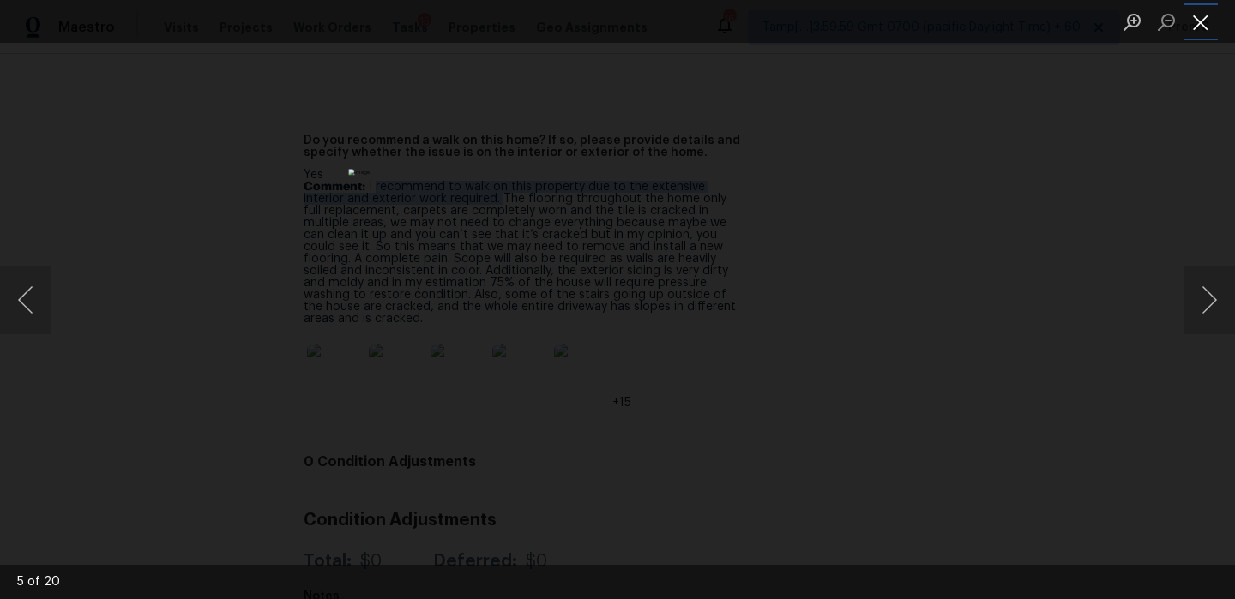
click at [1193, 21] on button "Close lightbox" at bounding box center [1200, 22] width 34 height 30
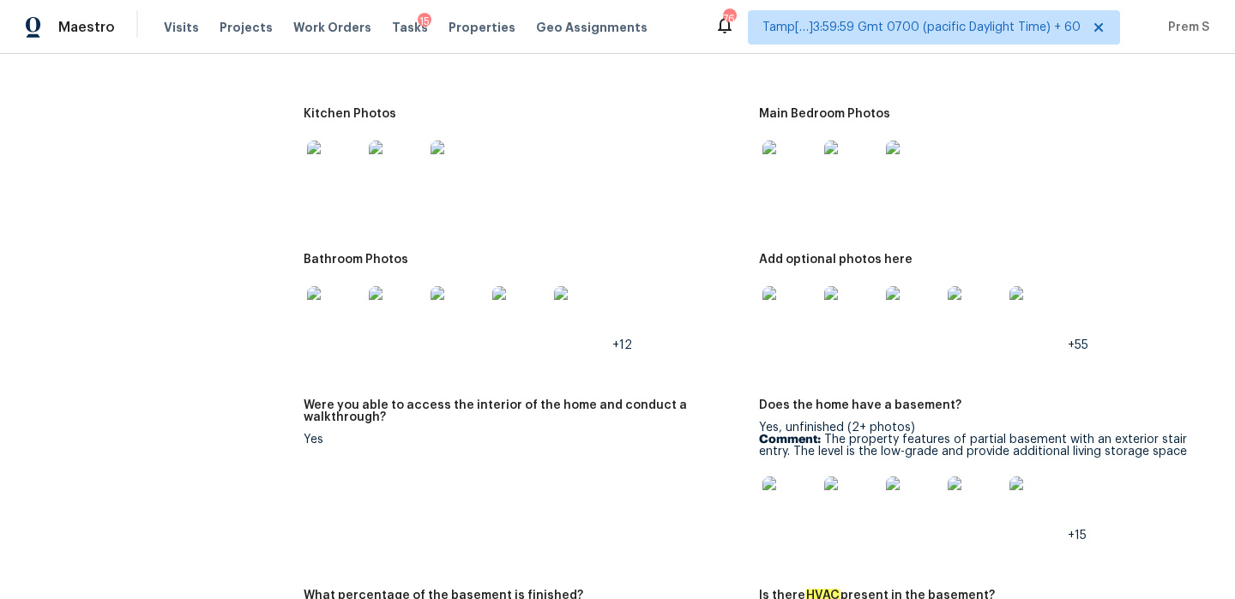
scroll to position [1964, 0]
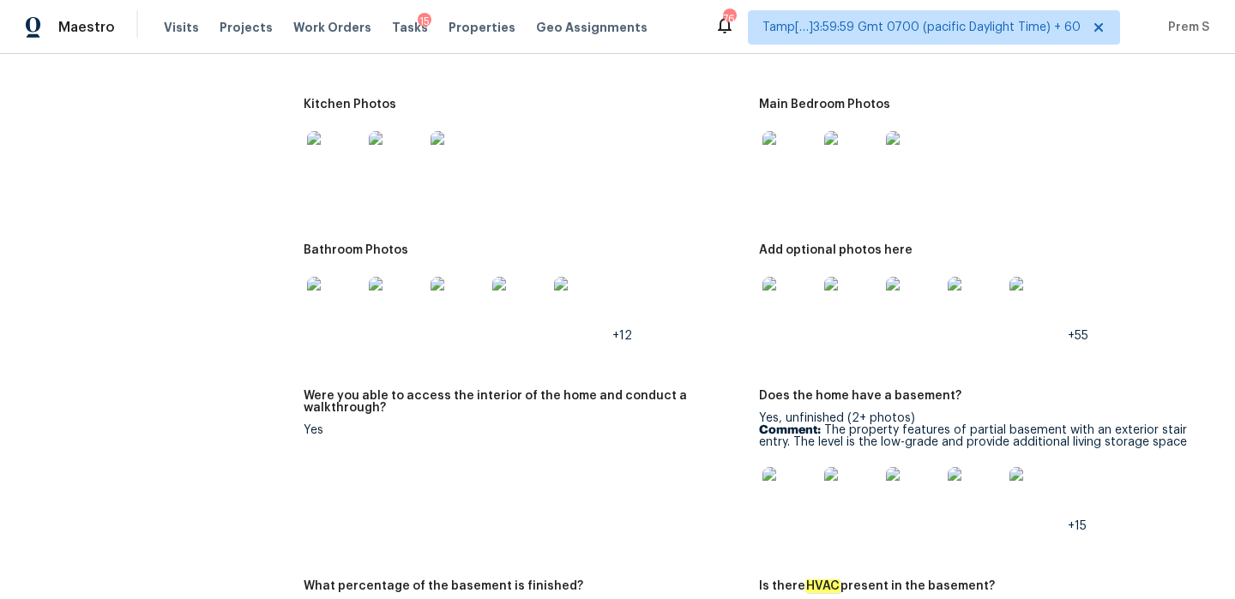
click at [796, 291] on img at bounding box center [789, 304] width 55 height 55
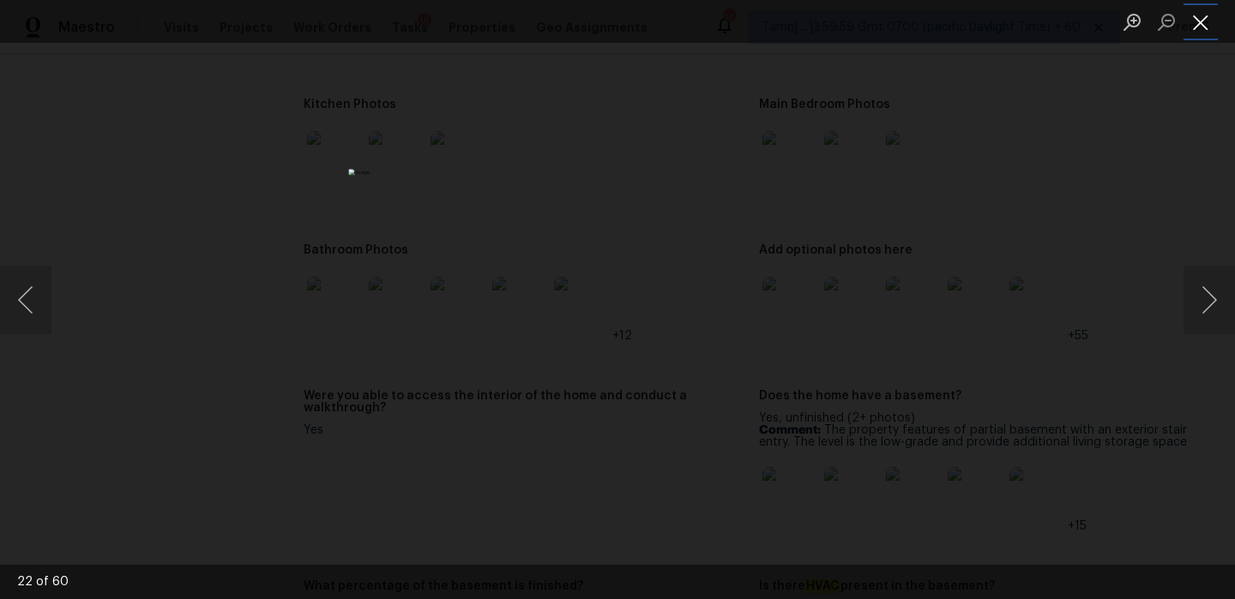
click at [1202, 26] on button "Close lightbox" at bounding box center [1200, 22] width 34 height 30
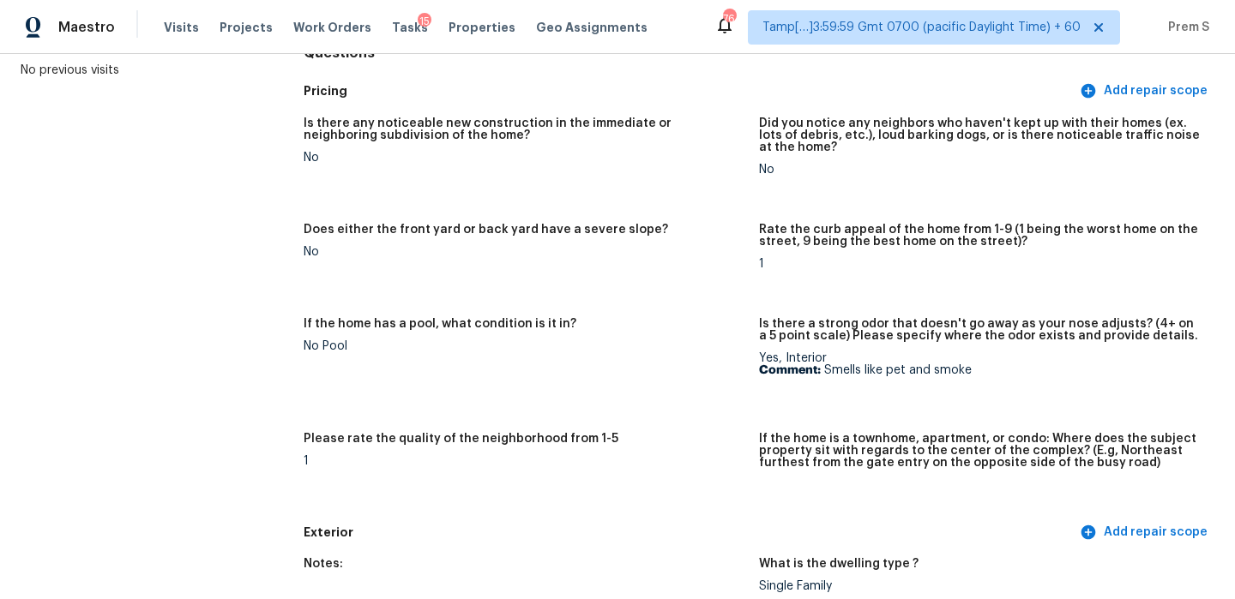
scroll to position [736, 0]
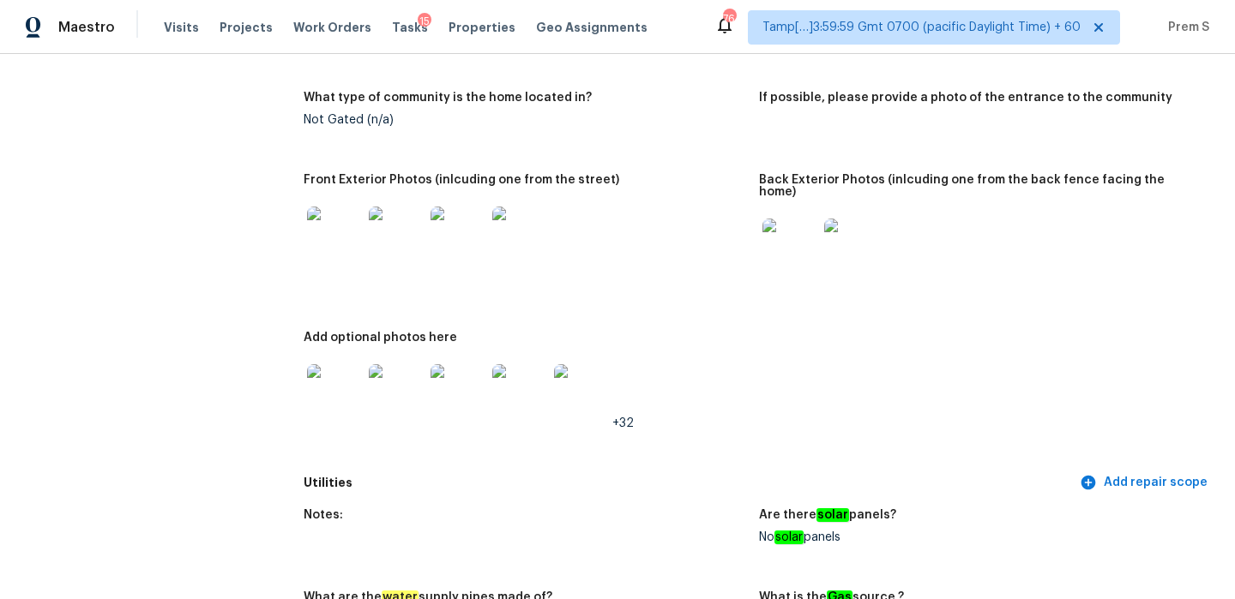
click at [794, 225] on img at bounding box center [789, 246] width 55 height 55
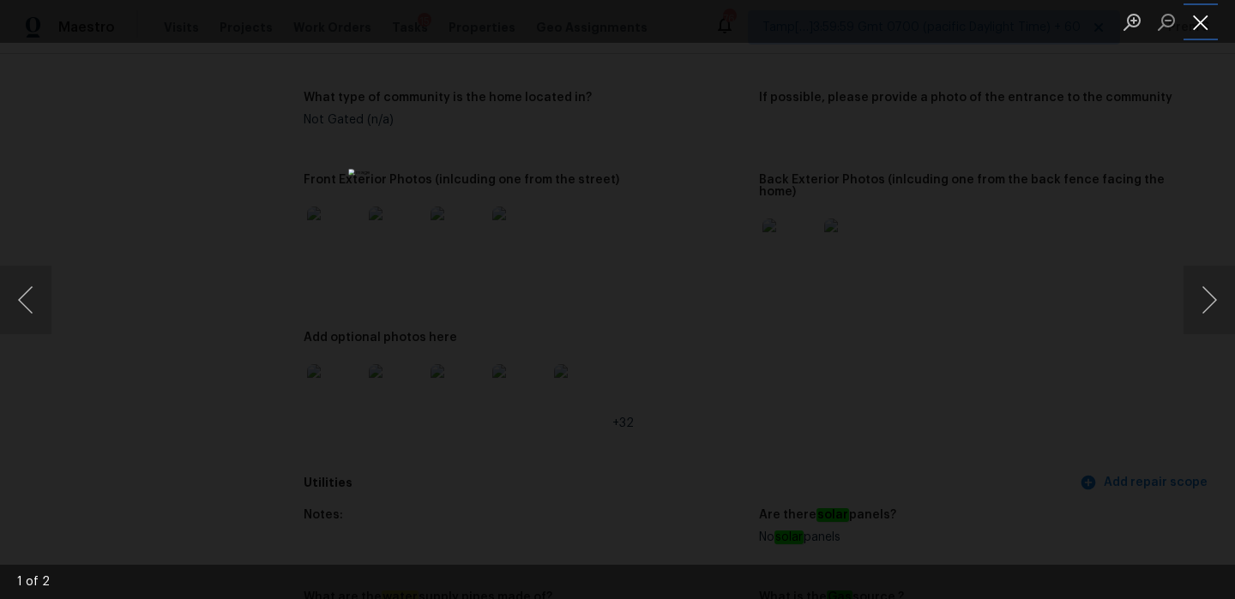
click at [1197, 25] on button "Close lightbox" at bounding box center [1200, 22] width 34 height 30
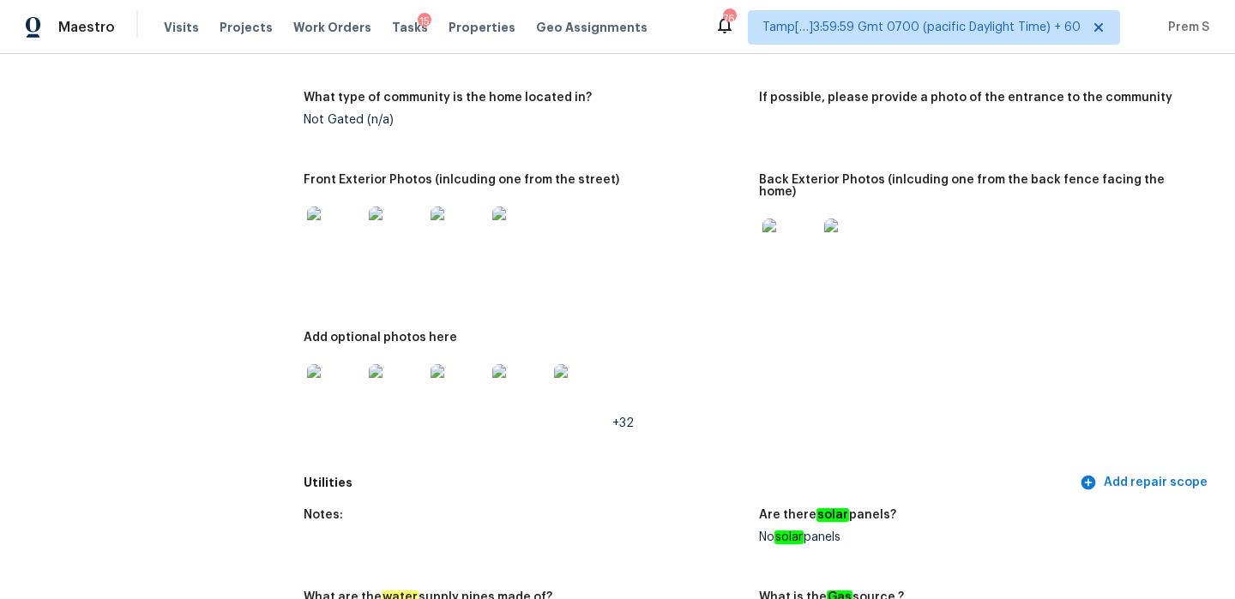
click at [538, 227] on img at bounding box center [519, 234] width 55 height 55
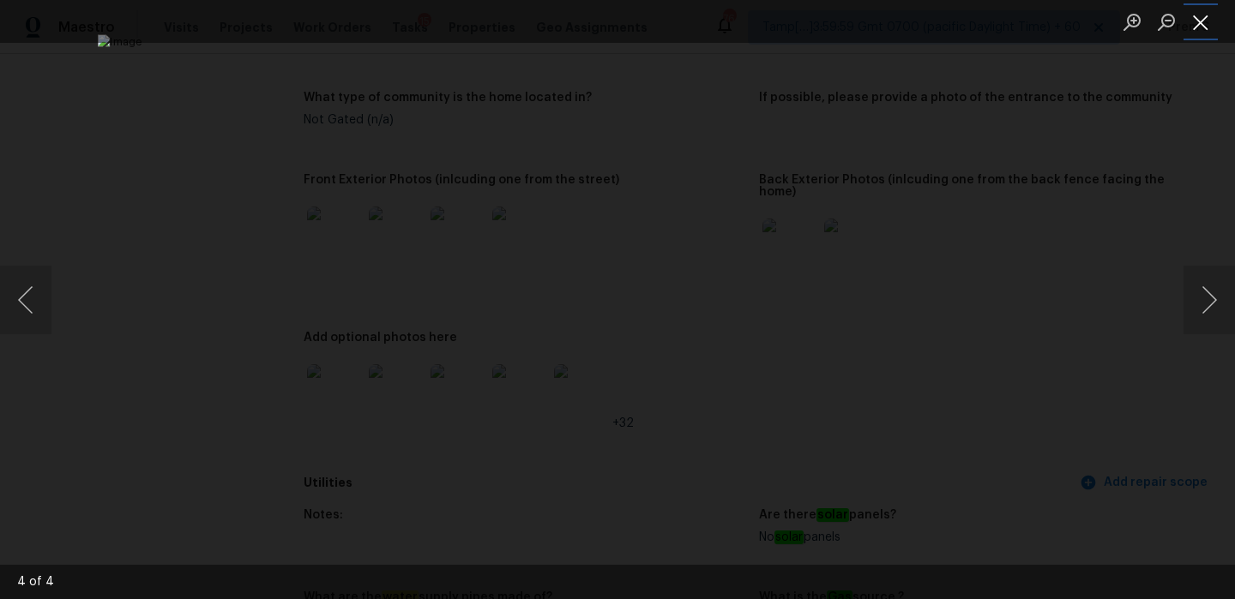
click at [1199, 21] on button "Close lightbox" at bounding box center [1200, 22] width 34 height 30
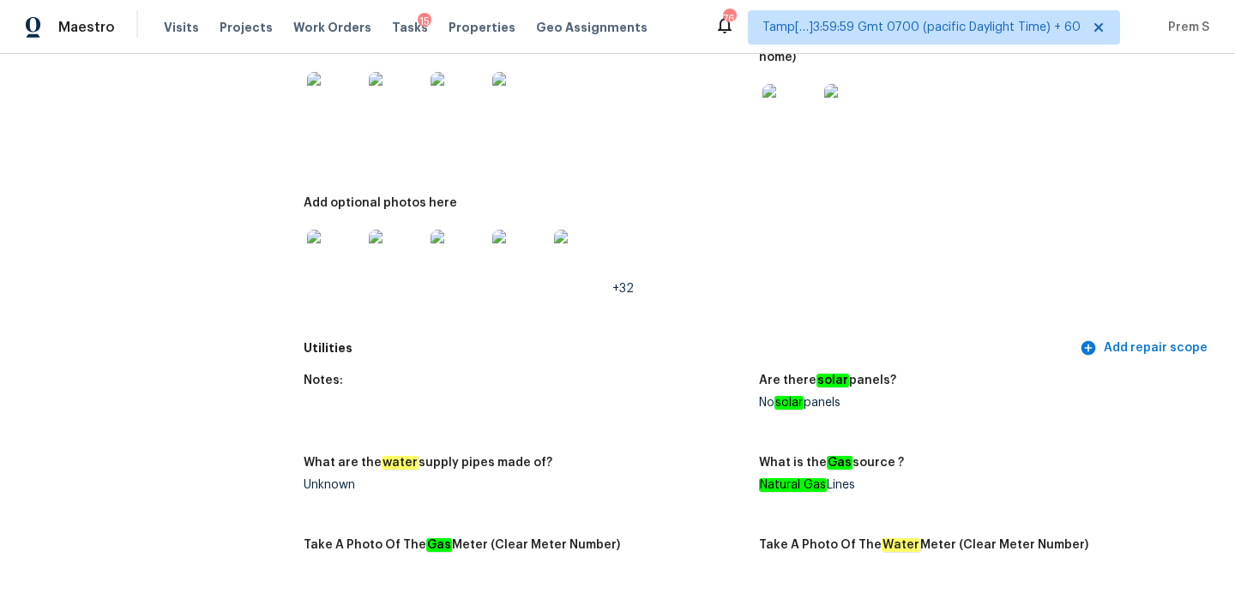
scroll to position [0, 0]
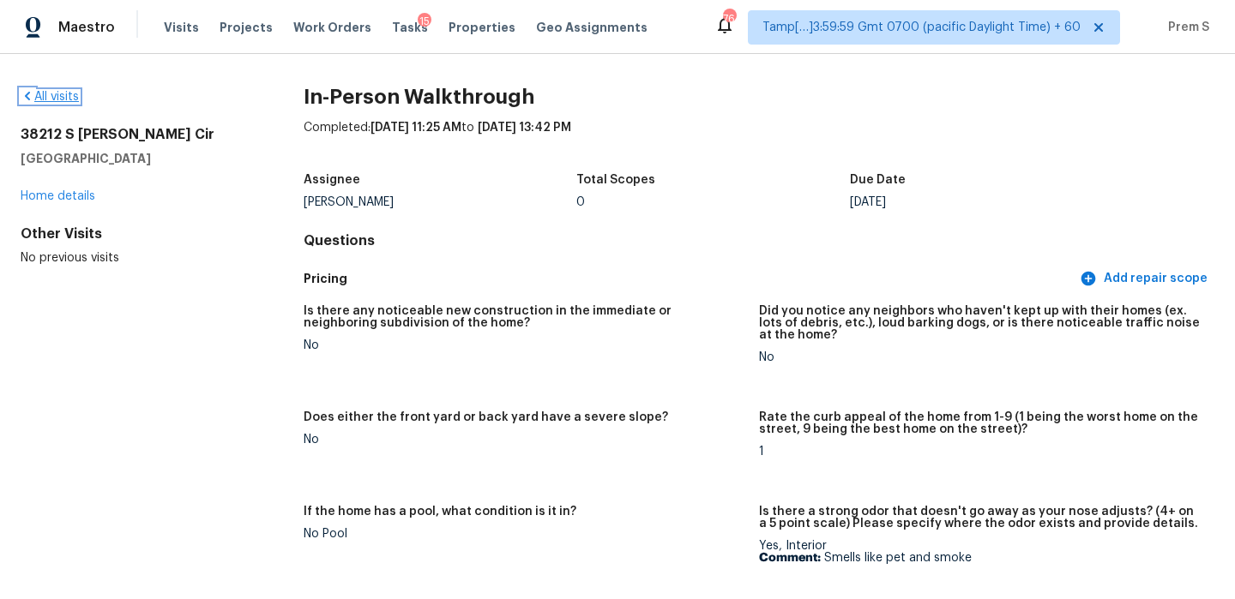
click at [63, 97] on link "All visits" at bounding box center [50, 97] width 58 height 12
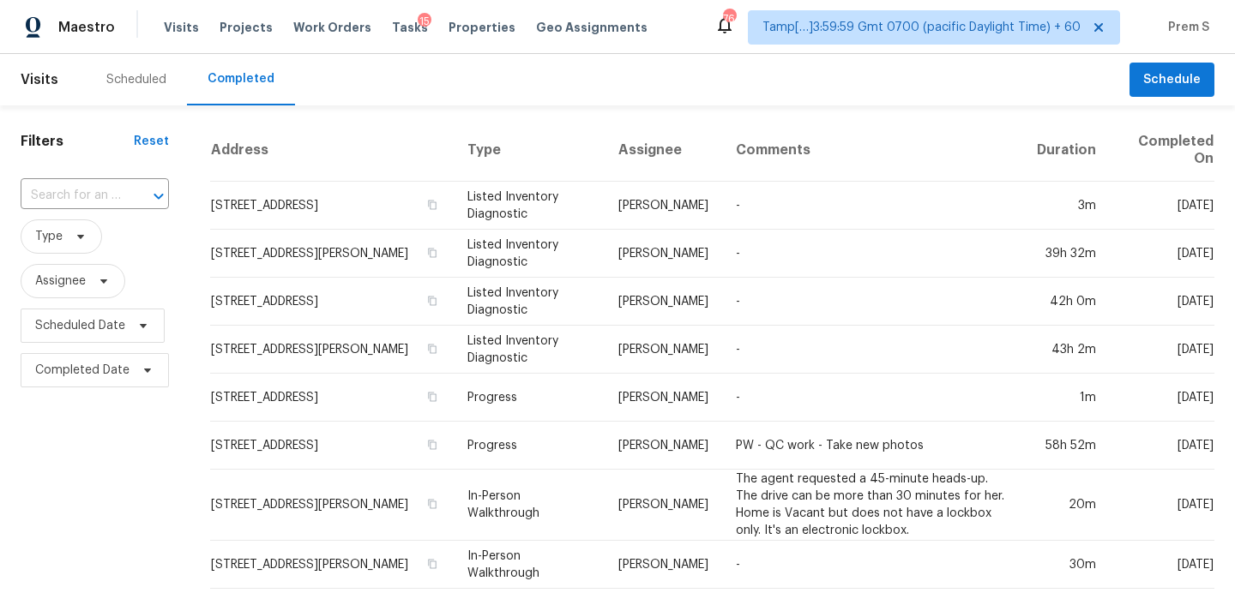
click at [94, 202] on input "text" at bounding box center [71, 196] width 100 height 27
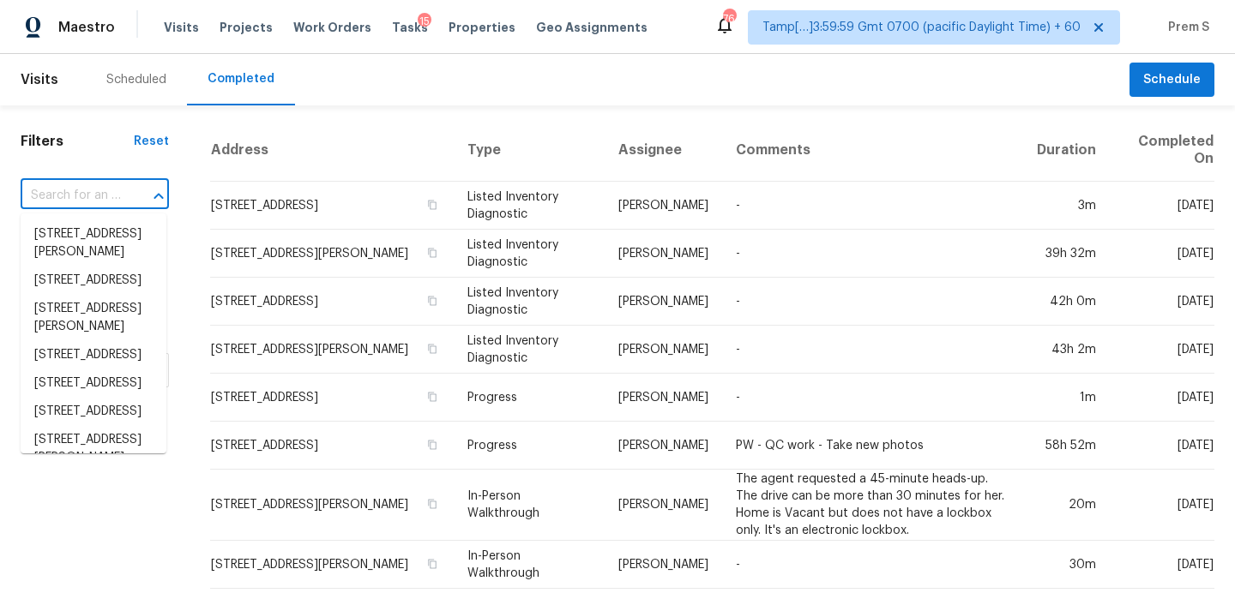
paste input "19996 W Mesquite Dr Buckeye, AZ, 85326"
type input "19996 W Mesquite Dr Buckeye, AZ, 85326"
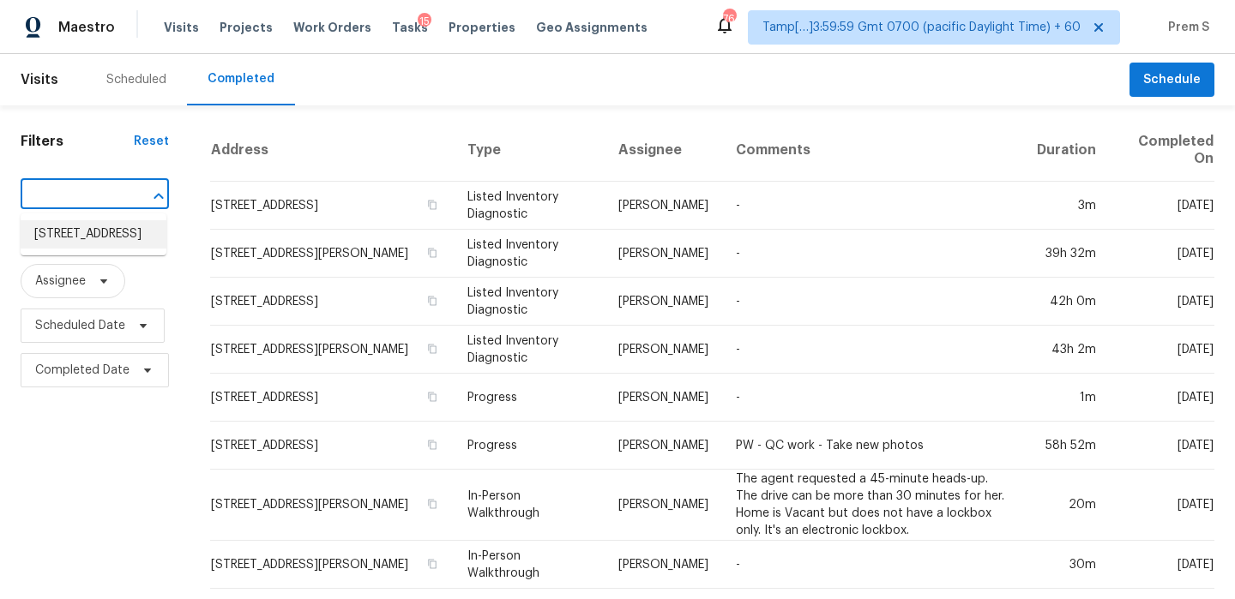
click at [99, 240] on li "19996 W Mesquite Dr, Buckeye, AZ 85326" at bounding box center [94, 234] width 146 height 28
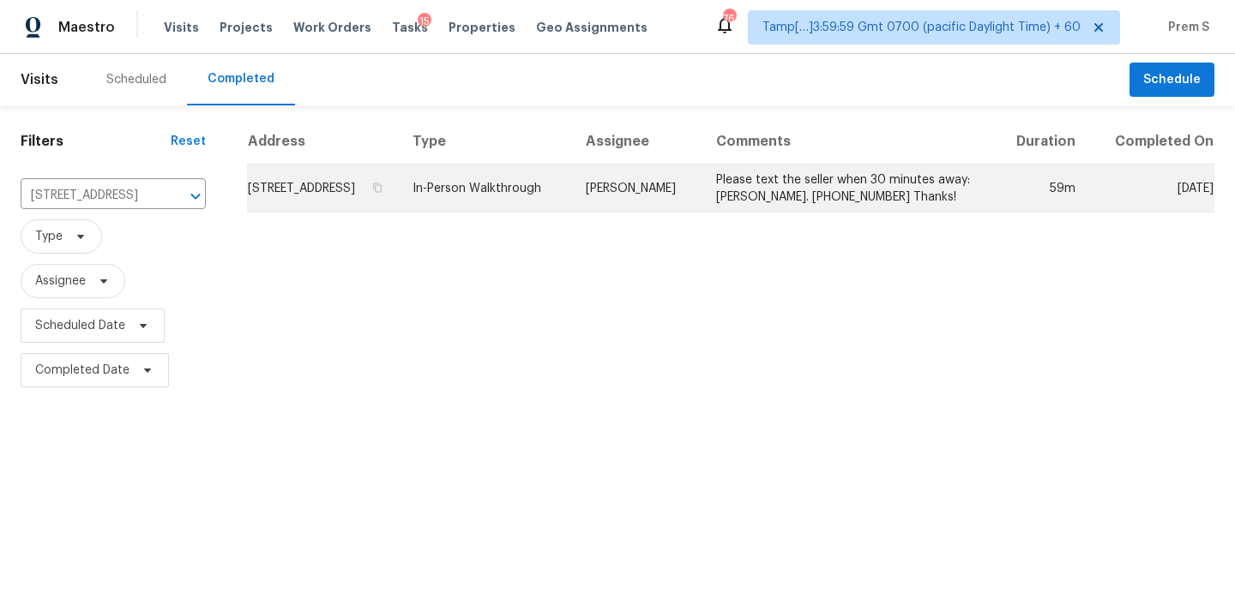
click at [298, 199] on td "19996 W Mesquite Dr, Buckeye, AZ 85326" at bounding box center [323, 189] width 152 height 48
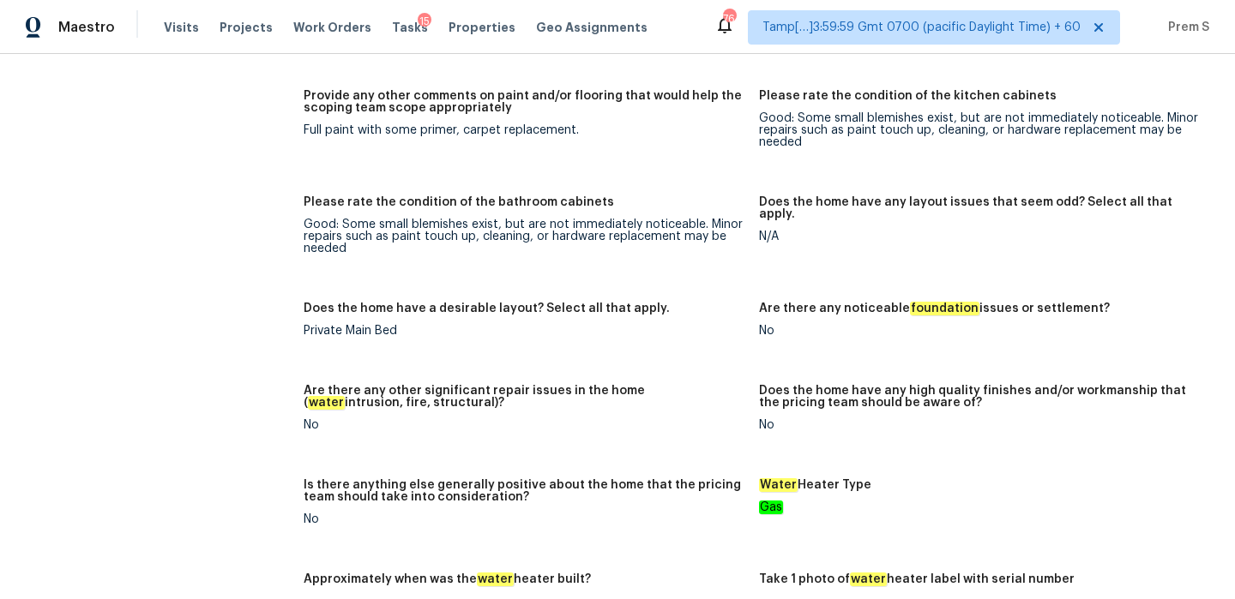
scroll to position [3424, 0]
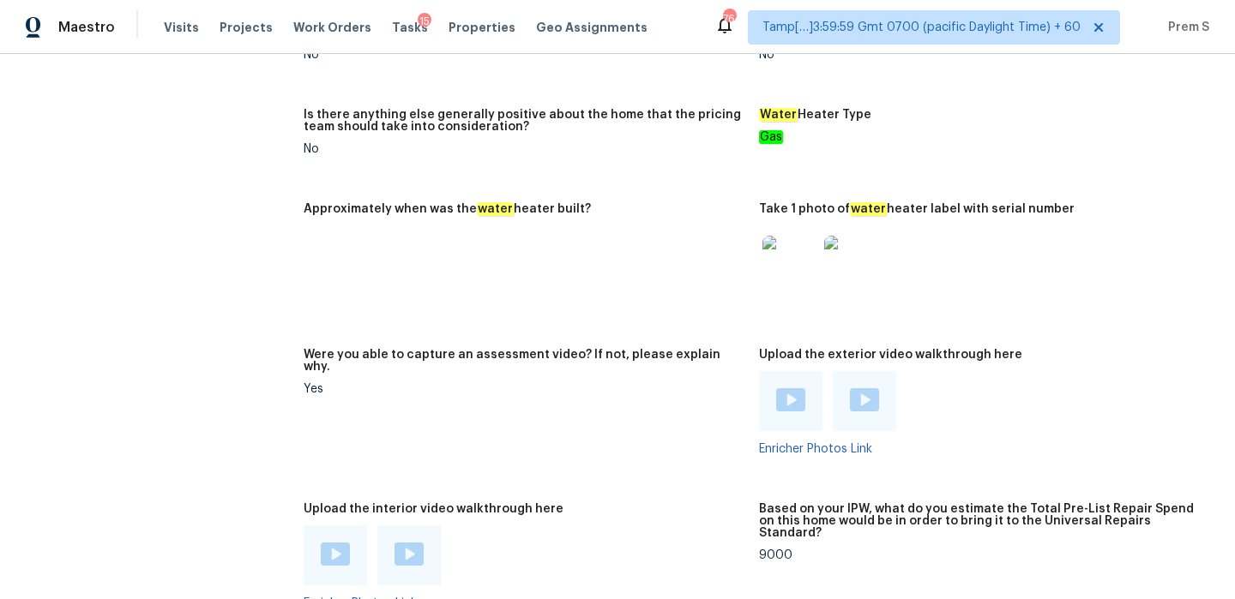
click at [339, 543] on img at bounding box center [335, 554] width 29 height 23
click at [411, 543] on img at bounding box center [408, 554] width 29 height 23
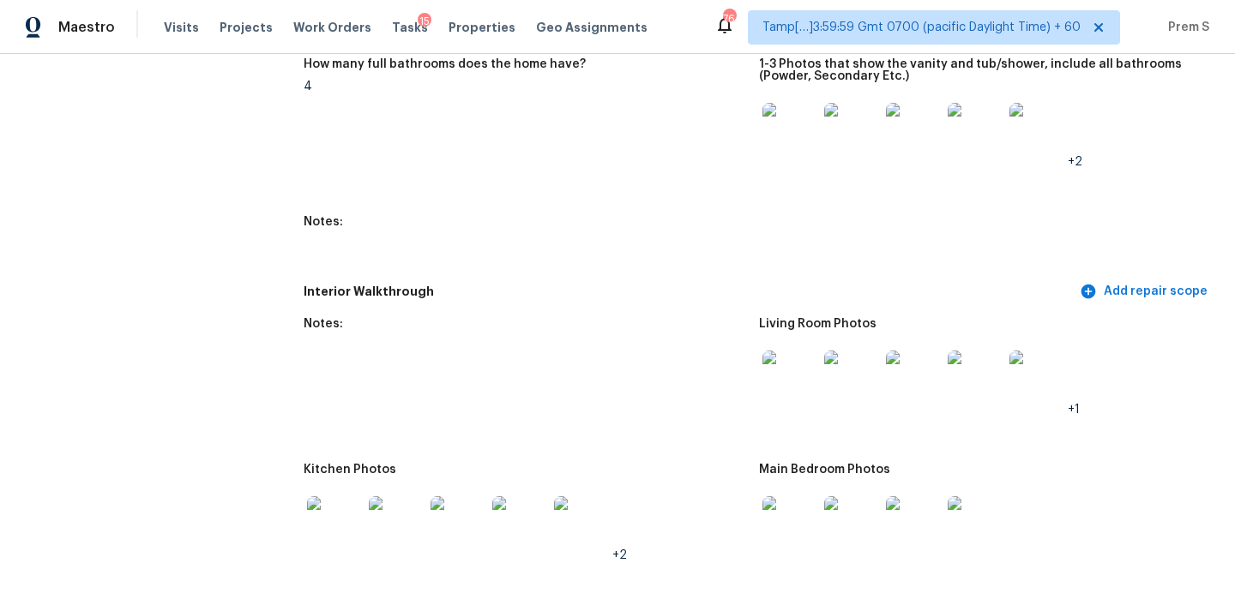
scroll to position [2245, 0]
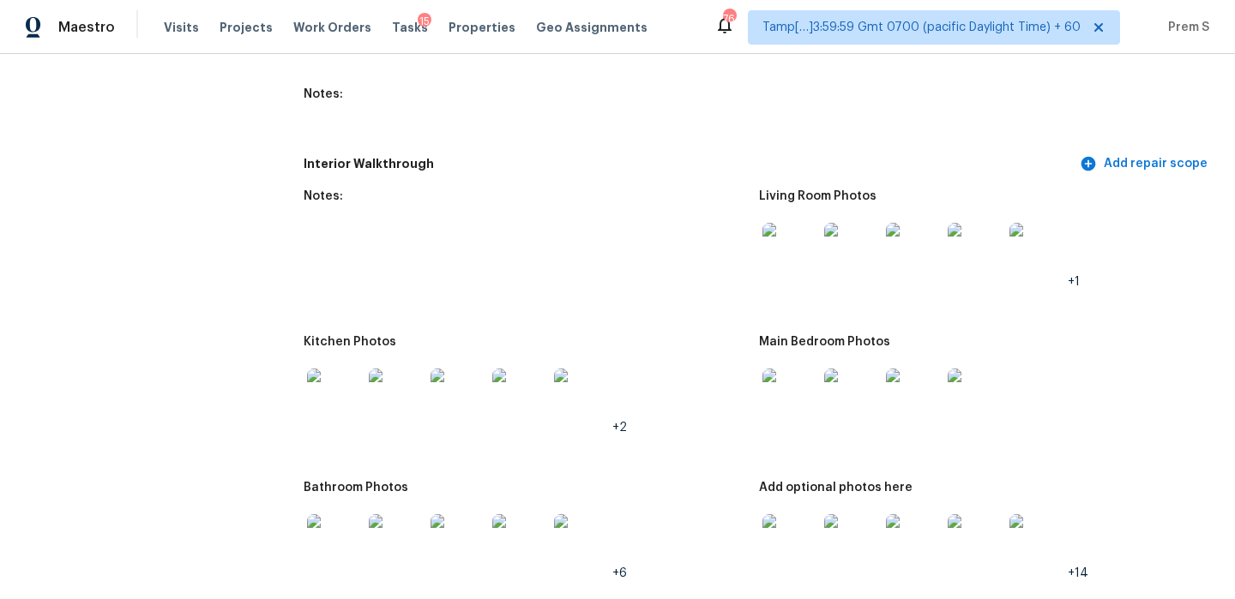
click at [798, 255] on img at bounding box center [789, 250] width 55 height 55
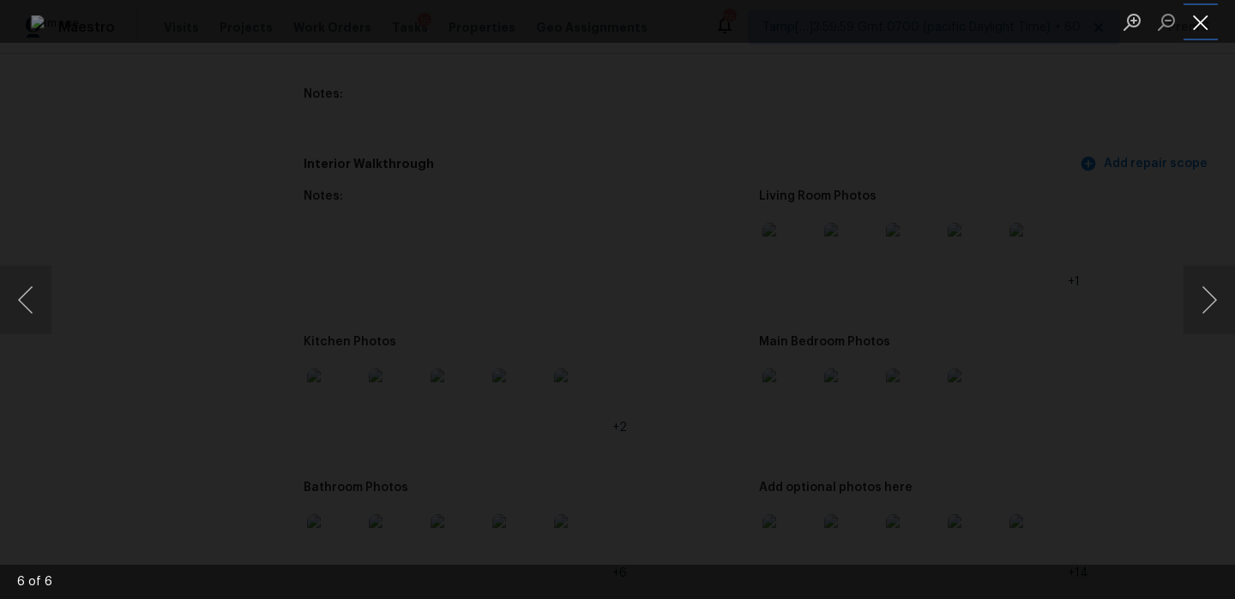
click at [1200, 16] on button "Close lightbox" at bounding box center [1200, 22] width 34 height 30
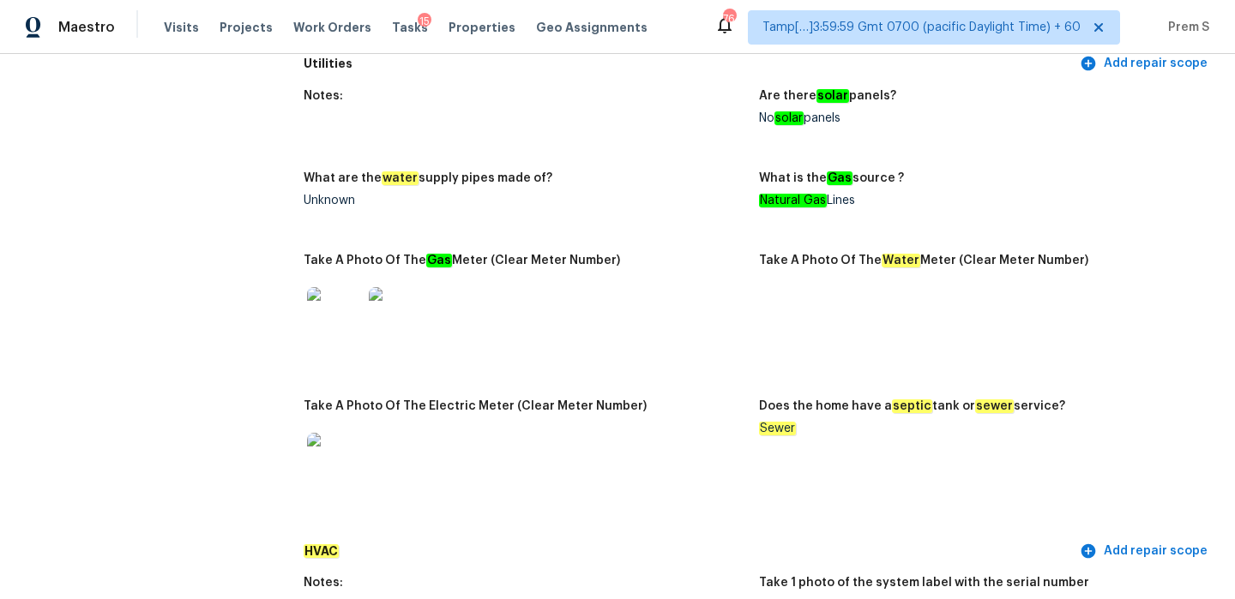
scroll to position [0, 0]
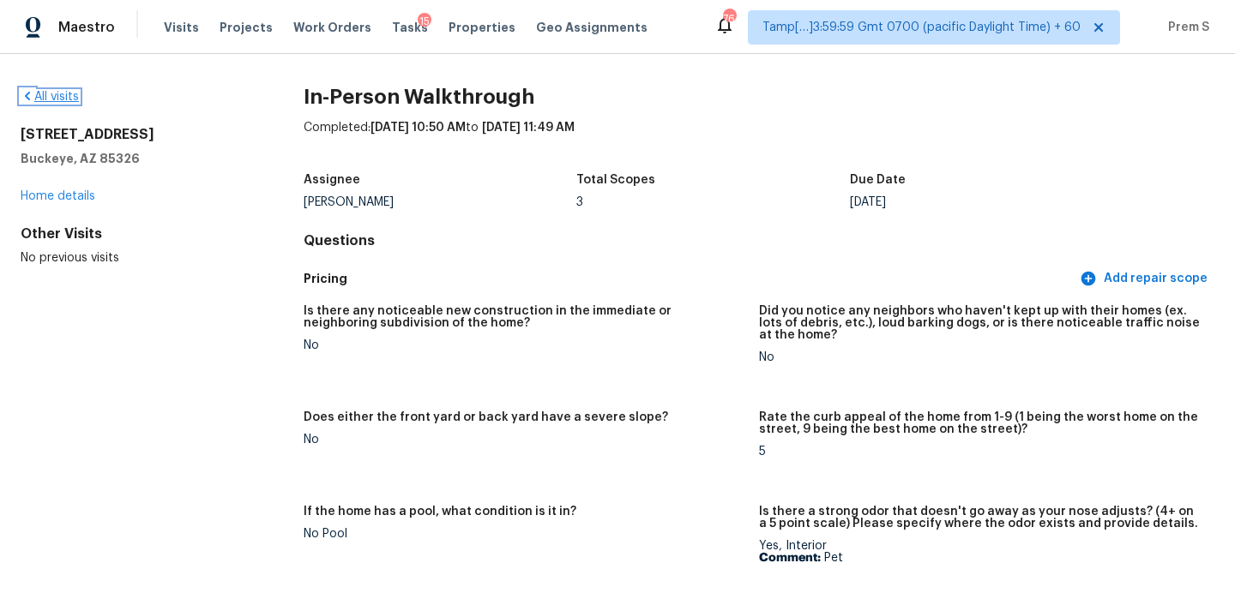
click at [72, 99] on link "All visits" at bounding box center [50, 97] width 58 height 12
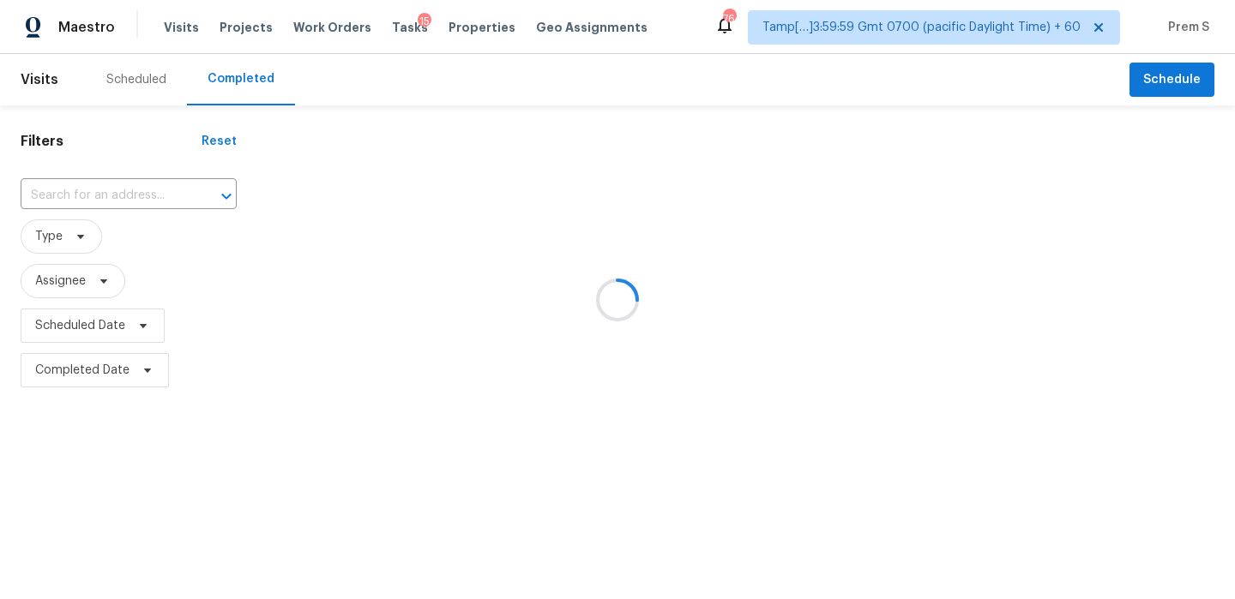
click at [162, 201] on div at bounding box center [617, 299] width 1235 height 599
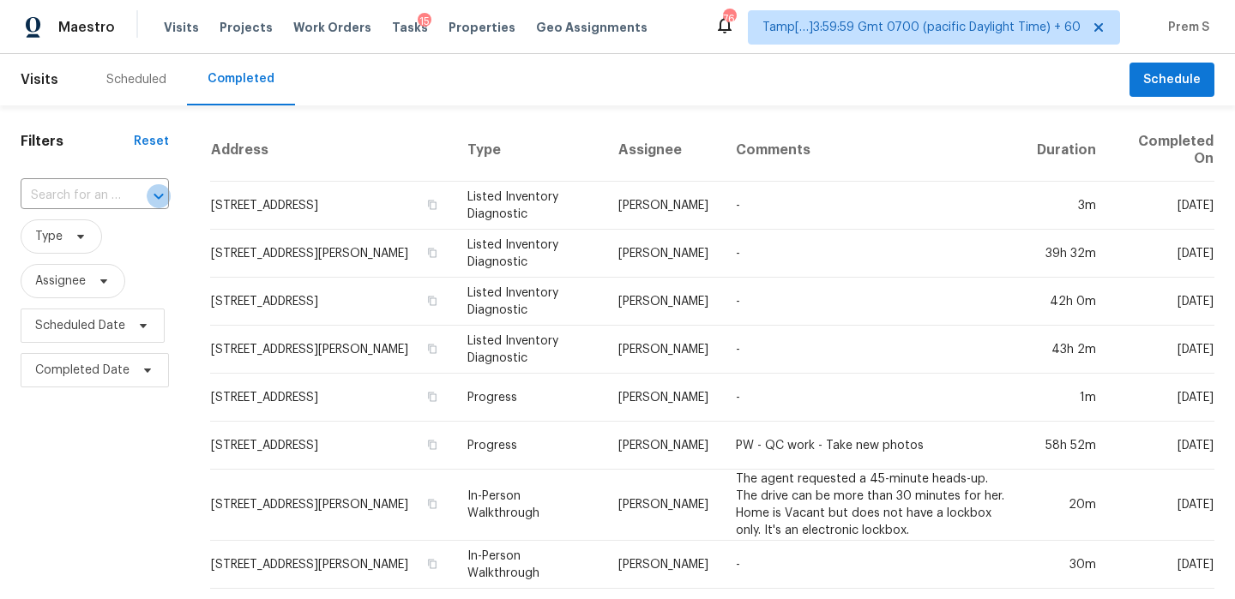
click at [162, 201] on icon "Open" at bounding box center [158, 196] width 21 height 21
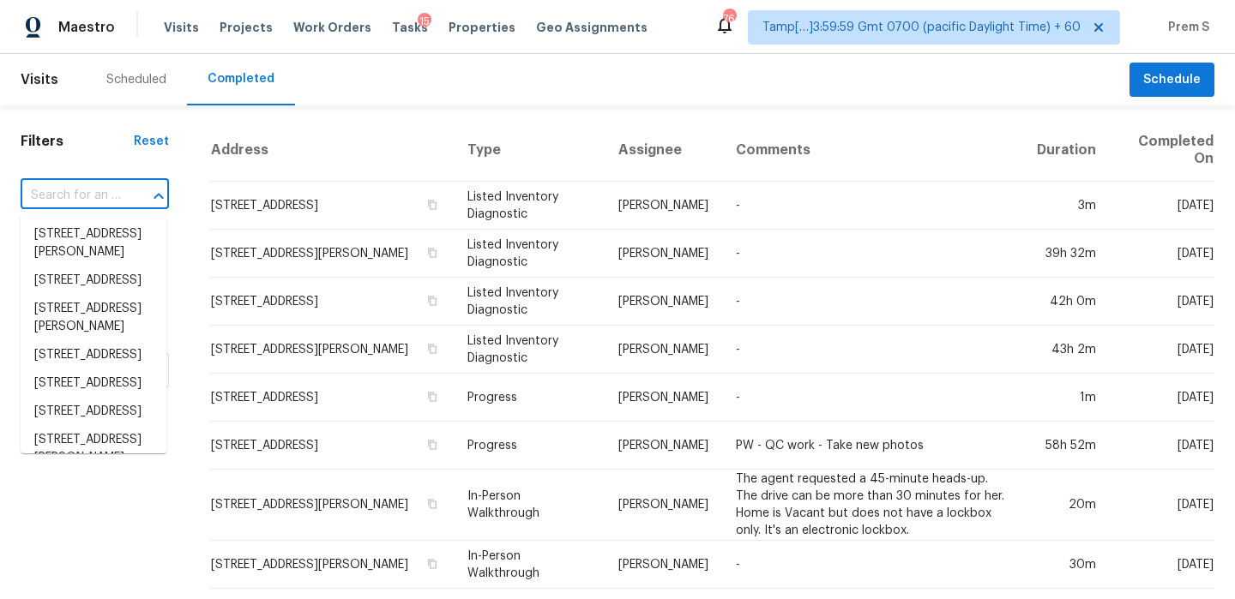
click at [117, 201] on input "text" at bounding box center [71, 196] width 100 height 27
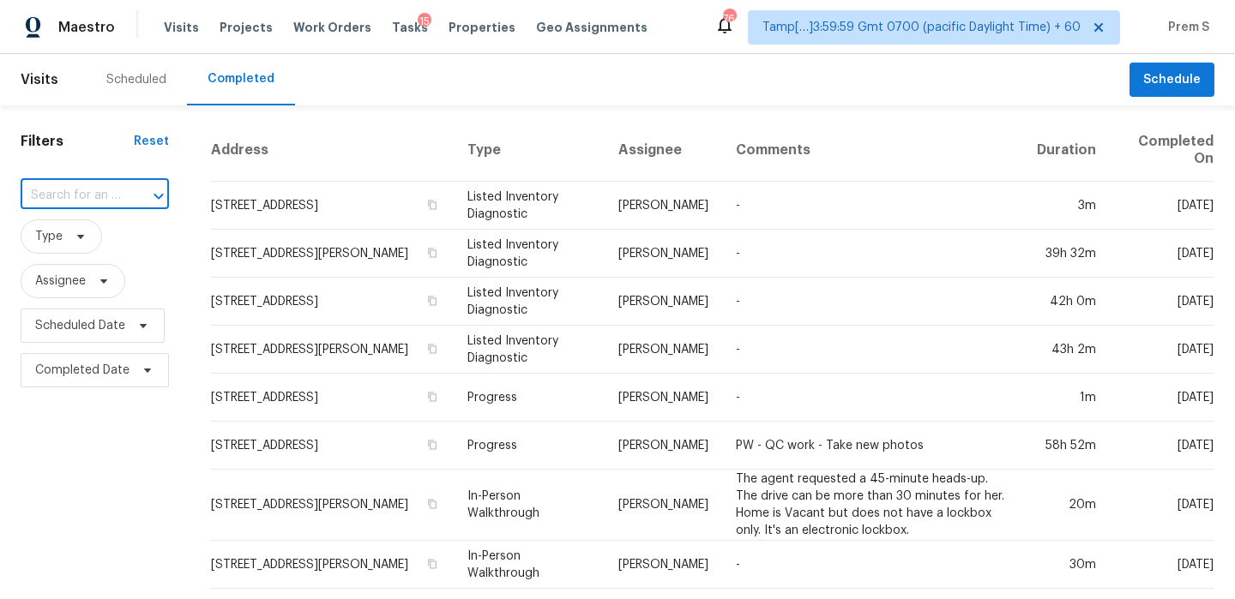
paste input "96 Washburn Ave Wellesley Hills, MA, 02481"
type input "96 Washburn Ave Wellesley Hills, MA, 02481"
click at [103, 239] on li "96 Washburn Ave, Wellesley Hills, MA 02481" at bounding box center [94, 243] width 146 height 46
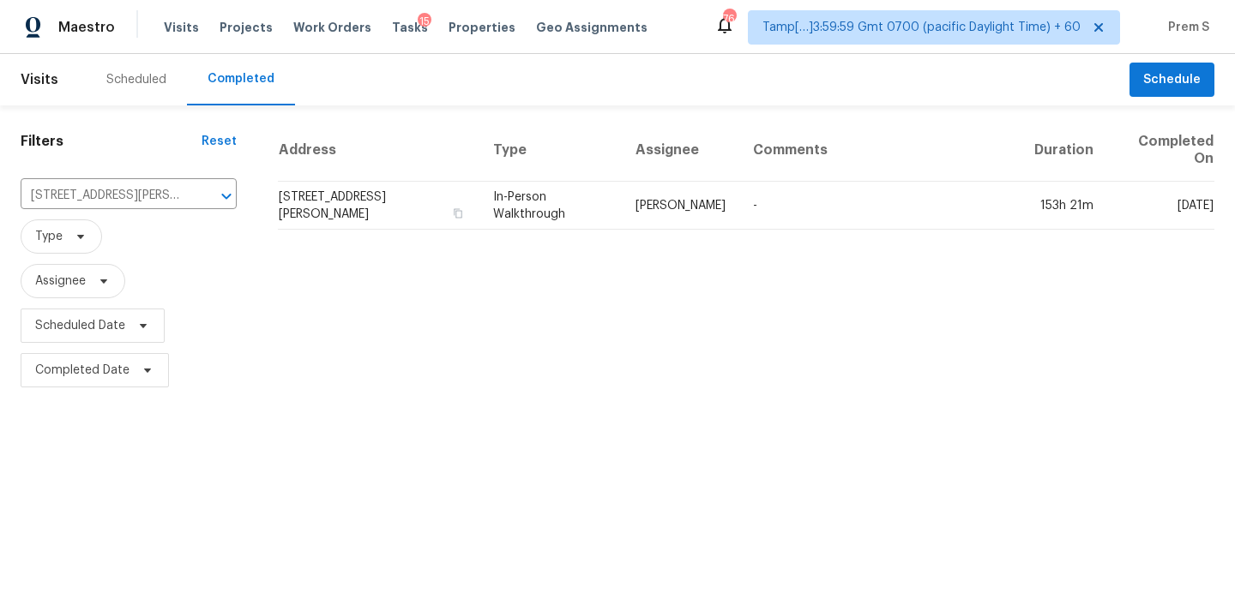
click at [312, 195] on td "96 Washburn Ave, Wellesley Hills, MA 02481" at bounding box center [378, 206] width 201 height 48
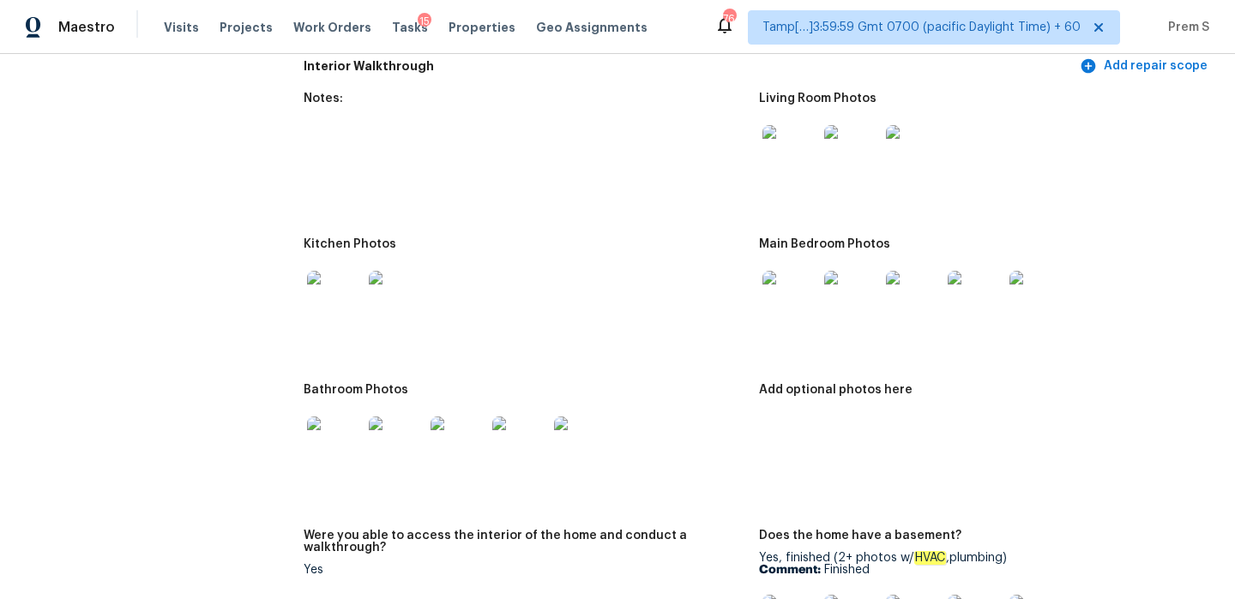
scroll to position [1730, 0]
click at [772, 287] on img at bounding box center [789, 296] width 55 height 55
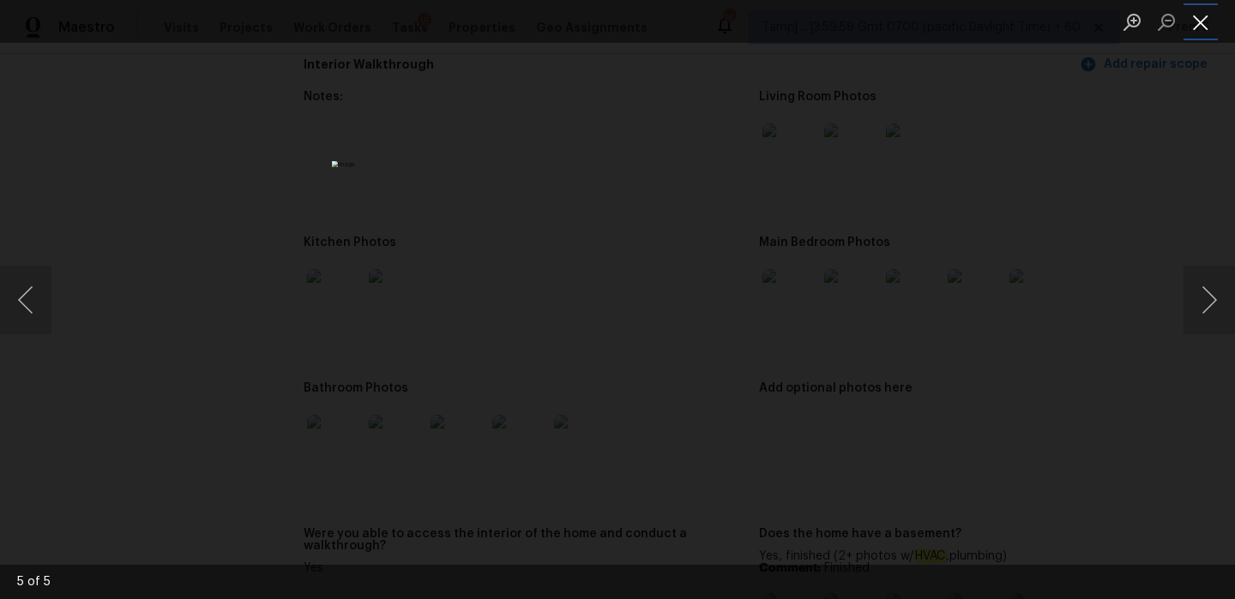
click at [1197, 28] on button "Close lightbox" at bounding box center [1200, 22] width 34 height 30
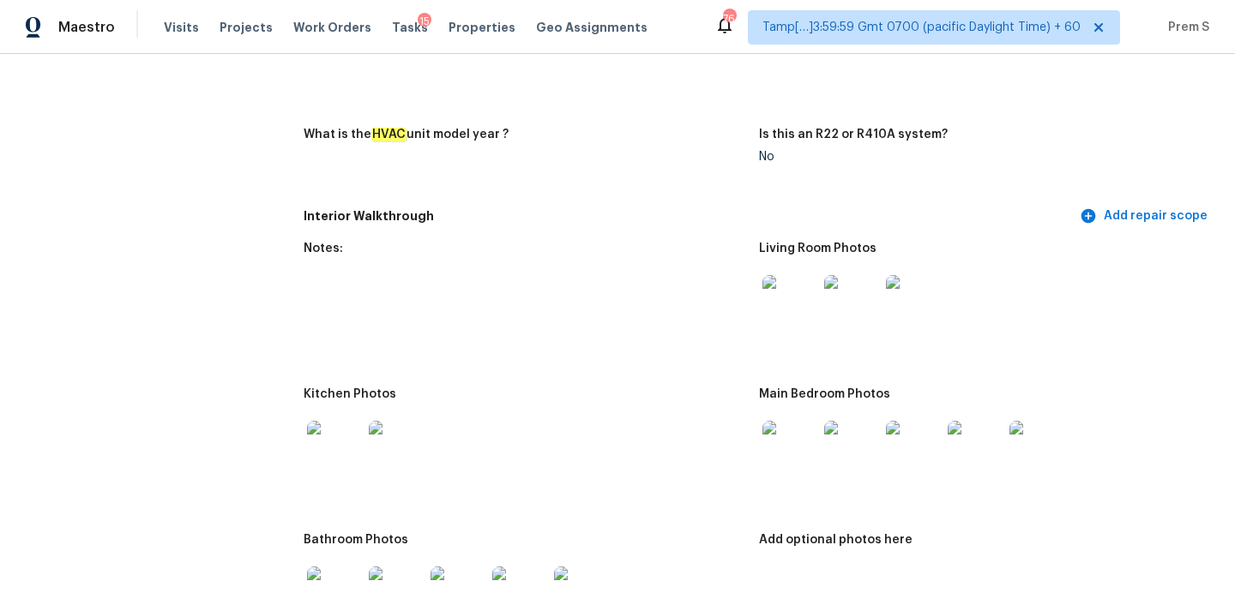
scroll to position [0, 0]
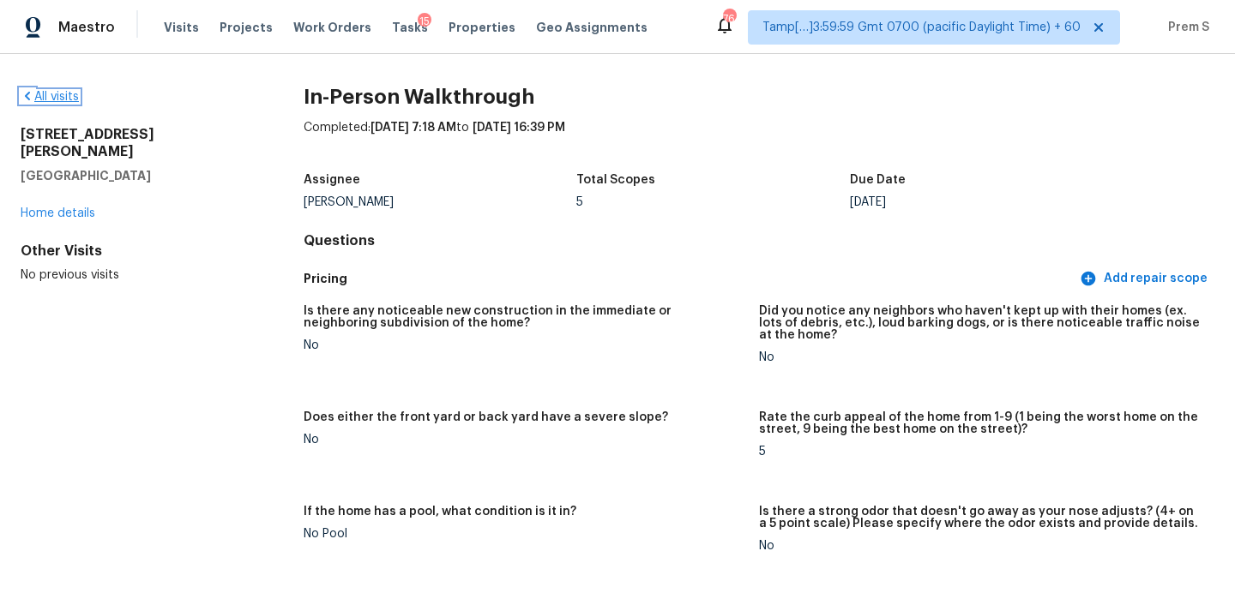
click at [69, 97] on link "All visits" at bounding box center [50, 97] width 58 height 12
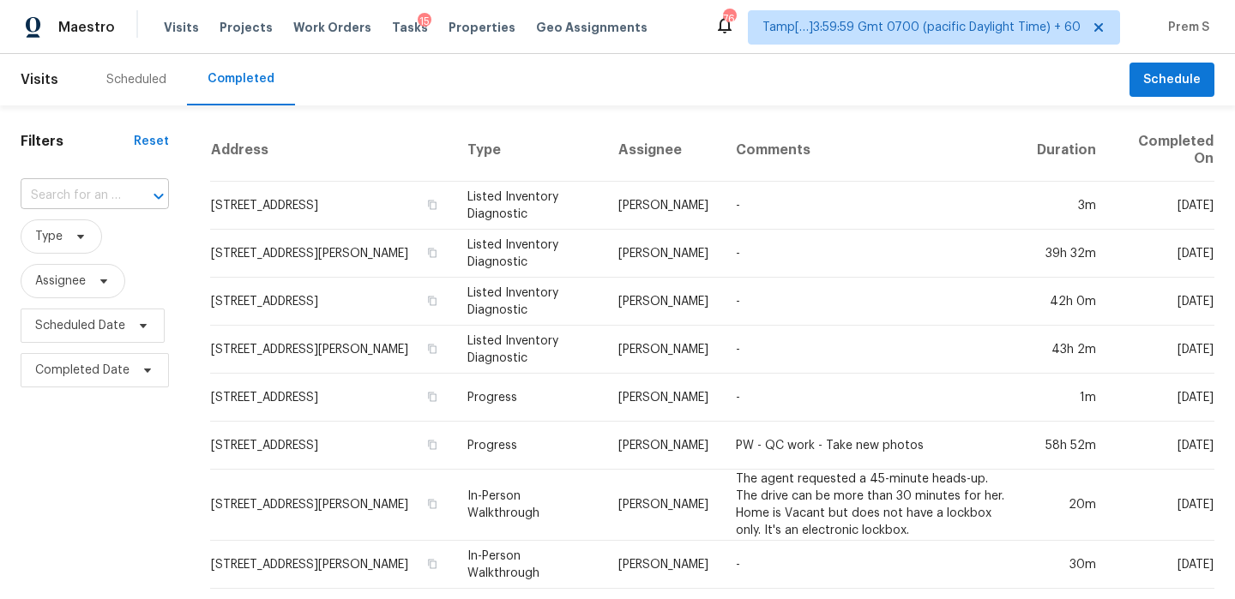
click at [116, 207] on input "text" at bounding box center [71, 196] width 100 height 27
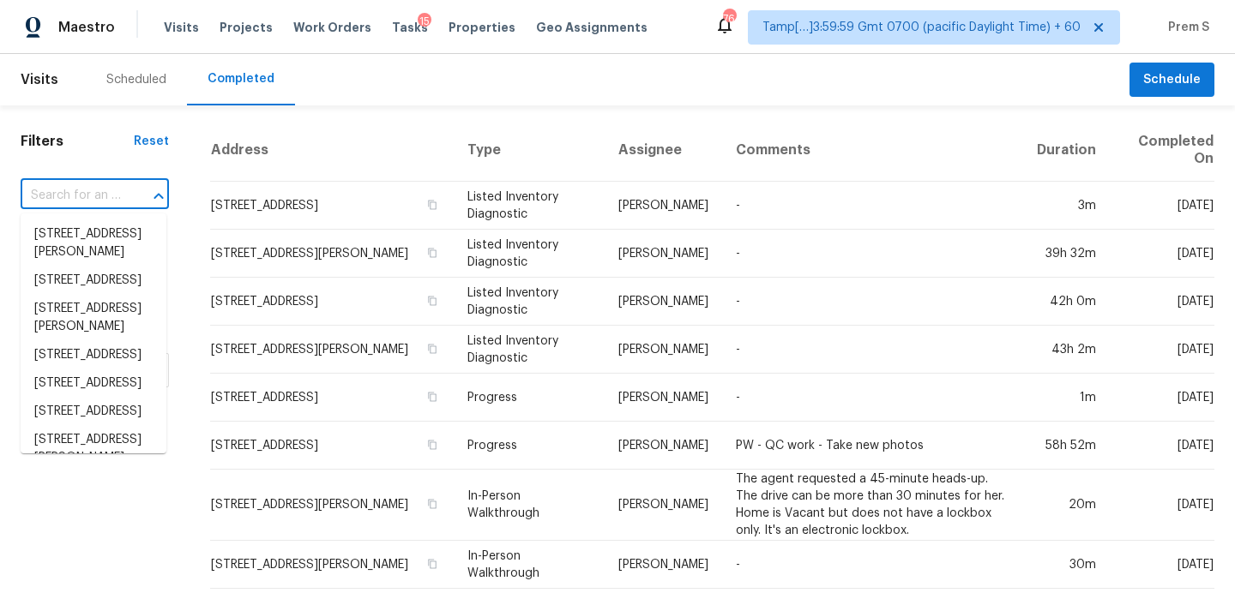
paste input "2731 Meadow Knoll Dr. Charlotte, NC, 28269"
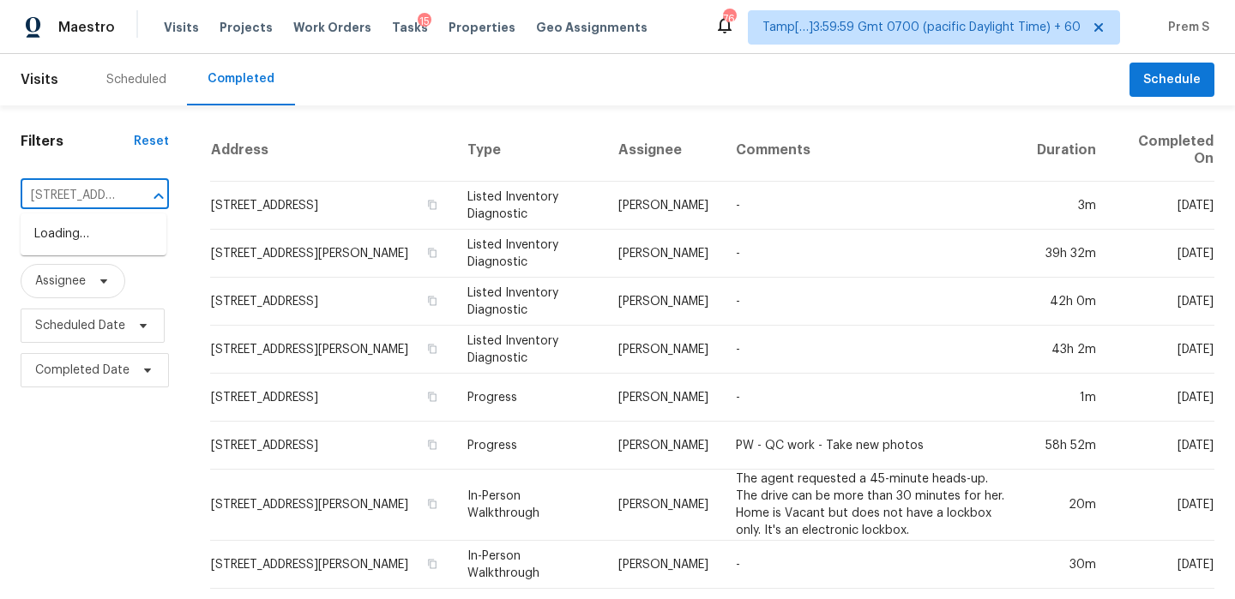
scroll to position [0, 159]
drag, startPoint x: 41, startPoint y: 196, endPoint x: 163, endPoint y: 196, distance: 121.7
click at [163, 196] on div "2731 Meadow Knoll Dr. Charlotte, NC, 28269 ​" at bounding box center [95, 196] width 148 height 27
type input "2731 Meadow Kno"
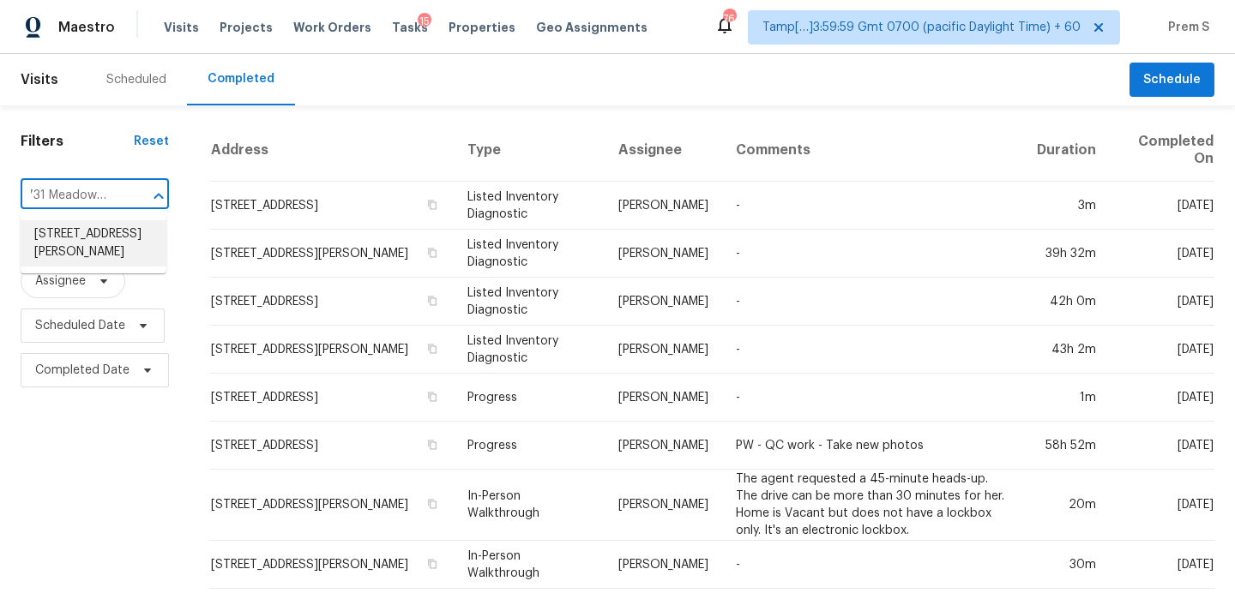
click at [104, 233] on li "2731 Meadow Knoll Dr, Charlotte, NC 28269" at bounding box center [94, 243] width 146 height 46
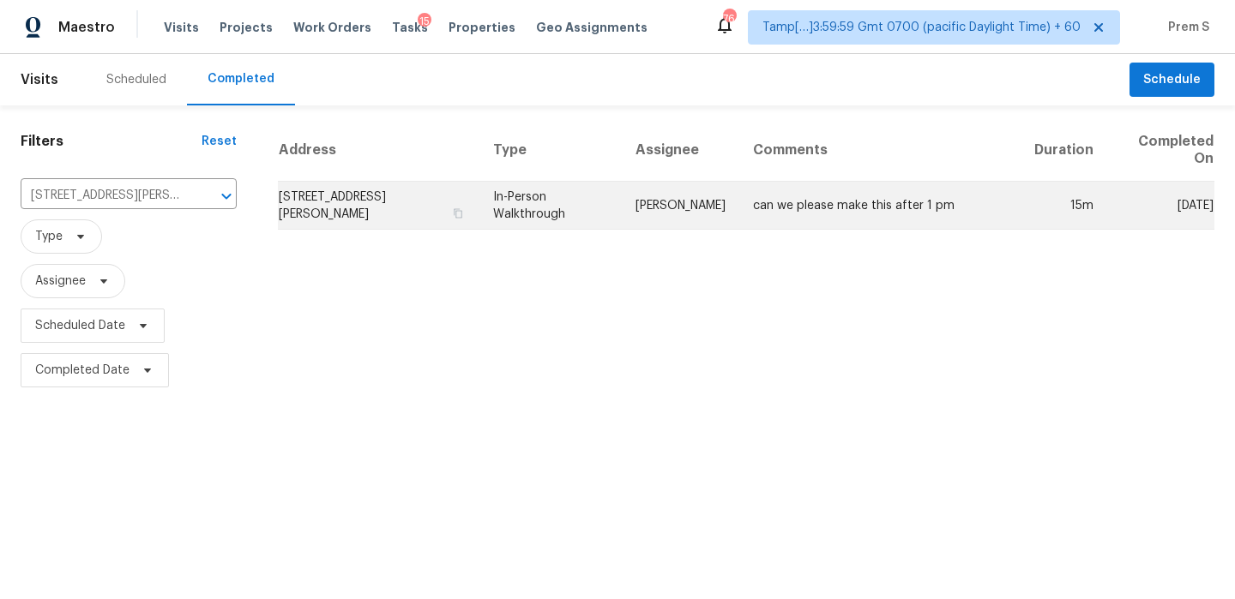
click at [402, 201] on td "2731 Meadow Knoll Dr, Charlotte, NC 28269" at bounding box center [378, 206] width 201 height 48
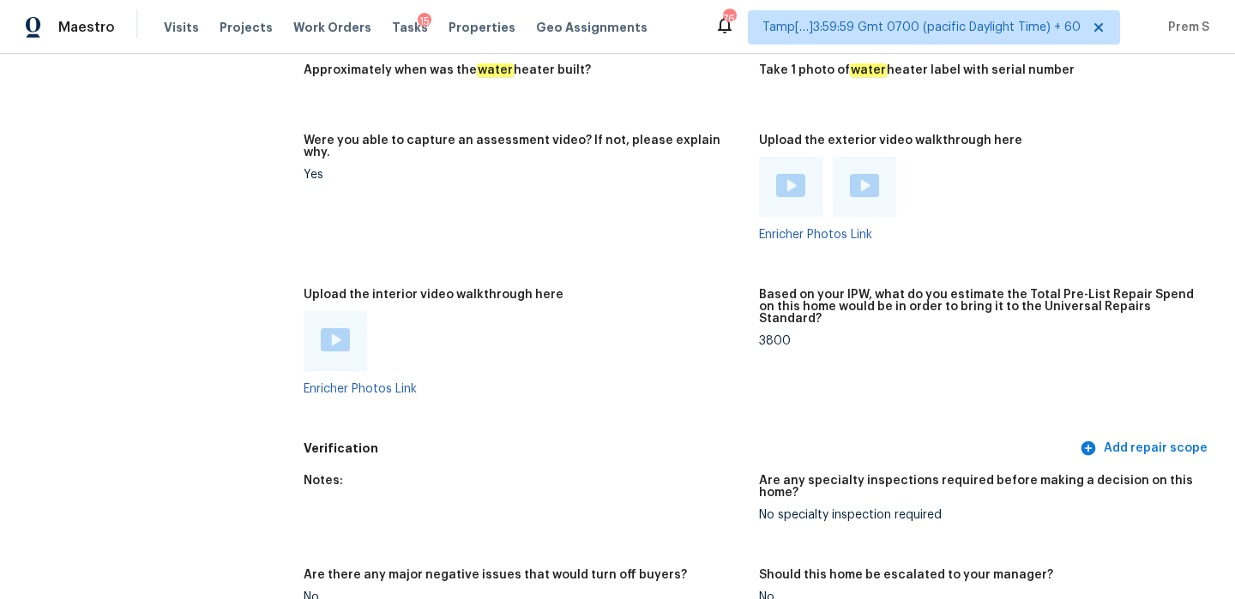
scroll to position [3313, 0]
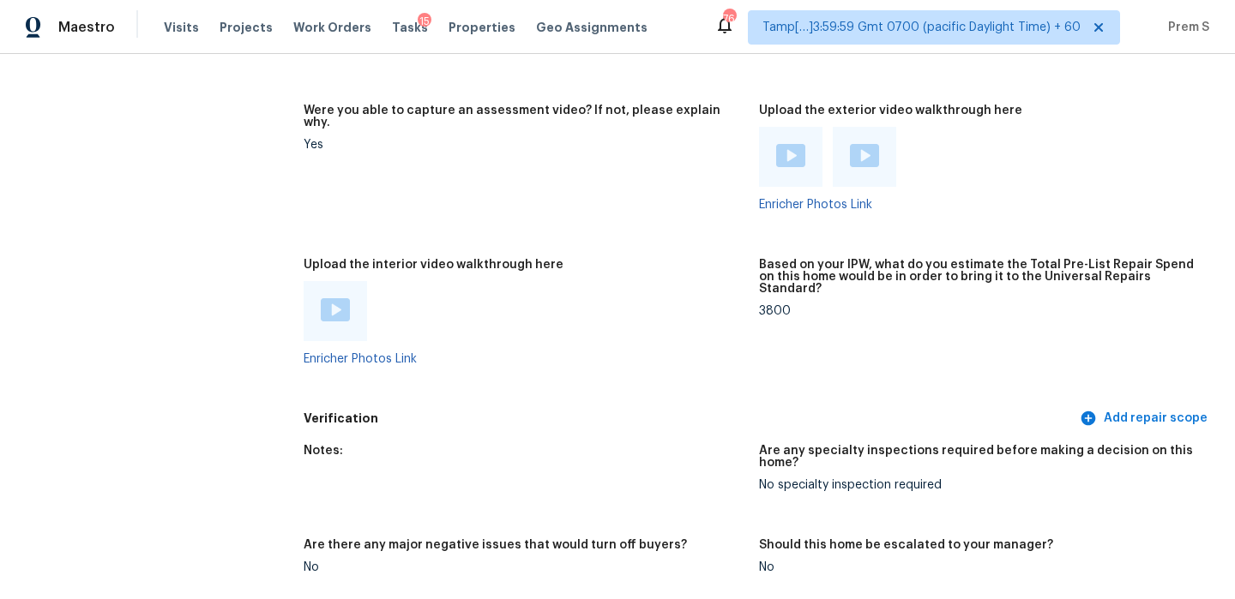
click at [338, 298] on img at bounding box center [335, 309] width 29 height 23
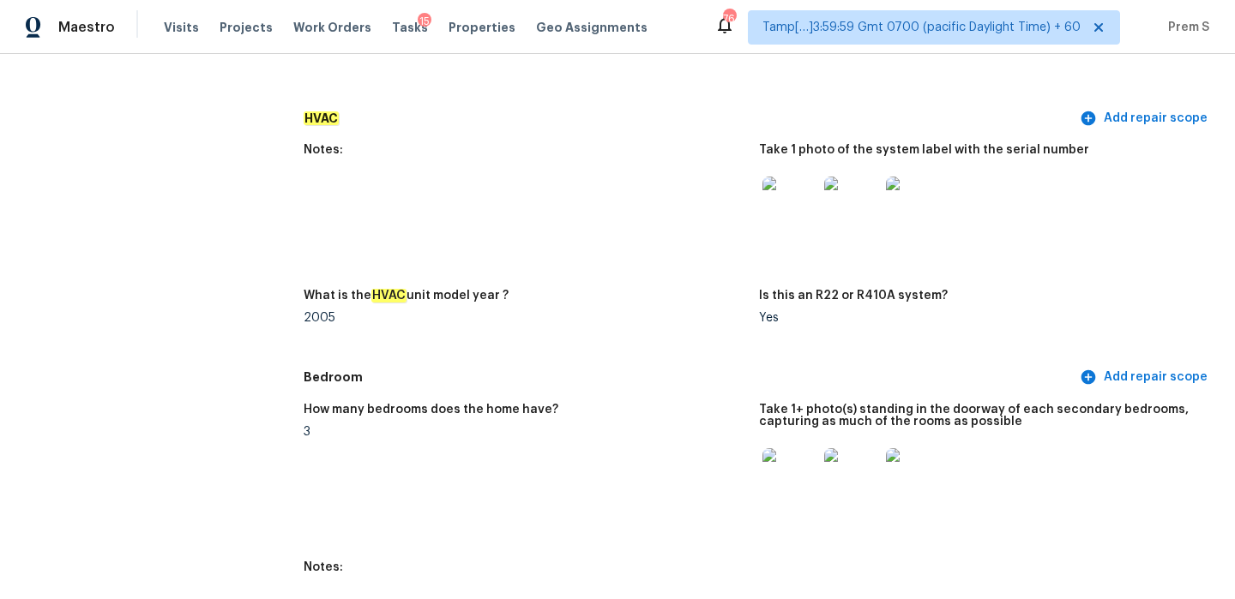
scroll to position [1489, 0]
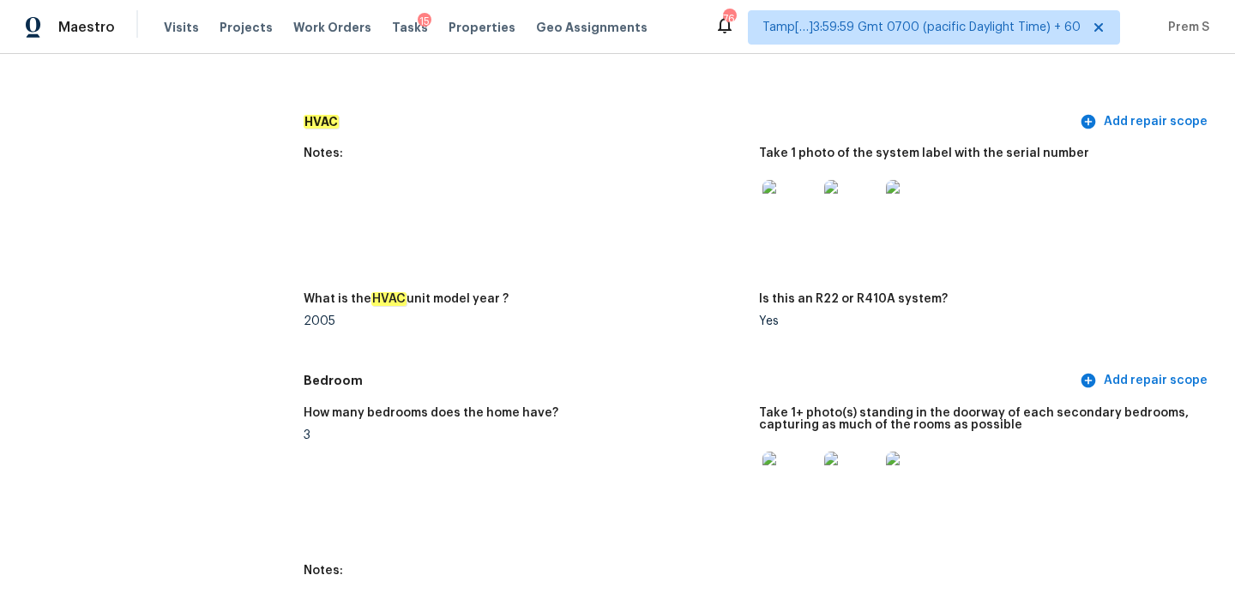
click at [766, 243] on figure "Take 1 photo of the system label with the serial number" at bounding box center [986, 209] width 455 height 125
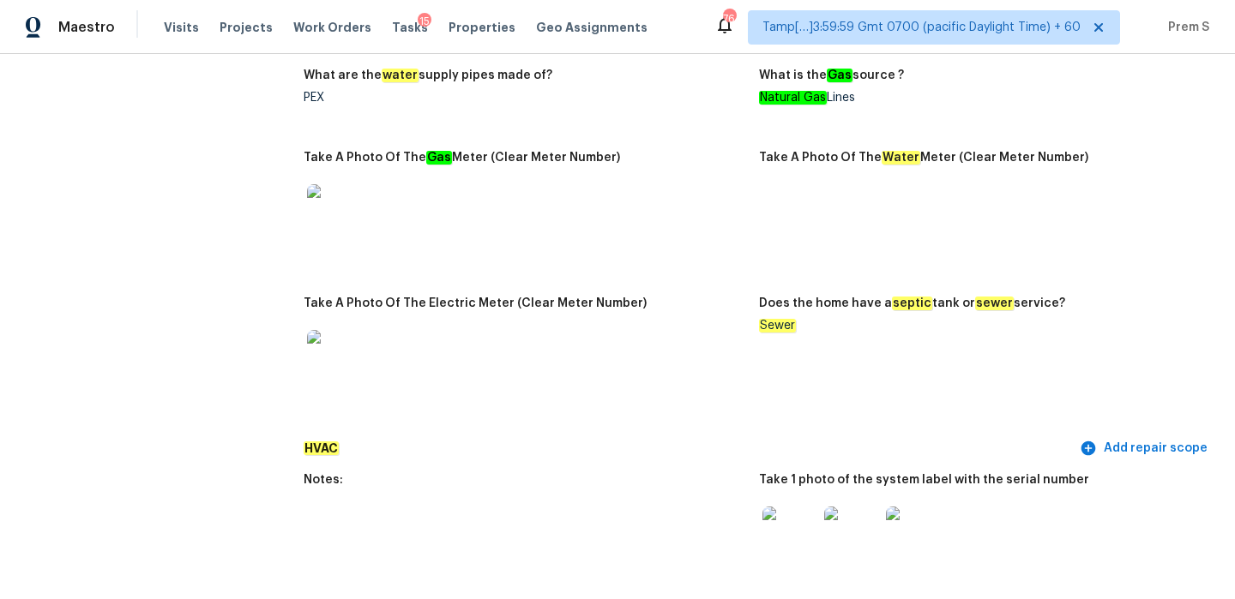
scroll to position [0, 0]
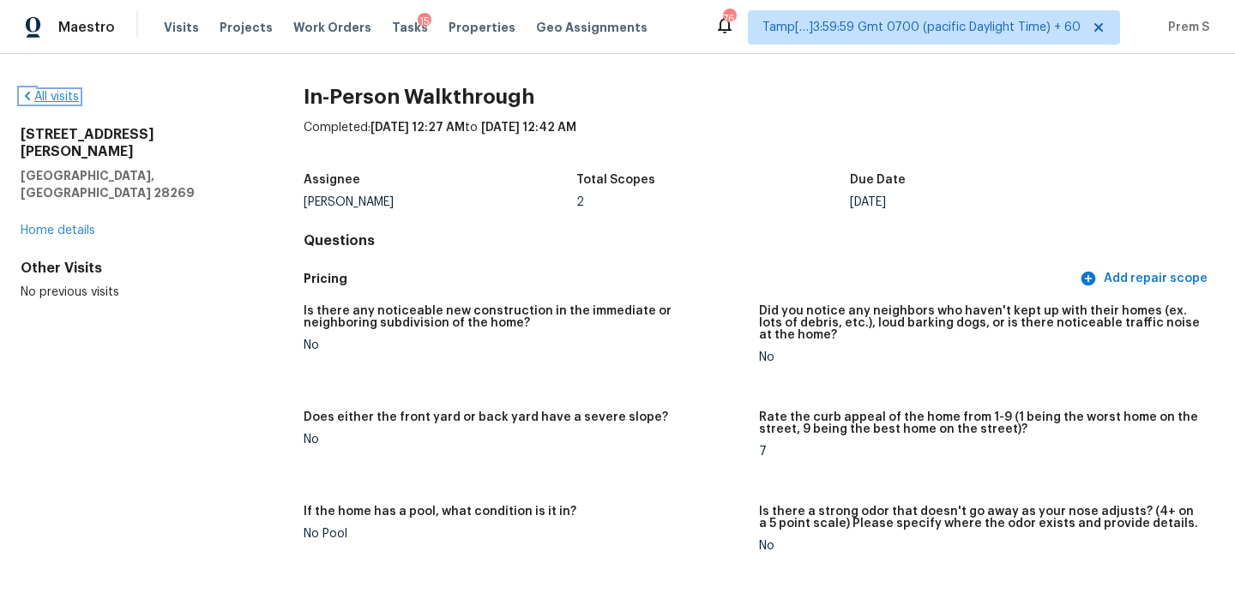
click at [59, 96] on link "All visits" at bounding box center [50, 97] width 58 height 12
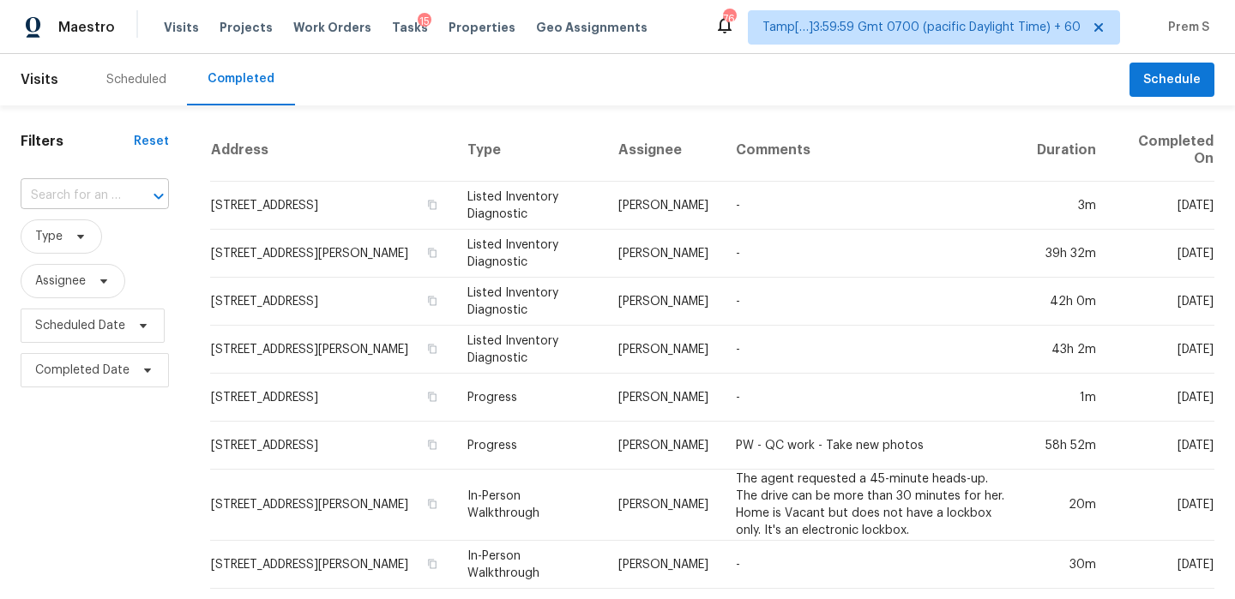
click at [78, 205] on input "text" at bounding box center [71, 196] width 100 height 27
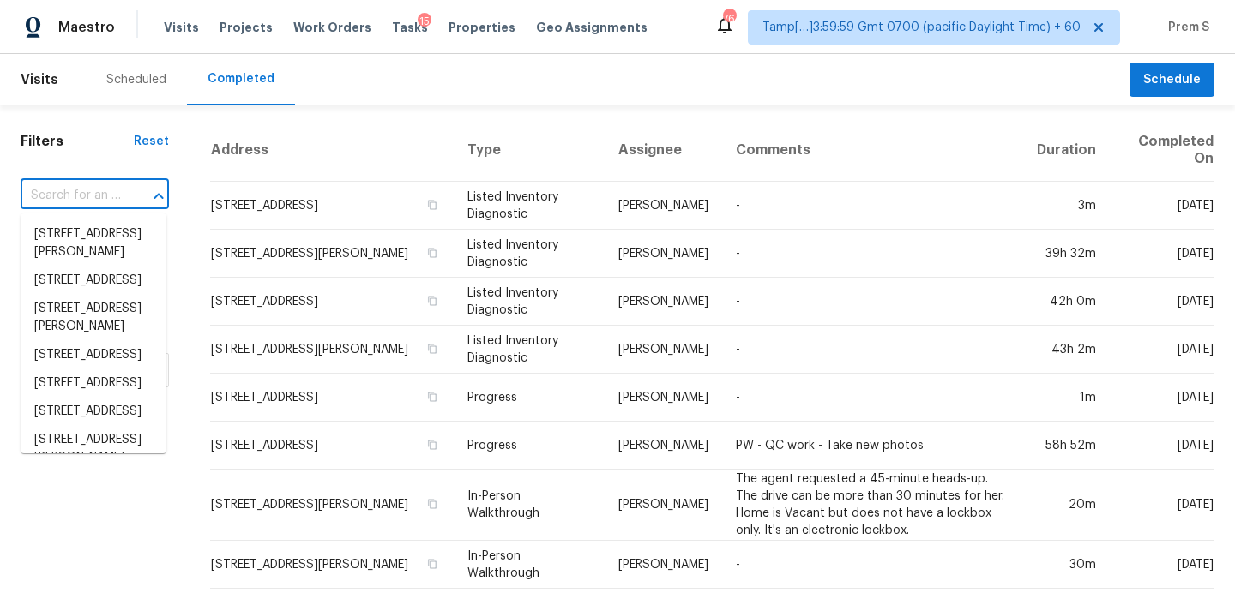
paste input "272 Thorpe Dr Spring Hill, TN, 37174"
type input "272 Thorpe Dr Spring Hill, TN, 37174"
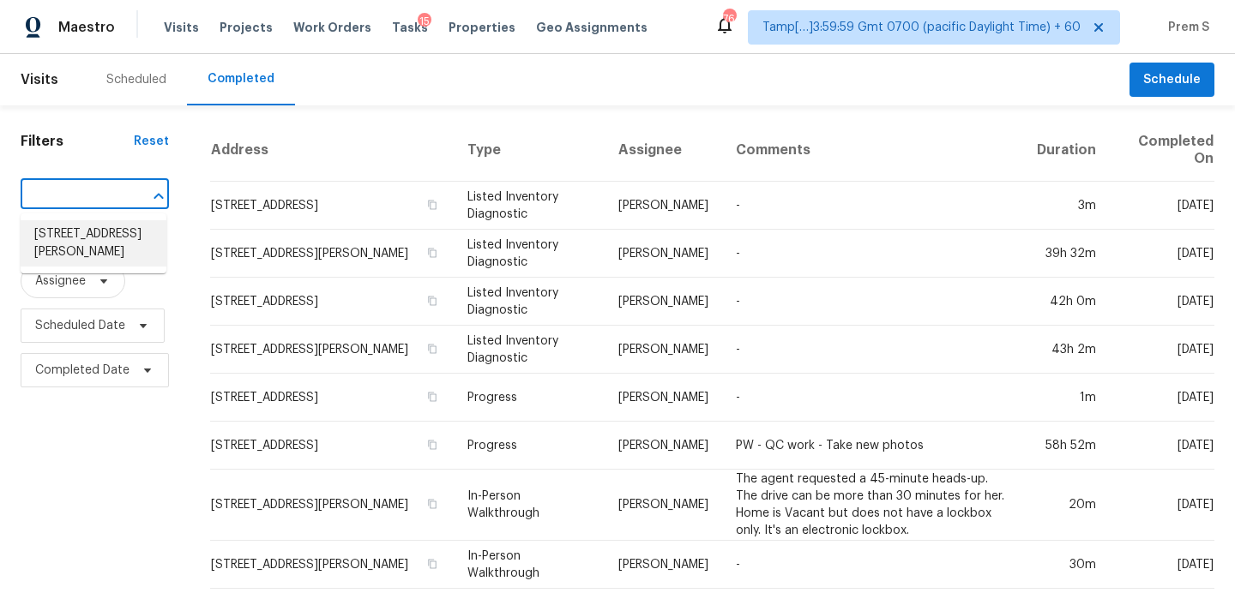
click at [111, 254] on li "272 Thorpe Dr, Spring Hill, TN 37174" at bounding box center [94, 243] width 146 height 46
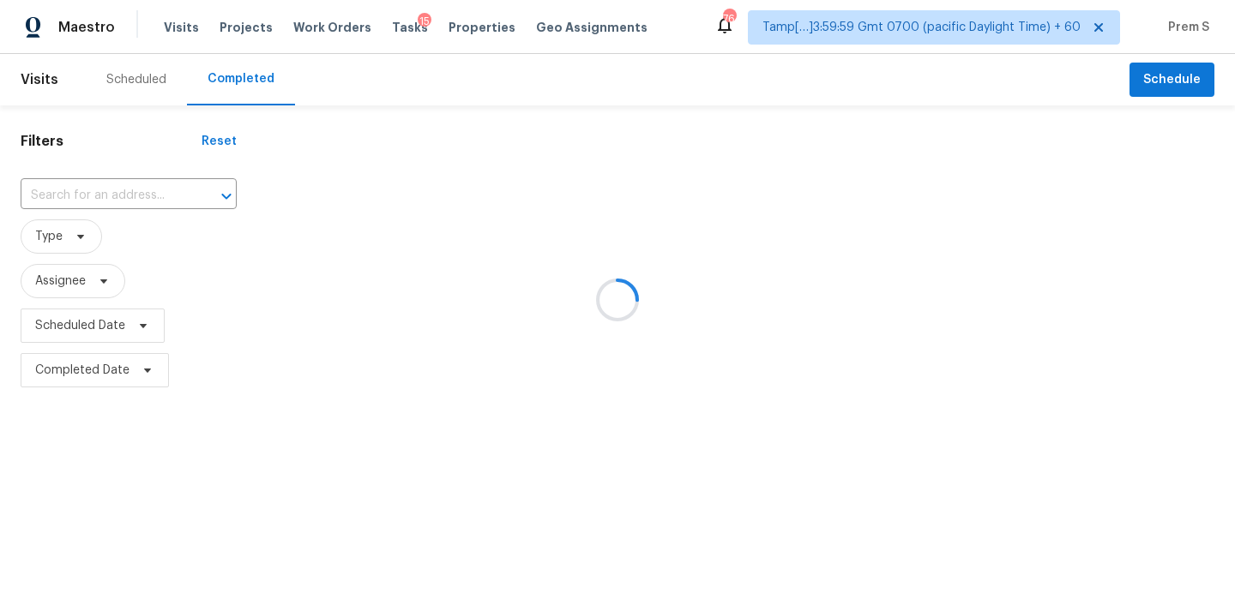
type input "272 Thorpe Dr, Spring Hill, TN 37174"
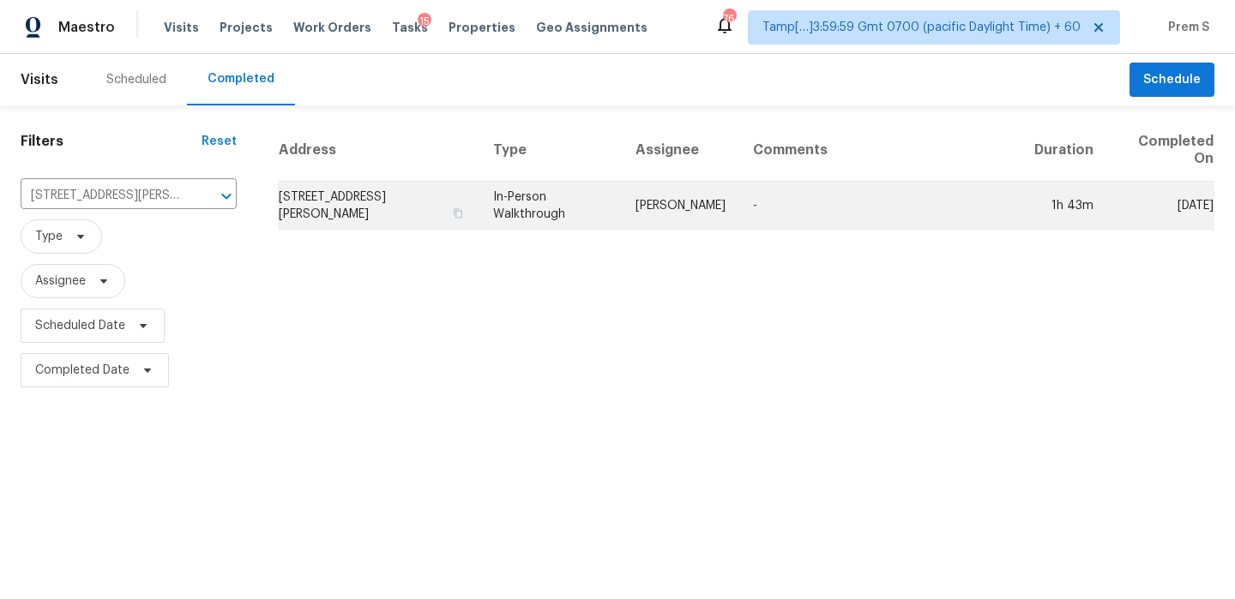
click at [345, 209] on td "272 Thorpe Dr, Spring Hill, TN 37174" at bounding box center [378, 206] width 201 height 48
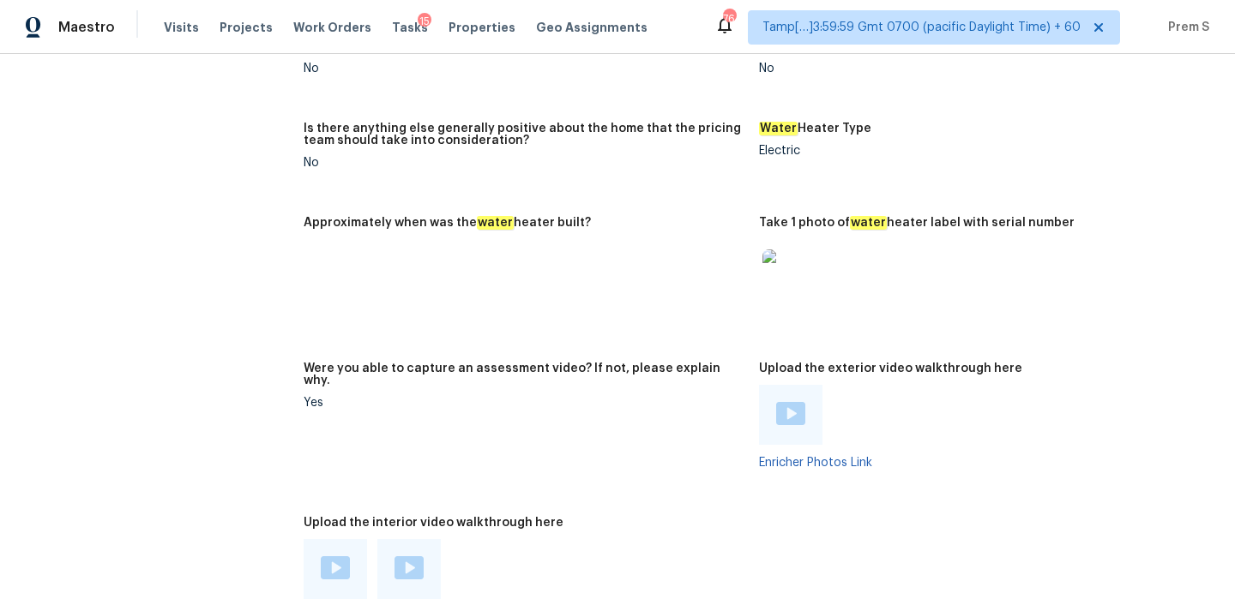
scroll to position [3546, 0]
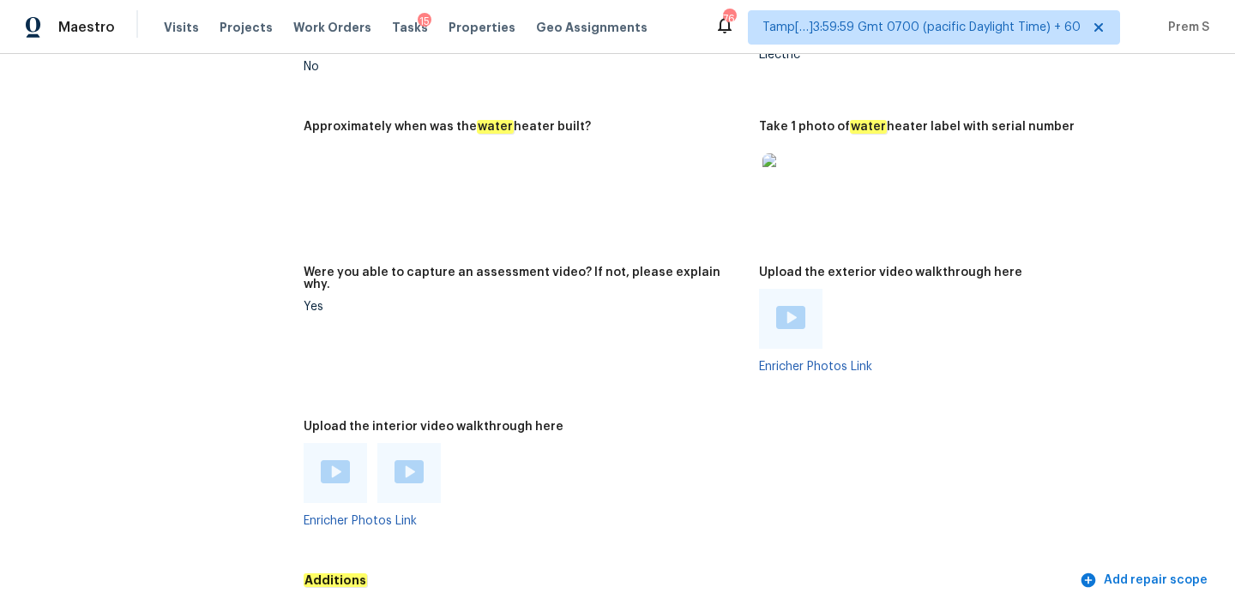
click at [324, 460] on img at bounding box center [335, 471] width 29 height 23
click at [401, 460] on img at bounding box center [408, 471] width 29 height 23
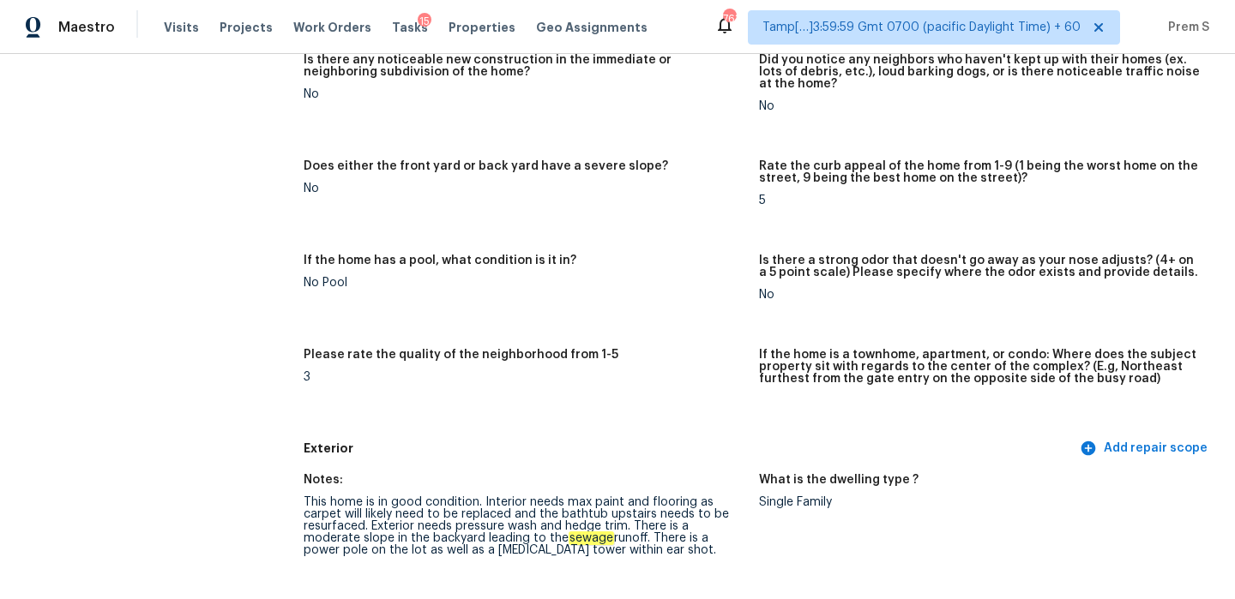
scroll to position [0, 0]
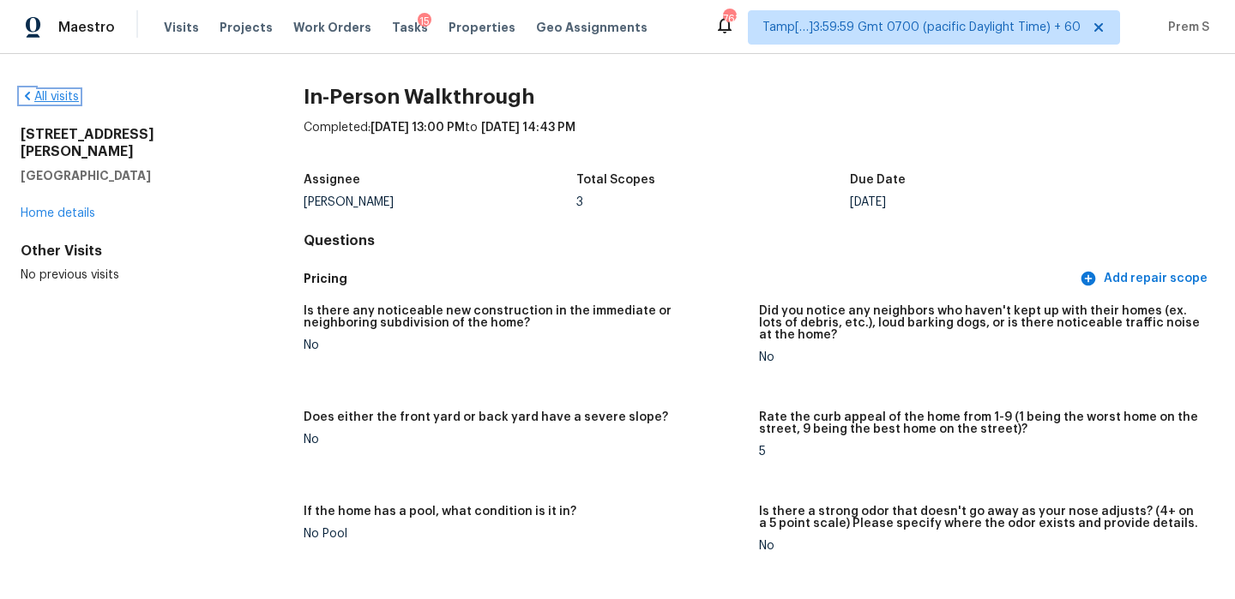
click at [45, 93] on link "All visits" at bounding box center [50, 97] width 58 height 12
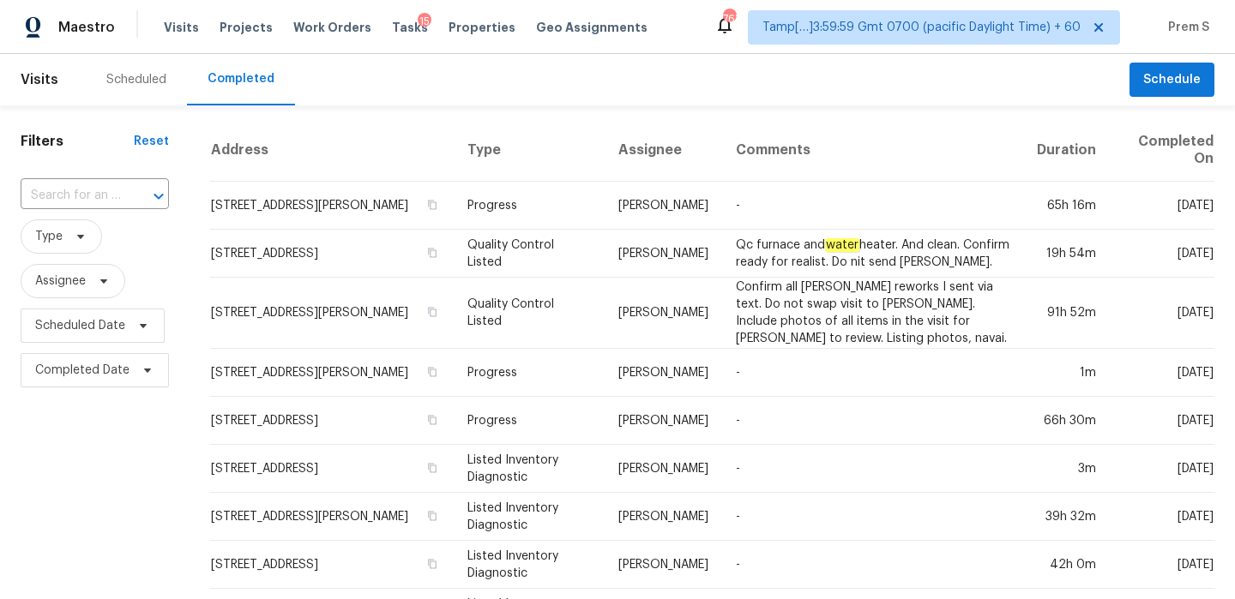
click at [138, 201] on div at bounding box center [146, 196] width 45 height 24
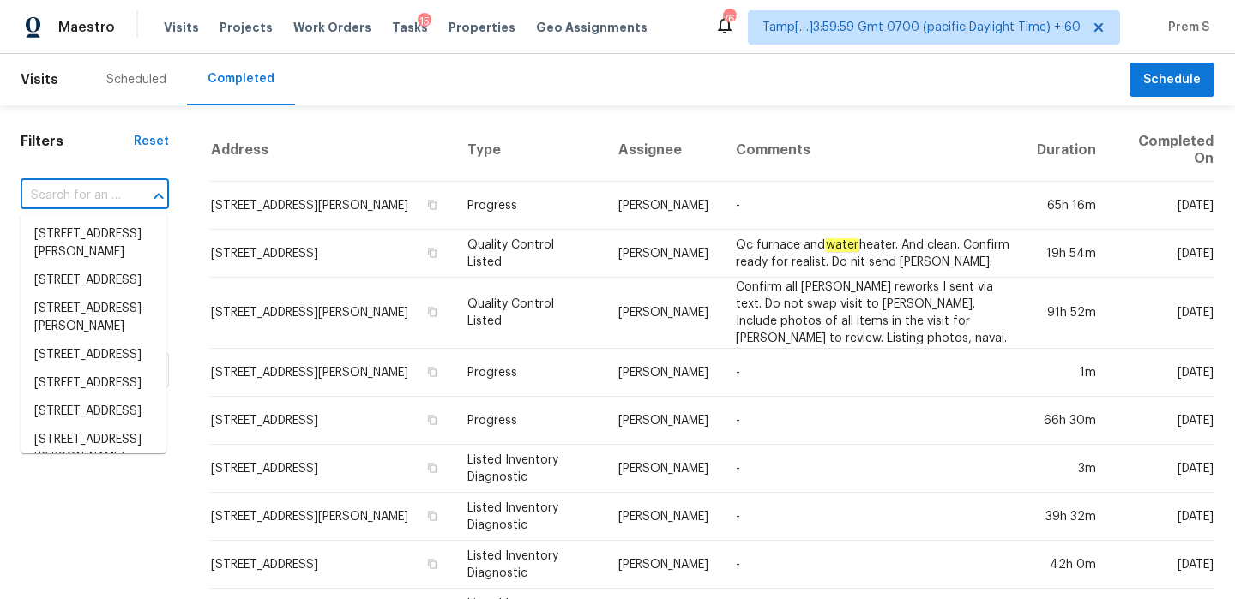
paste input "4311 Dragonwick Dr Houston, TX, 77045"
type input "4311 Dragonwick Dr Houston, TX, 77045"
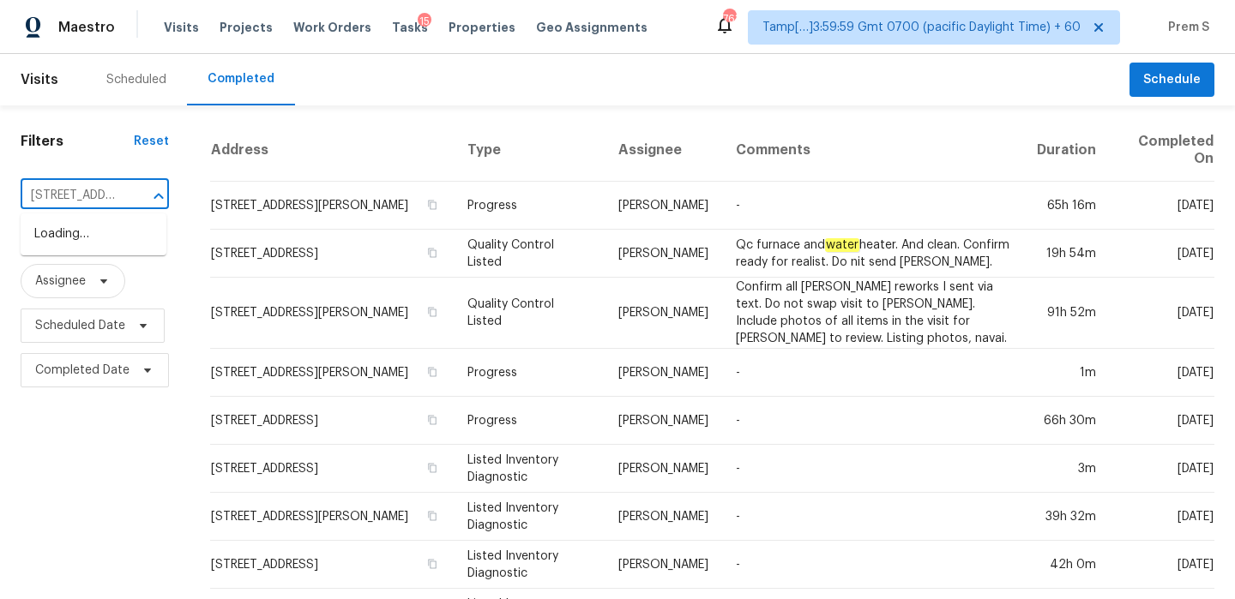
scroll to position [0, 135]
click at [108, 241] on li "4311 Dragonwick Dr, Houston, TX 77045" at bounding box center [94, 234] width 146 height 28
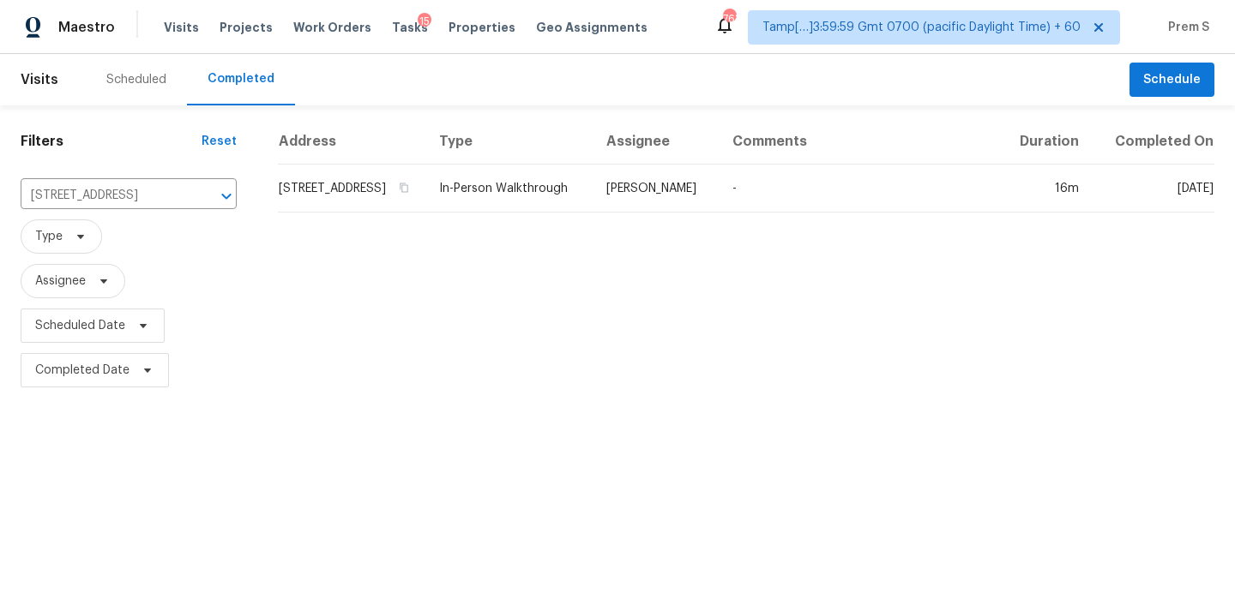
click at [320, 202] on td "4311 Dragonwick Dr, Houston, TX 77045" at bounding box center [351, 189] width 147 height 48
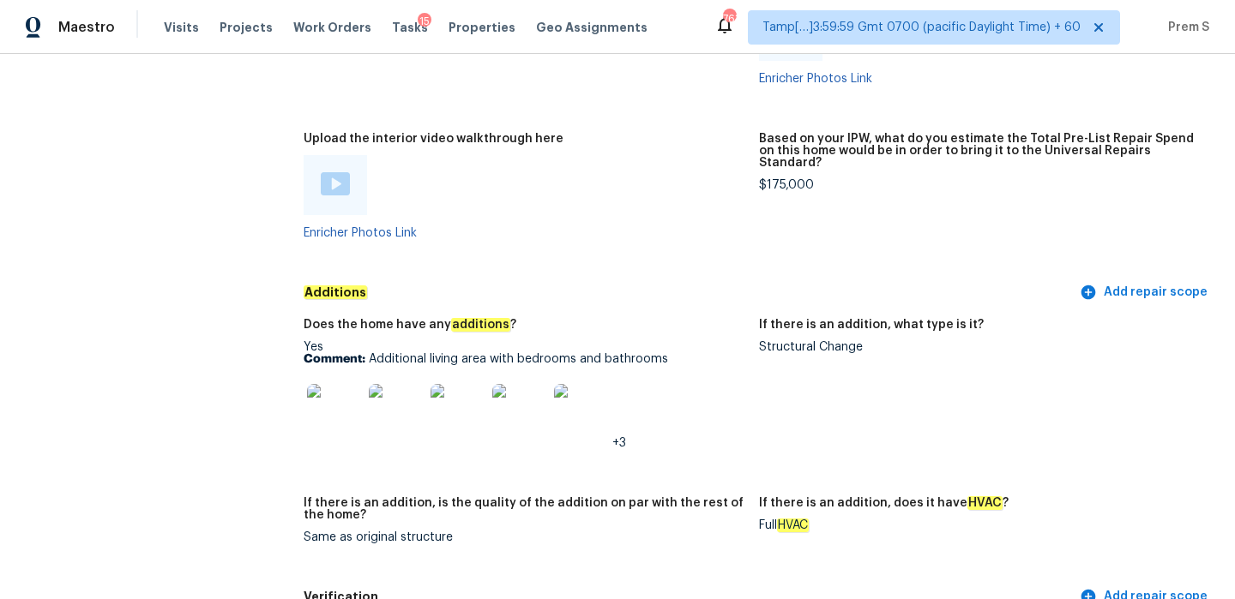
scroll to position [3429, 0]
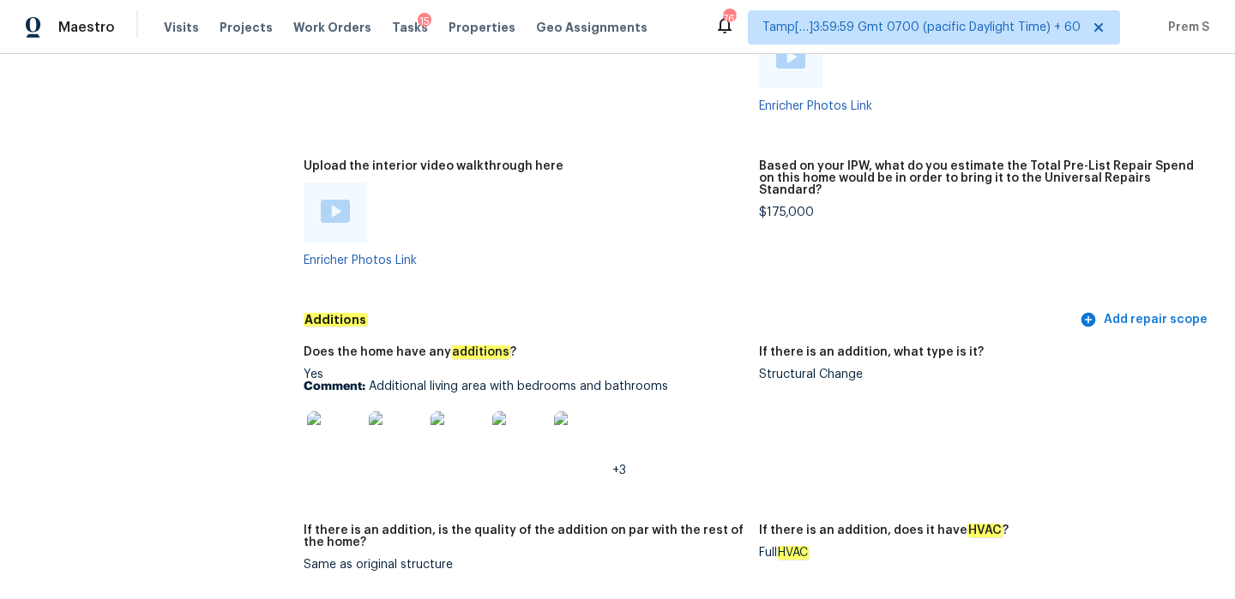
click at [340, 200] on img at bounding box center [335, 211] width 29 height 23
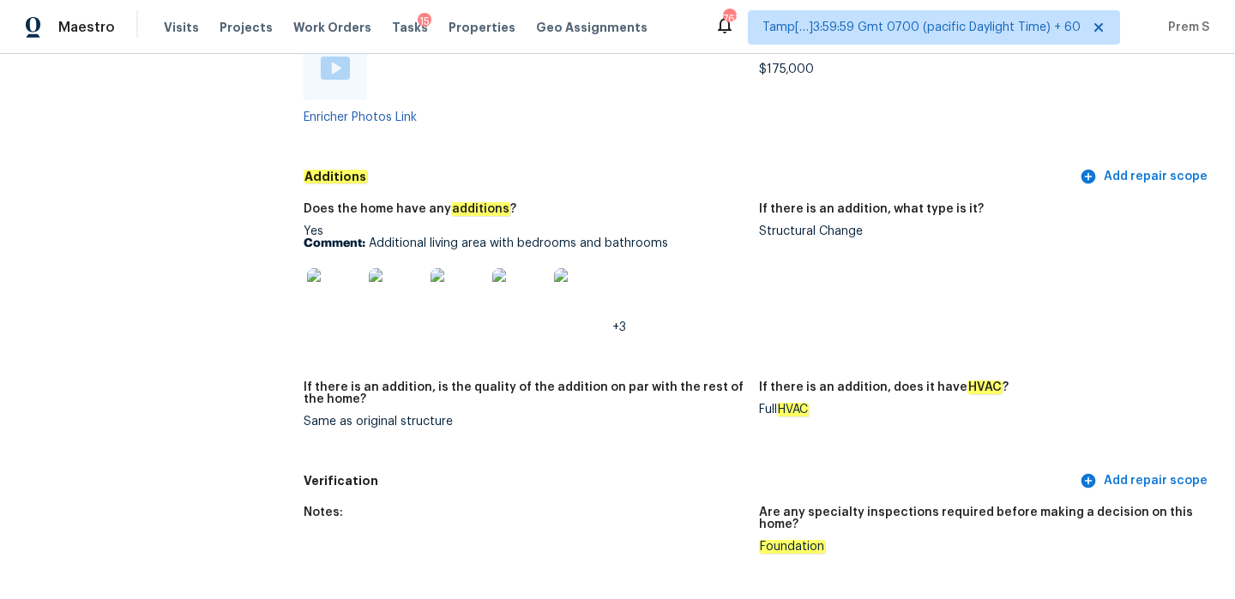
scroll to position [3518, 0]
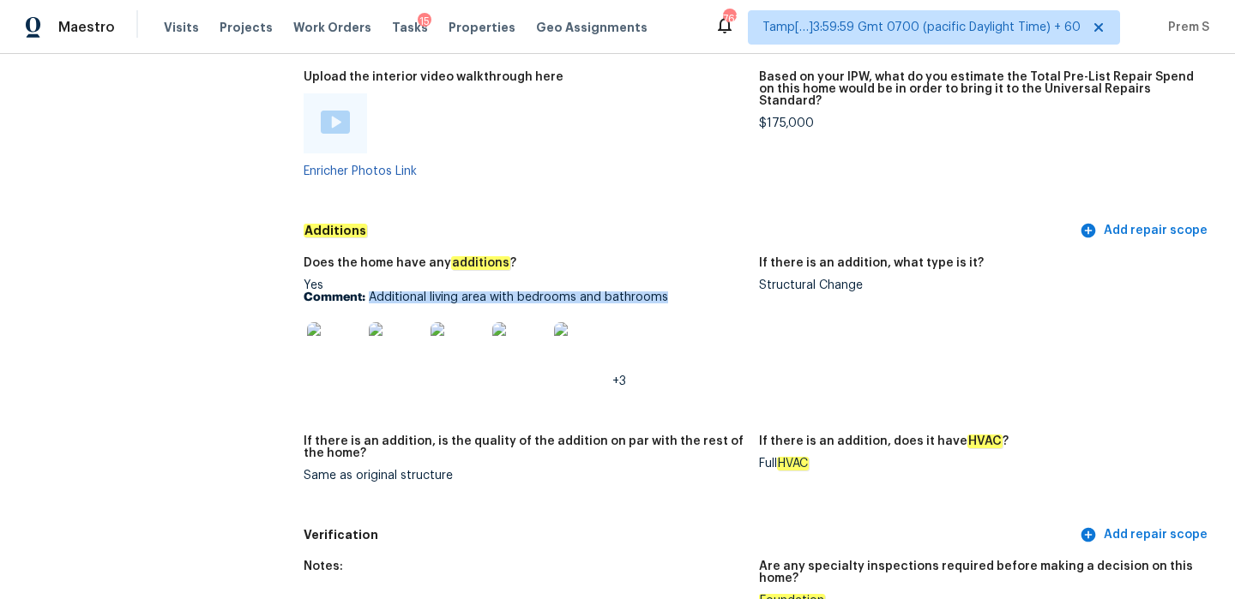
drag, startPoint x: 377, startPoint y: 261, endPoint x: 666, endPoint y: 261, distance: 288.9
click at [666, 292] on p "Comment: Additional living area with bedrooms and bathrooms" at bounding box center [525, 298] width 442 height 12
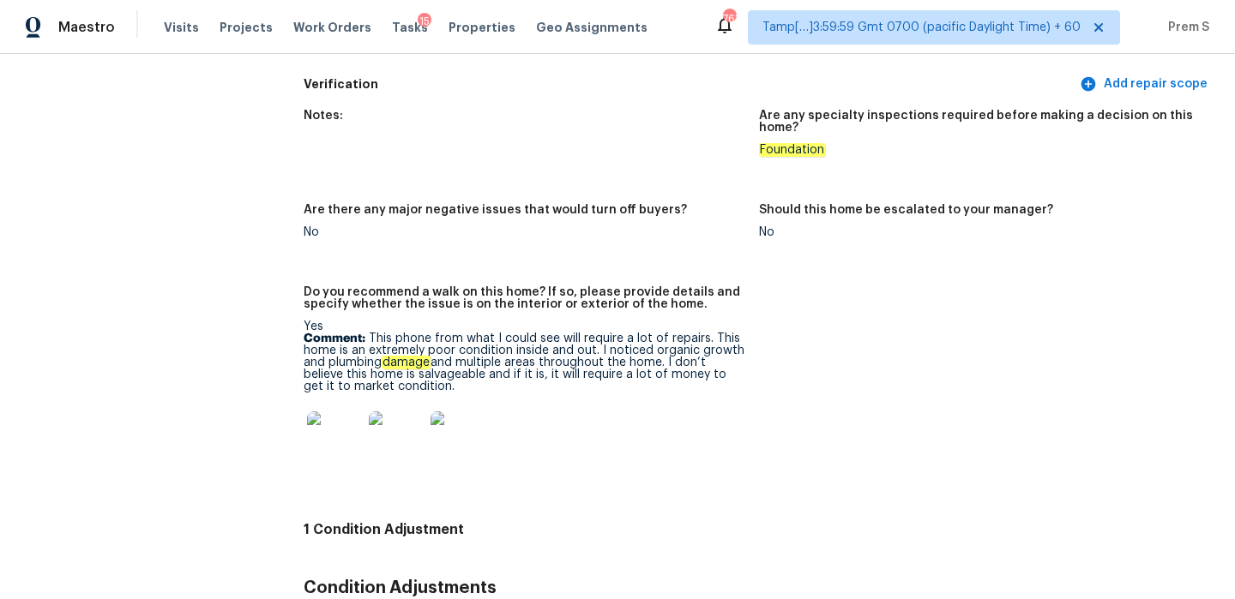
scroll to position [4082, 0]
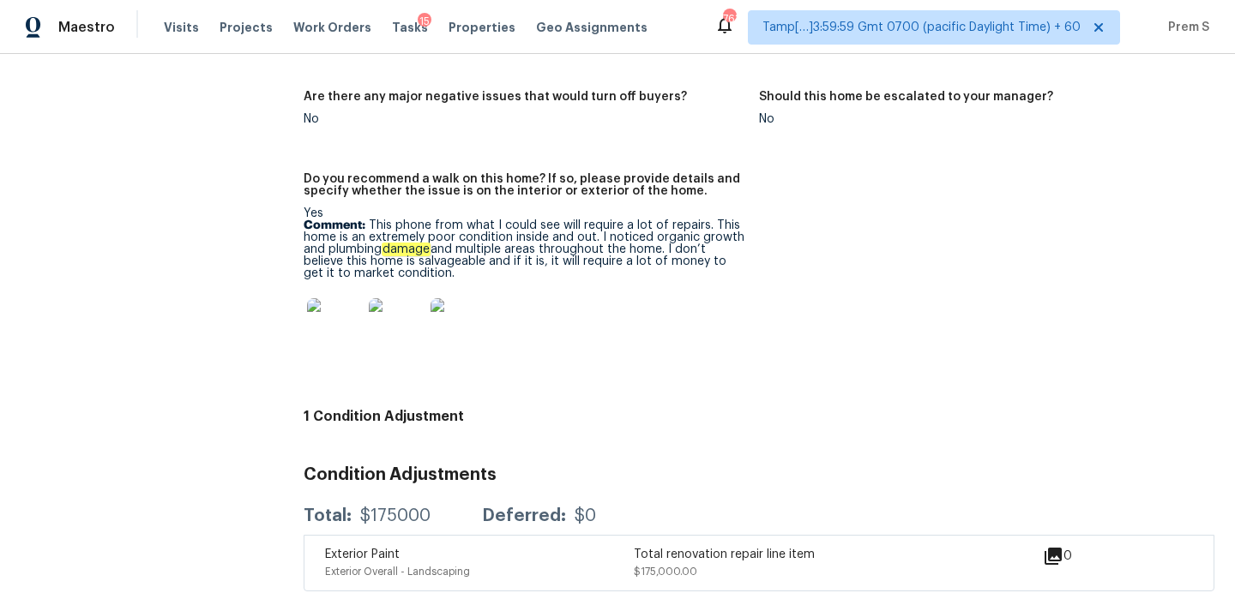
click at [334, 298] on img at bounding box center [334, 325] width 55 height 55
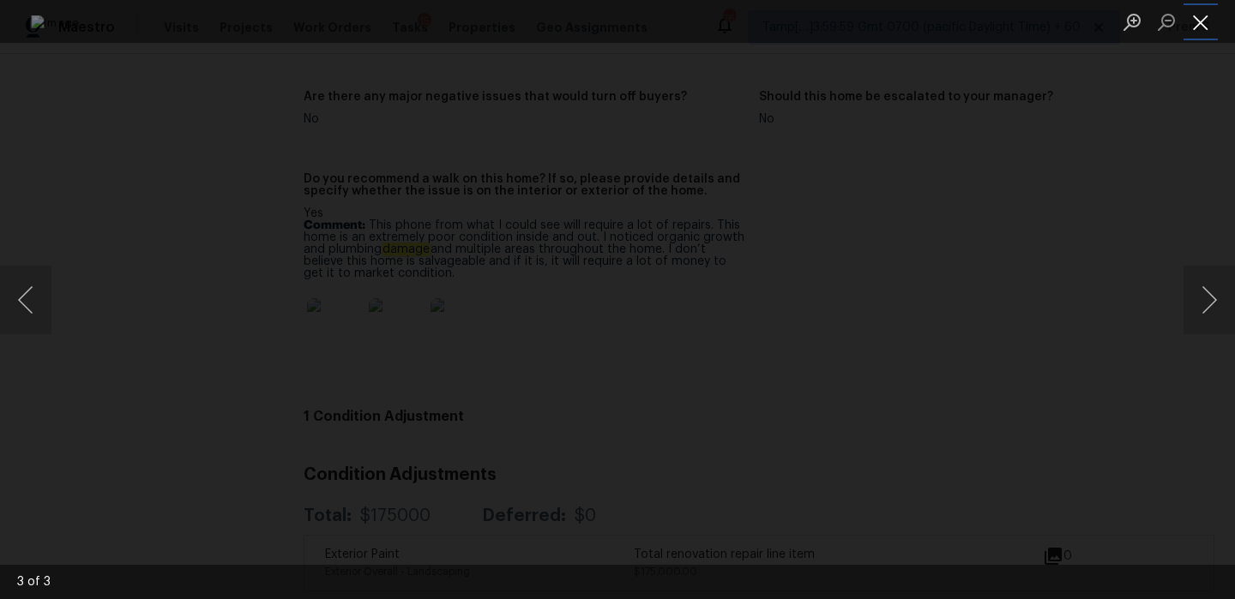
click at [1208, 25] on button "Close lightbox" at bounding box center [1200, 22] width 34 height 30
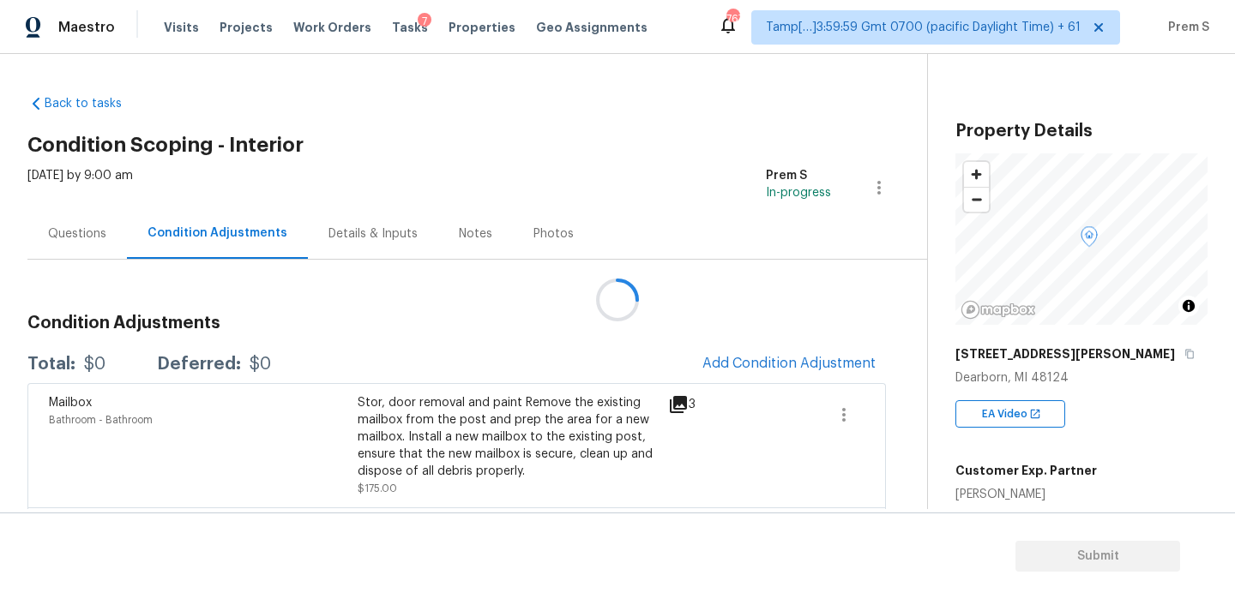
click at [769, 362] on div at bounding box center [617, 299] width 1235 height 599
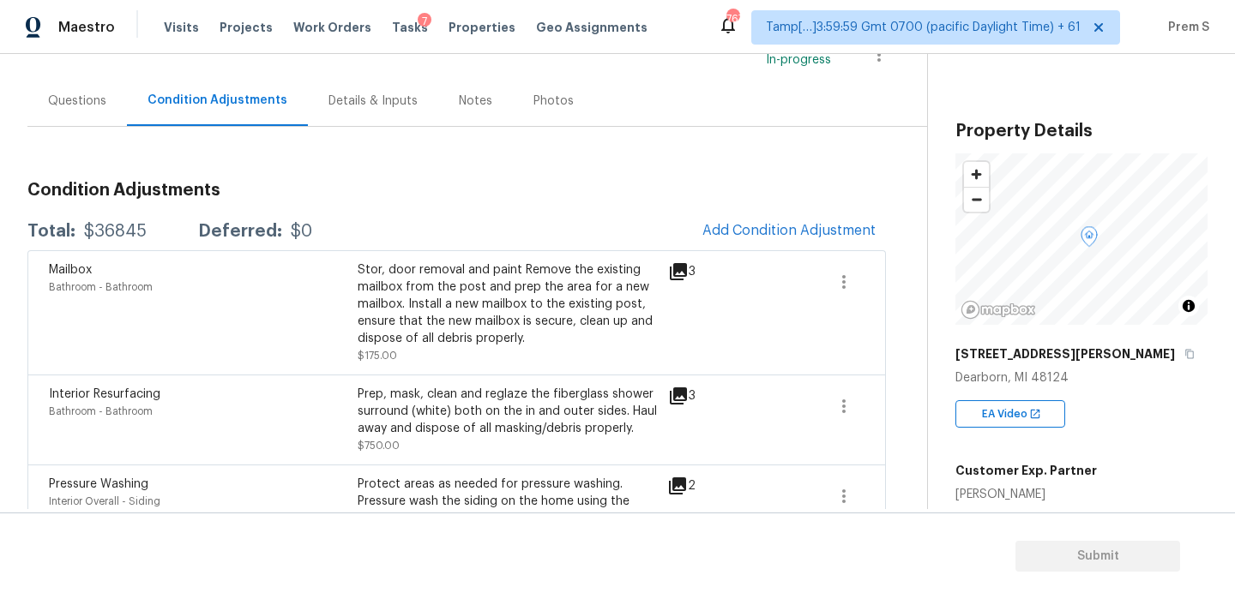
scroll to position [433, 0]
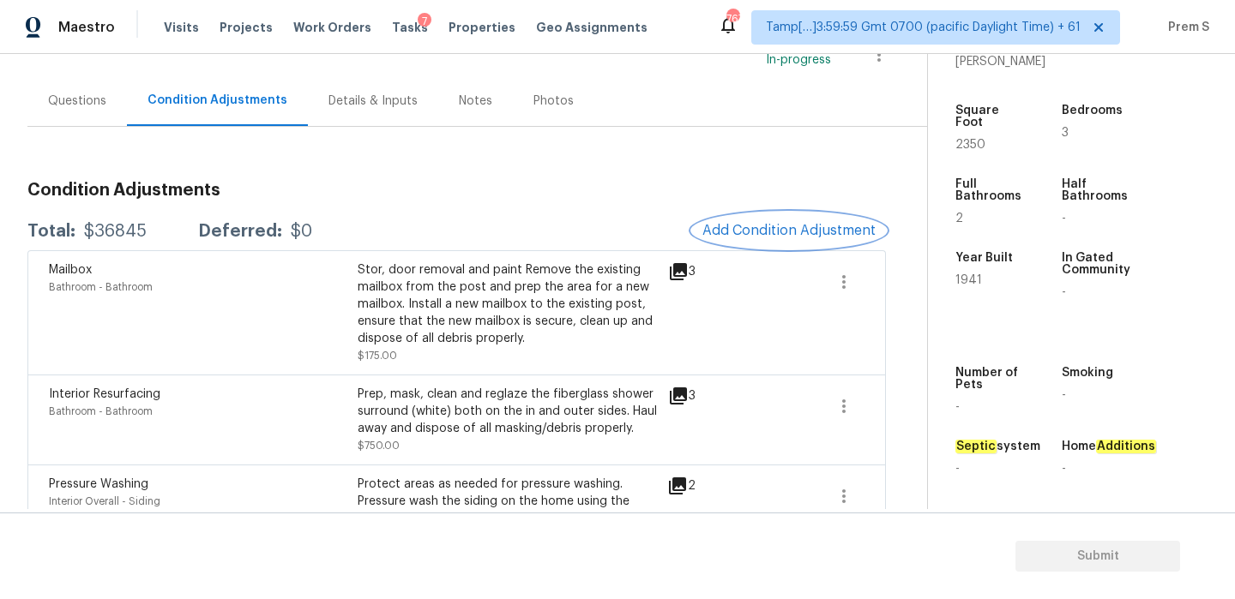
click at [818, 231] on span "Add Condition Adjustment" at bounding box center [788, 230] width 173 height 15
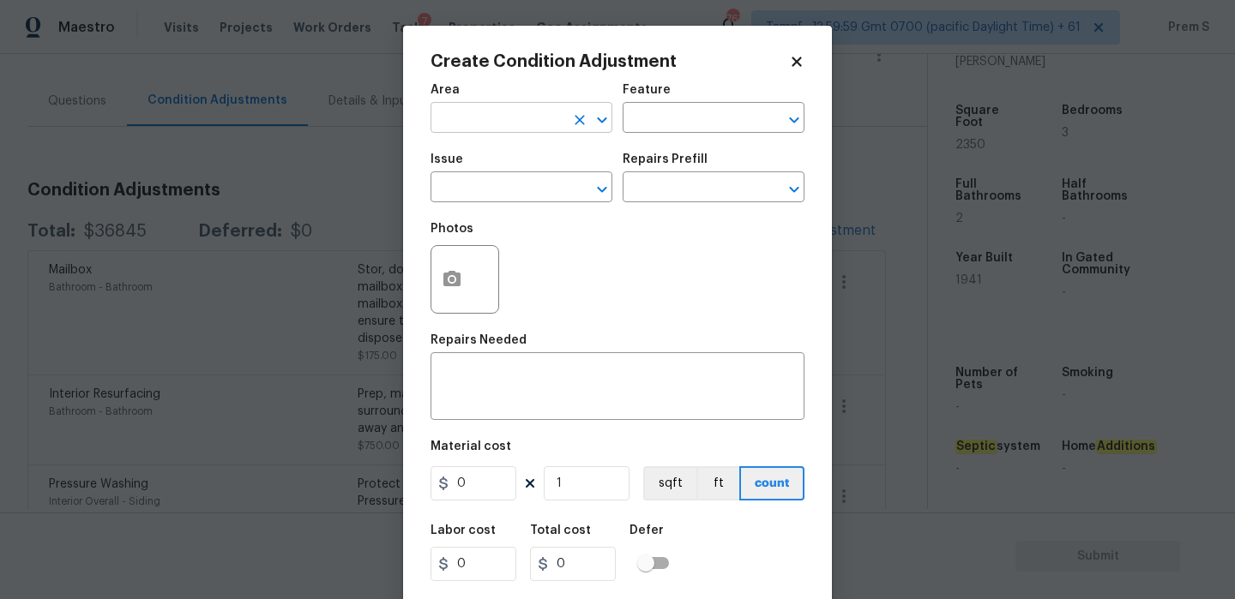
click at [468, 123] on input "text" at bounding box center [497, 119] width 134 height 27
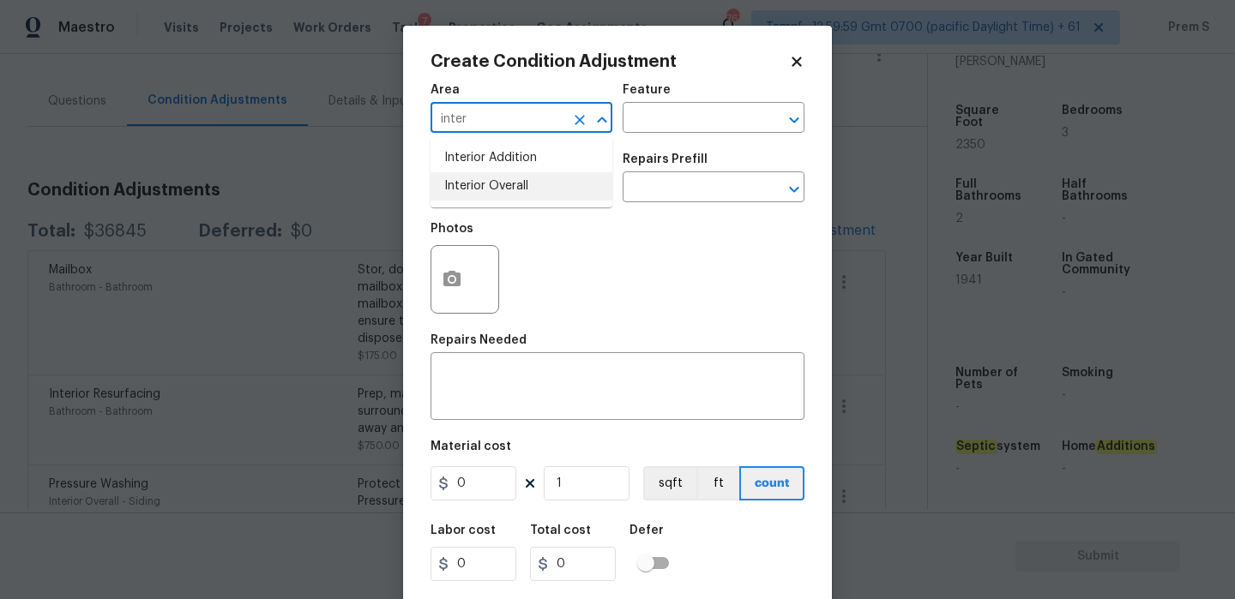
click at [468, 192] on li "Interior Overall" at bounding box center [521, 186] width 182 height 28
type input "Interior Overall"
click at [468, 192] on input "text" at bounding box center [497, 189] width 134 height 27
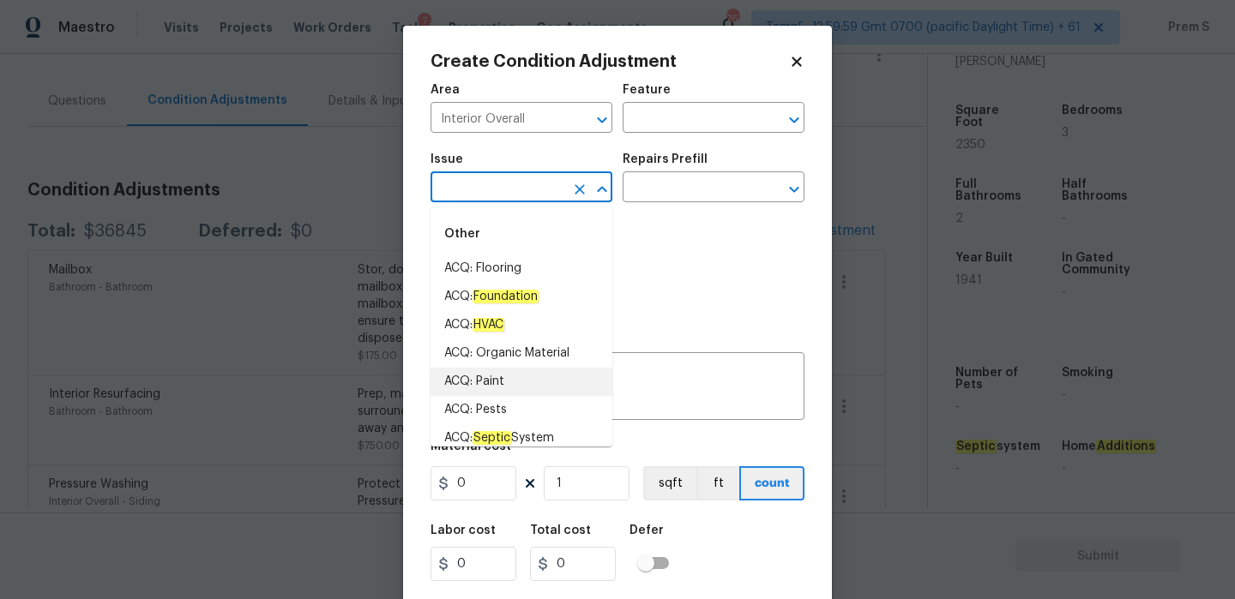
click at [496, 381] on li "ACQ: Paint" at bounding box center [521, 382] width 182 height 28
type input "ACQ: Paint"
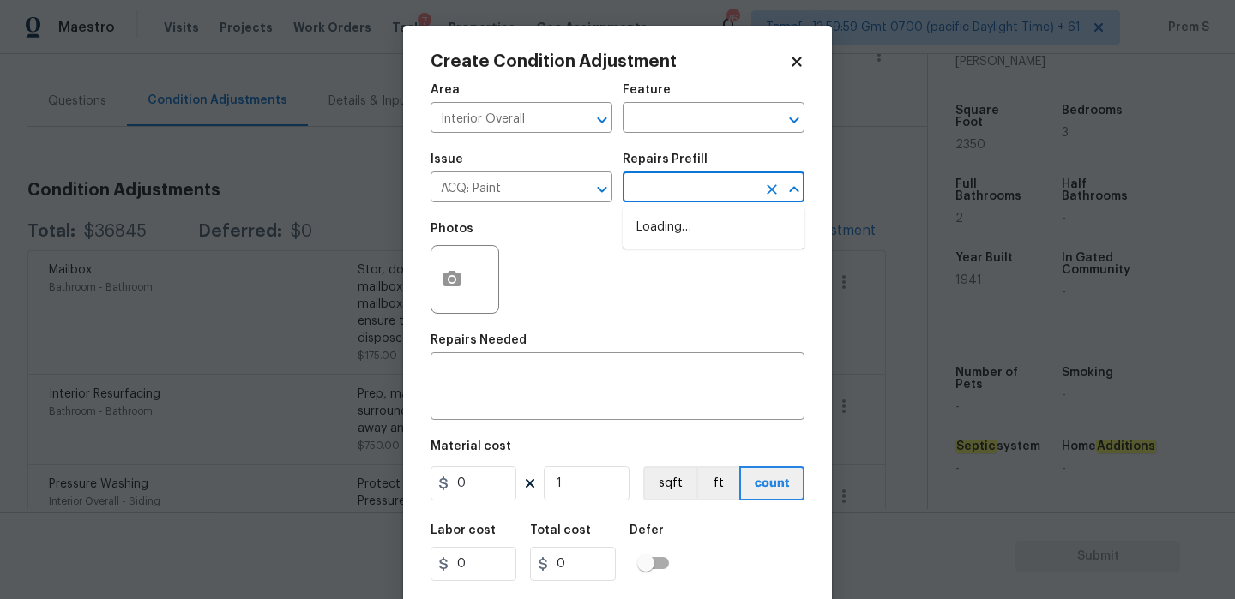
click at [724, 184] on input "text" at bounding box center [689, 189] width 134 height 27
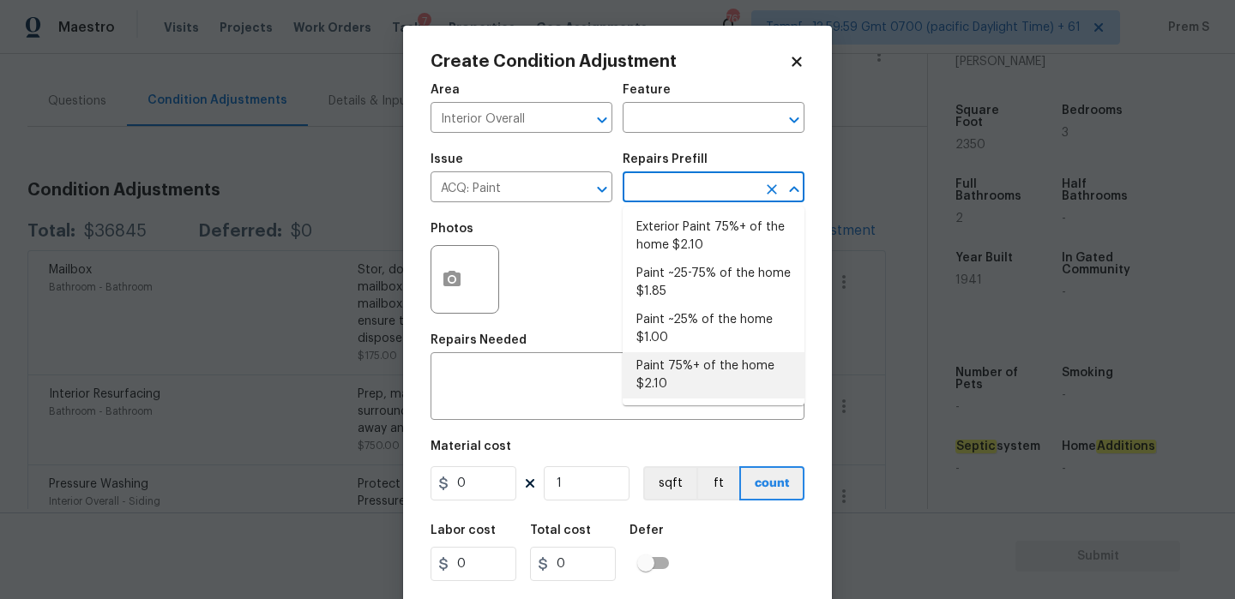
click at [708, 378] on li "Paint 75%+ of the home $2.10" at bounding box center [713, 375] width 182 height 46
type input "Acquisition"
type textarea "Acquisition Scope: 75%+ of the home will likely require interior paint"
type input "2.1"
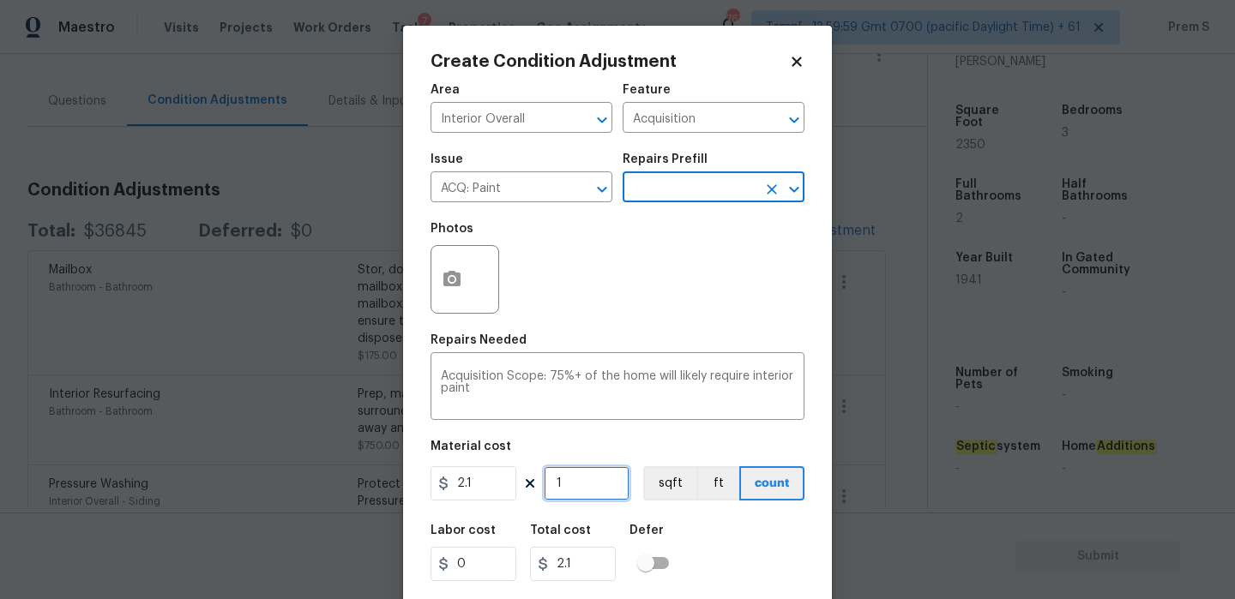
click at [595, 488] on input "1" at bounding box center [587, 483] width 86 height 34
type input "2"
type input "4.2"
type input "23"
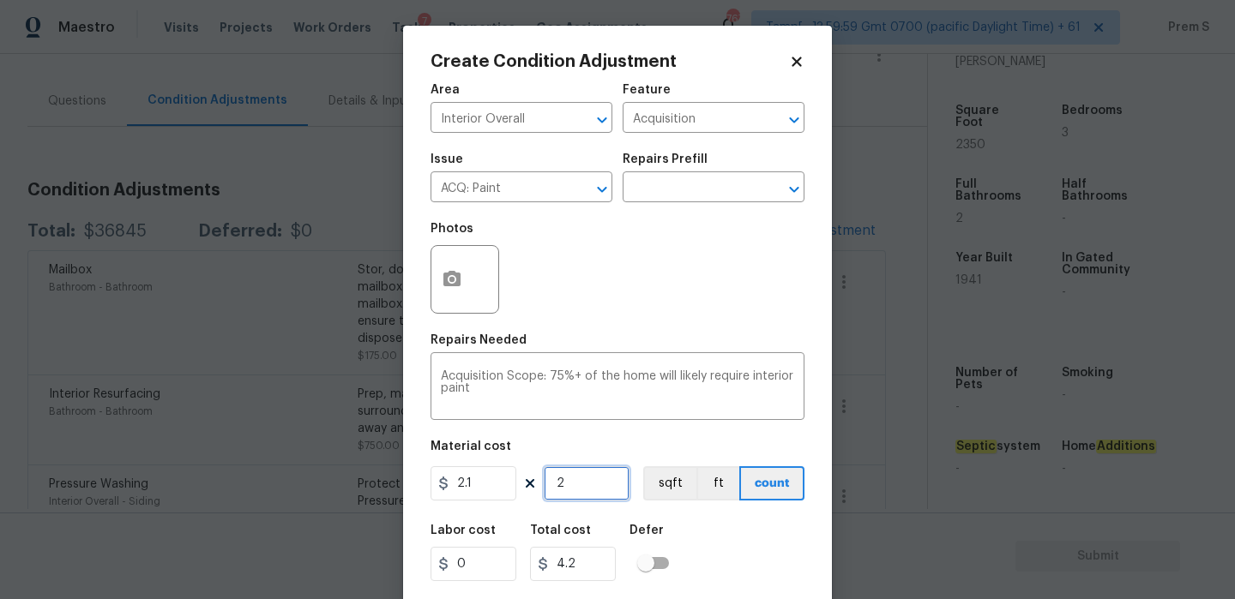
type input "48.3"
type input "235"
type input "493.5"
type input "2350"
type input "4935"
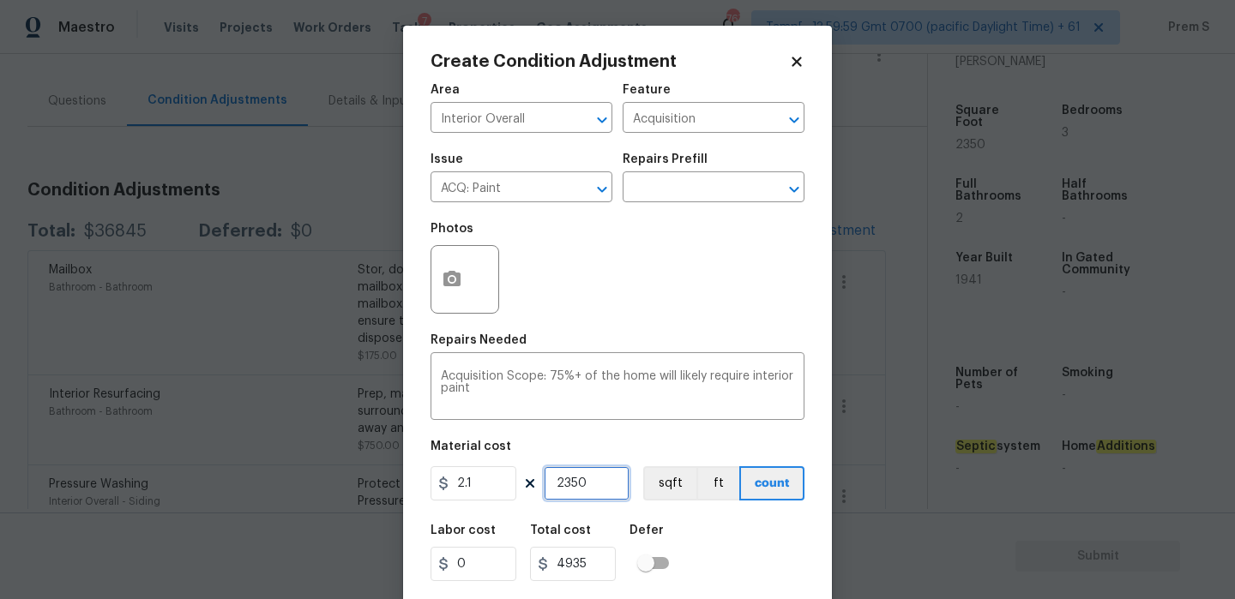
type input "2350"
click at [448, 271] on icon "button" at bounding box center [452, 279] width 21 height 21
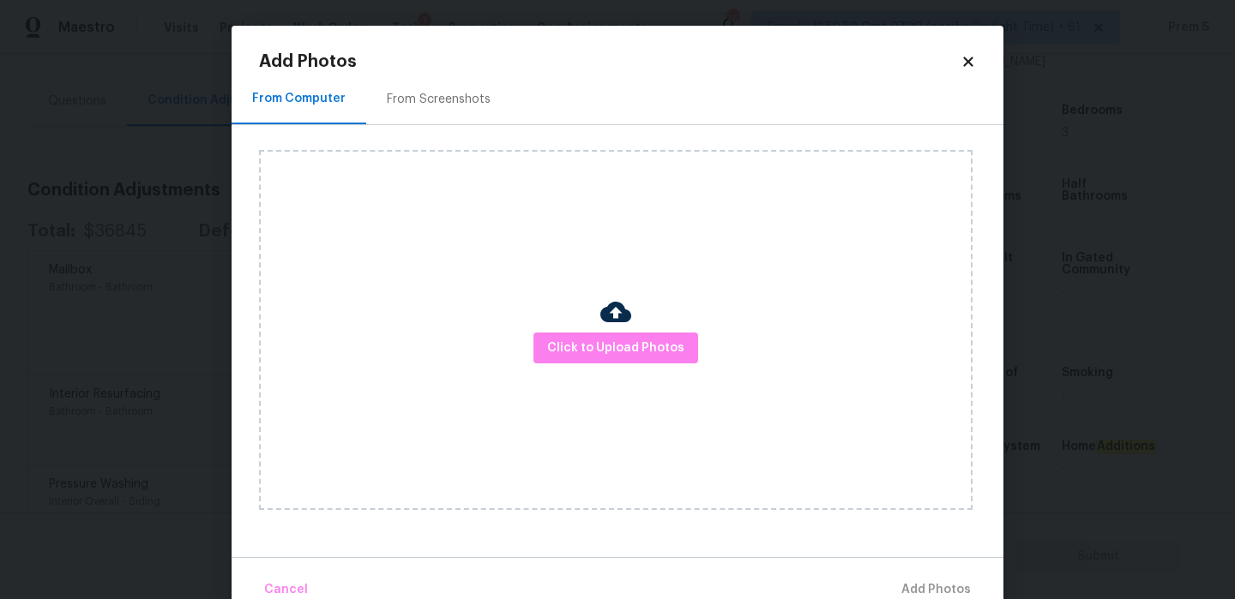
click at [576, 313] on div "Click to Upload Photos" at bounding box center [615, 330] width 713 height 360
click at [579, 352] on span "Click to Upload Photos" at bounding box center [615, 348] width 137 height 21
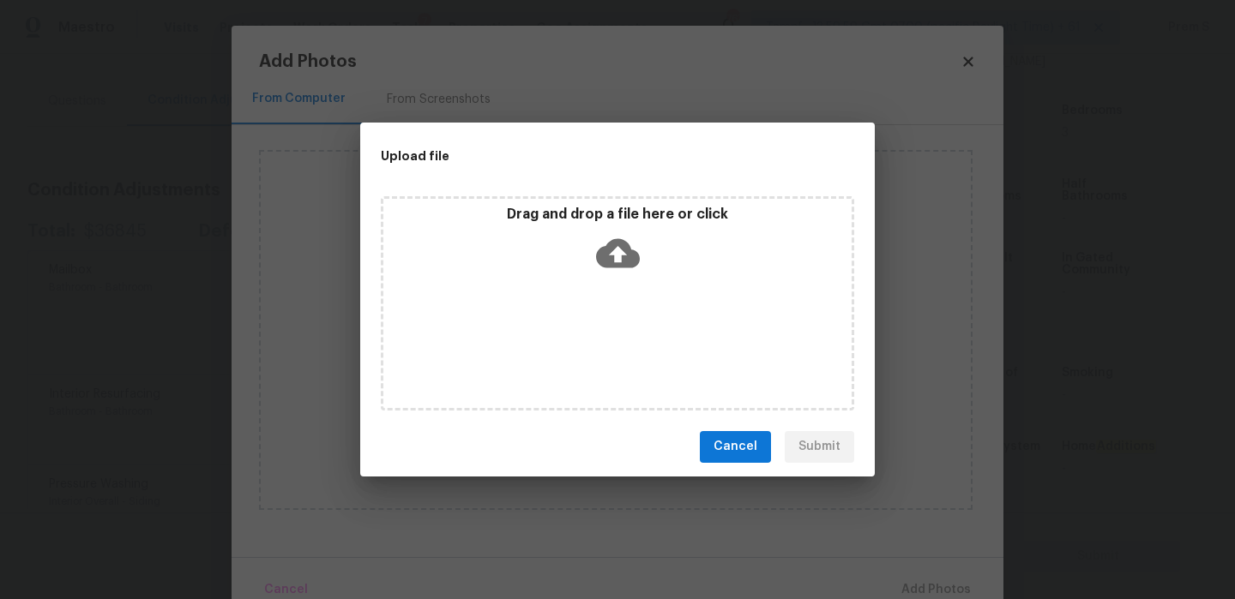
click at [622, 244] on icon at bounding box center [618, 252] width 44 height 29
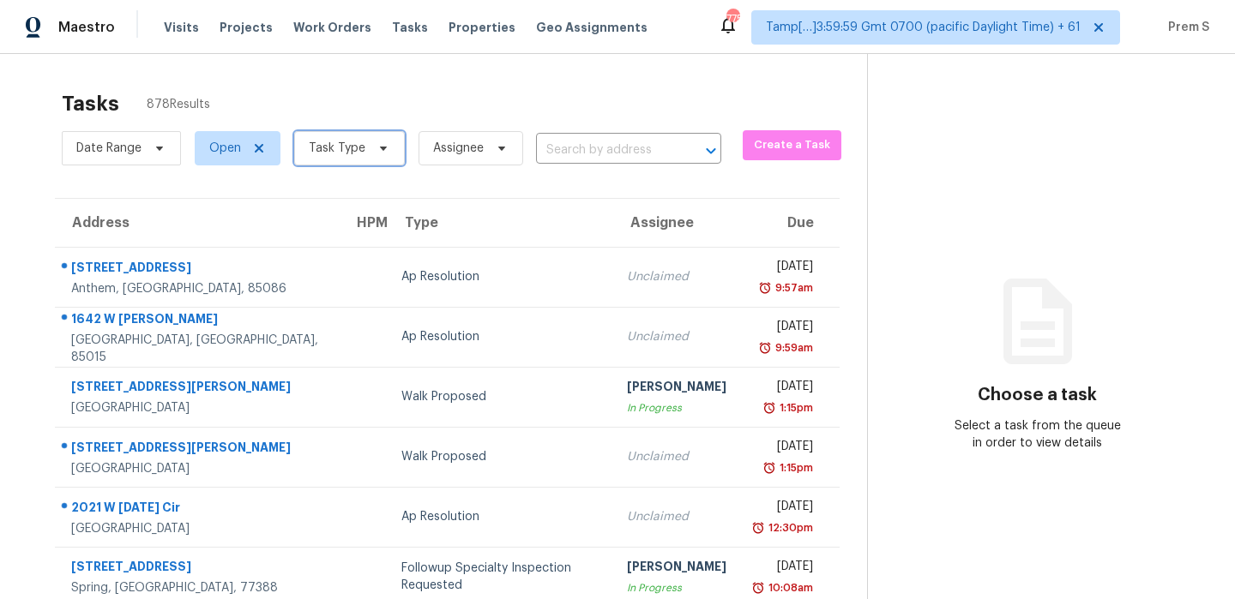
click at [339, 159] on span "Task Type" at bounding box center [349, 148] width 111 height 34
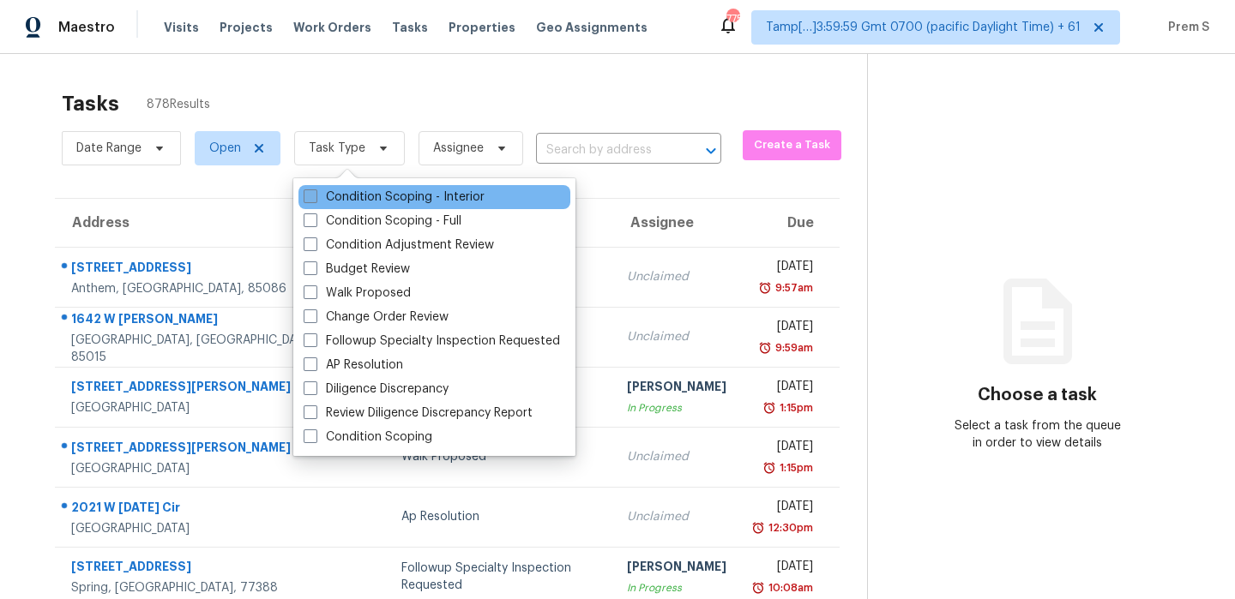
click at [325, 203] on label "Condition Scoping - Interior" at bounding box center [394, 197] width 181 height 17
click at [315, 200] on input "Condition Scoping - Interior" at bounding box center [309, 194] width 11 height 11
checkbox input "true"
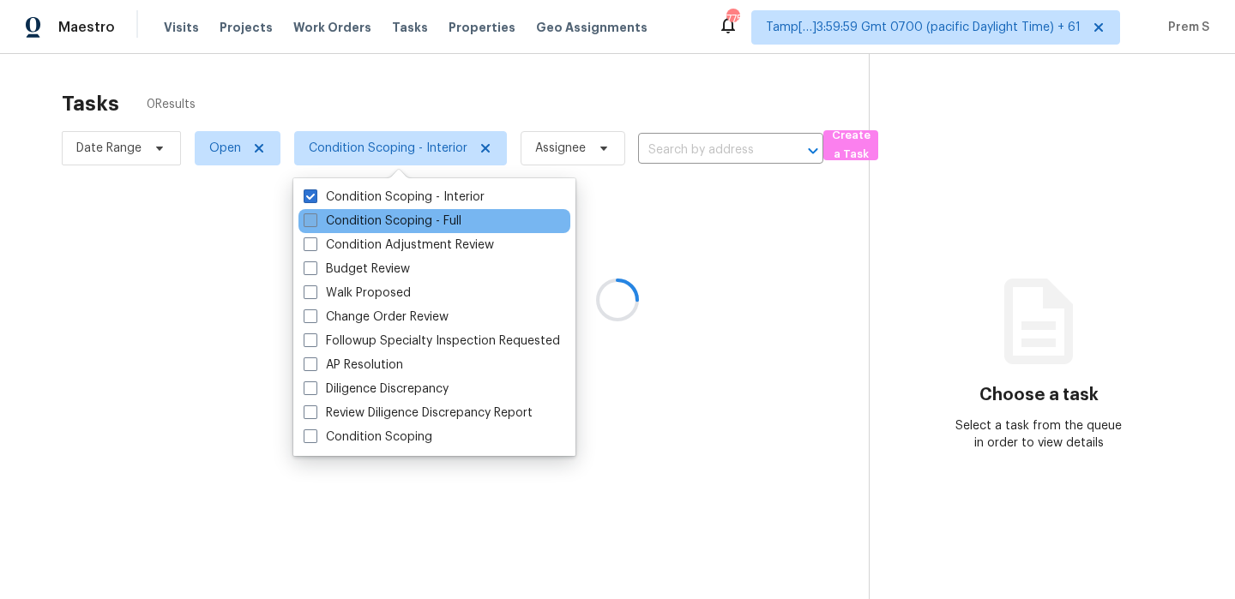
click at [312, 229] on label "Condition Scoping - Full" at bounding box center [383, 221] width 158 height 17
click at [312, 224] on input "Condition Scoping - Full" at bounding box center [309, 218] width 11 height 11
checkbox input "true"
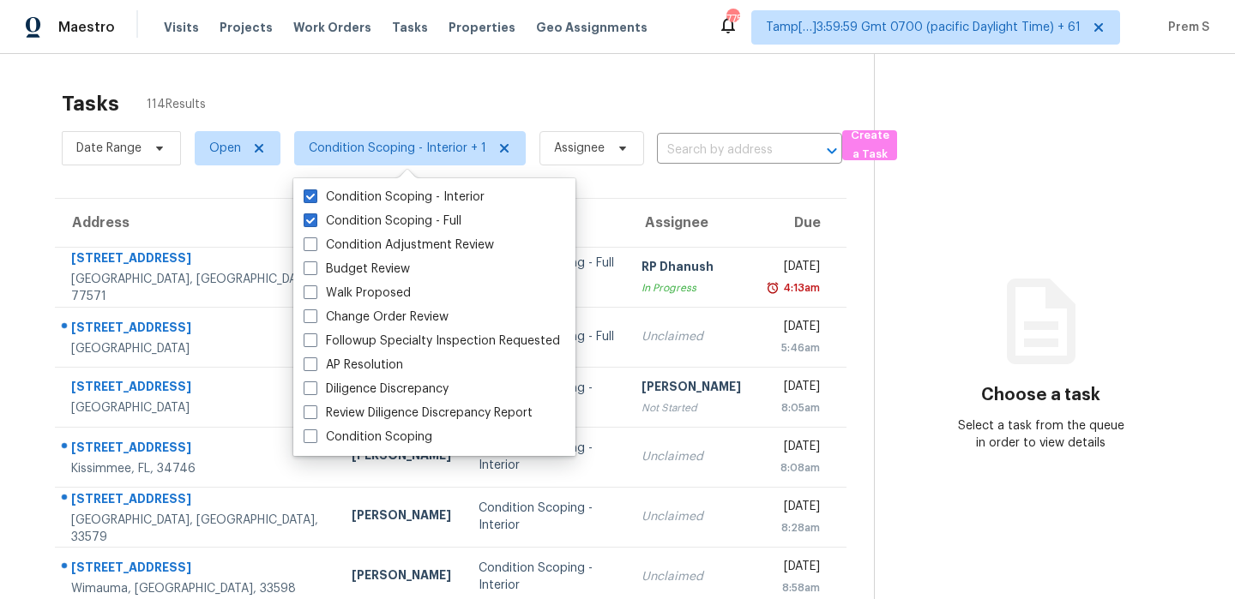
click at [316, 73] on div "Tasks 114 Results Date Range Open Condition Scoping - Interior + 1 Assignee ​ C…" at bounding box center [617, 473] width 1235 height 839
